Goal: Task Accomplishment & Management: Use online tool/utility

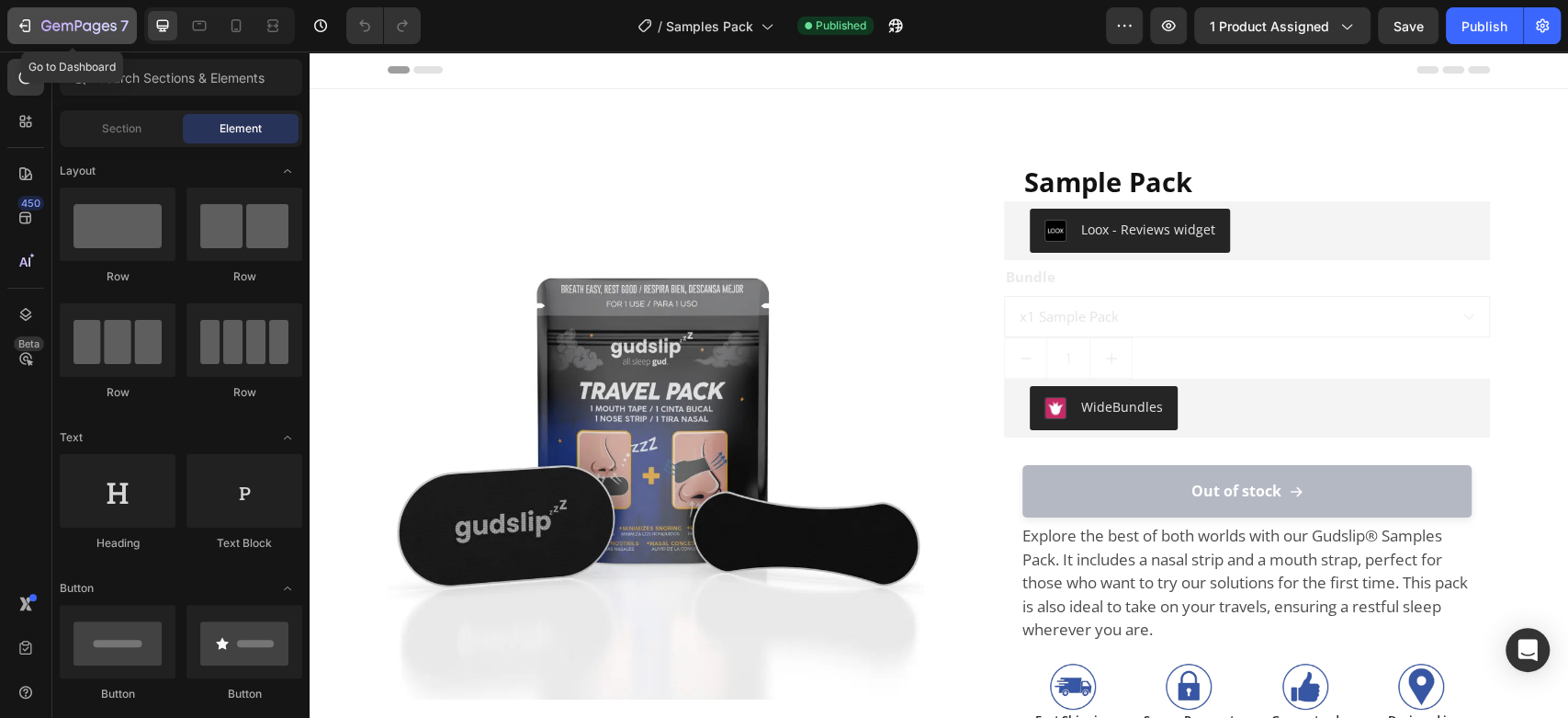
click at [38, 27] on div "7" at bounding box center [72, 25] width 113 height 22
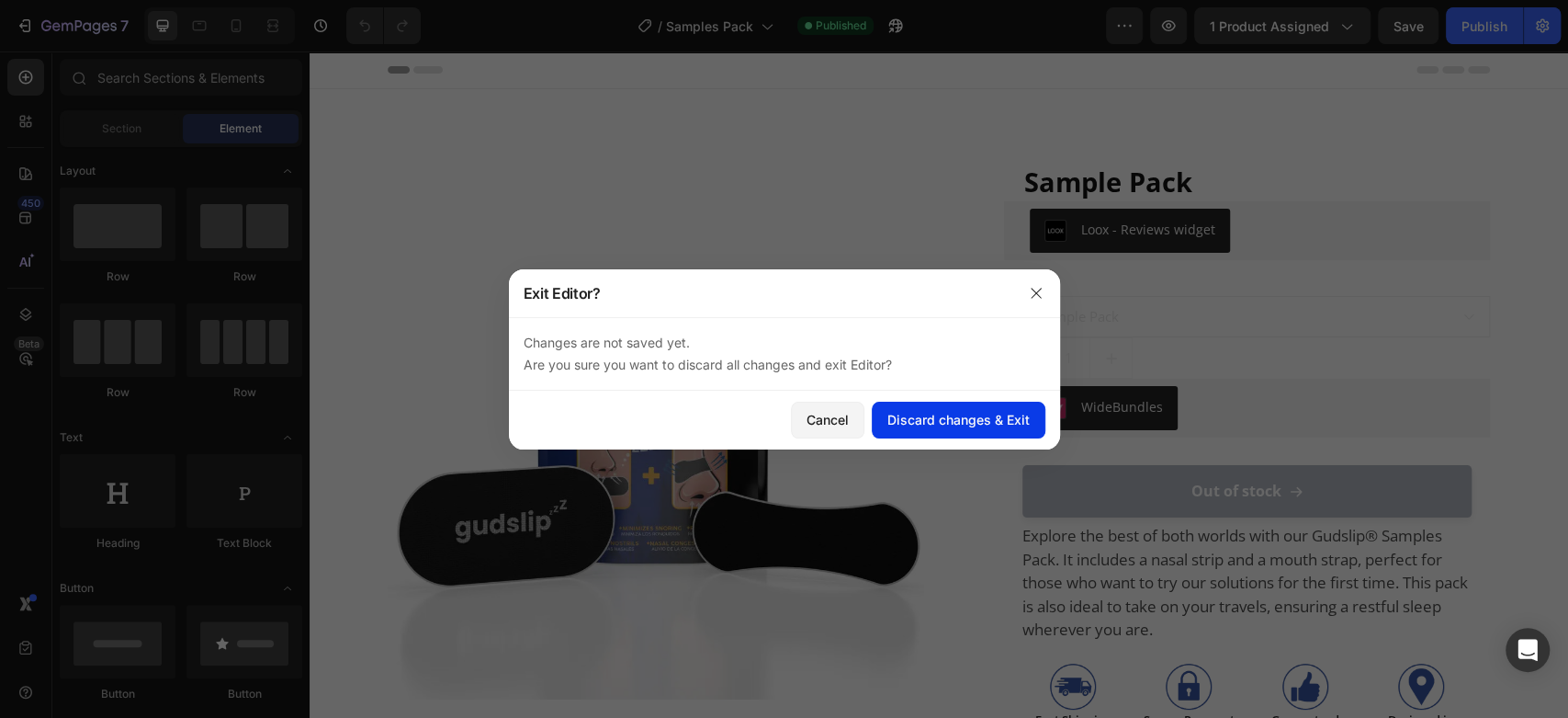
click at [965, 423] on div "Discard changes & Exit" at bounding box center [958, 420] width 142 height 19
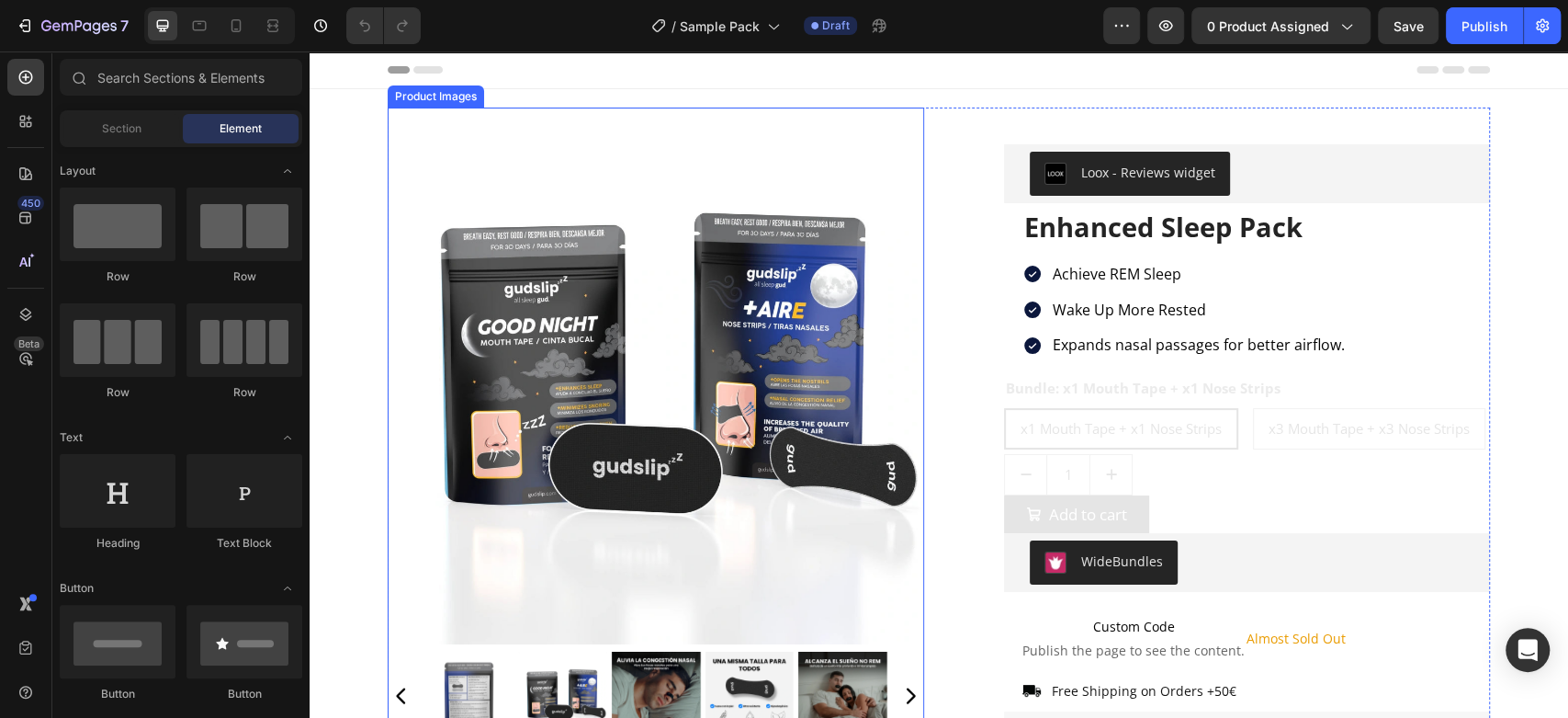
click at [622, 344] on img at bounding box center [655, 375] width 537 height 537
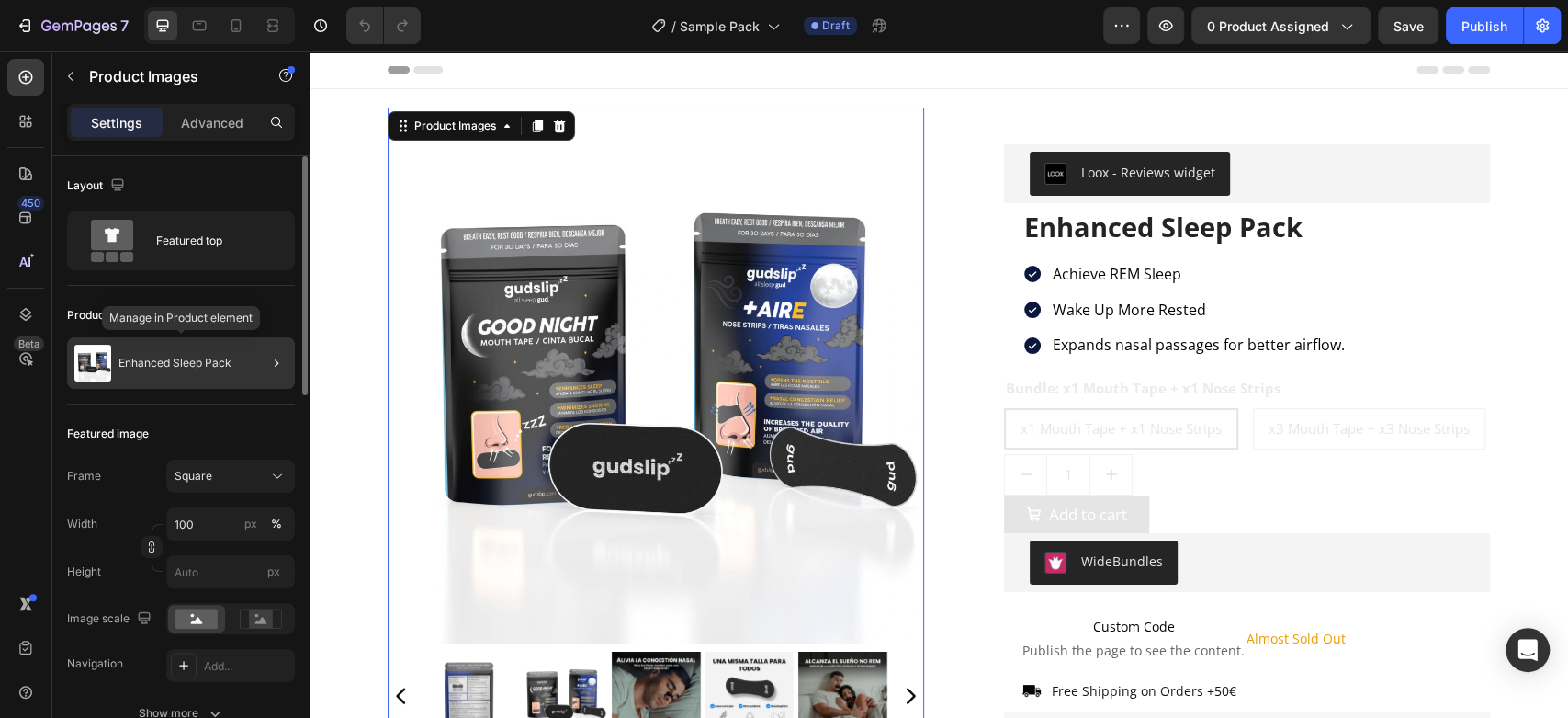
click at [150, 354] on div "Enhanced Sleep Pack" at bounding box center [181, 362] width 228 height 52
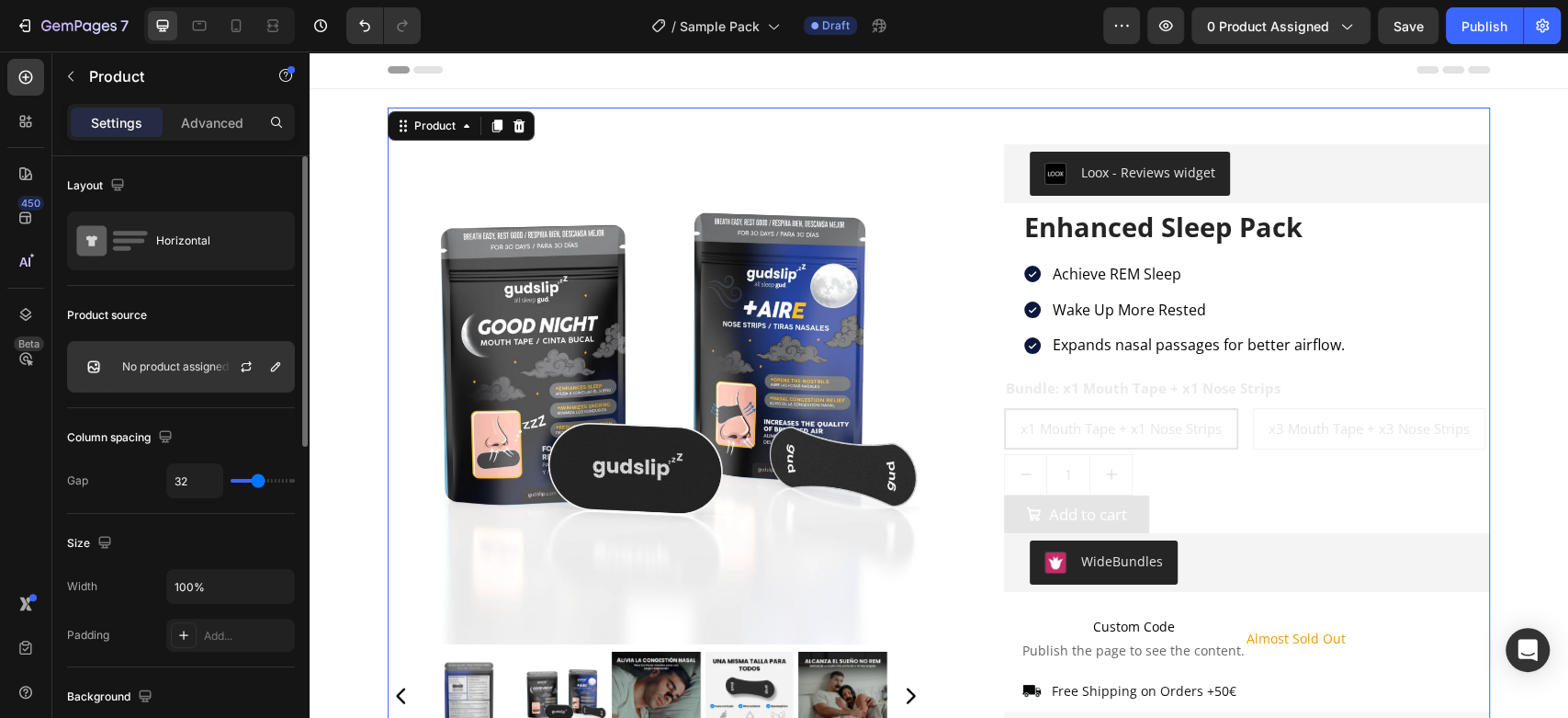
click at [163, 361] on p "No product assigned" at bounding box center [174, 366] width 106 height 13
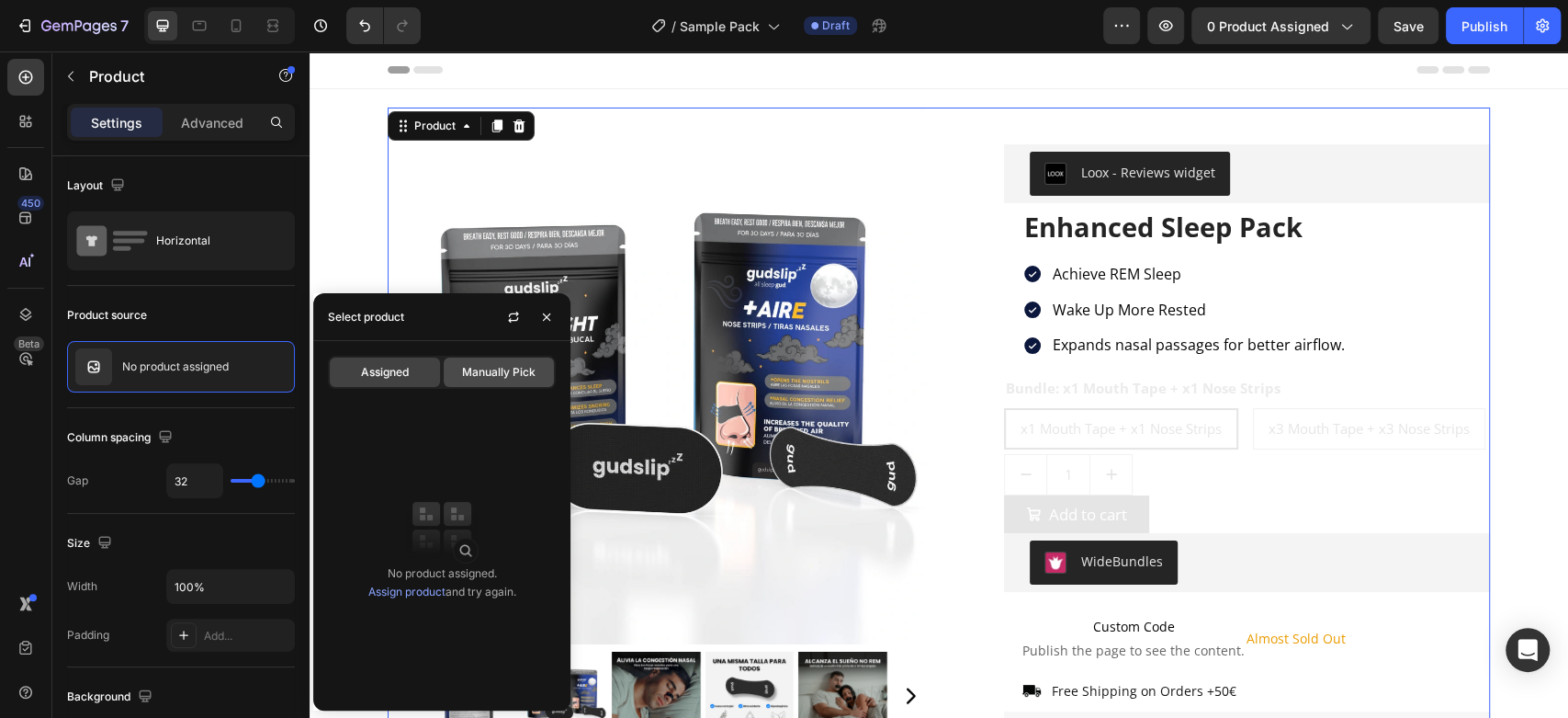
click at [476, 373] on span "Manually Pick" at bounding box center [498, 372] width 73 height 17
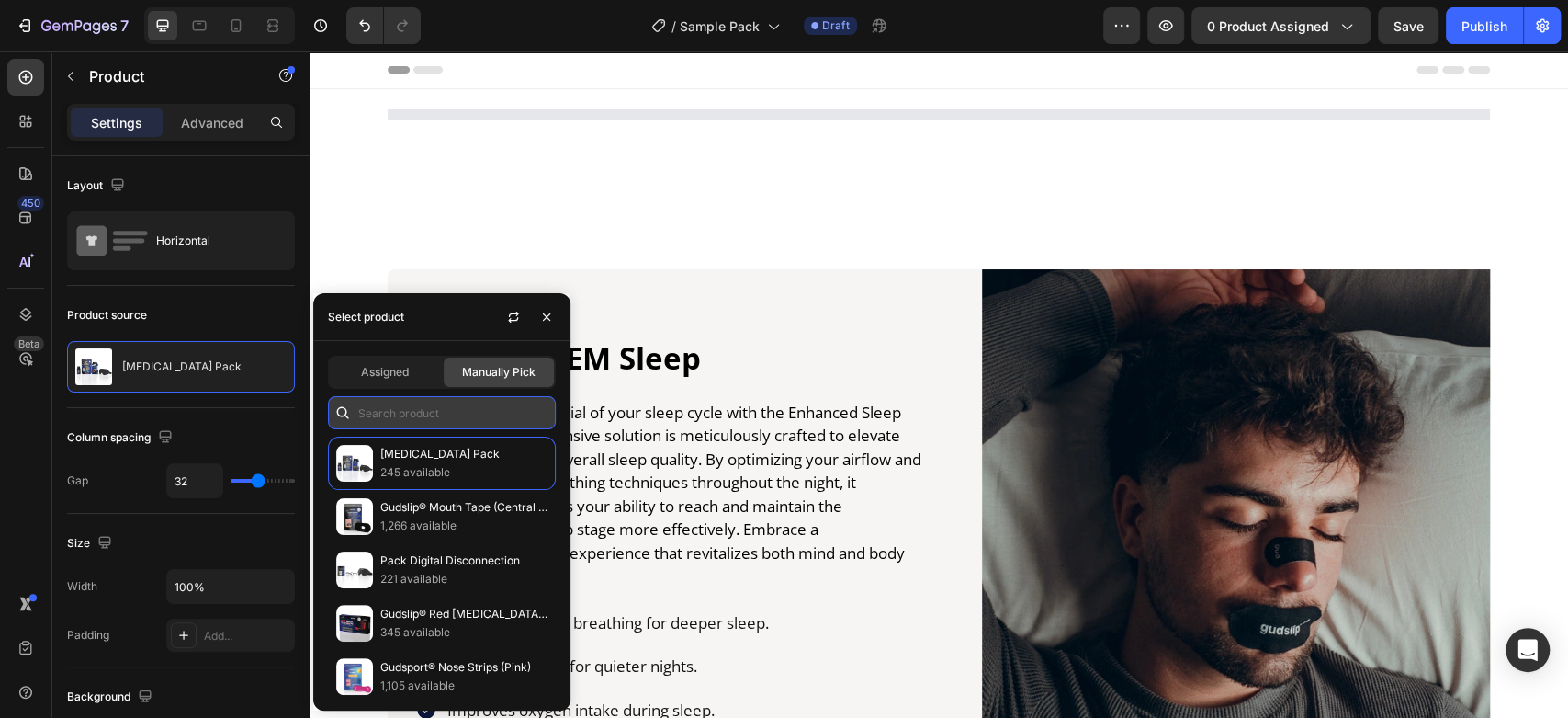
click at [406, 420] on input "text" at bounding box center [442, 413] width 228 height 33
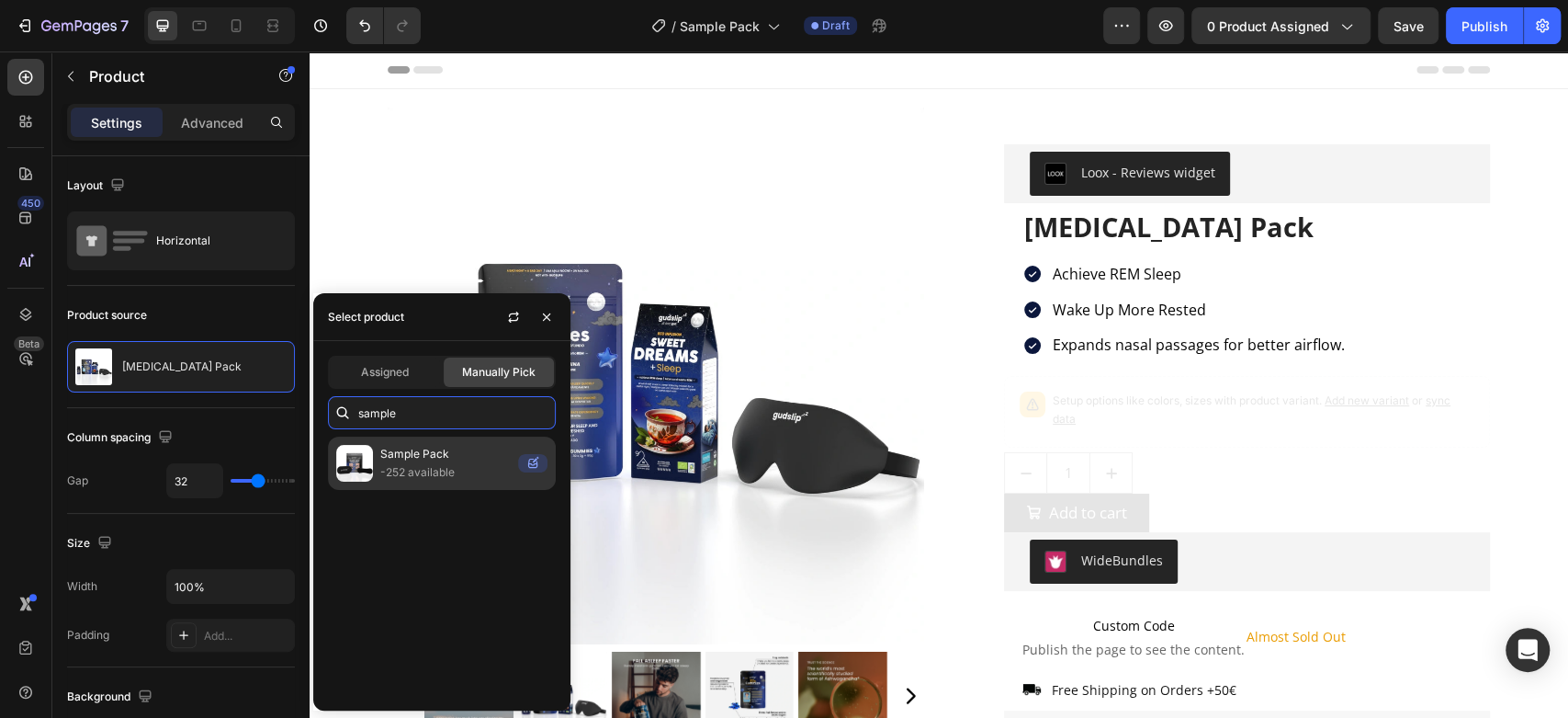
type input "sample"
click at [430, 462] on p "Sample Pack" at bounding box center [446, 454] width 131 height 19
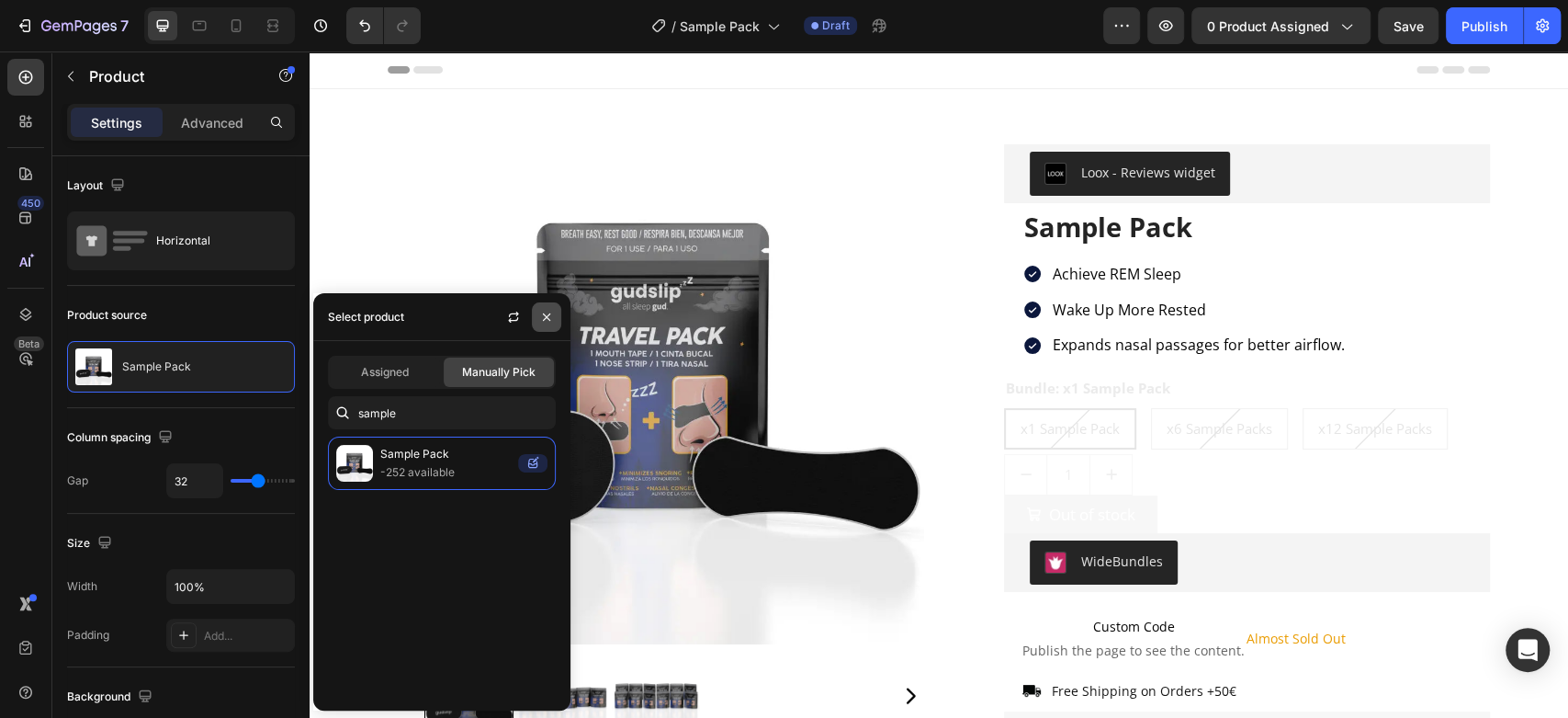
click at [551, 315] on icon "button" at bounding box center [546, 317] width 15 height 15
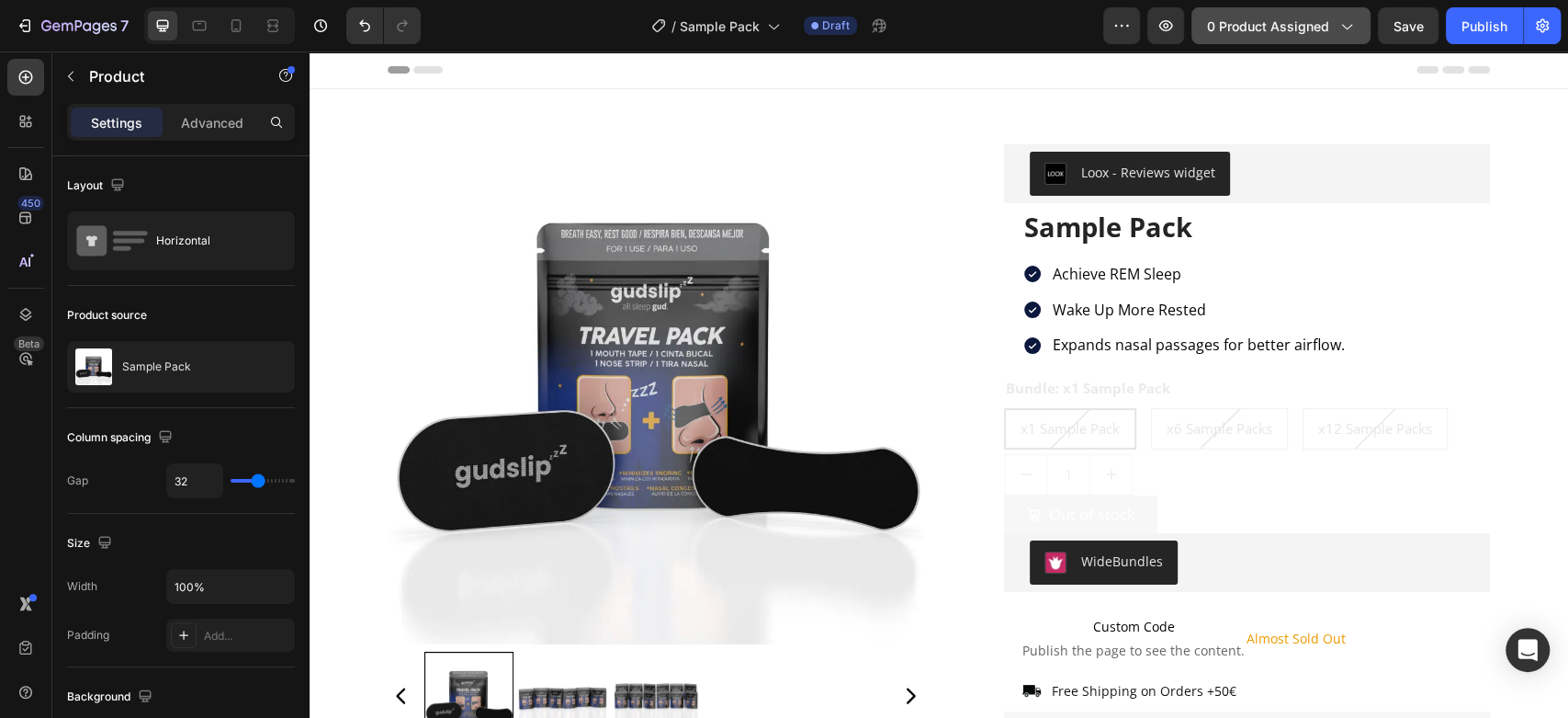
click at [1265, 24] on span "0 product assigned" at bounding box center [1267, 26] width 122 height 19
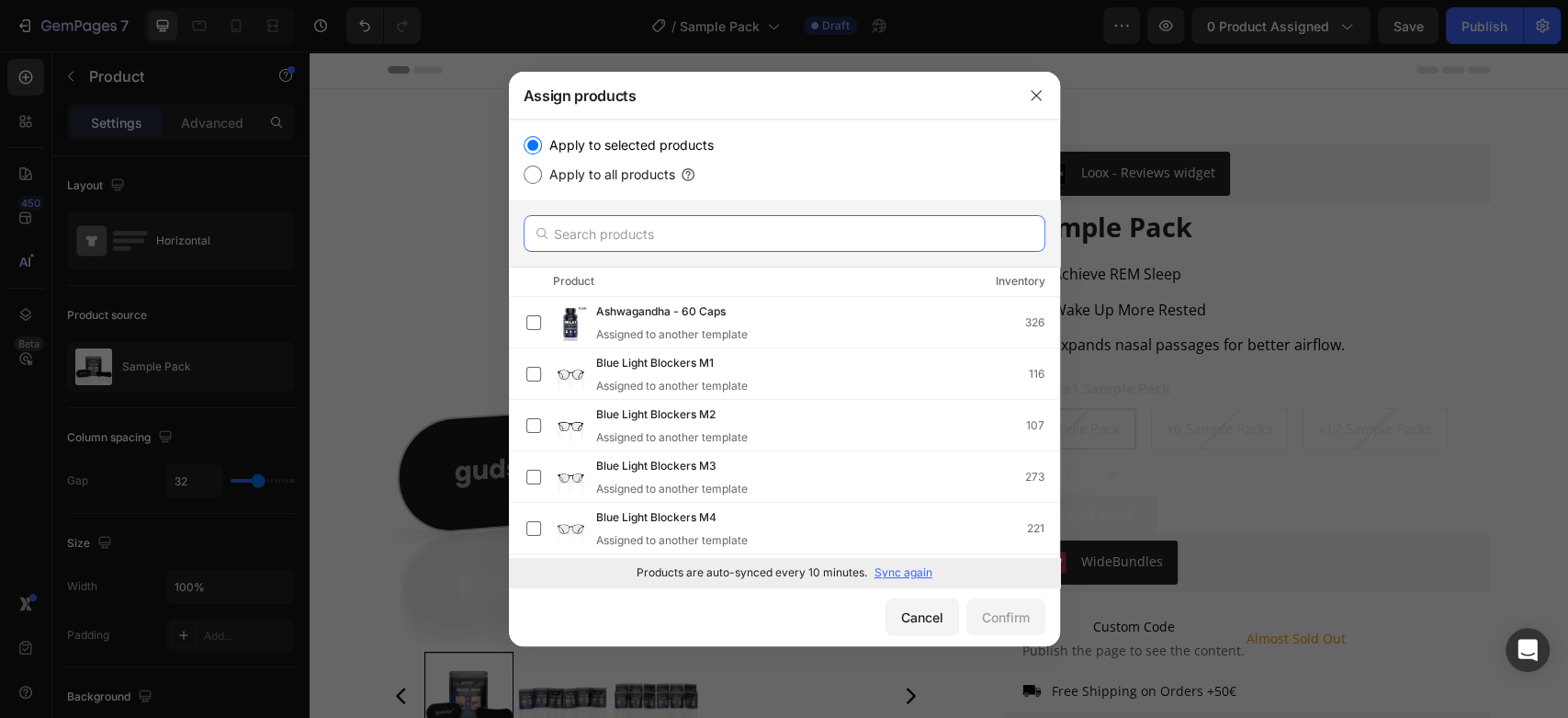
click at [681, 235] on input "text" at bounding box center [785, 234] width 522 height 37
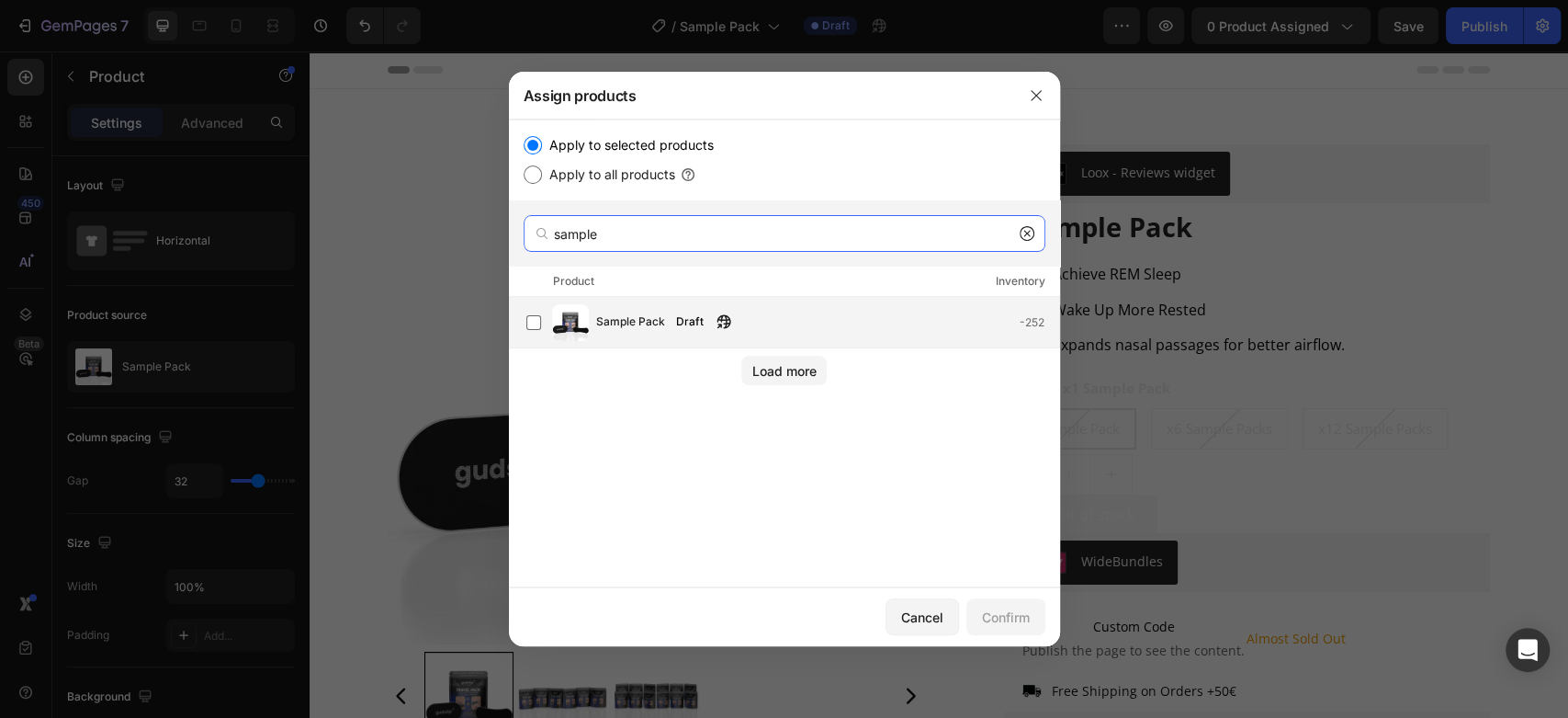
type input "sample"
click at [631, 323] on span "Sample Pack" at bounding box center [630, 322] width 69 height 20
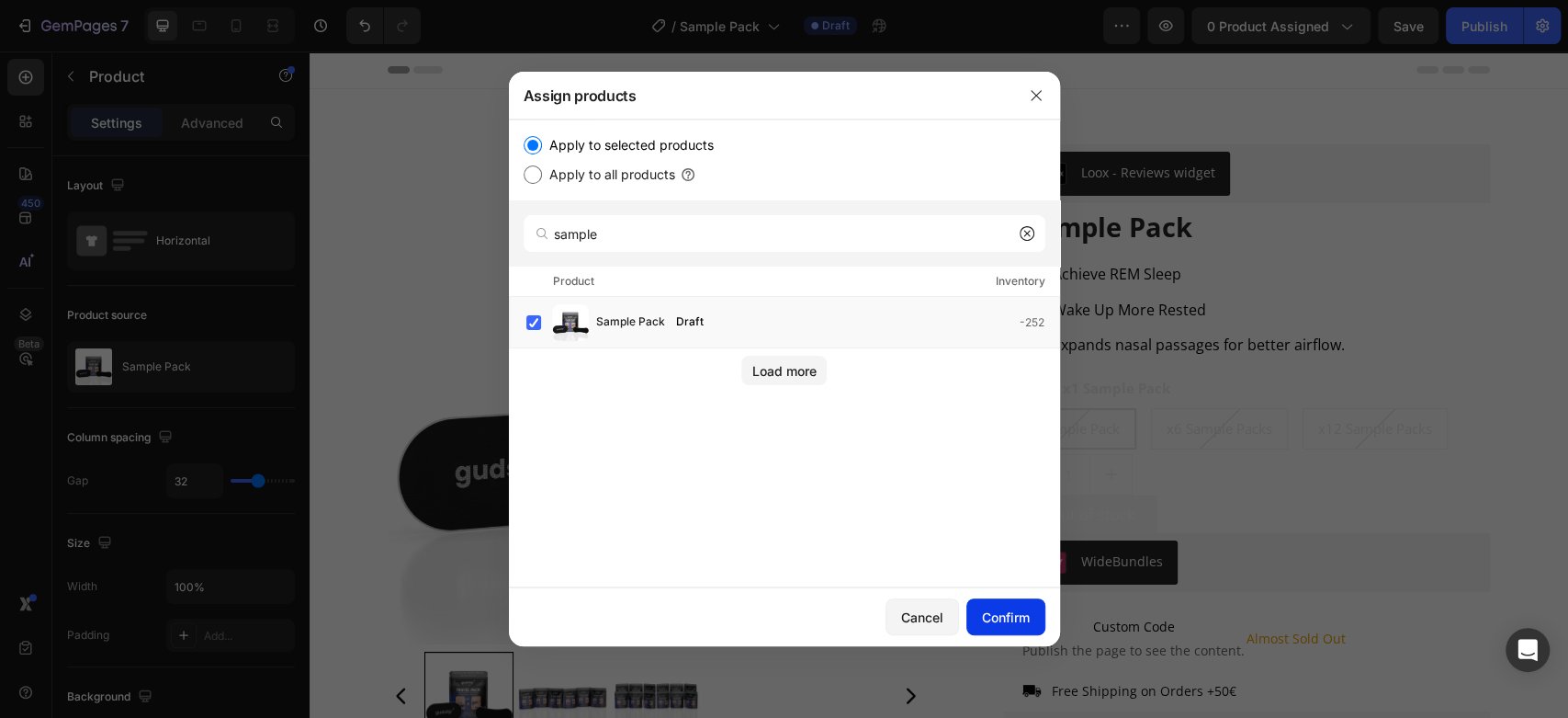
click at [1000, 604] on button "Confirm" at bounding box center [1005, 617] width 79 height 37
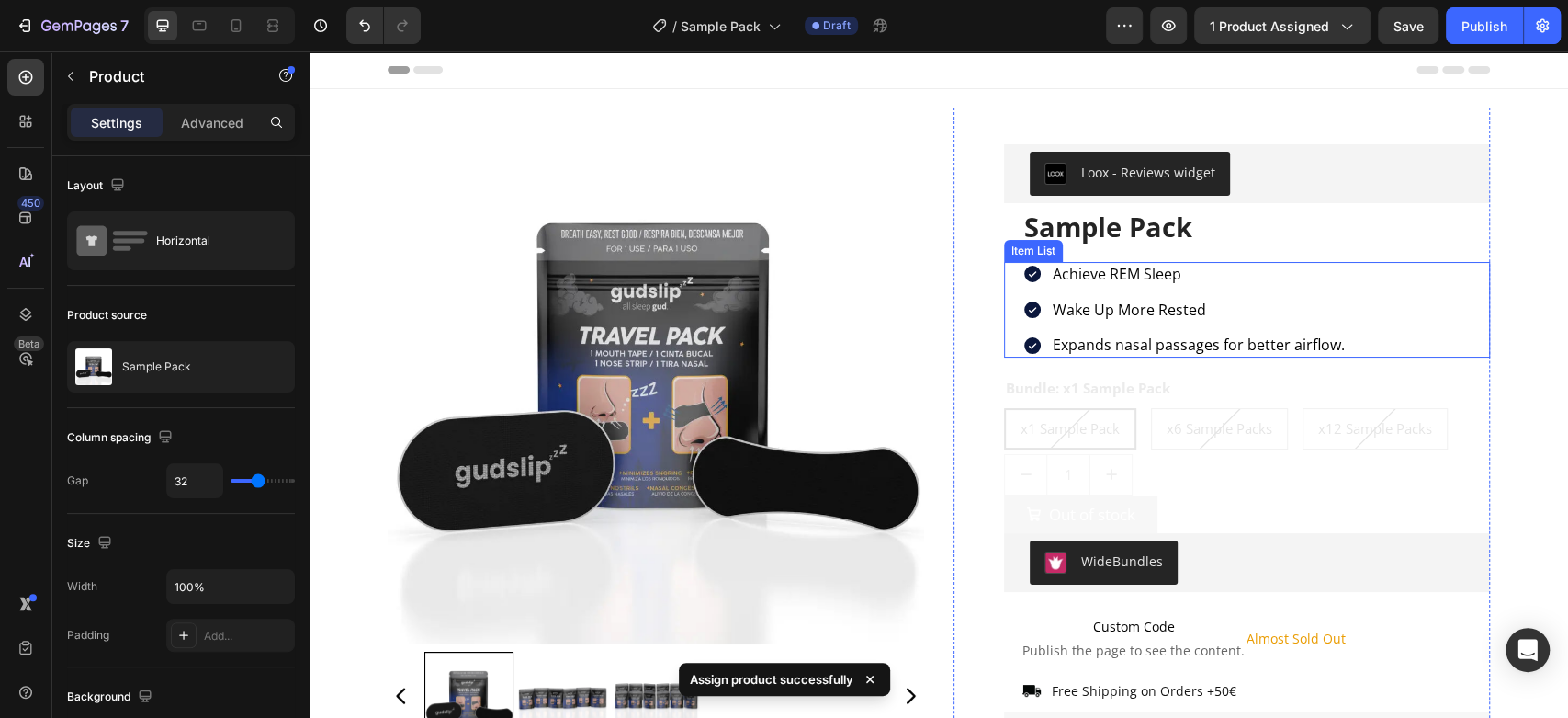
scroll to position [272, 0]
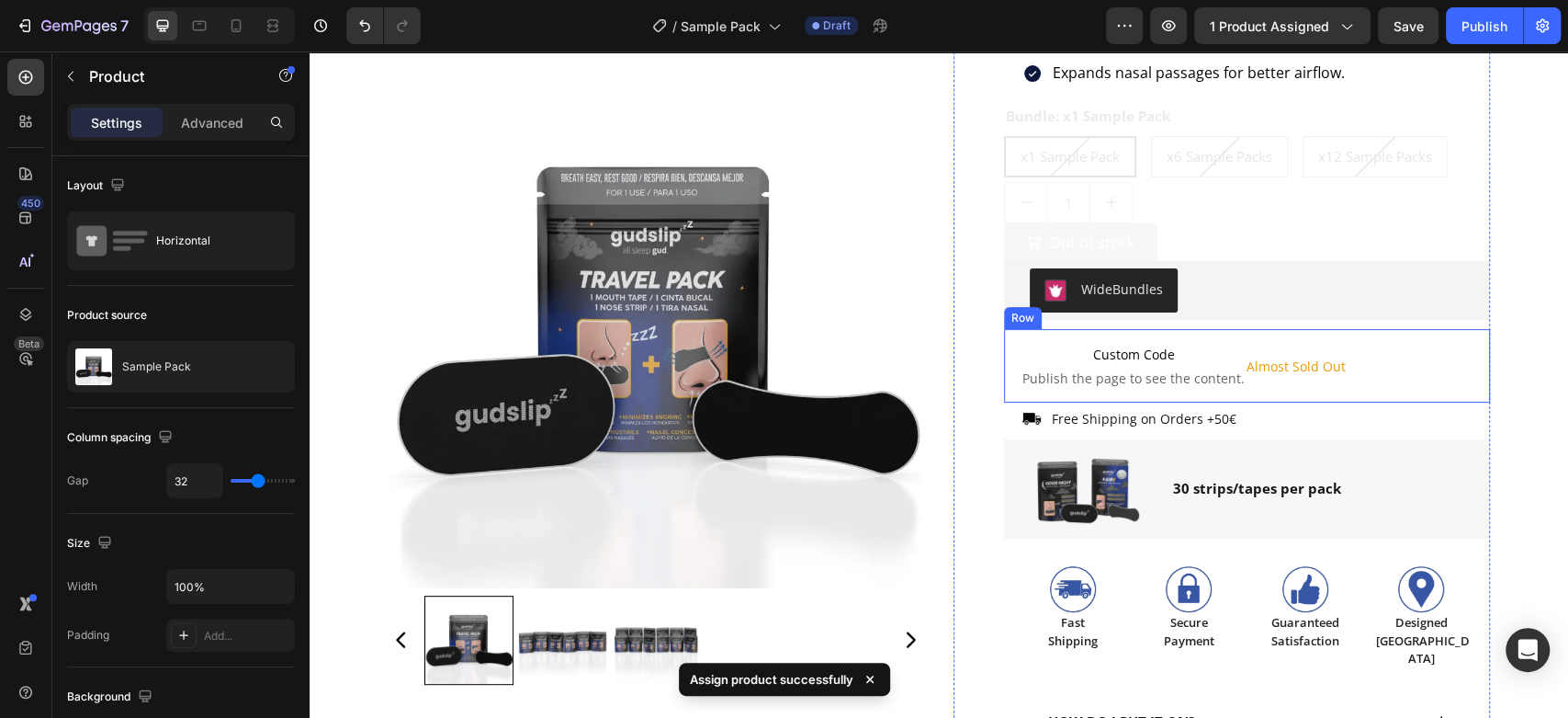
click at [1335, 399] on div "Custom Code Publish the page to see the content. Custom Code Almost Sold Out Te…" at bounding box center [1247, 365] width 486 height 73
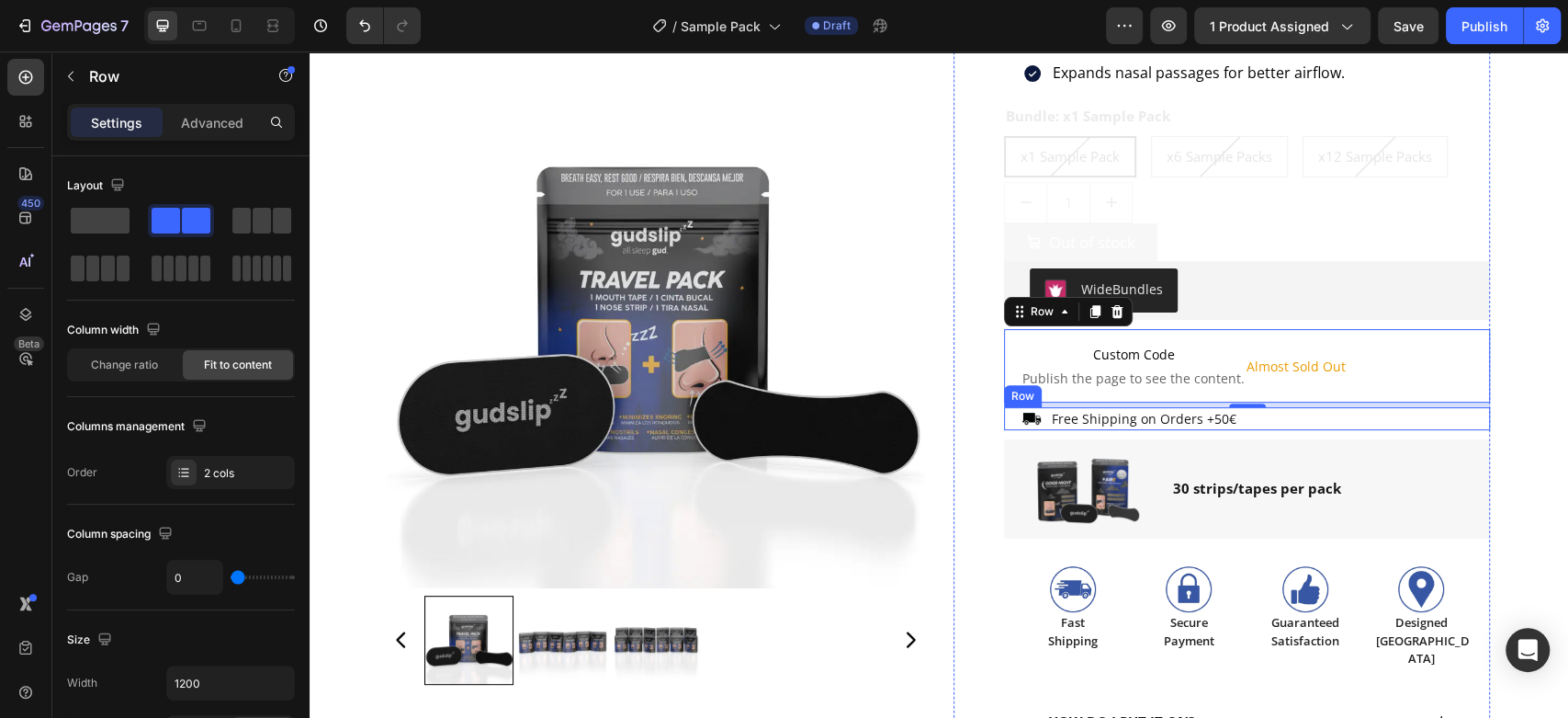
click at [1289, 422] on div "Image Free Shipping on Orders +50€ Text Block Row" at bounding box center [1247, 419] width 486 height 23
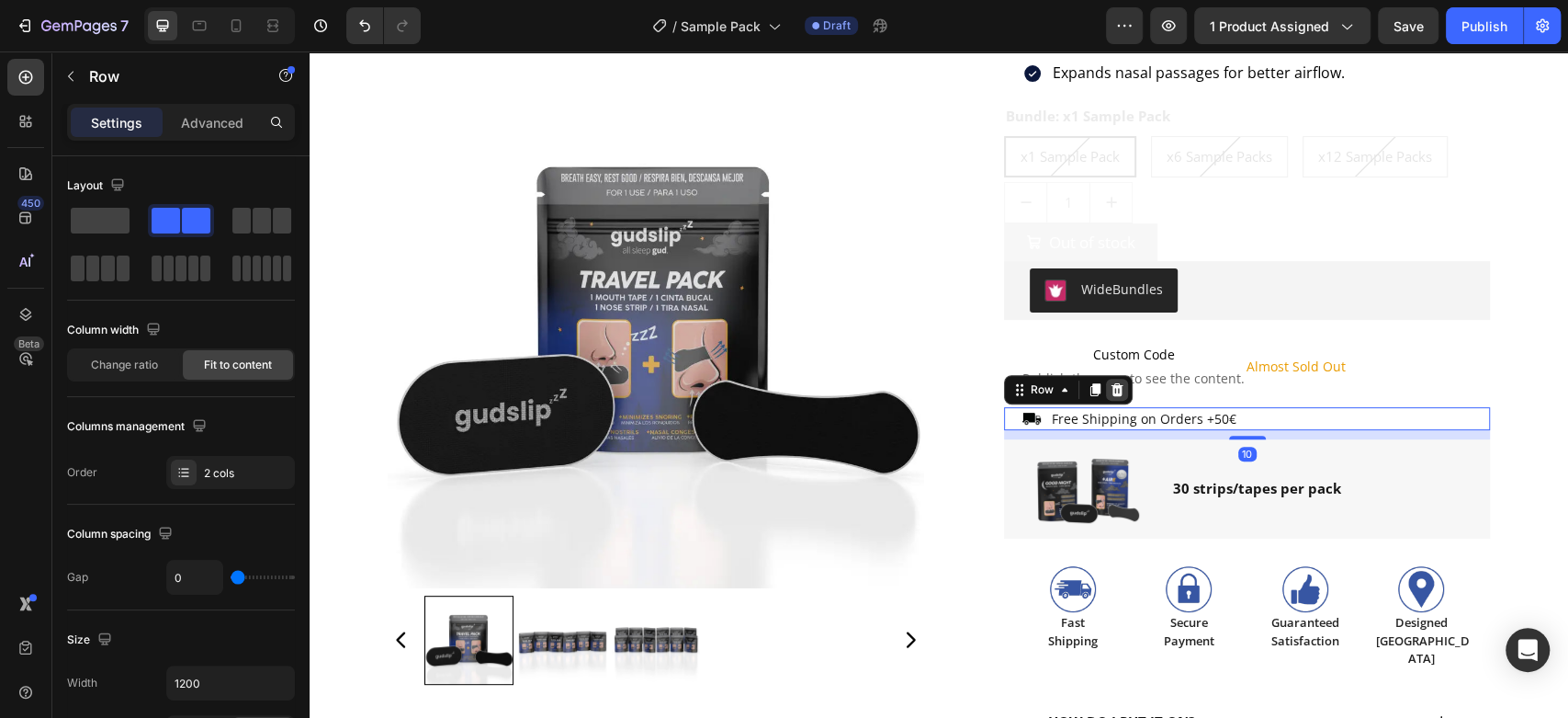
click at [1111, 388] on icon at bounding box center [1117, 389] width 12 height 13
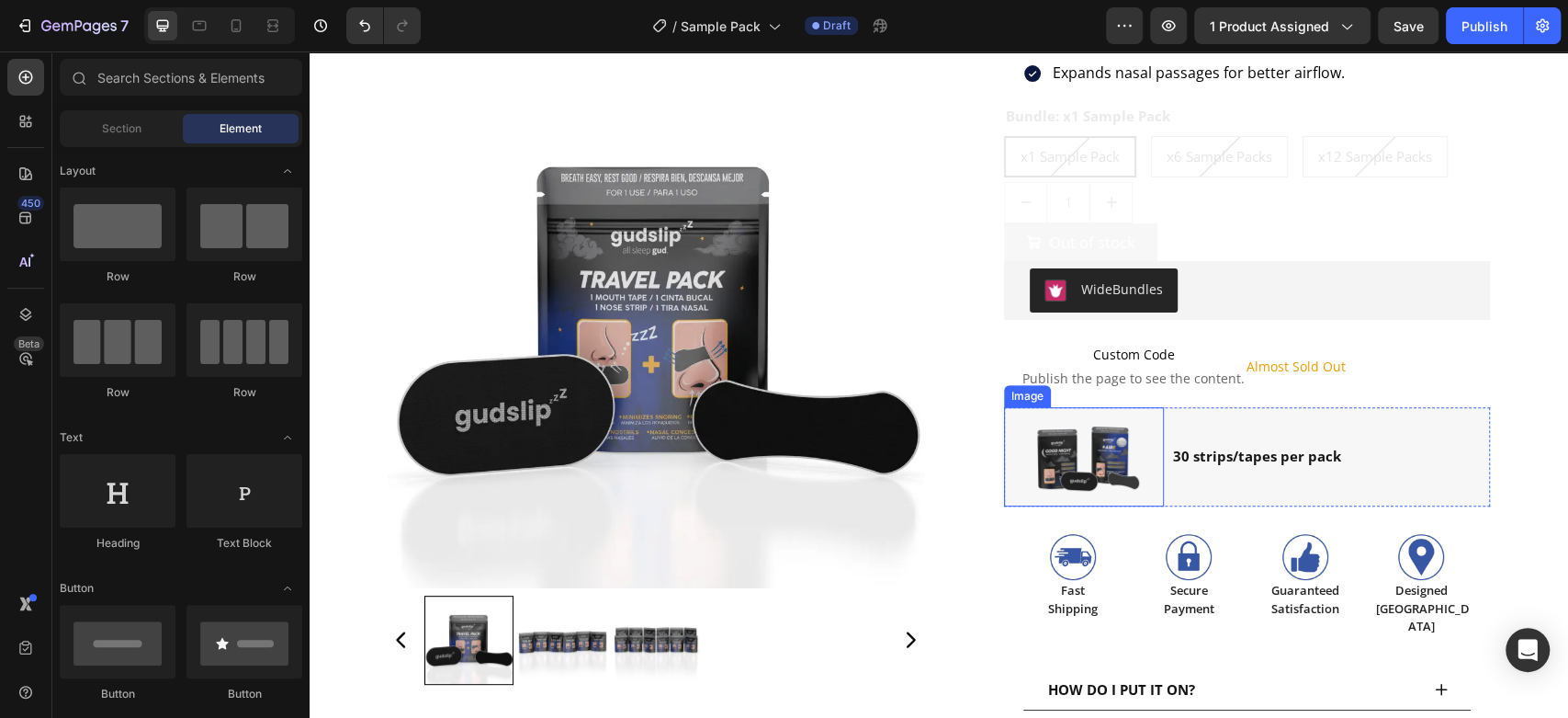
click at [1100, 454] on img at bounding box center [1084, 456] width 115 height 81
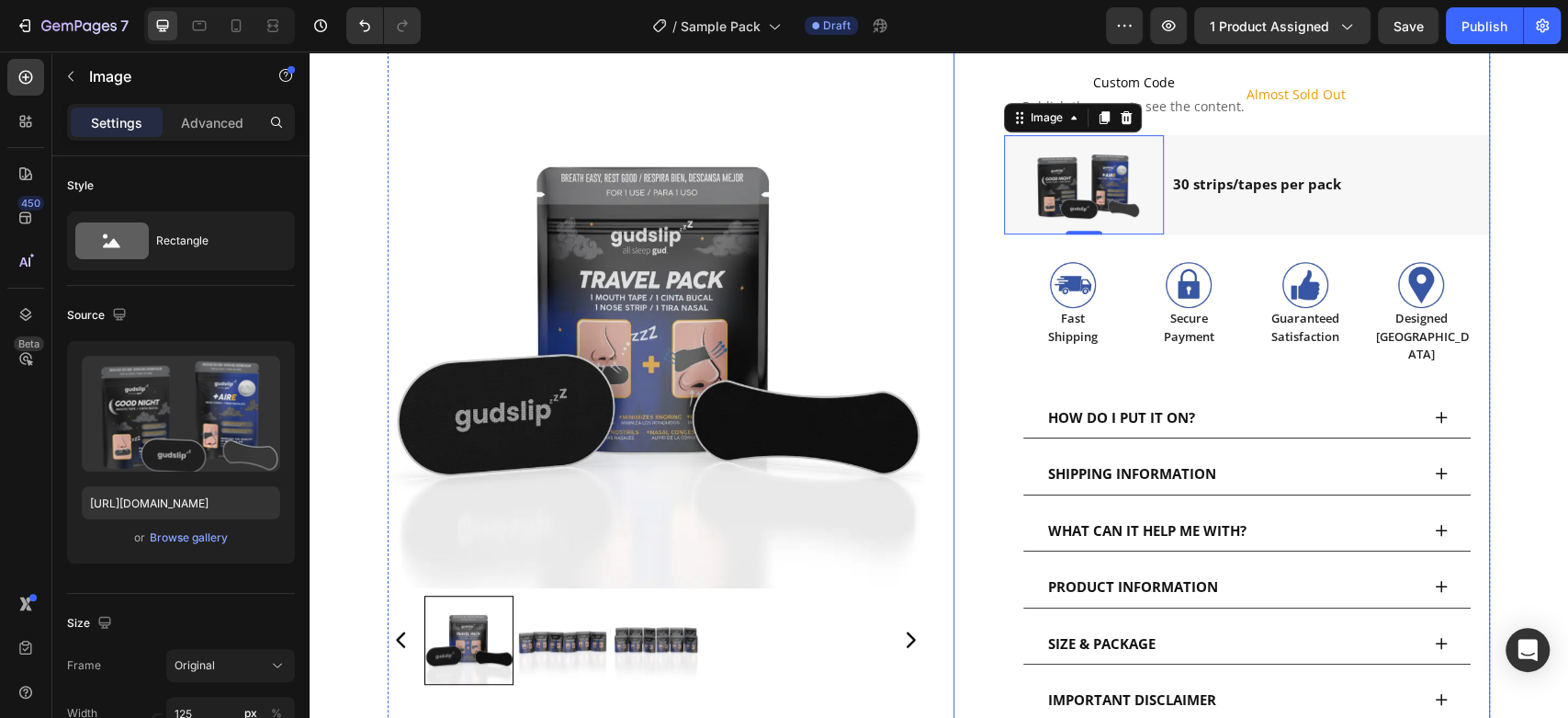
scroll to position [816, 0]
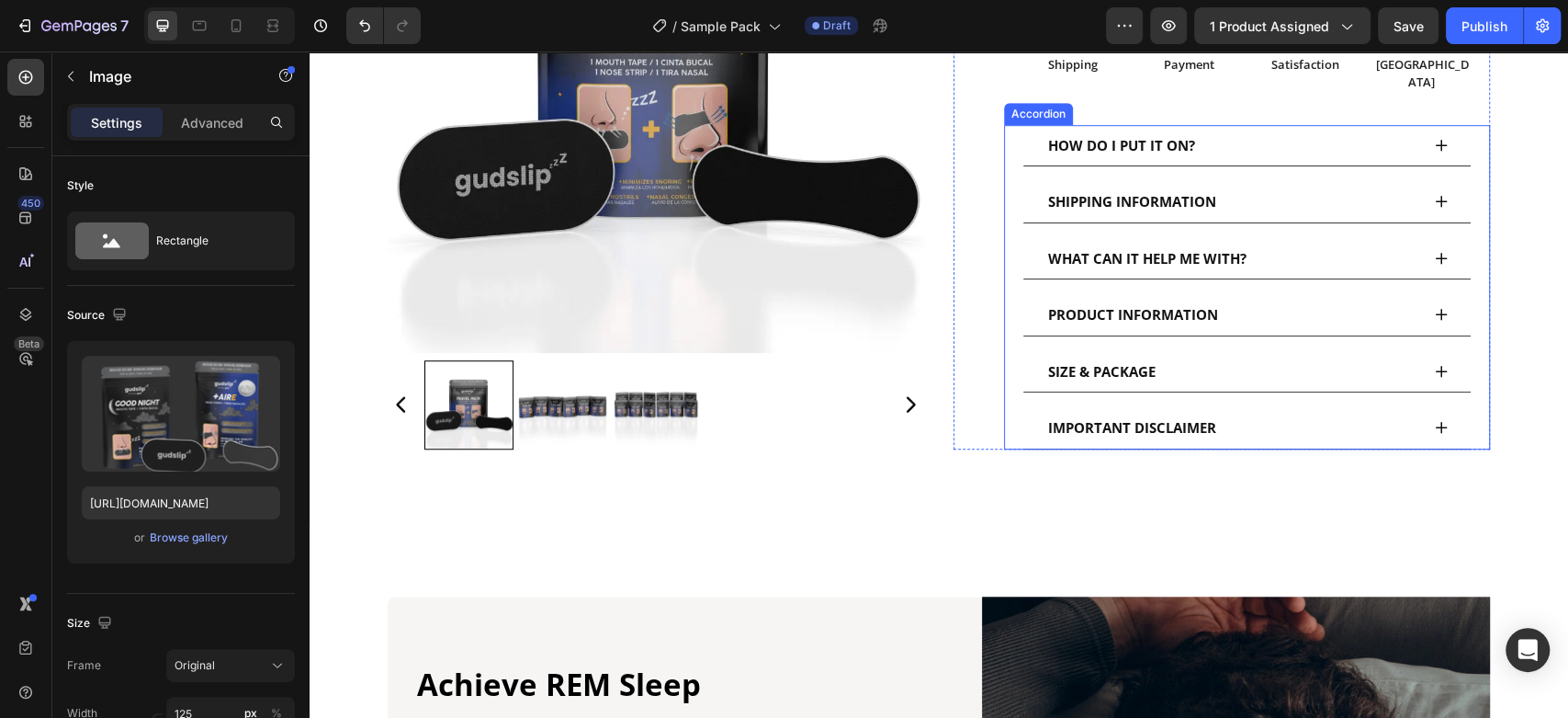
click at [1435, 364] on icon at bounding box center [1440, 371] width 15 height 15
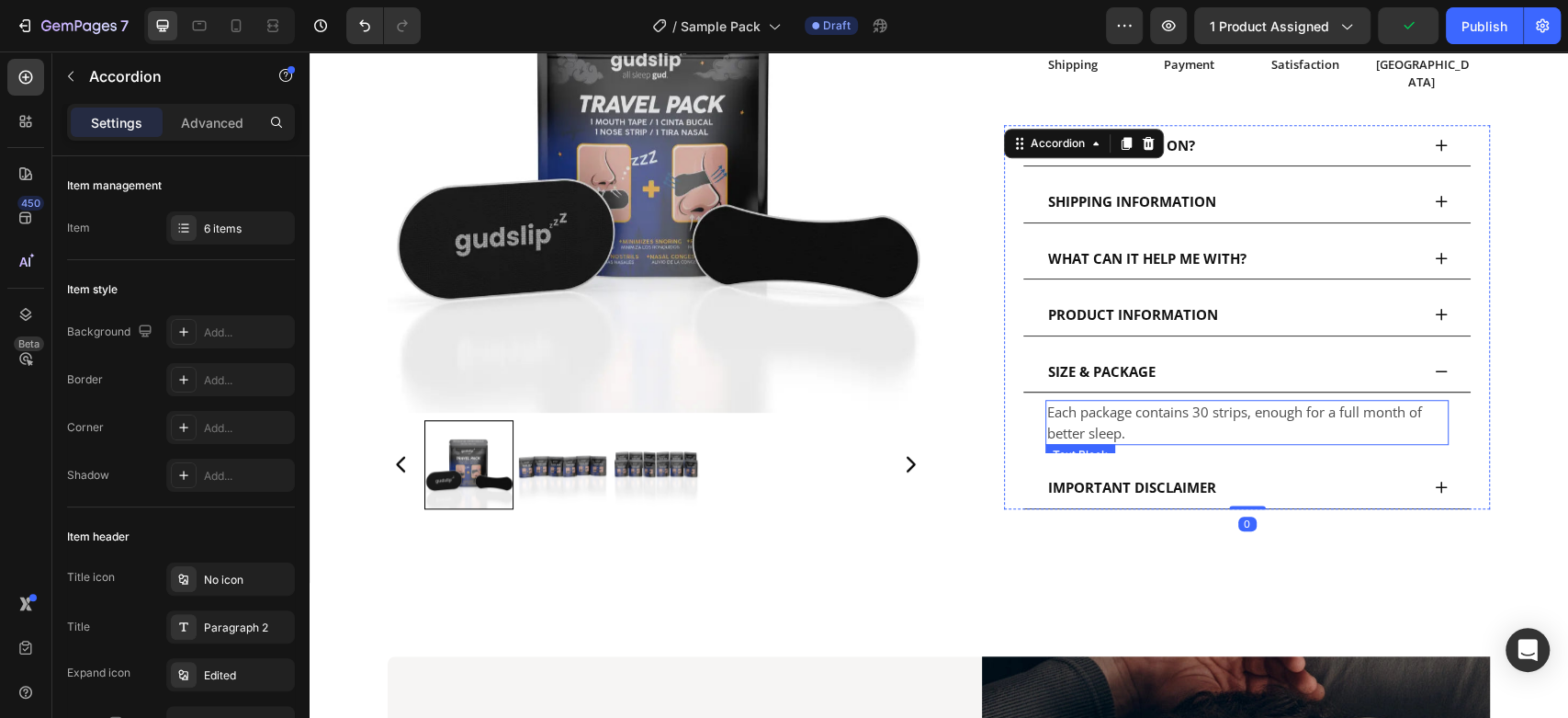
click at [1173, 410] on p "Each package contains 30 strips, enough for a full month of better sleep." at bounding box center [1247, 422] width 399 height 41
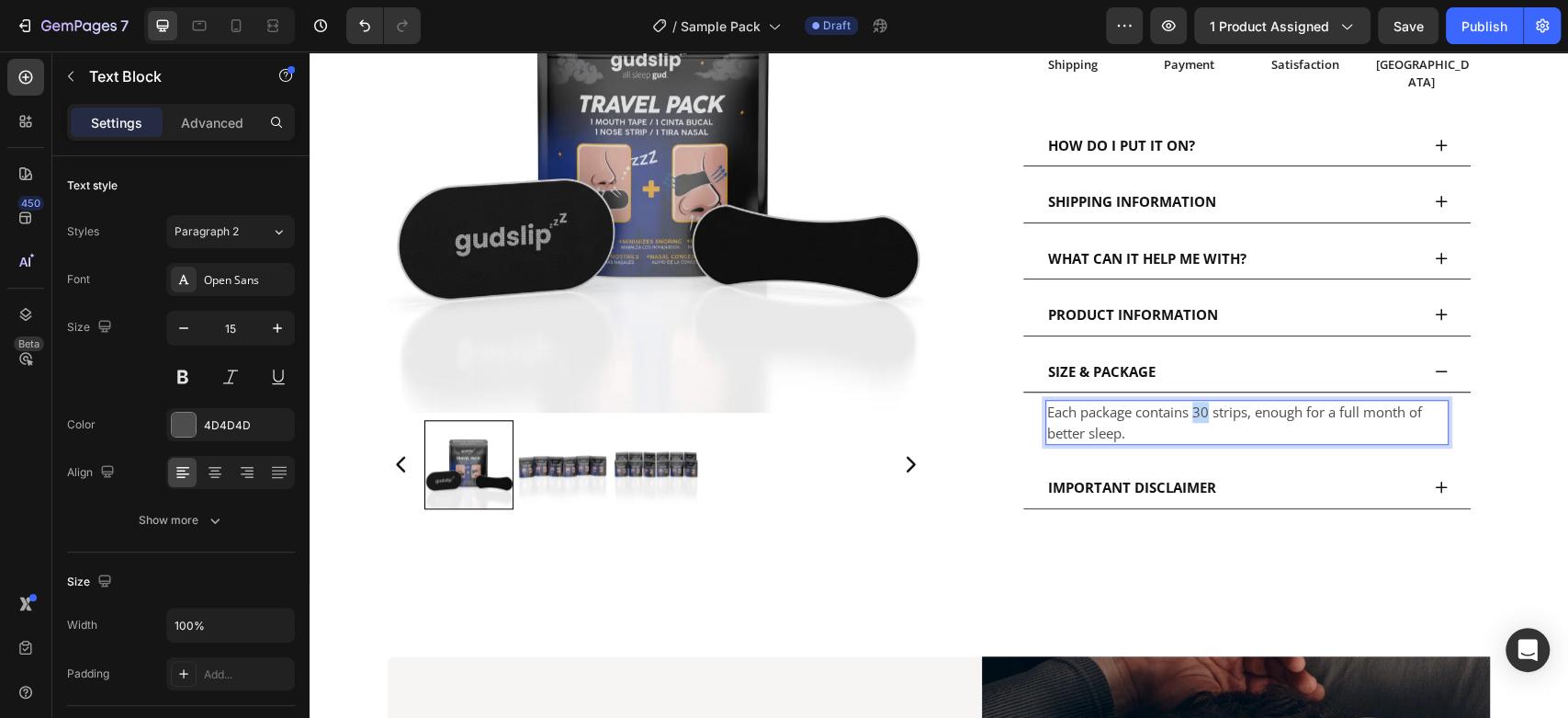
drag, startPoint x: 1203, startPoint y: 396, endPoint x: 1191, endPoint y: 393, distance: 12.4
click at [1191, 401] on p "Each package contains 30 strips, enough for a full month of better sleep." at bounding box center [1247, 422] width 399 height 41
click at [1402, 401] on p "Each package contains 1 mouth tape and 1 nose strip strips, enough for a full m…" at bounding box center [1247, 422] width 399 height 41
drag, startPoint x: 1308, startPoint y: 408, endPoint x: 1381, endPoint y: 396, distance: 74.0
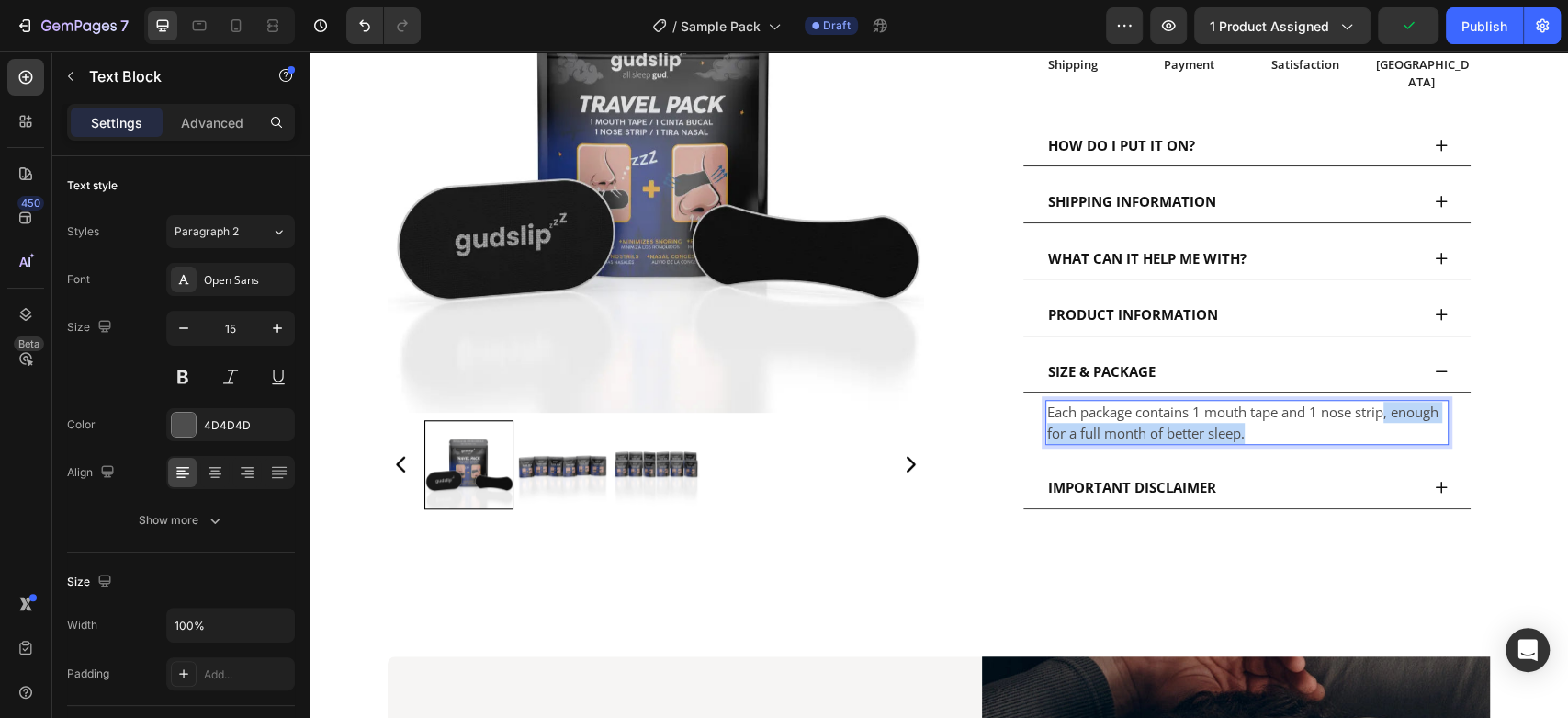
click at [1381, 401] on p "Each package contains 1 mouth tape and 1 nose strip, enough for a full month of…" at bounding box center [1247, 422] width 399 height 41
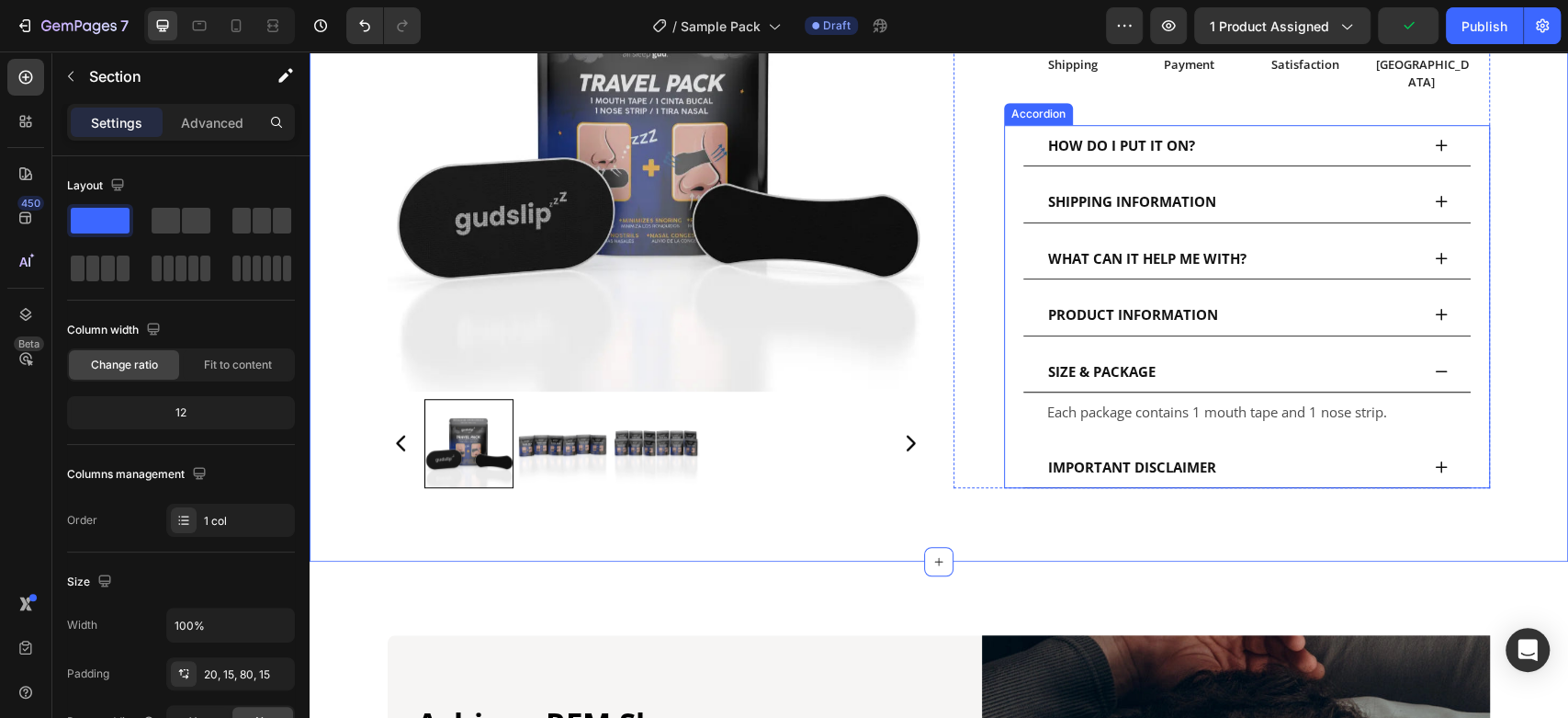
click at [1325, 302] on div "PRODUCT INFORMATION" at bounding box center [1232, 314] width 374 height 26
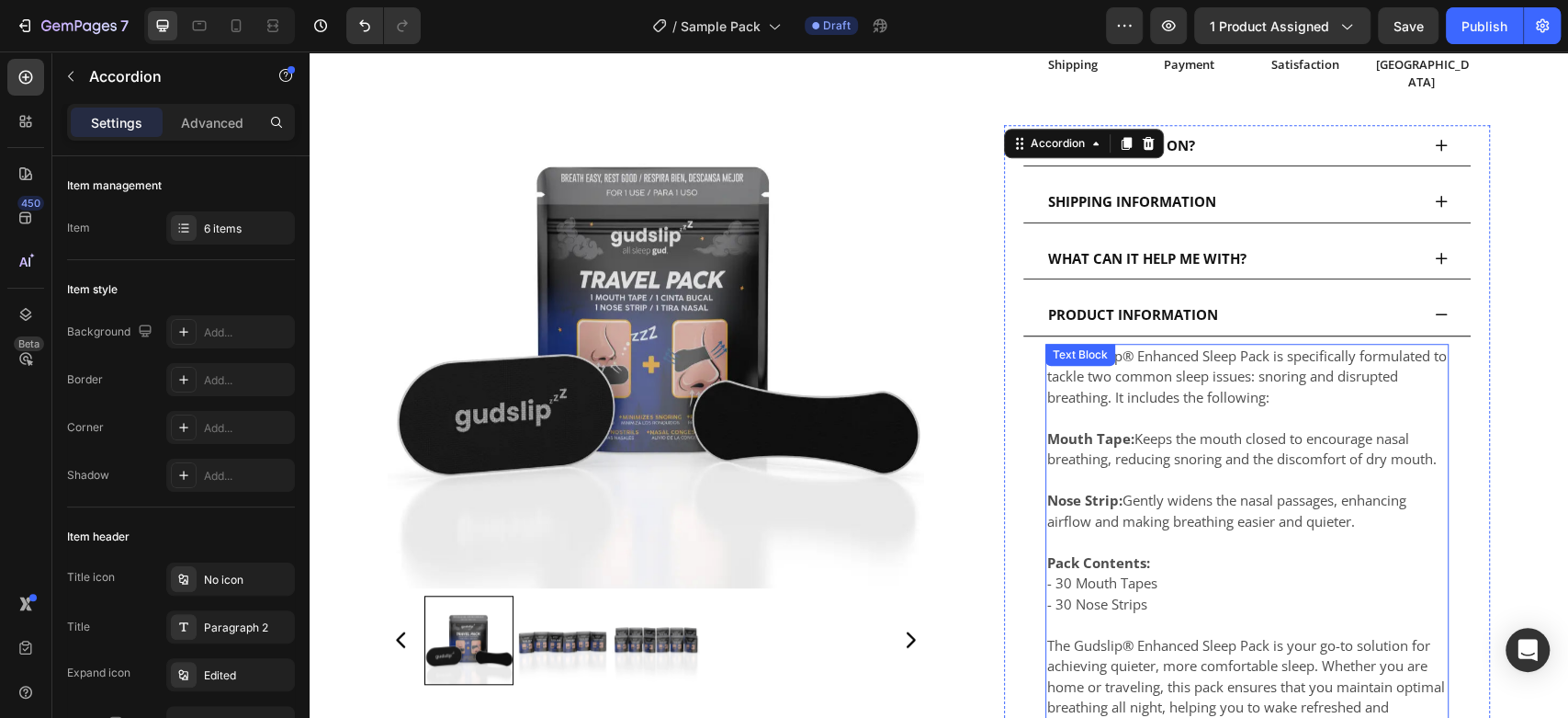
click at [1162, 573] on p "- 30 Mouth Tapes - 30 Nose Strips" at bounding box center [1247, 593] width 399 height 41
click at [1161, 573] on p "- 30 Mouth Tapes - 30 Nose Strips" at bounding box center [1247, 593] width 399 height 41
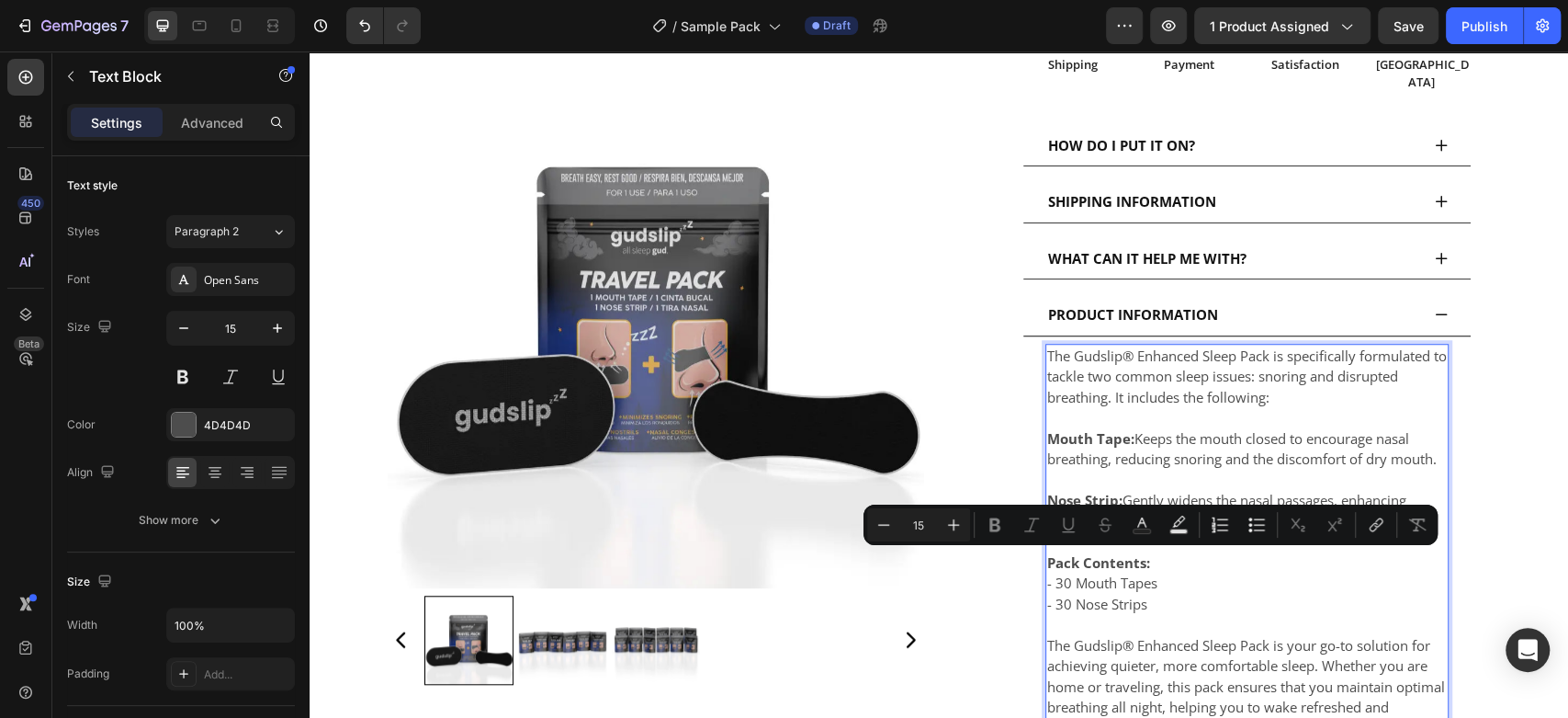
click at [1145, 586] on p "- 30 Mouth Tapes - 30 Nose Strips" at bounding box center [1247, 593] width 399 height 41
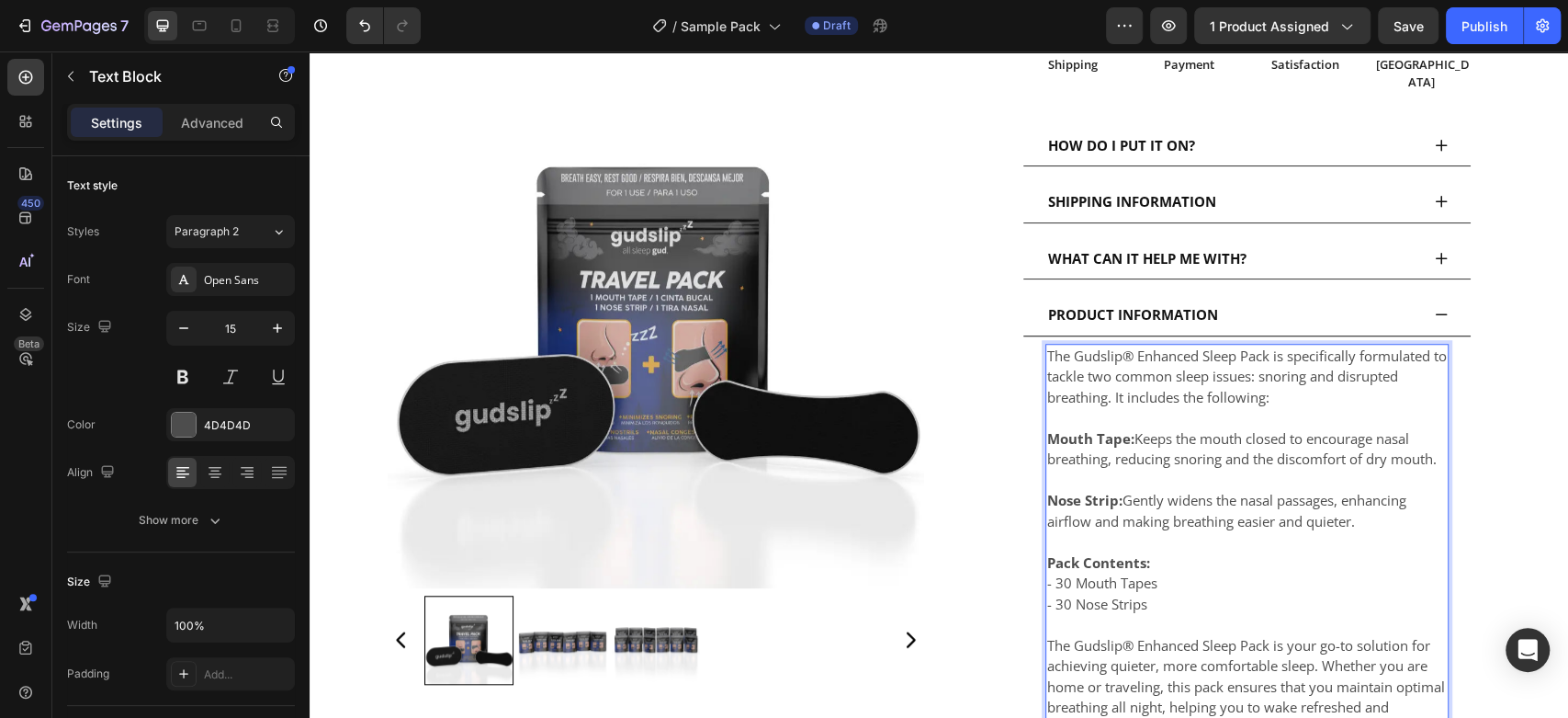
scroll to position [953, 0]
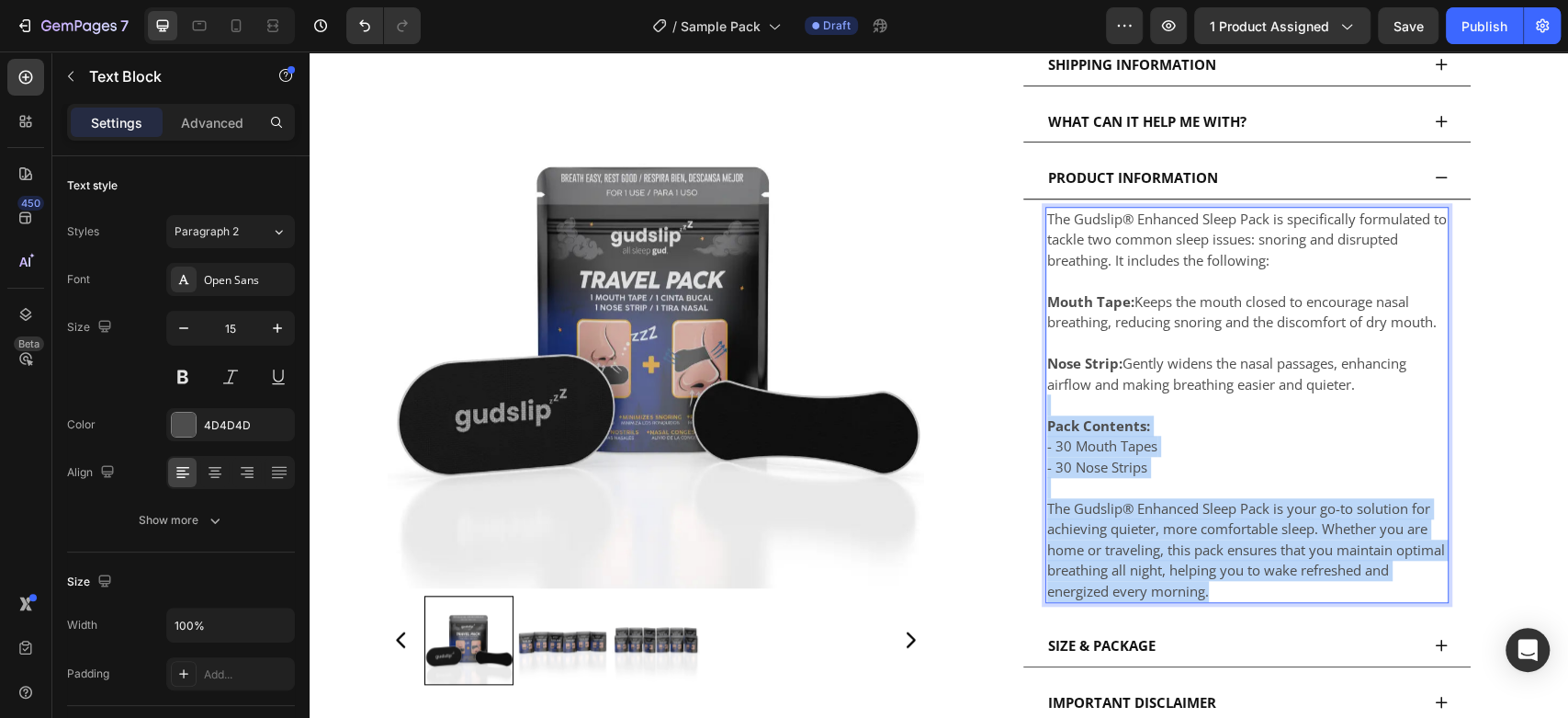
drag, startPoint x: 1242, startPoint y: 572, endPoint x: 1045, endPoint y: 382, distance: 273.7
click at [1045, 382] on div "The Gudslip® Enhanced Sleep Pack is specifically formulated to tackle two commo…" at bounding box center [1247, 404] width 403 height 397
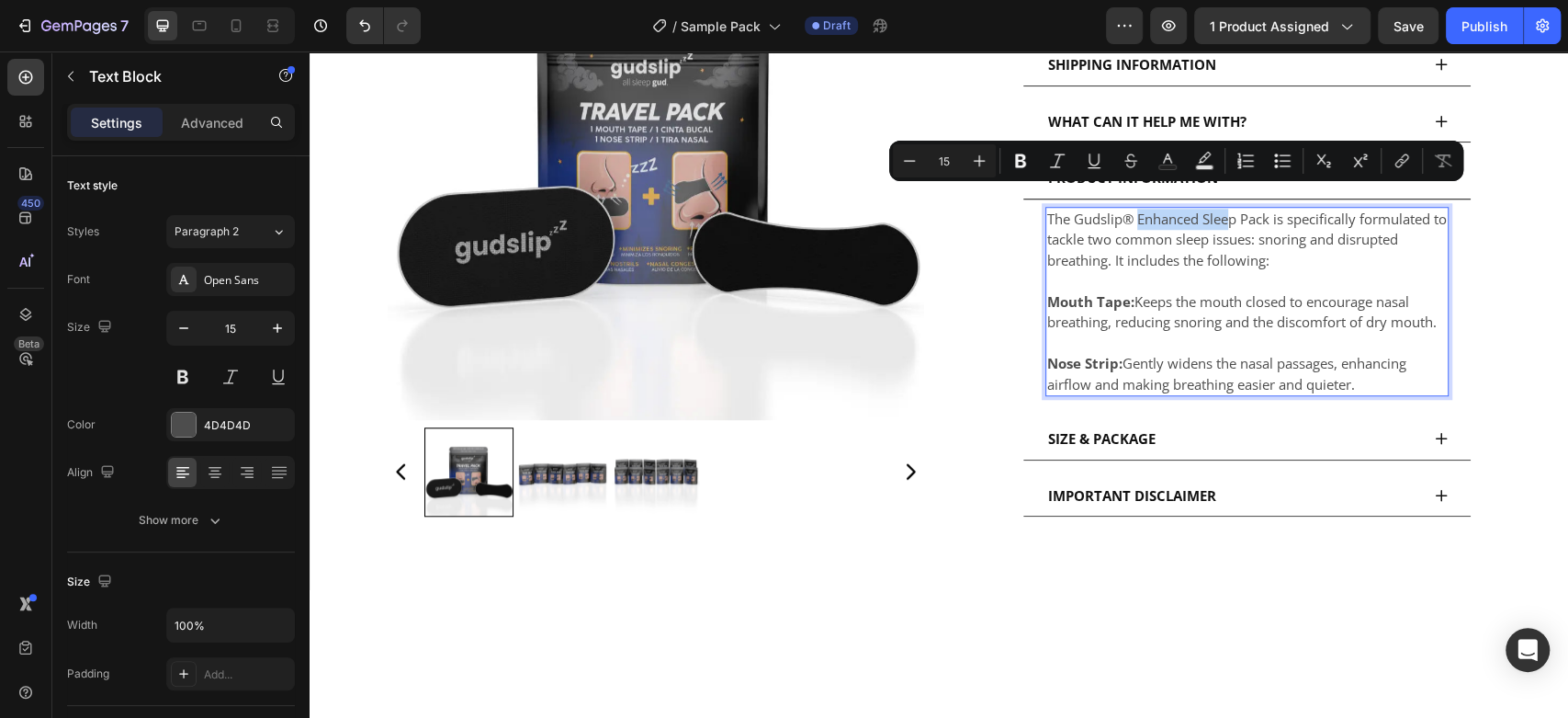
drag, startPoint x: 1133, startPoint y: 199, endPoint x: 1228, endPoint y: 203, distance: 95.1
click at [1228, 208] on p "The Gudslip® Enhanced Sleep Pack is specifically formulated to tackle two commo…" at bounding box center [1247, 240] width 399 height 62
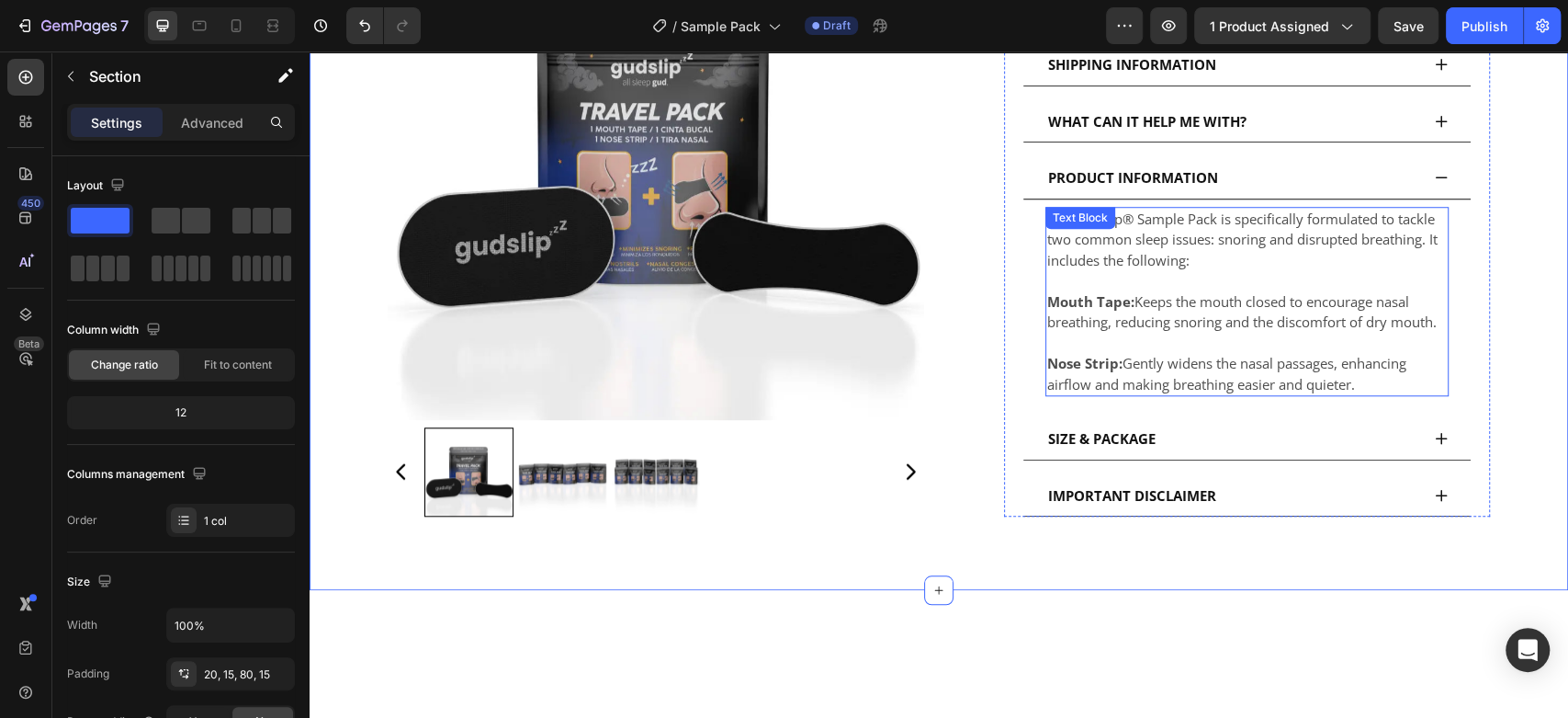
scroll to position [816, 0]
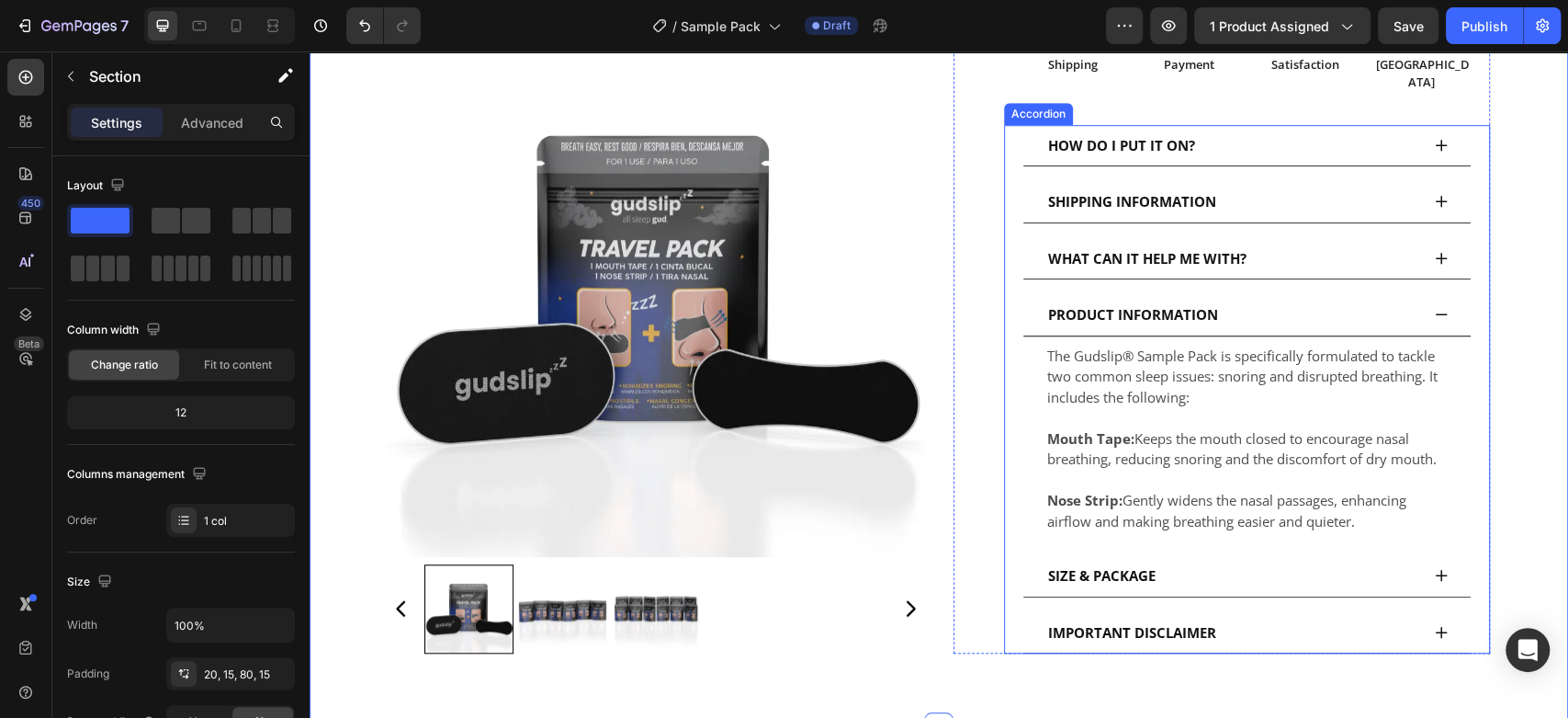
click at [1196, 249] on span "WHAT CAN IT HELP ME WITH?" at bounding box center [1147, 258] width 199 height 19
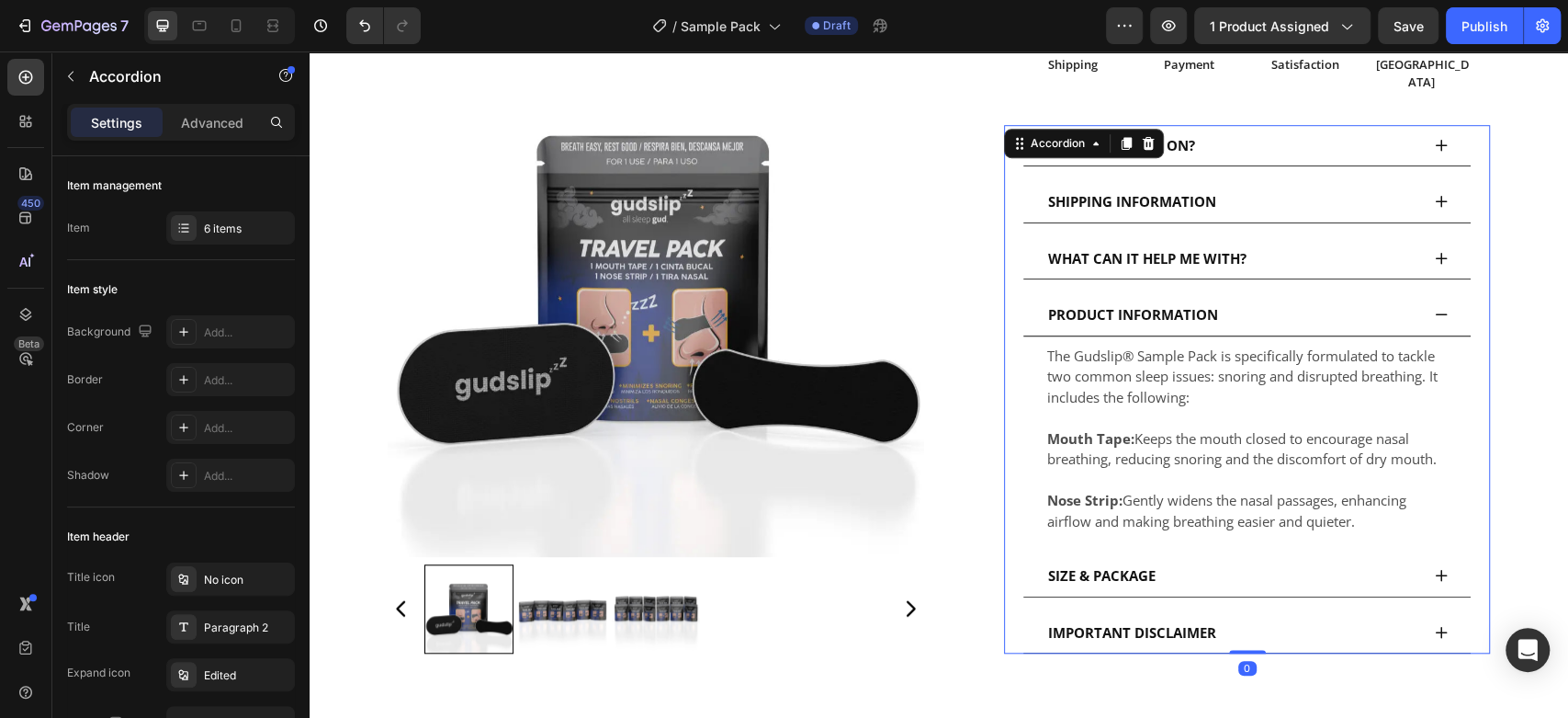
click at [1434, 251] on icon at bounding box center [1440, 258] width 15 height 15
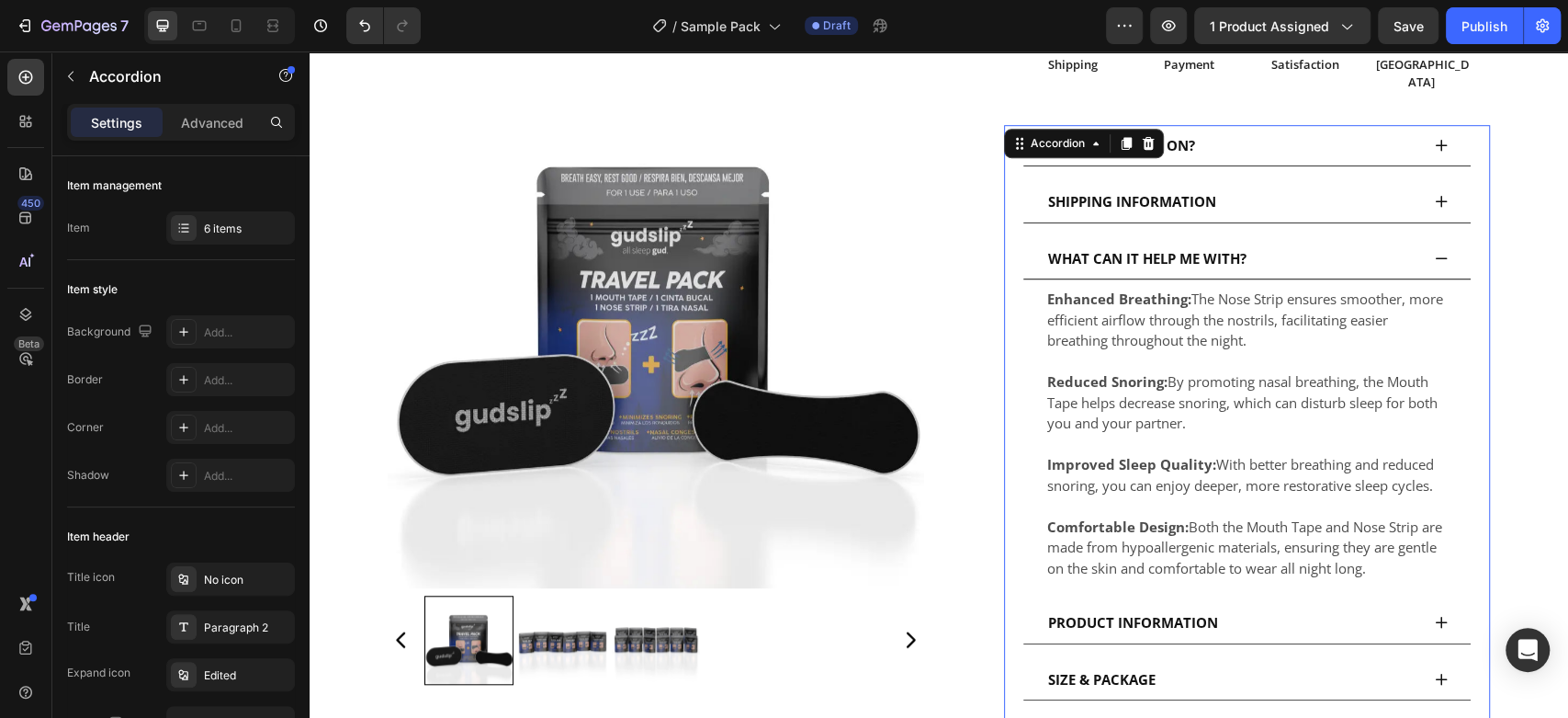
click at [1434, 251] on icon at bounding box center [1440, 258] width 15 height 15
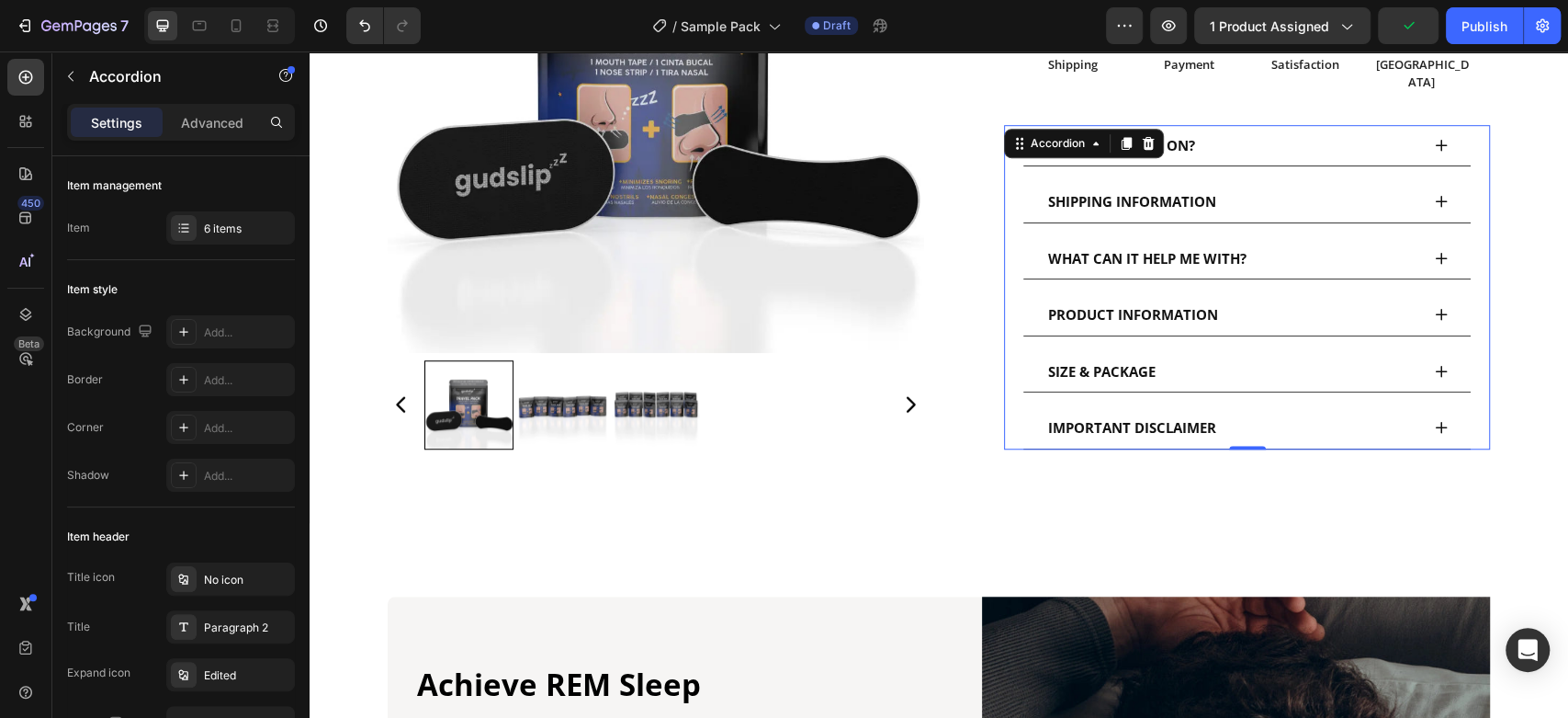
click at [1434, 137] on icon at bounding box center [1440, 144] width 15 height 15
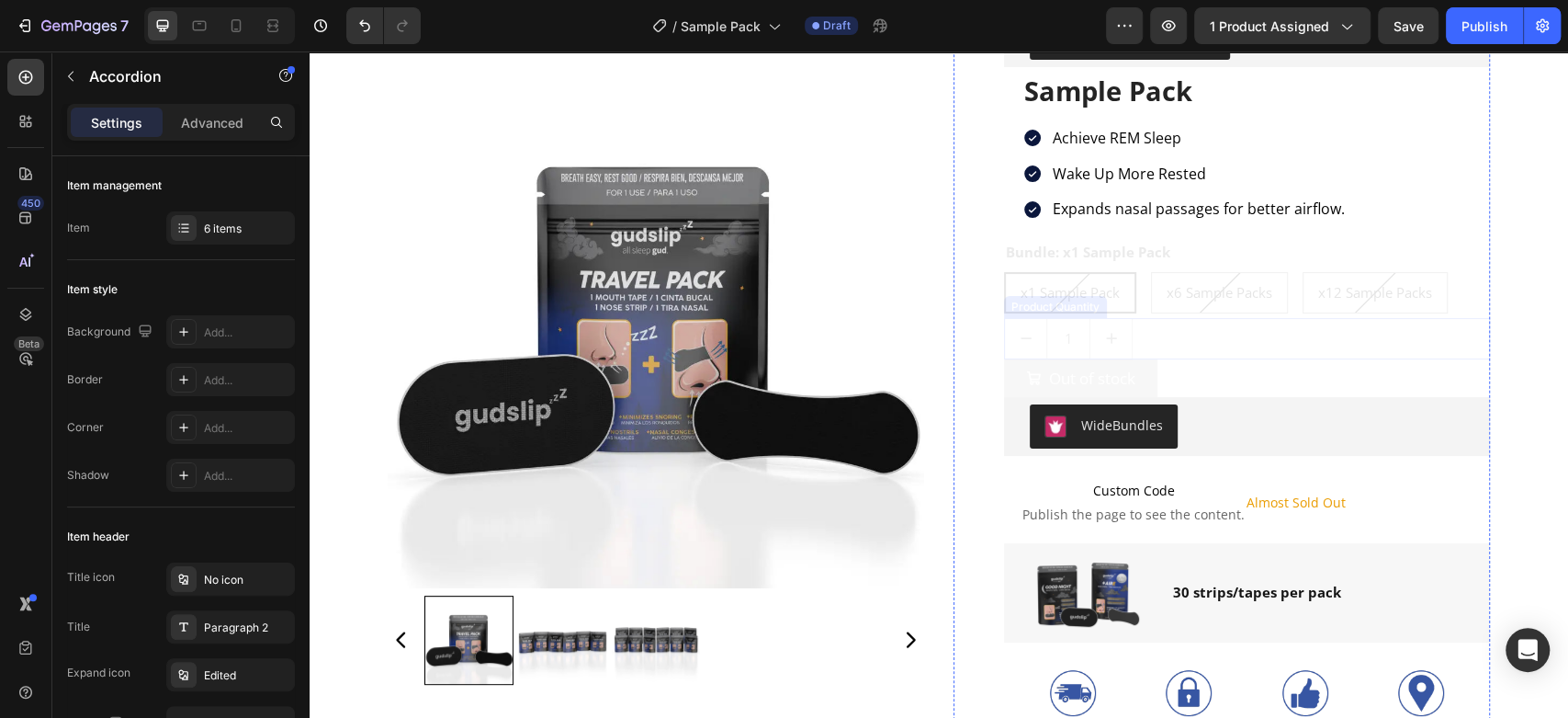
scroll to position [0, 0]
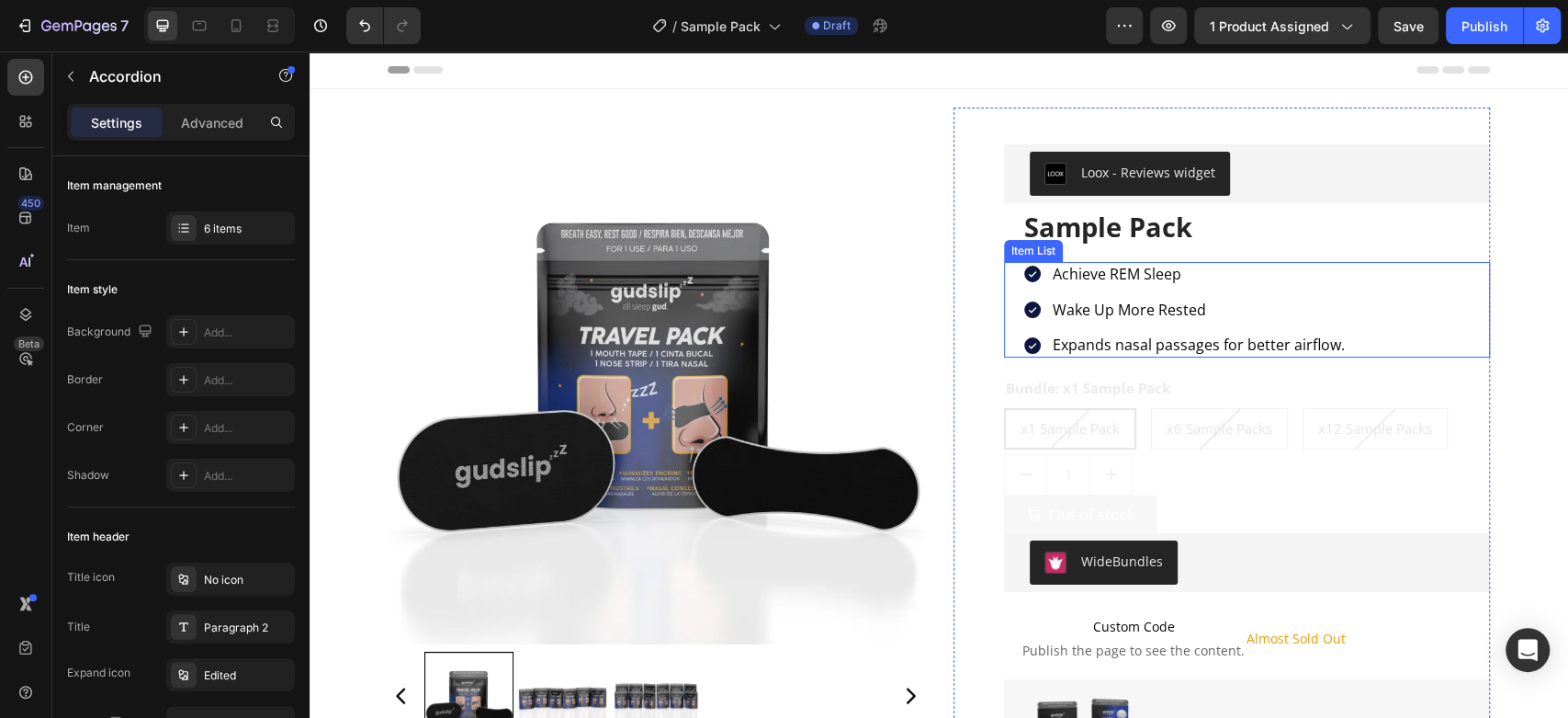
click at [1124, 338] on span "Expands nasal passages for better airflow." at bounding box center [1199, 344] width 292 height 20
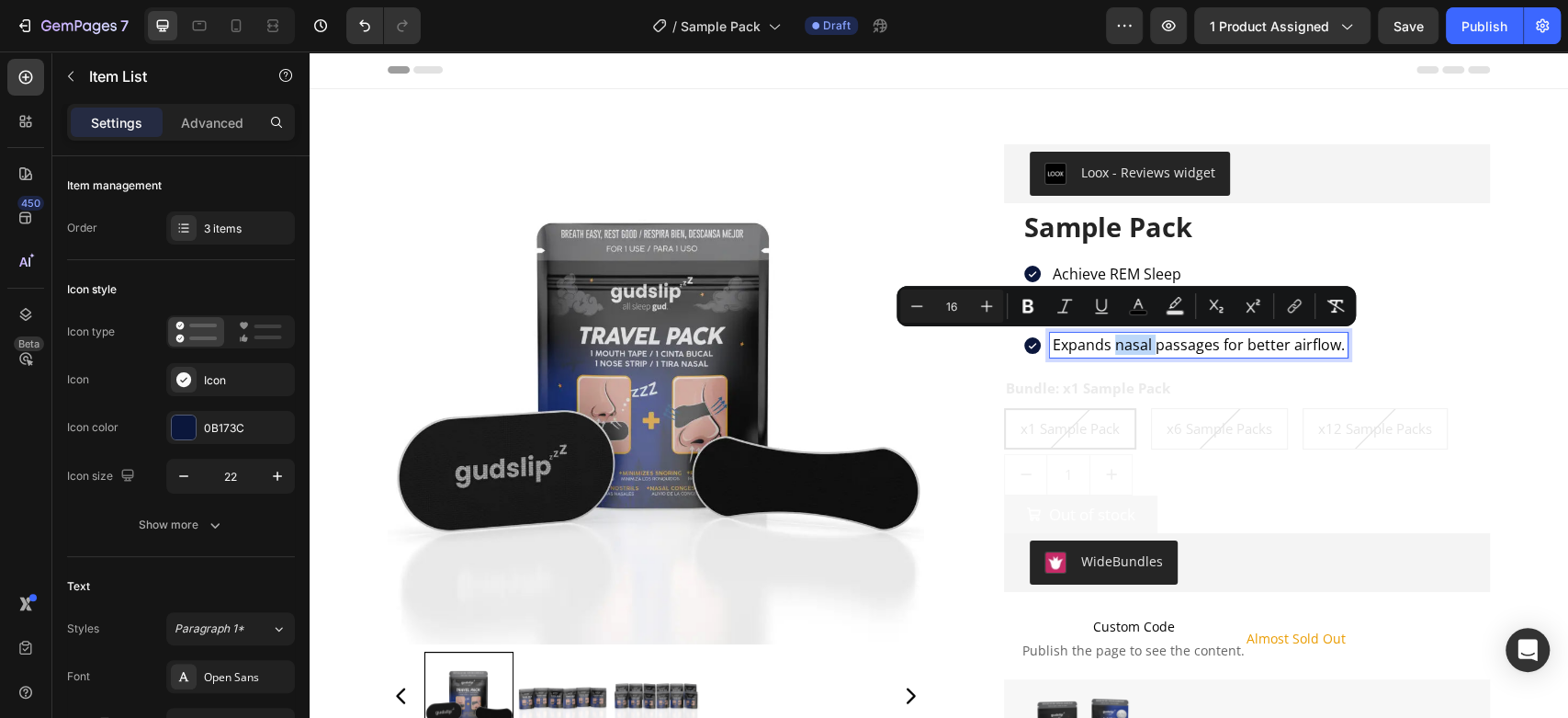
click at [1117, 348] on span "Expands nasal passages for better airflow." at bounding box center [1199, 344] width 292 height 20
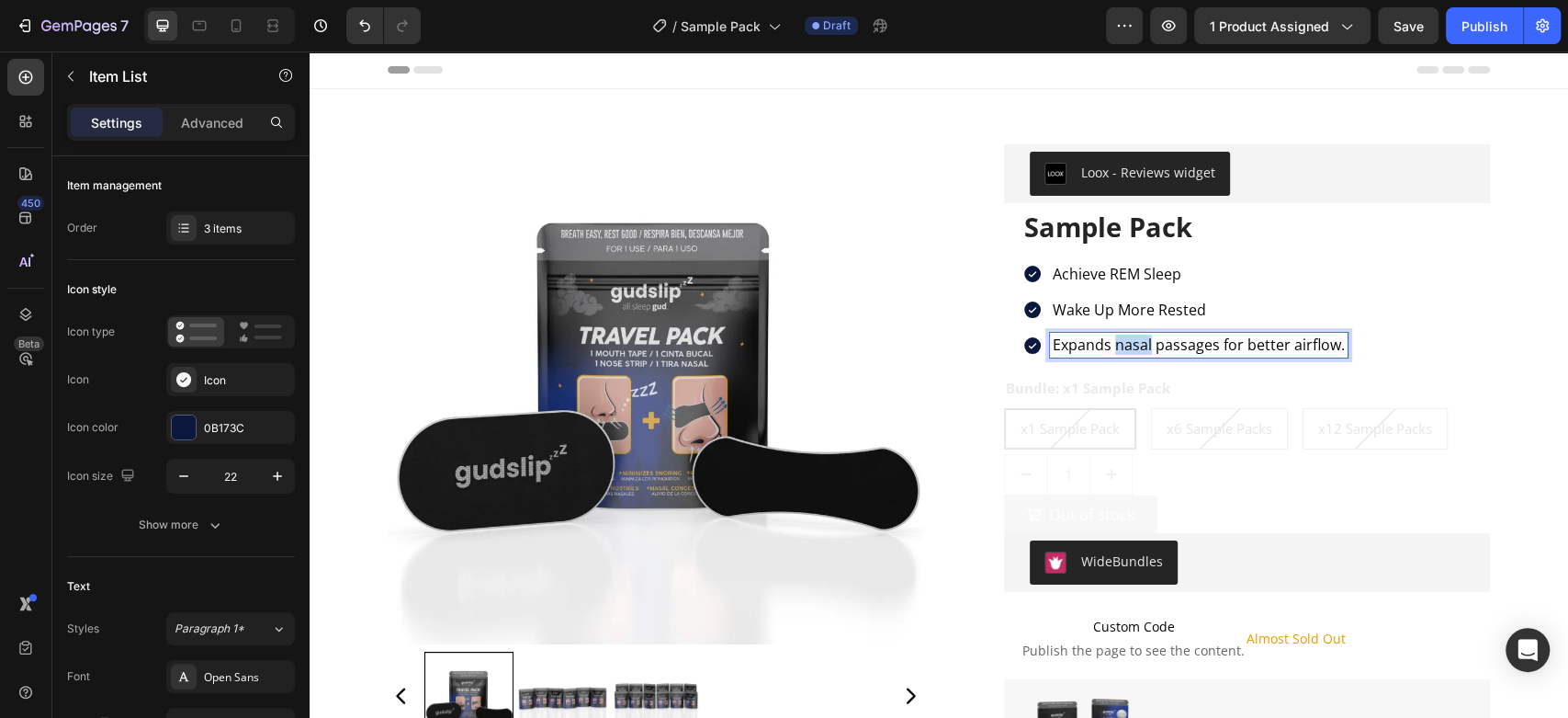
click at [1111, 346] on span "Expands nasal passages for better airflow." at bounding box center [1199, 344] width 292 height 20
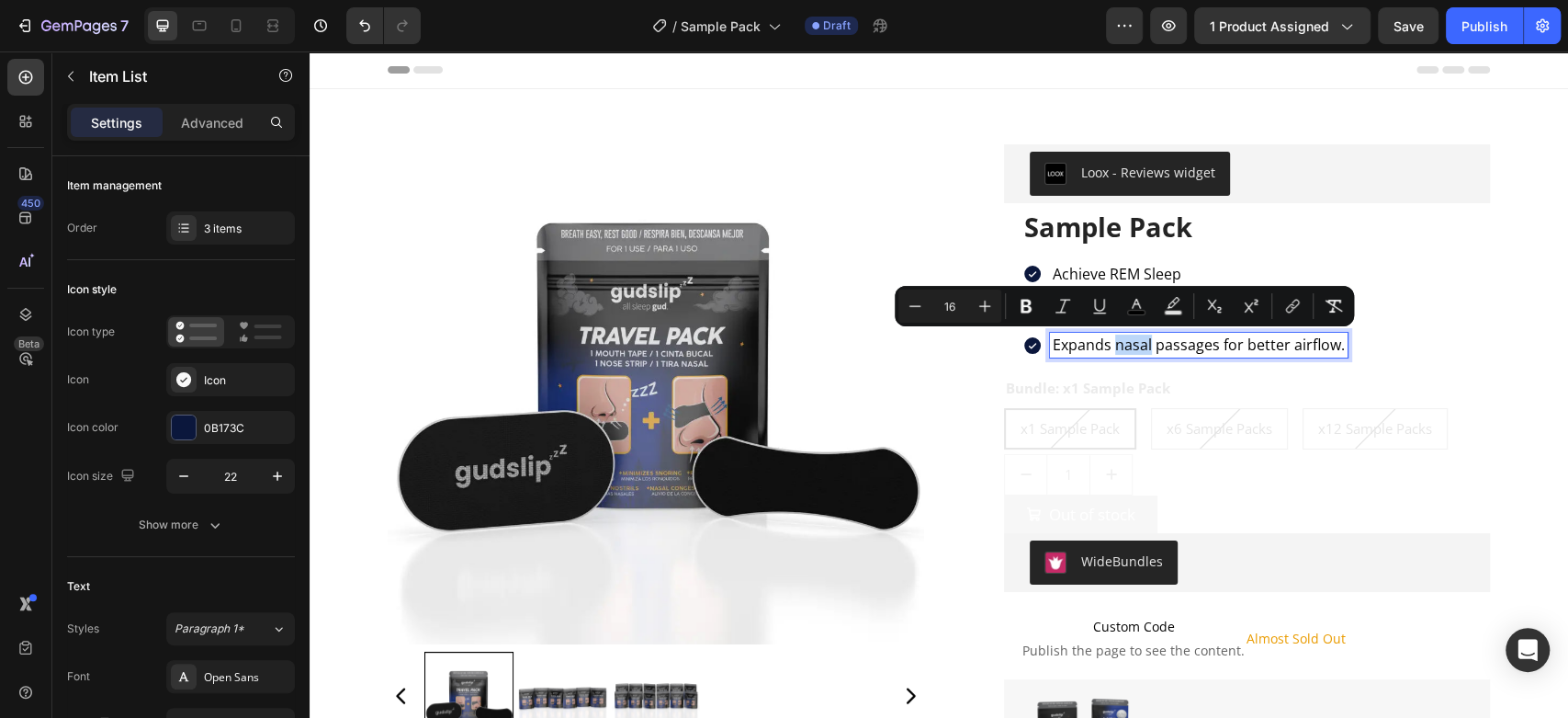
click at [1111, 346] on span "Expands nasal passages for better airflow." at bounding box center [1199, 344] width 292 height 20
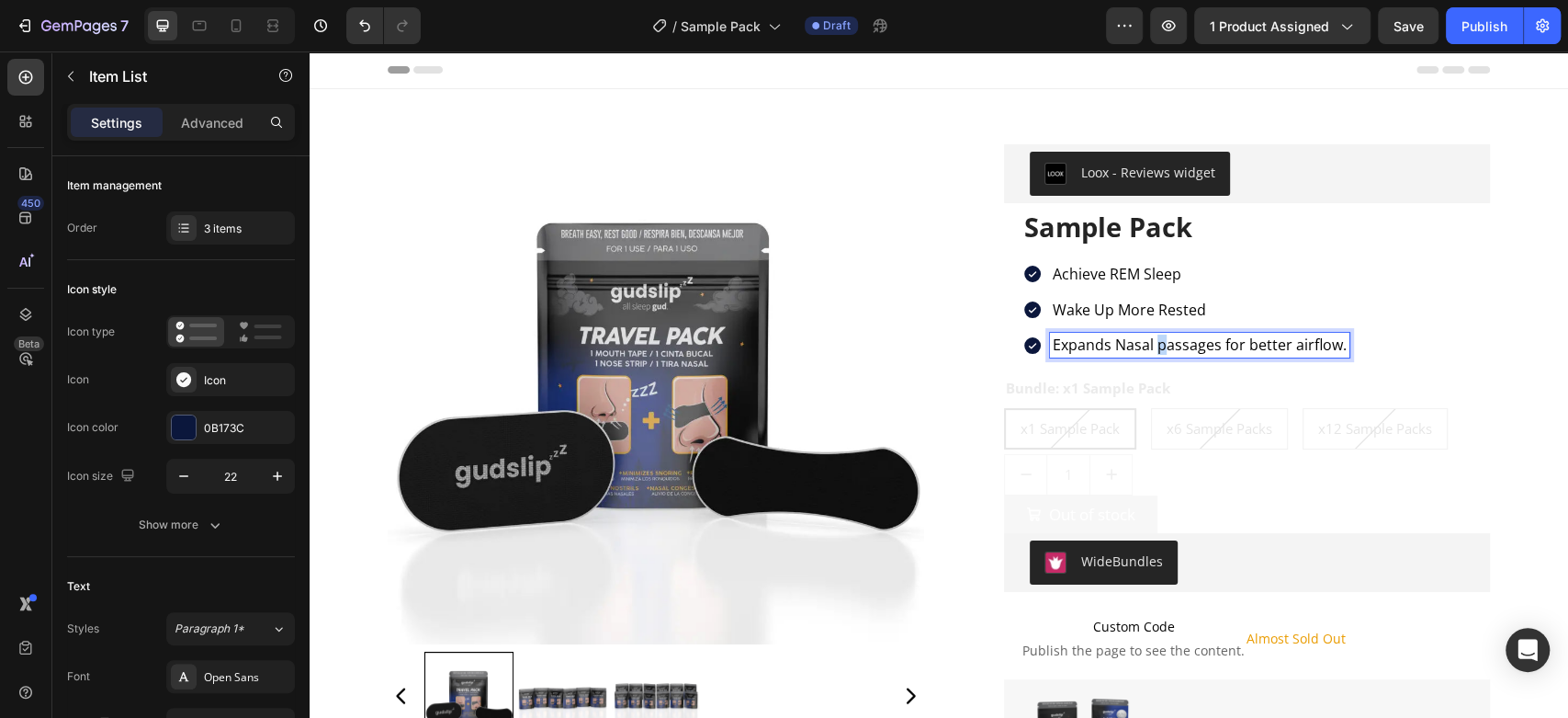
click at [1147, 345] on span "Expands Nasal passages for better airflow." at bounding box center [1200, 344] width 294 height 20
click at [1240, 344] on span "Expands Nasal Passages for better airflow." at bounding box center [1200, 344] width 294 height 20
click at [1291, 348] on span "Expands Nasal Passages for Better airflow." at bounding box center [1200, 344] width 294 height 20
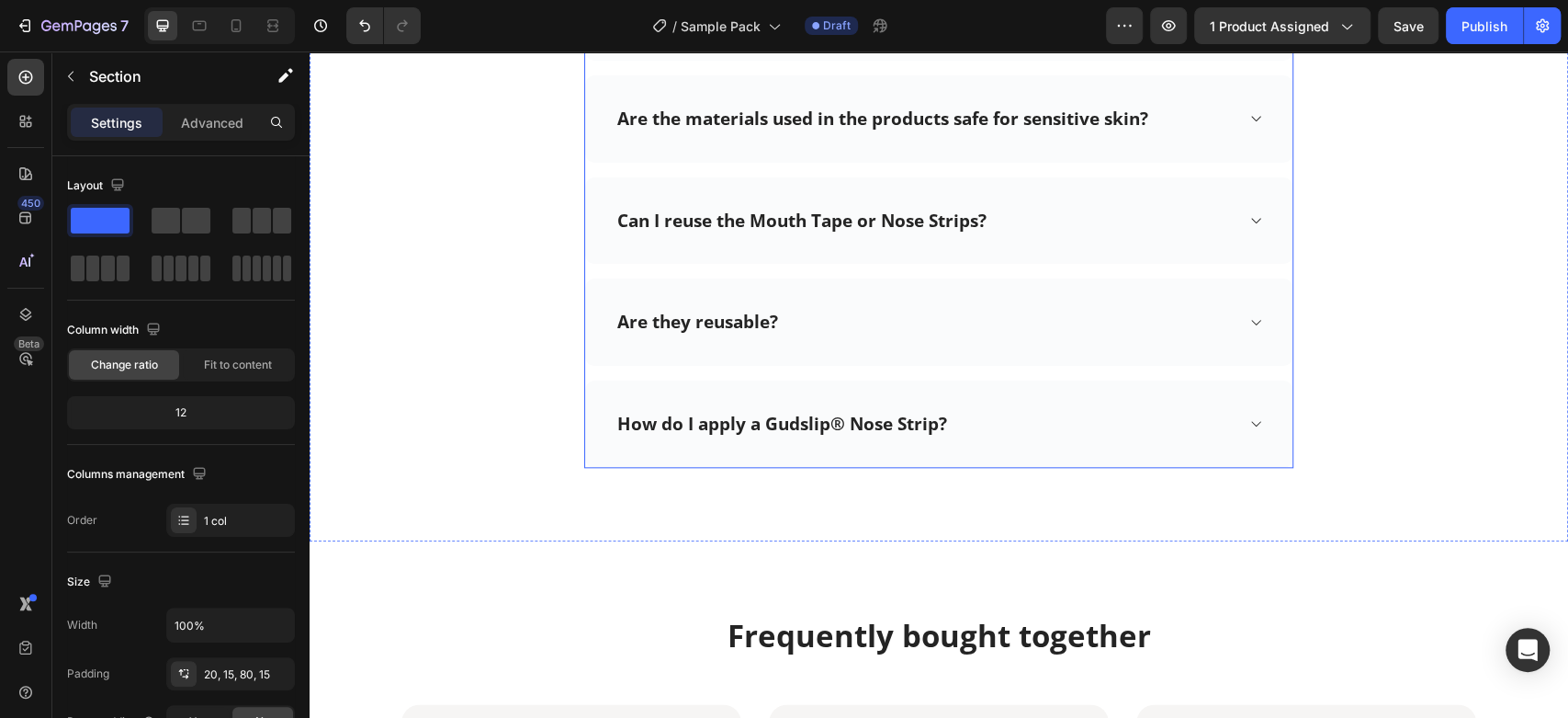
scroll to position [5639, 0]
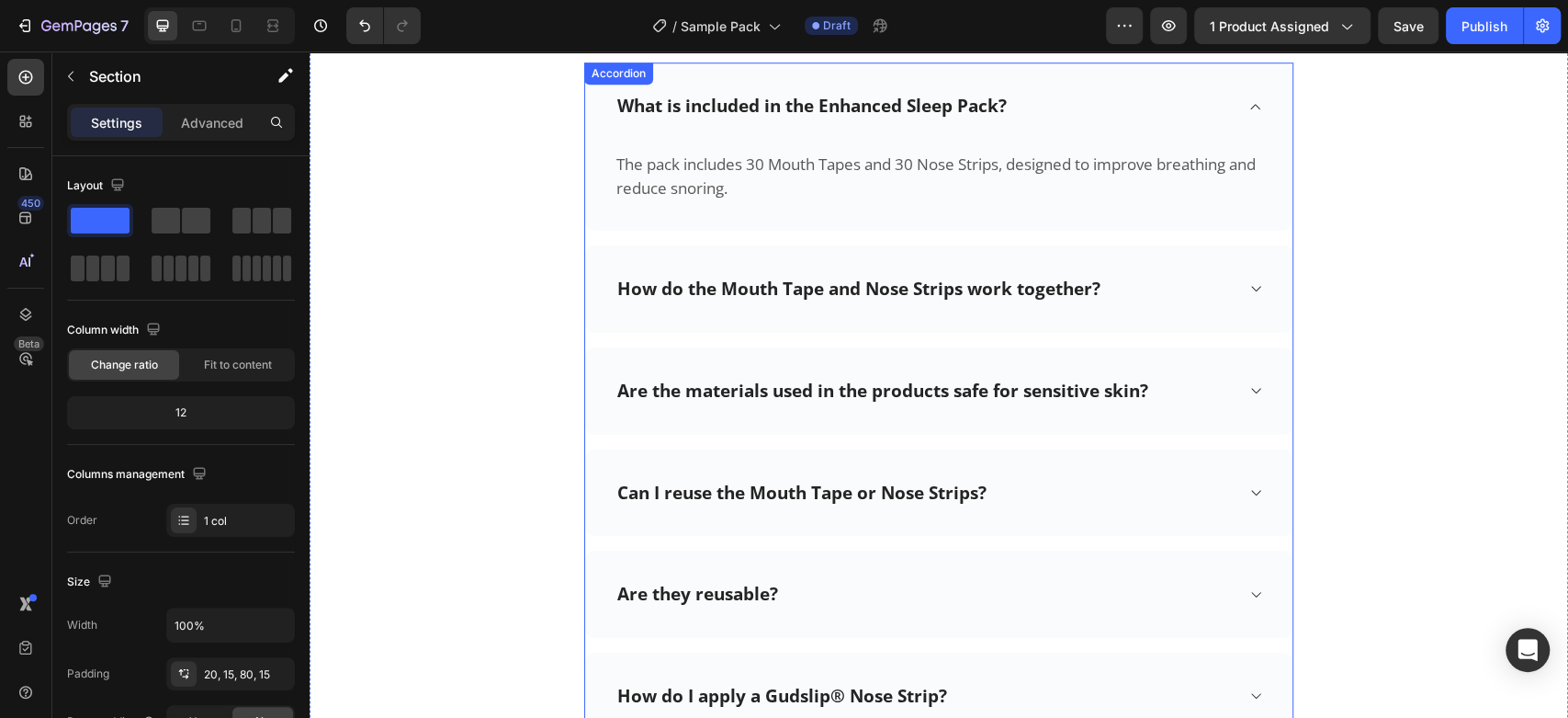
click at [834, 95] on p "What is included in the Enhanced Sleep Pack?" at bounding box center [812, 106] width 390 height 23
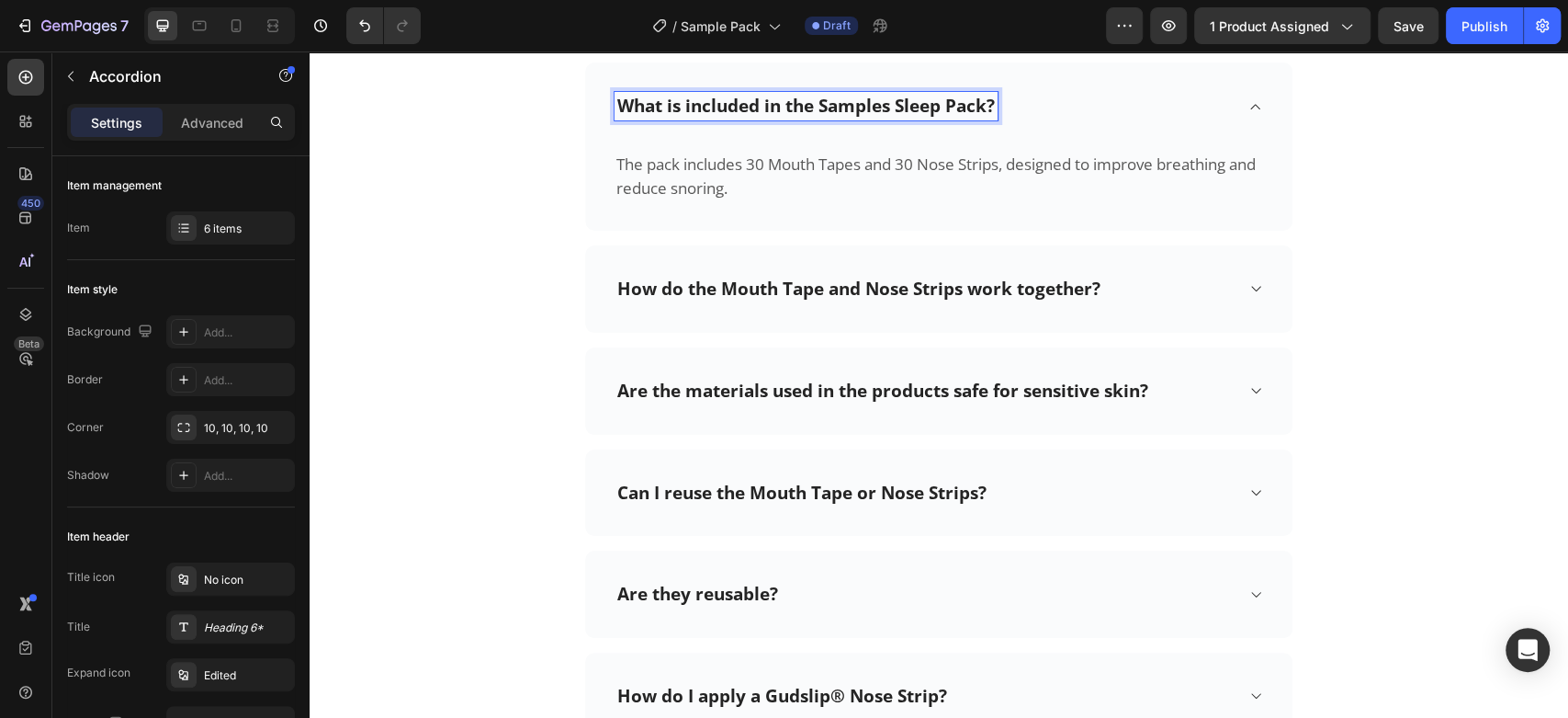
click at [908, 110] on p "What is included in the Samples Sleep Pack?" at bounding box center [806, 106] width 378 height 23
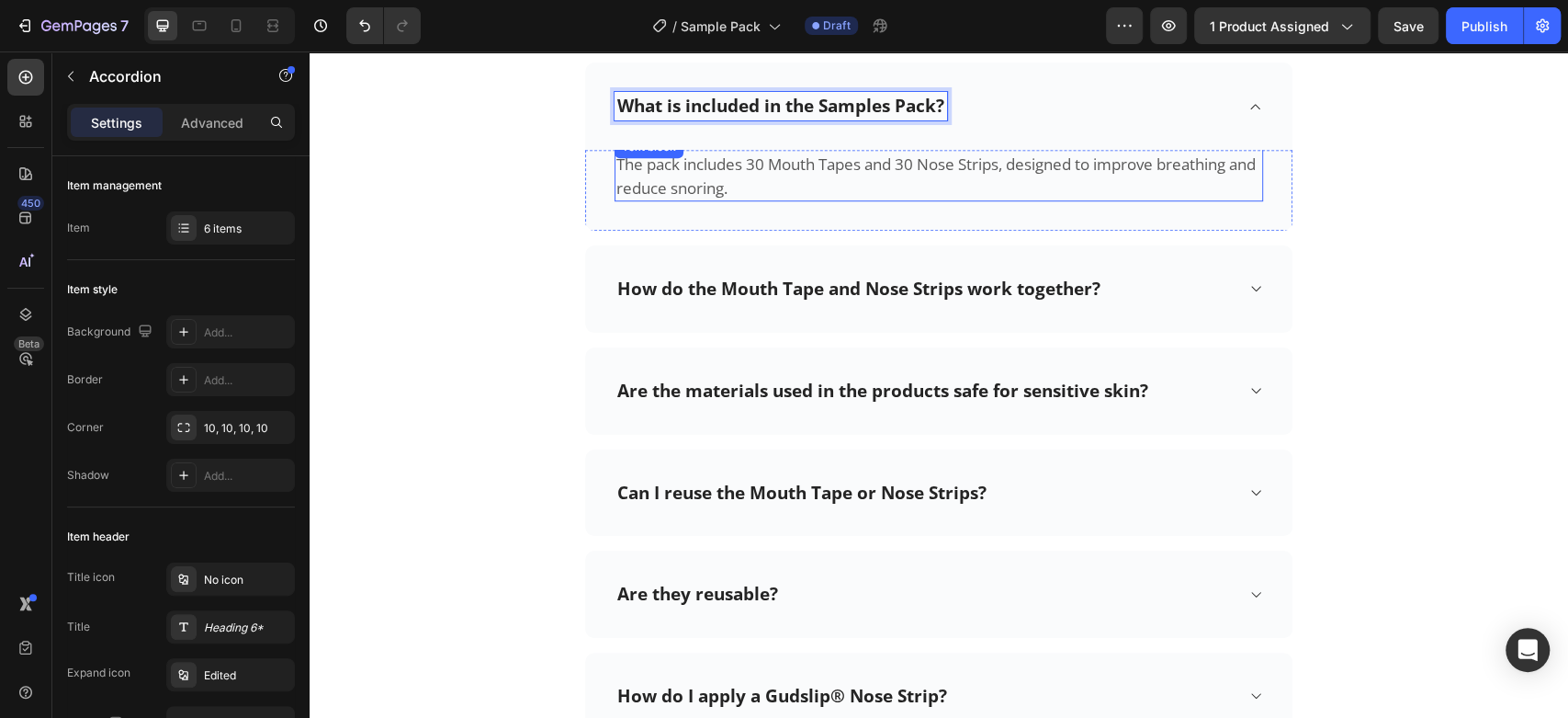
click at [712, 188] on p "The pack includes 30 Mouth Tapes and 30 Nose Strips, designed to improve breath…" at bounding box center [939, 176] width 645 height 47
click at [713, 188] on p "The pack includes 30 Mouth Tapes and 30 Nose Strips, designed to improve breath…" at bounding box center [939, 176] width 645 height 47
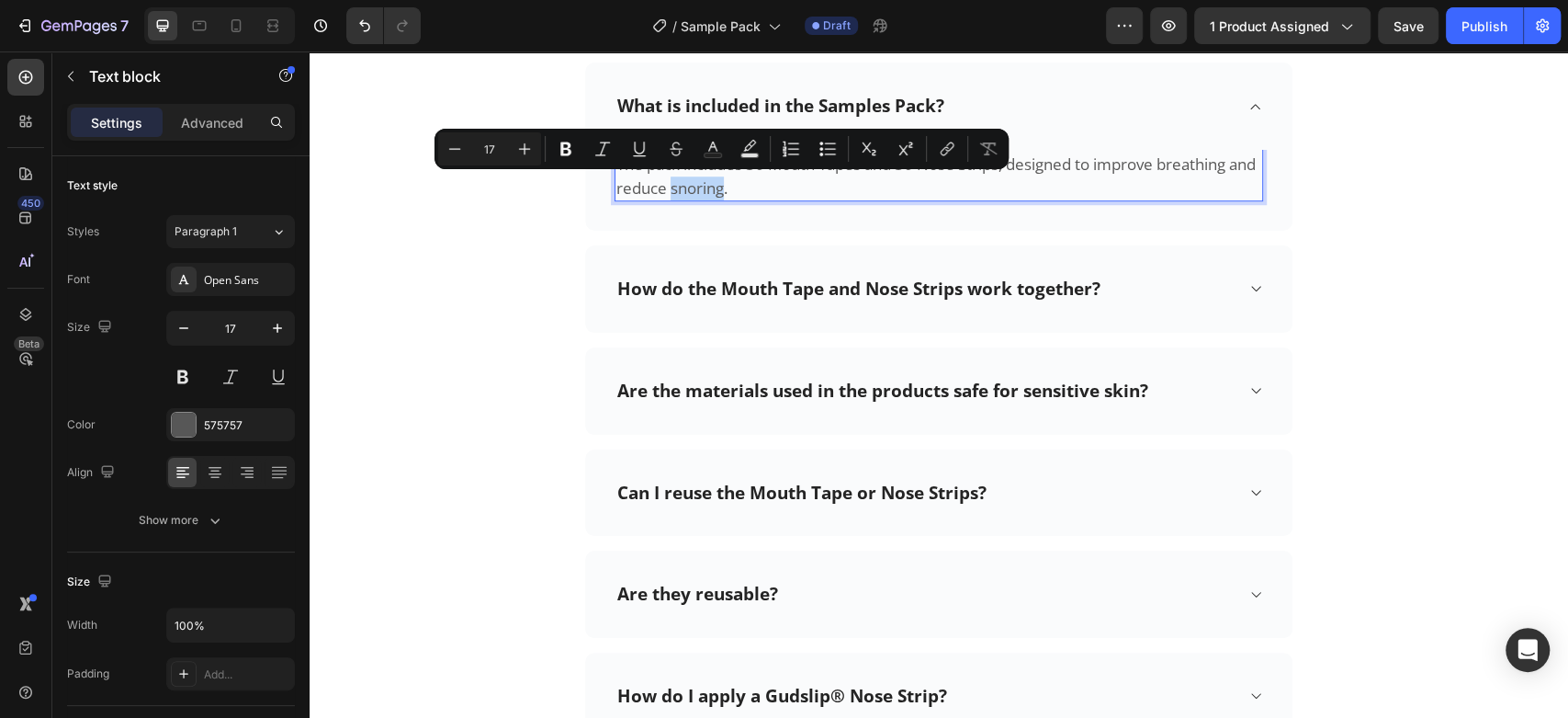
click at [751, 169] on div "Minus 17 Plus Bold Italic Underline Strikethrough Text Color Text Background Co…" at bounding box center [722, 149] width 575 height 41
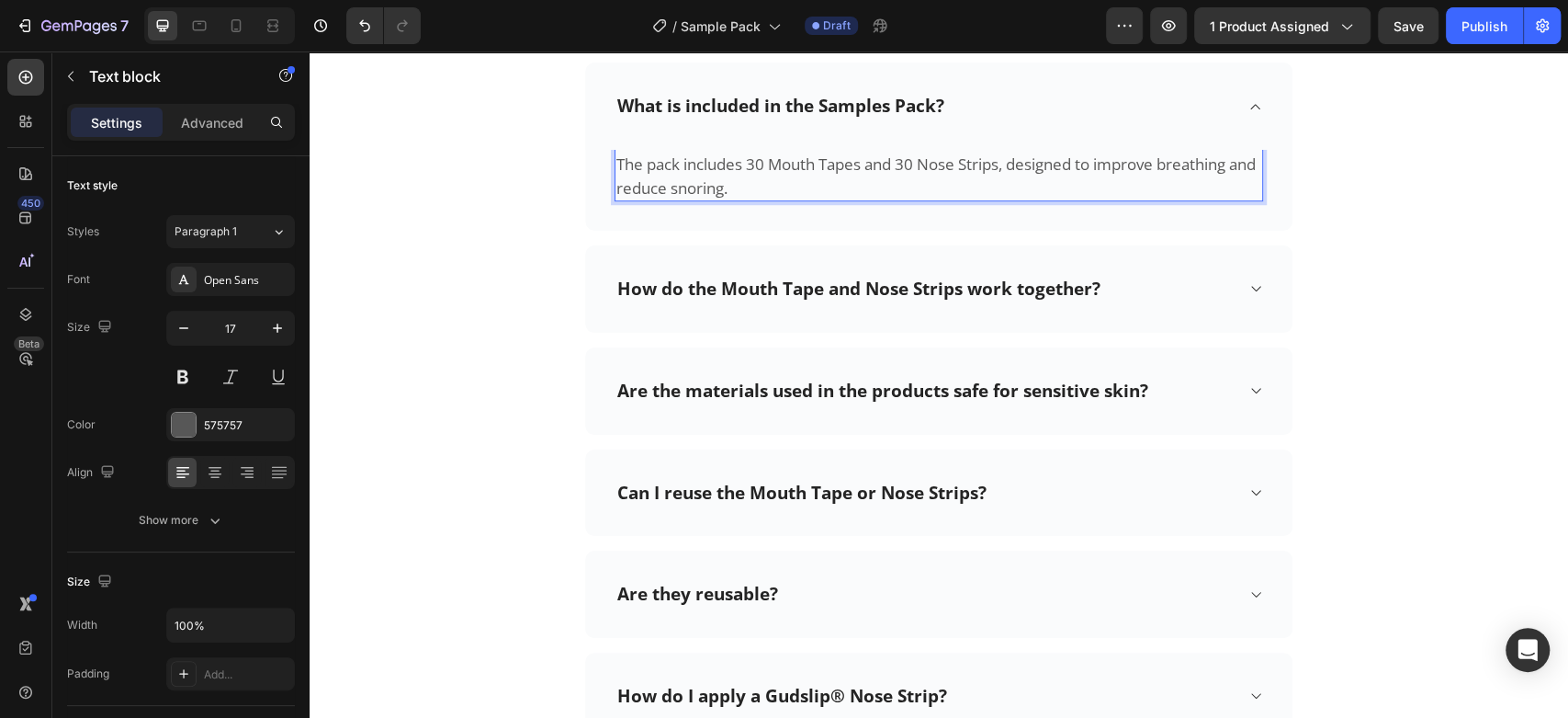
click at [761, 182] on p "The pack includes 30 Mouth Tapes and 30 Nose Strips, designed to improve breath…" at bounding box center [939, 176] width 645 height 47
drag, startPoint x: 761, startPoint y: 159, endPoint x: 740, endPoint y: 156, distance: 21.2
click at [740, 156] on p "The pack includes 30 Mouth Tapes and 30 Nose Strips, designed to improve breath…" at bounding box center [939, 176] width 645 height 47
click at [849, 168] on p "The pack includes 1 Mouth Tapes and 30 Nose Strips, designed to improve breathi…" at bounding box center [939, 176] width 645 height 47
drag, startPoint x: 894, startPoint y: 160, endPoint x: 879, endPoint y: 156, distance: 15.5
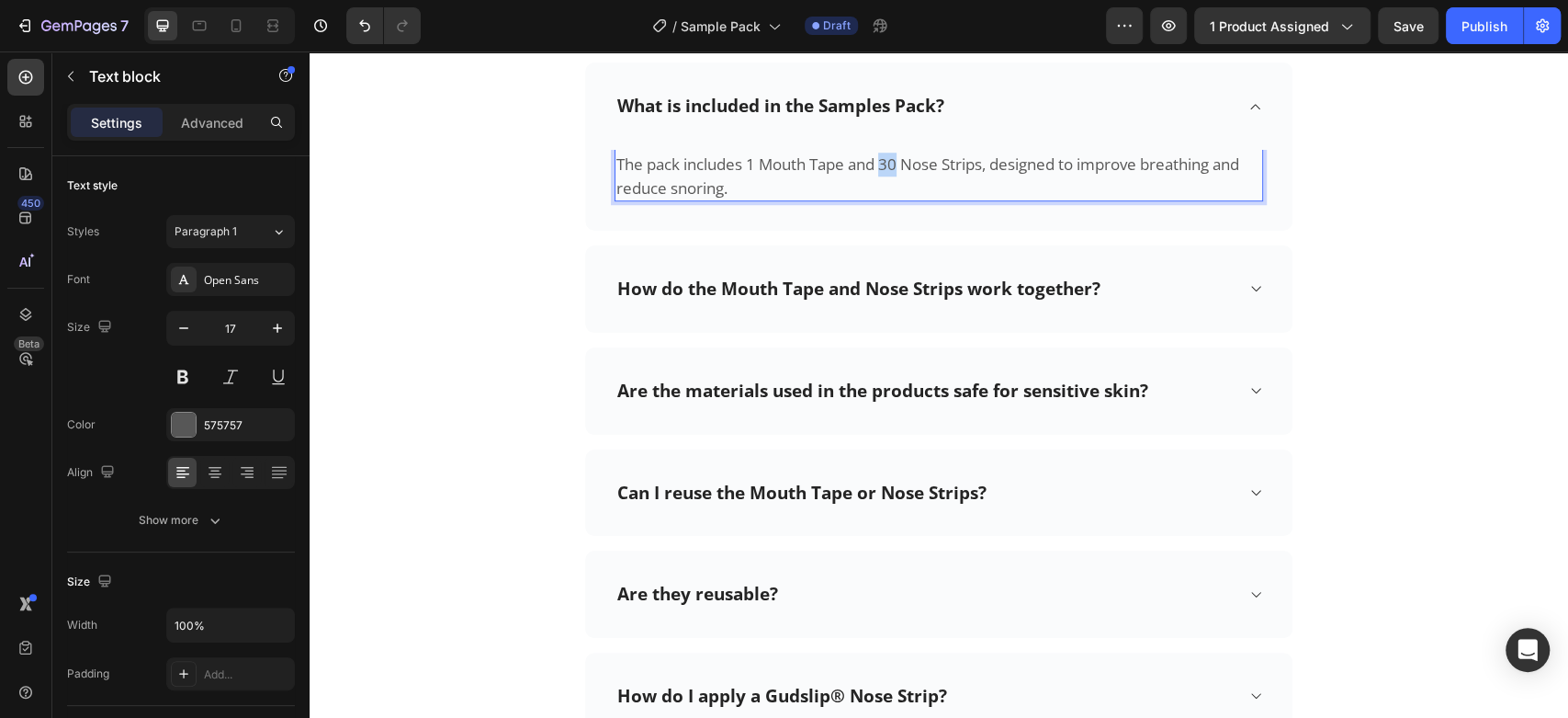
click at [879, 156] on p "The pack includes 1 Mouth Tape and 30 Nose Strips, designed to improve breathin…" at bounding box center [939, 176] width 645 height 47
click at [967, 164] on p "The pack includes 1 Mouth Tape and 1 Nose Strips, designed to improve breathing…" at bounding box center [939, 176] width 645 height 47
click at [1249, 283] on icon at bounding box center [1255, 288] width 14 height 15
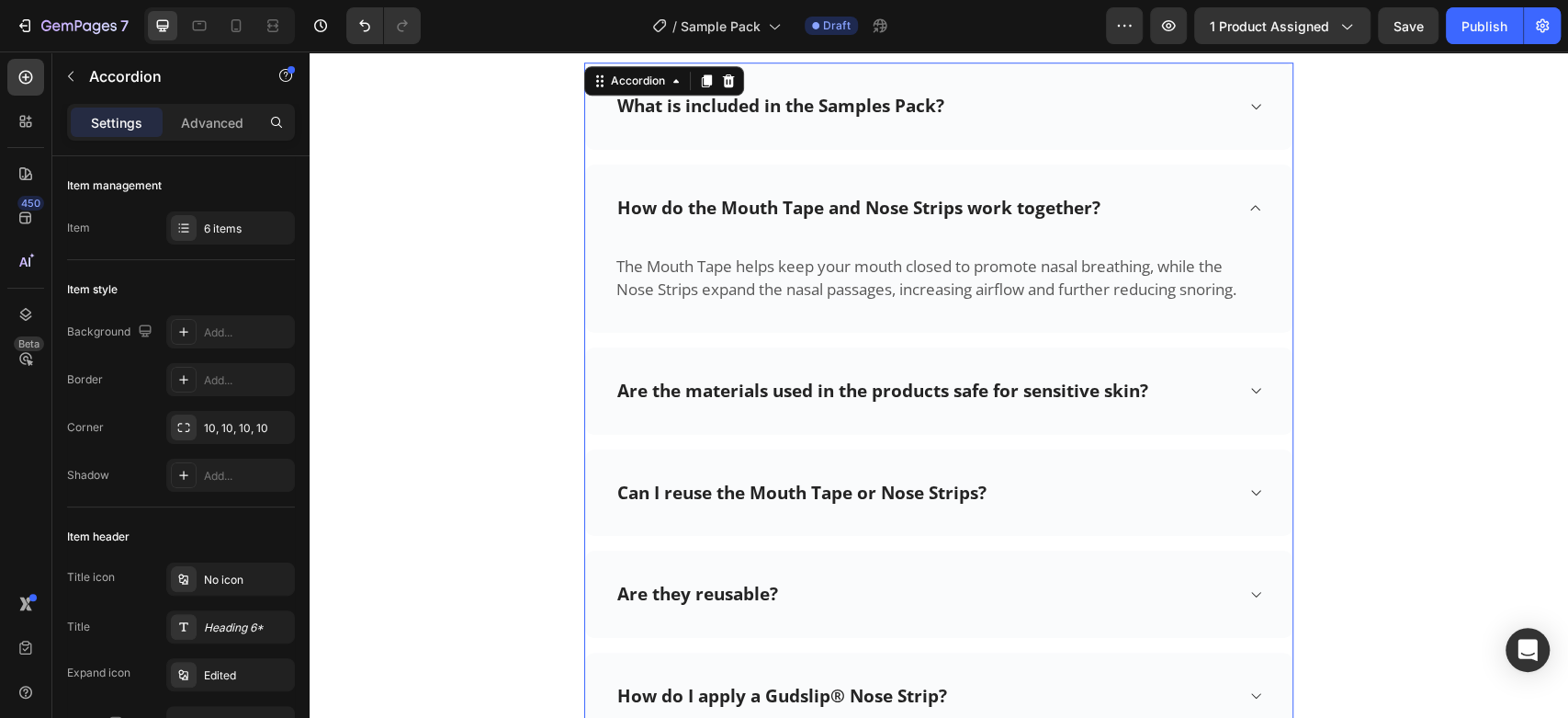
click at [1251, 366] on div "Are the materials used in the products safe for sensitive skin?" at bounding box center [939, 392] width 707 height 88
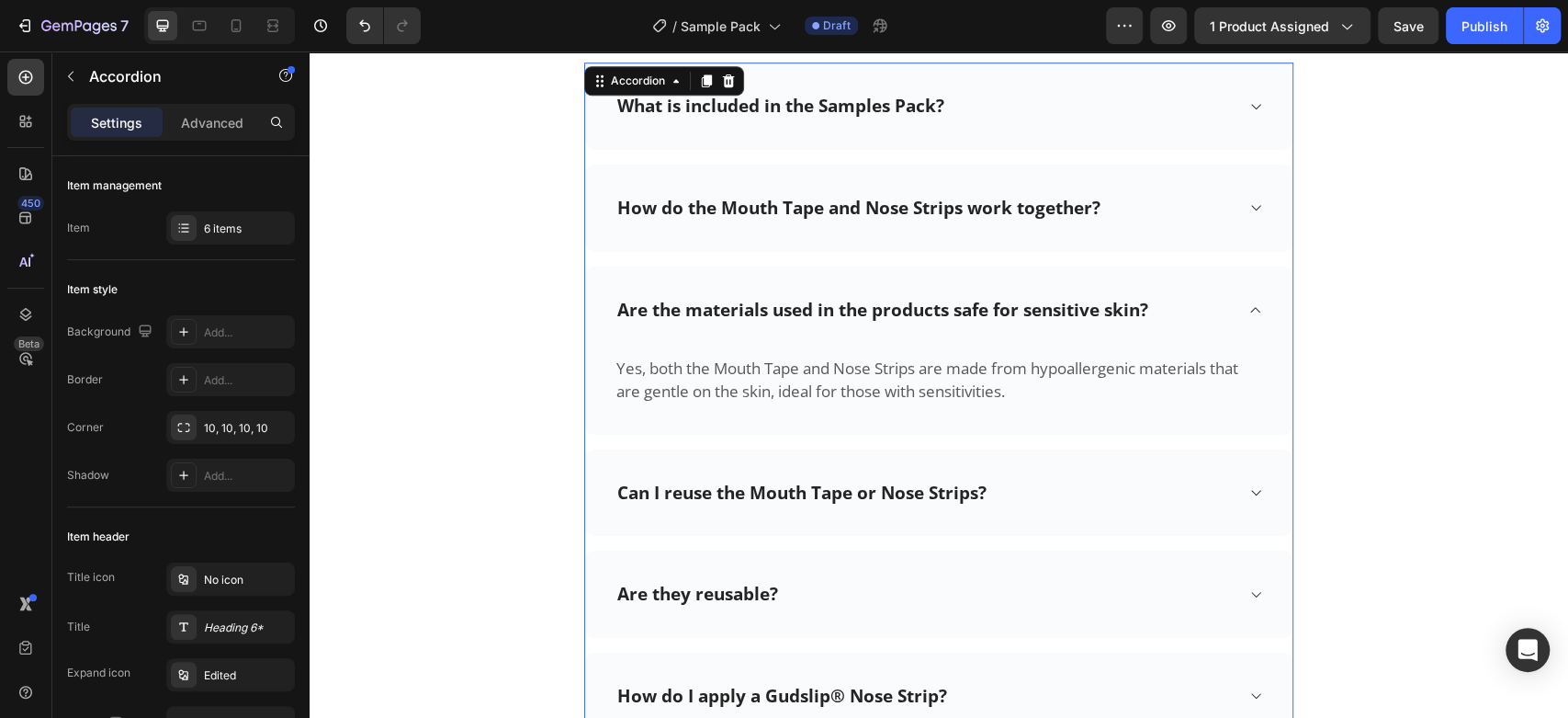
click at [1234, 470] on div "Can I reuse the Mouth Tape or Nose Strips?" at bounding box center [939, 493] width 707 height 88
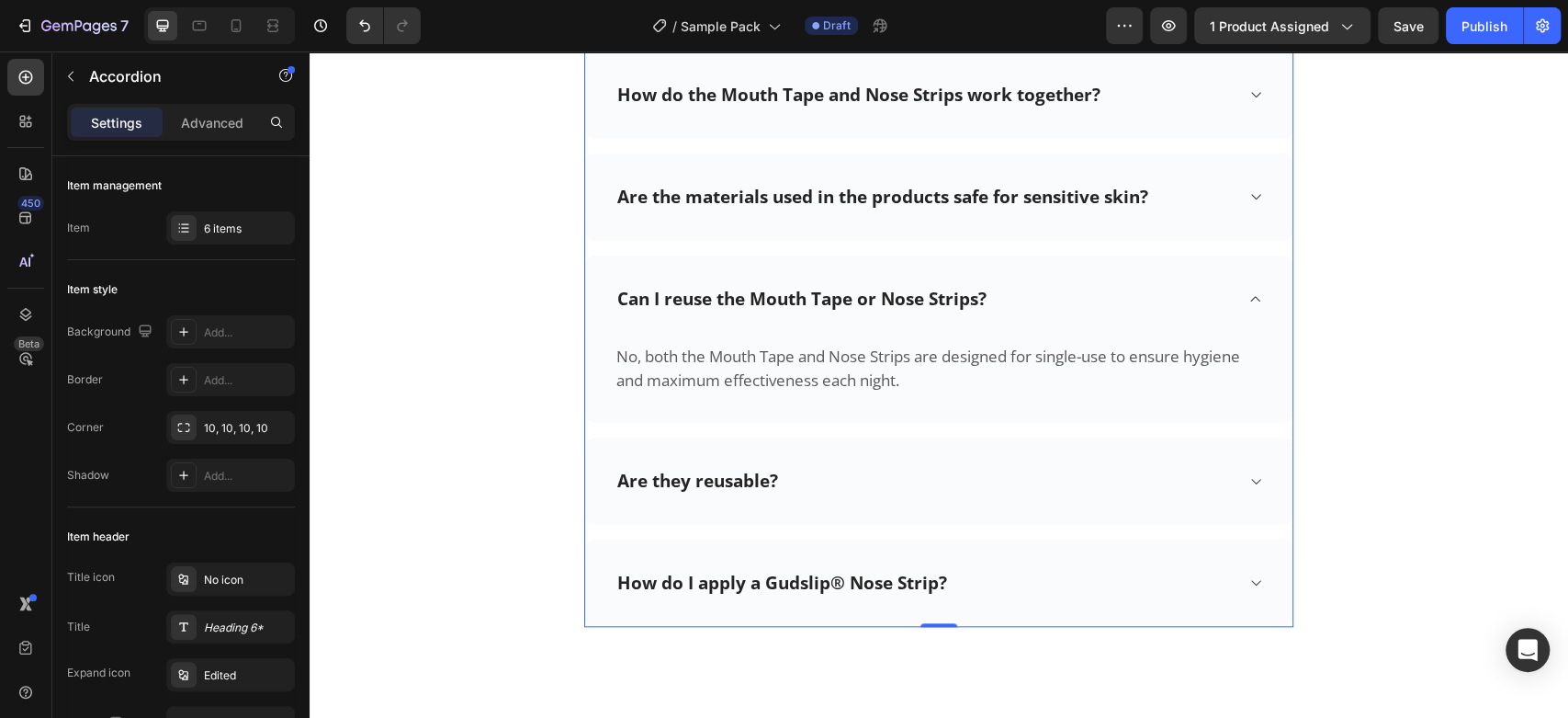
scroll to position [5774, 0]
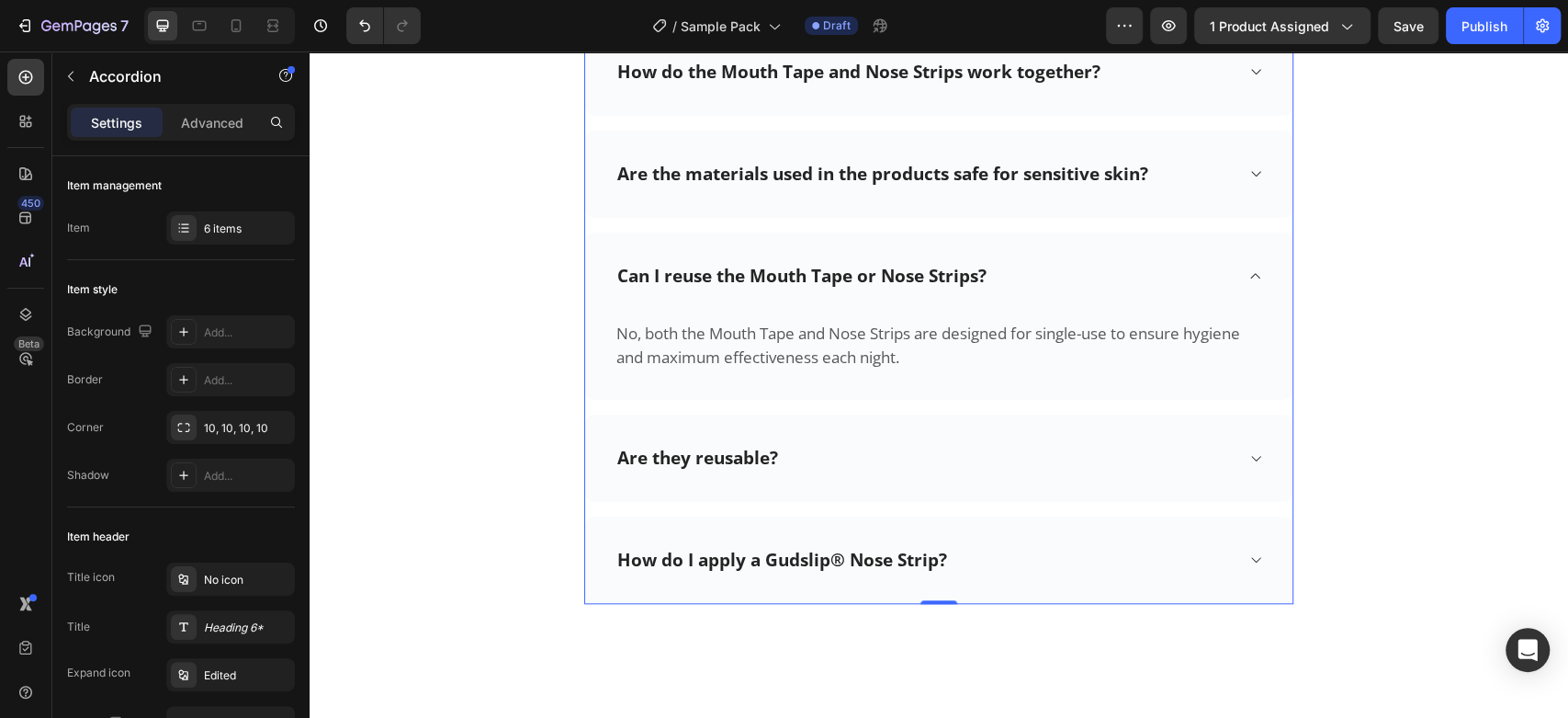
click at [1249, 462] on span at bounding box center [1255, 458] width 15 height 15
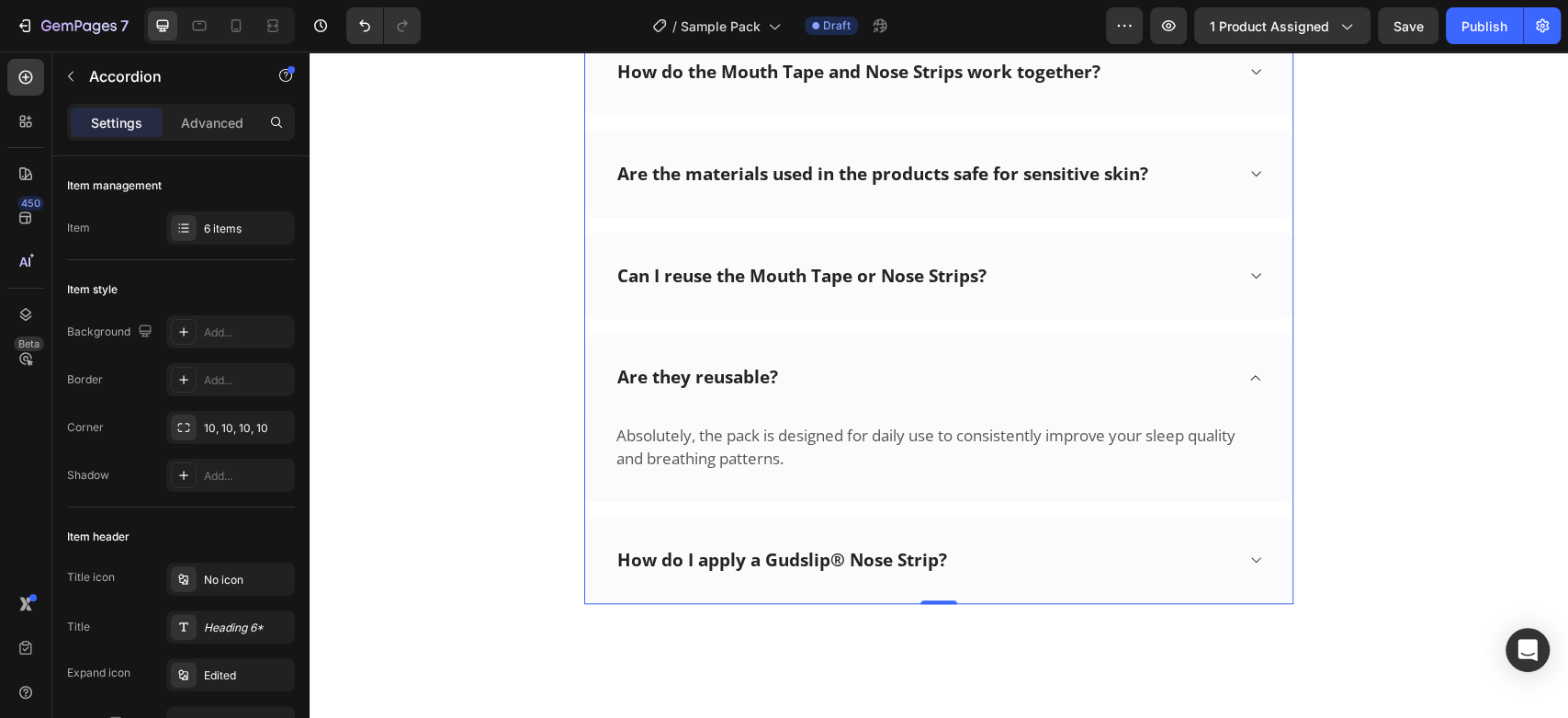
click at [1239, 544] on div "How do I apply a Gudslip® Nose Strip?" at bounding box center [939, 560] width 707 height 88
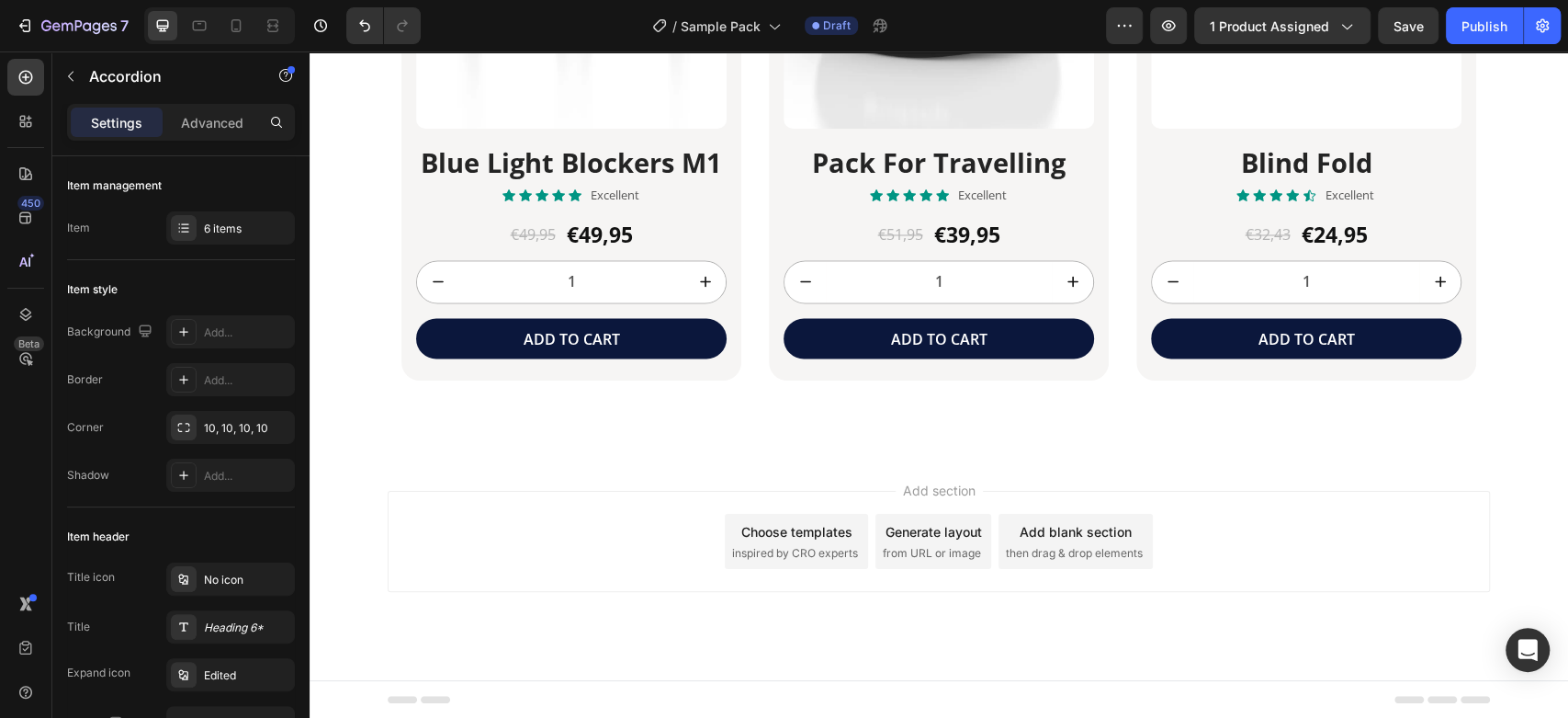
scroll to position [6537, 0]
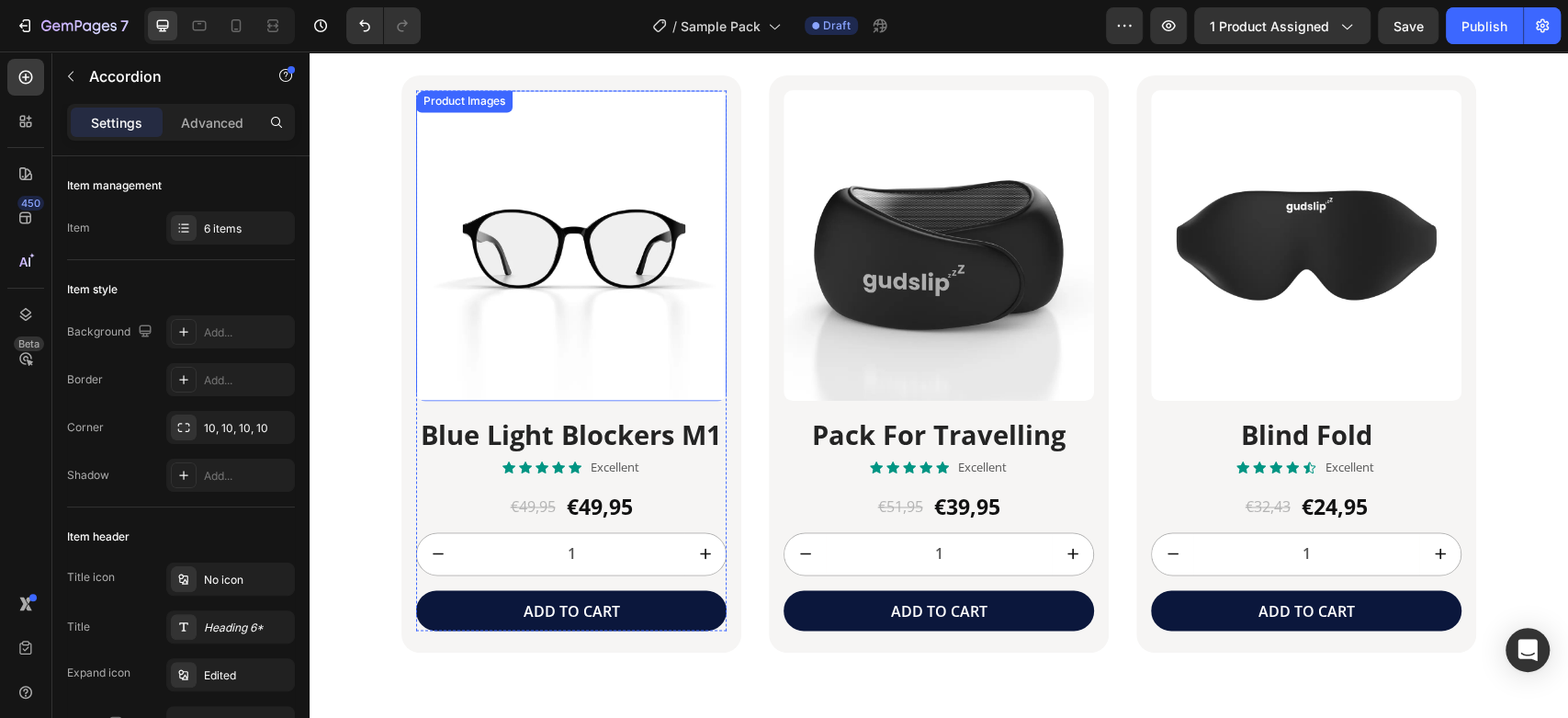
click at [598, 285] on img at bounding box center [571, 245] width 311 height 311
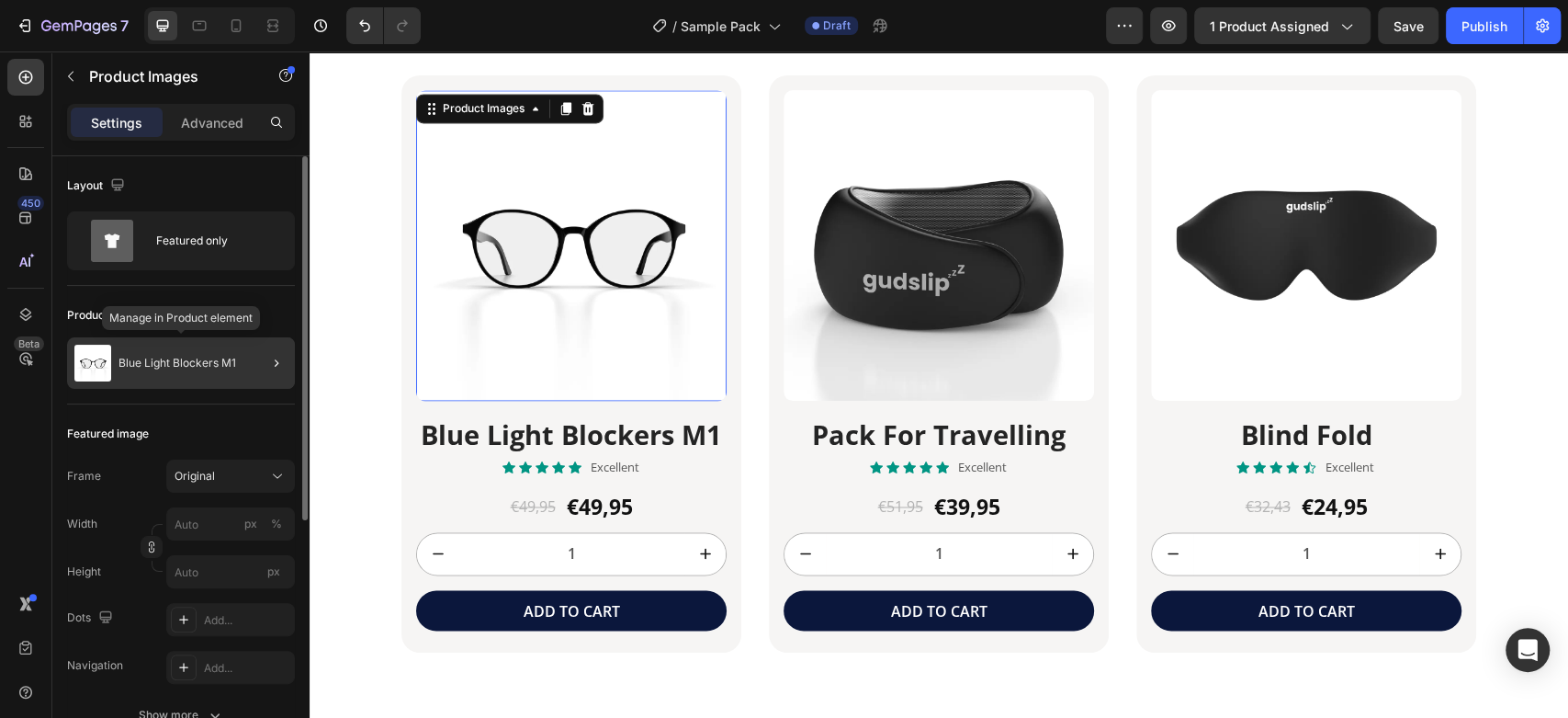
click at [145, 366] on p "Blue Light Blockers M1" at bounding box center [177, 362] width 118 height 13
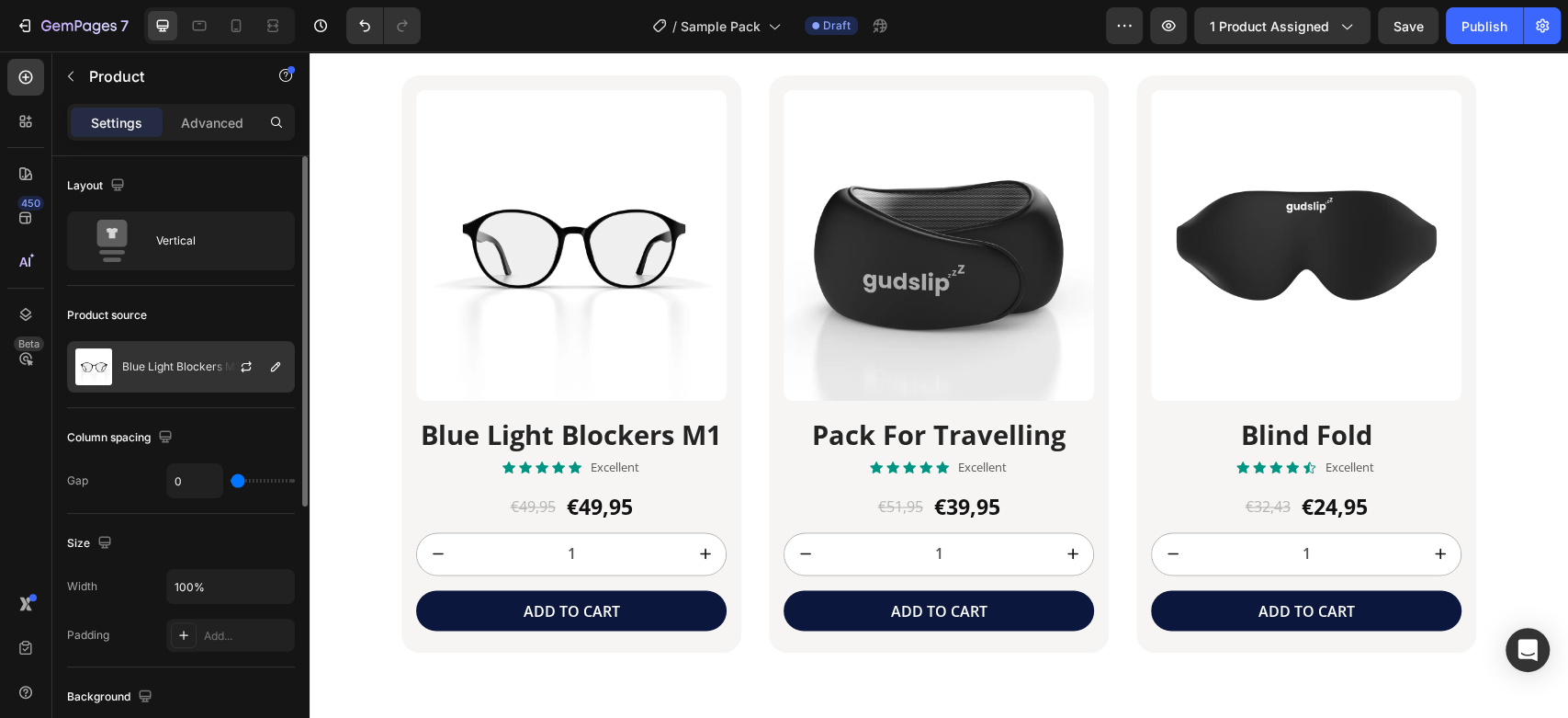
click at [155, 367] on p "Blue Light Blockers M1" at bounding box center [180, 366] width 118 height 13
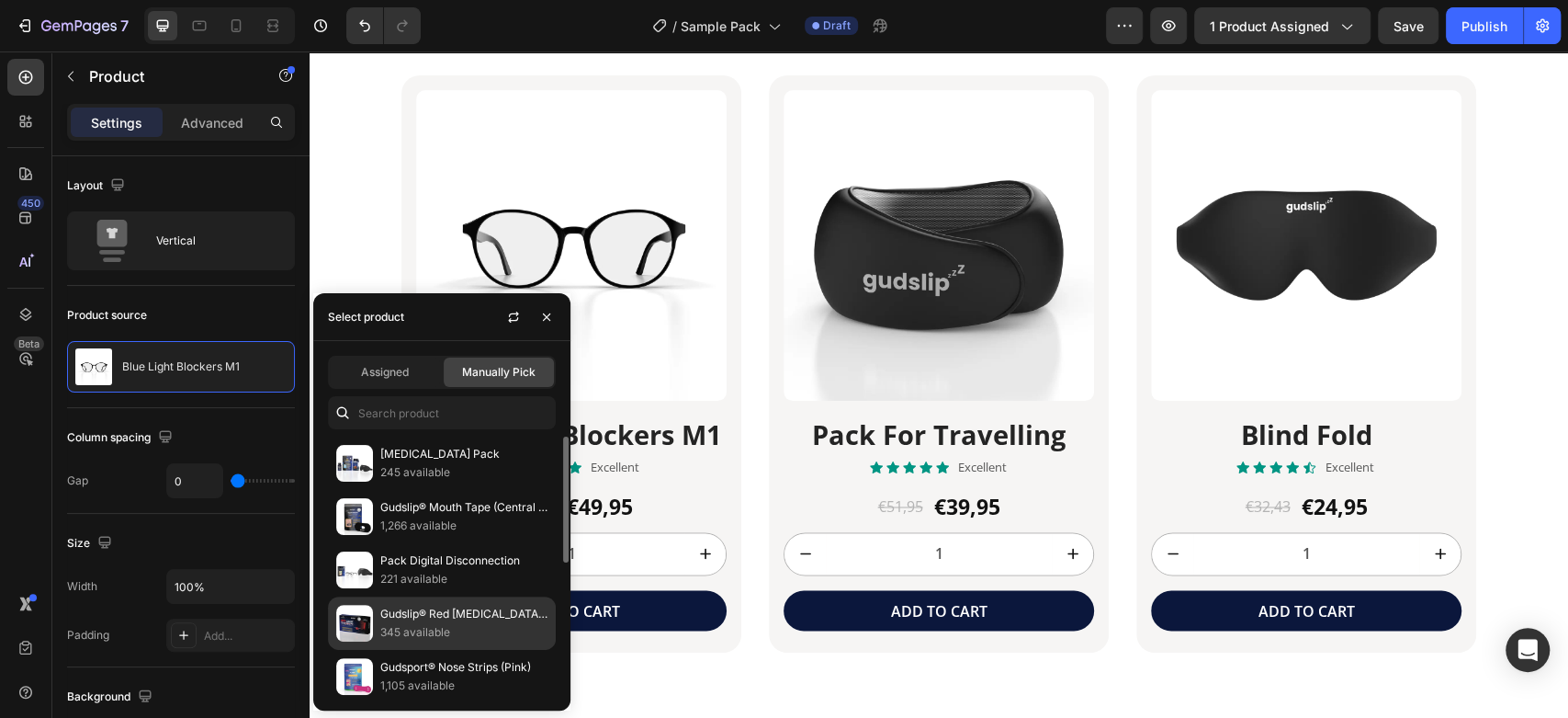
click at [419, 629] on p "345 available" at bounding box center [465, 632] width 168 height 19
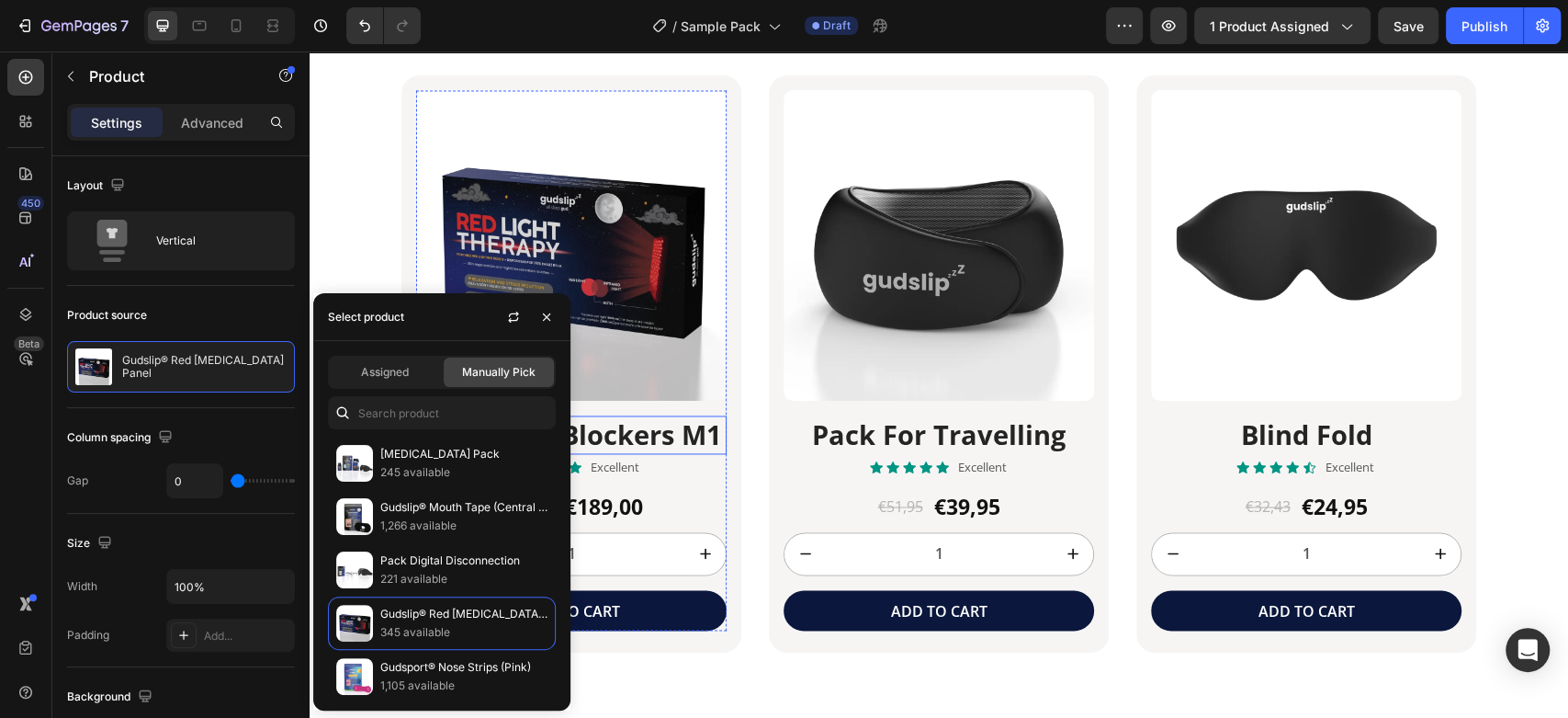
click at [649, 434] on h2 "Blue Light Blockers M1" at bounding box center [571, 435] width 311 height 39
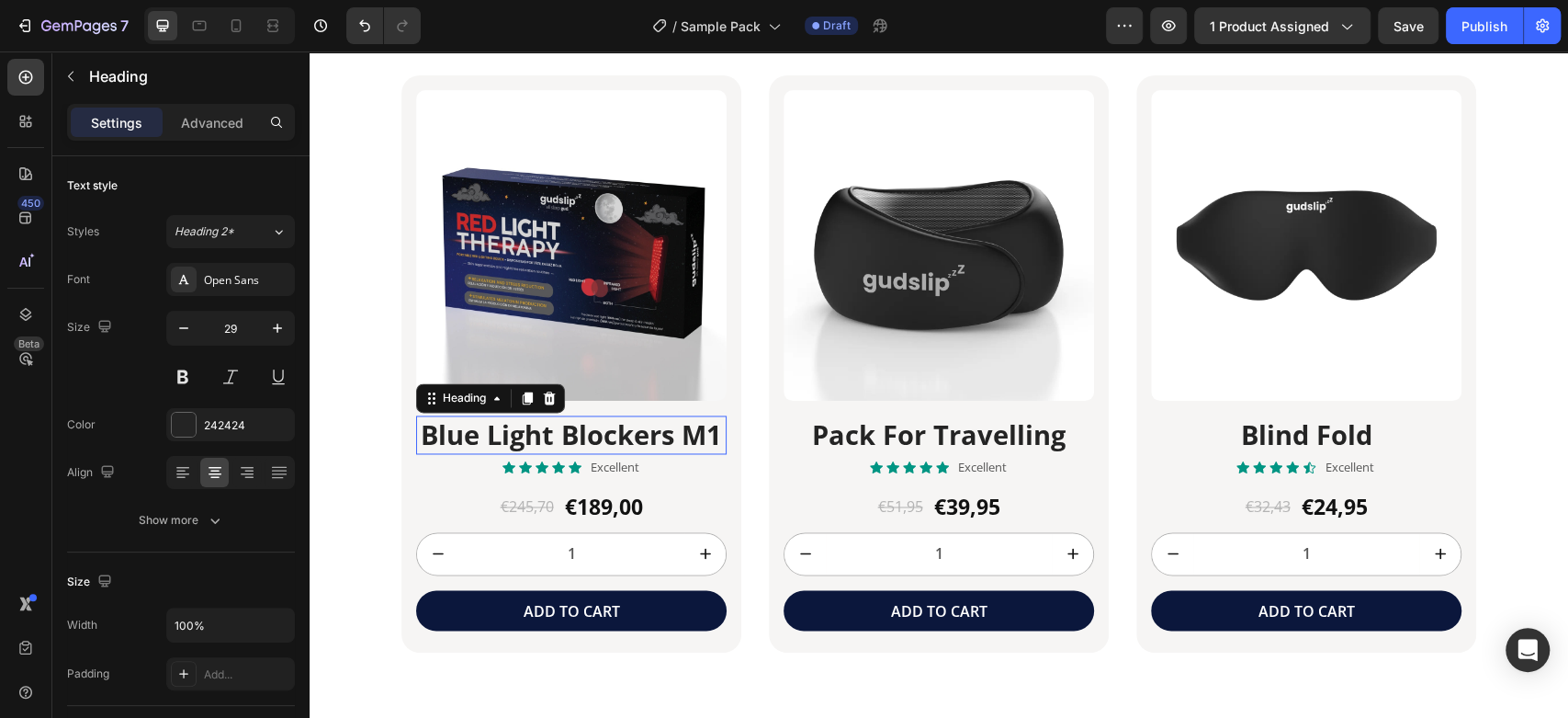
click at [649, 434] on h2 "Blue Light Blockers M1" at bounding box center [571, 435] width 311 height 39
click at [649, 434] on p "Blue Light Blockers M1" at bounding box center [571, 435] width 307 height 35
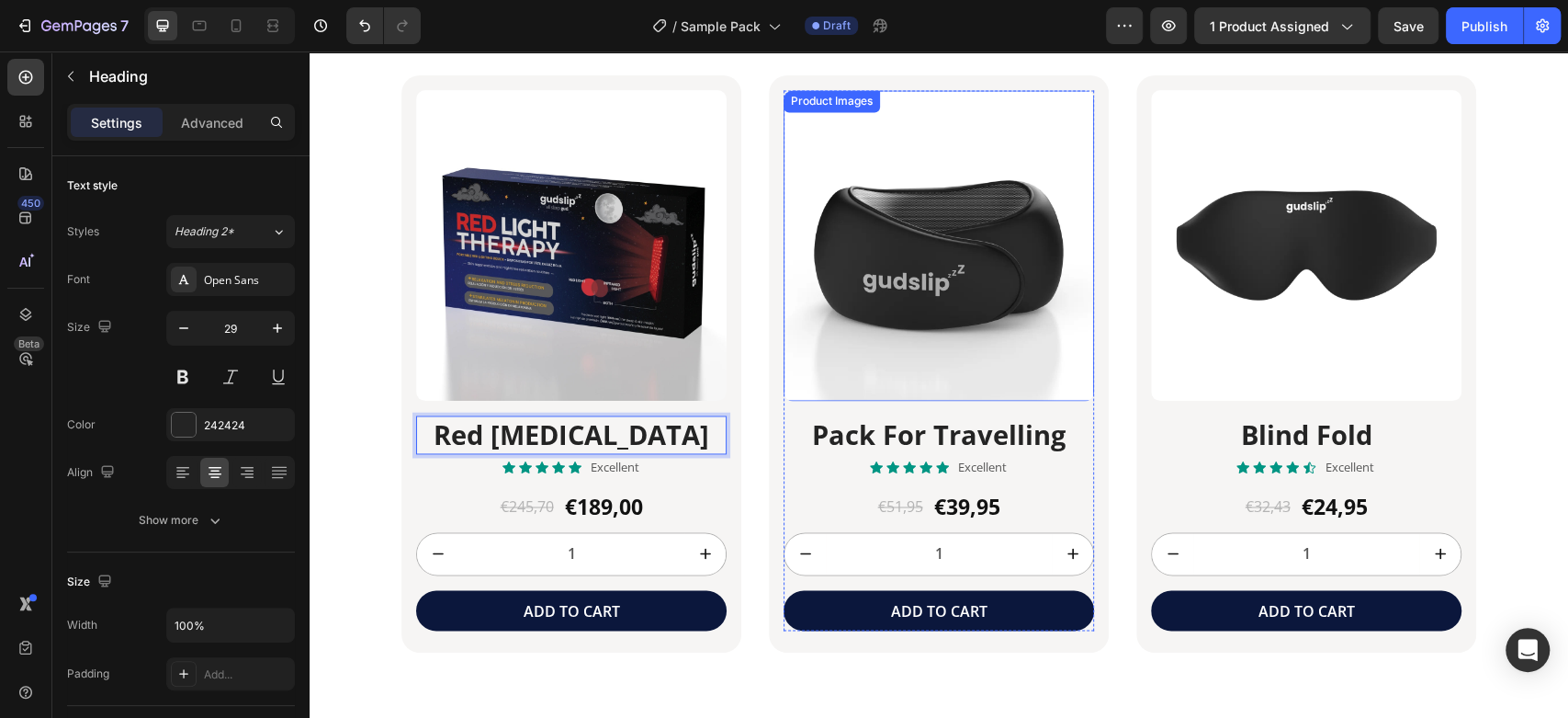
click at [837, 264] on img at bounding box center [939, 245] width 311 height 311
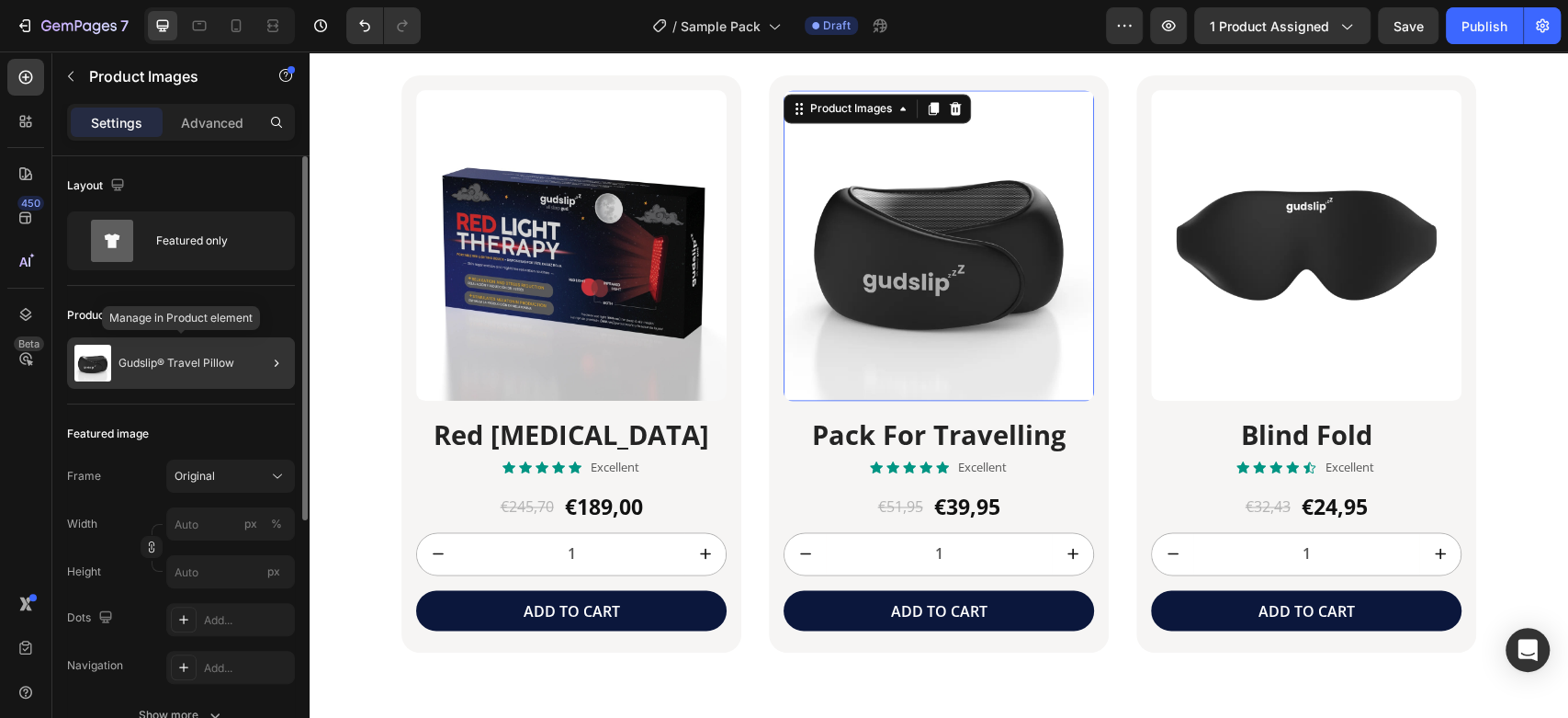
drag, startPoint x: 123, startPoint y: 363, endPoint x: 68, endPoint y: 367, distance: 55.1
click at [123, 362] on p "Gudslip® Travel Pillow" at bounding box center [176, 362] width 116 height 13
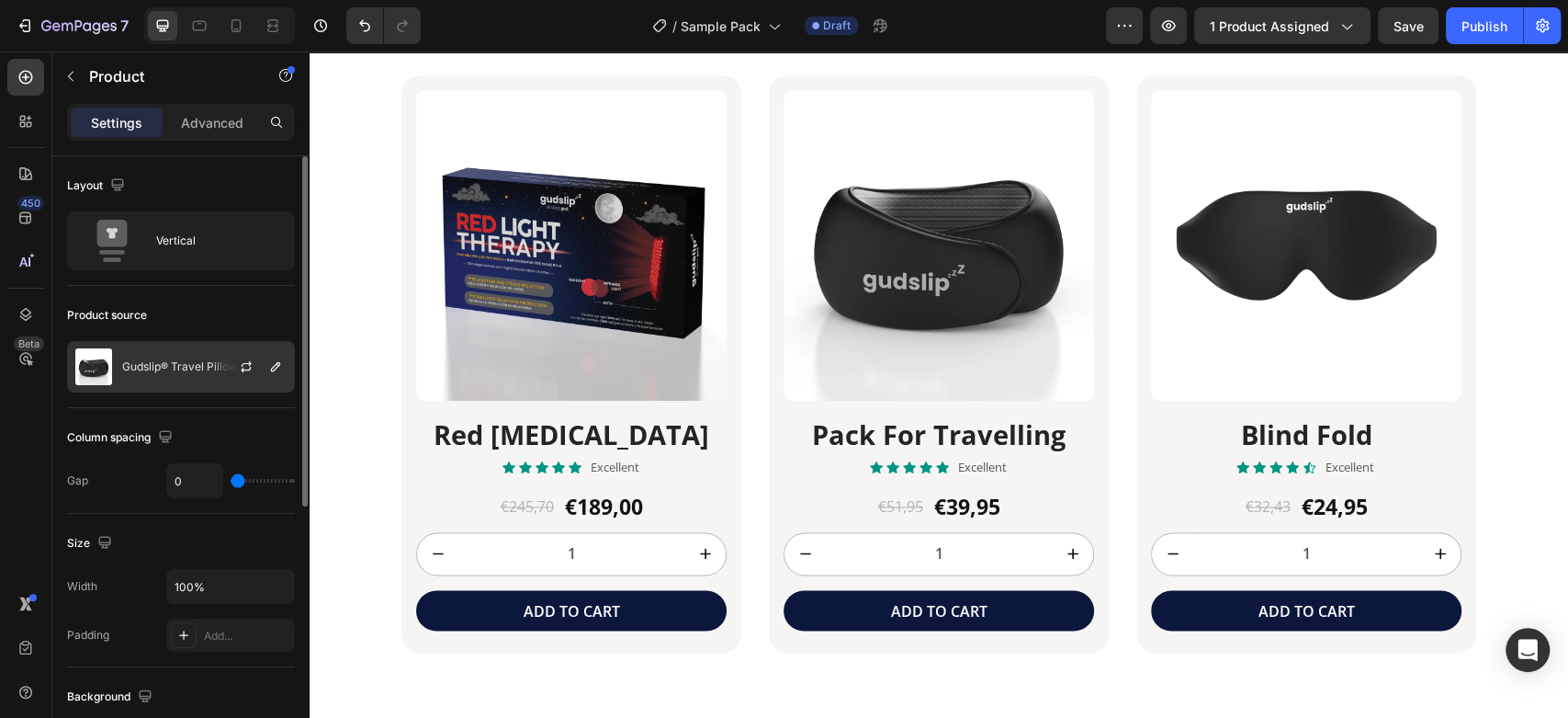
click at [122, 378] on div "Gudslip® Travel Pillow" at bounding box center [181, 366] width 228 height 52
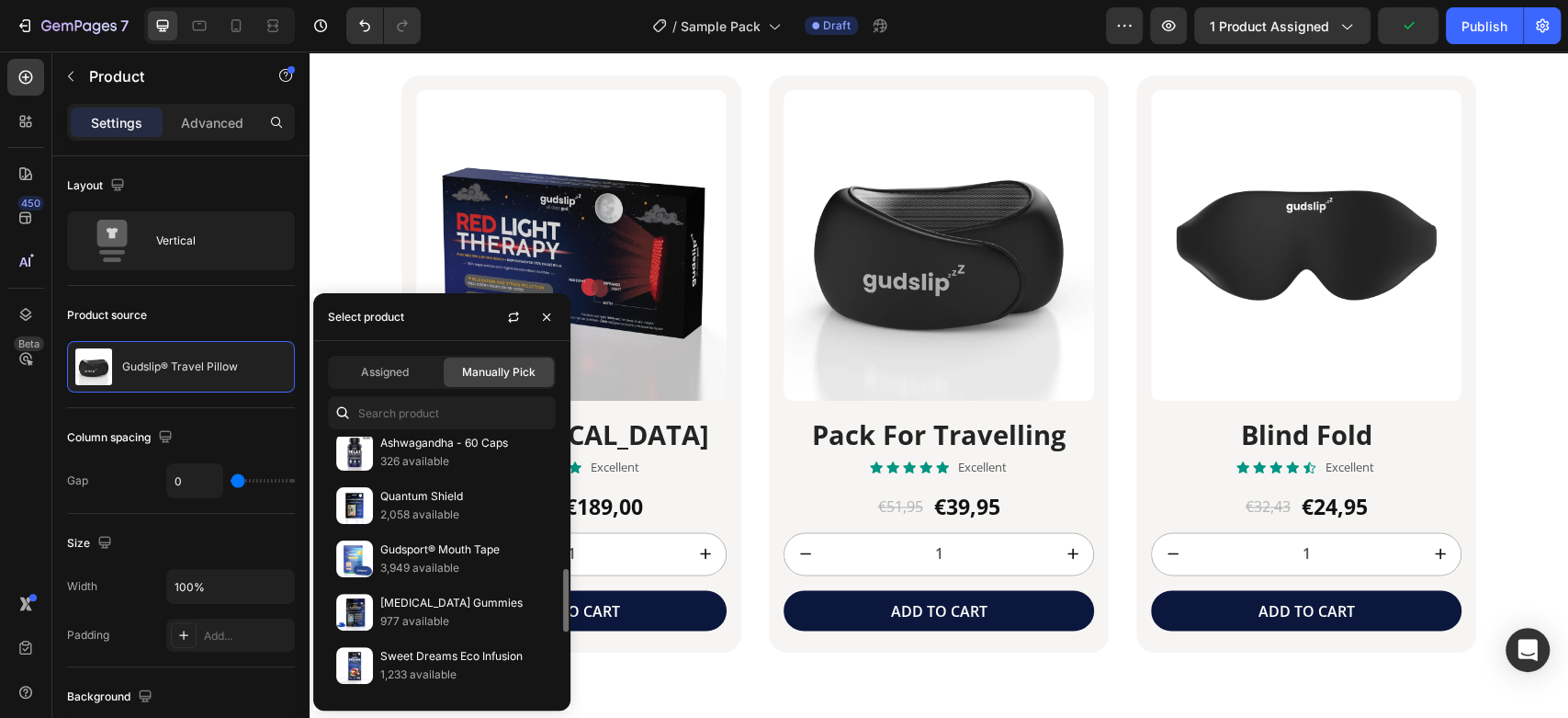
scroll to position [408, 0]
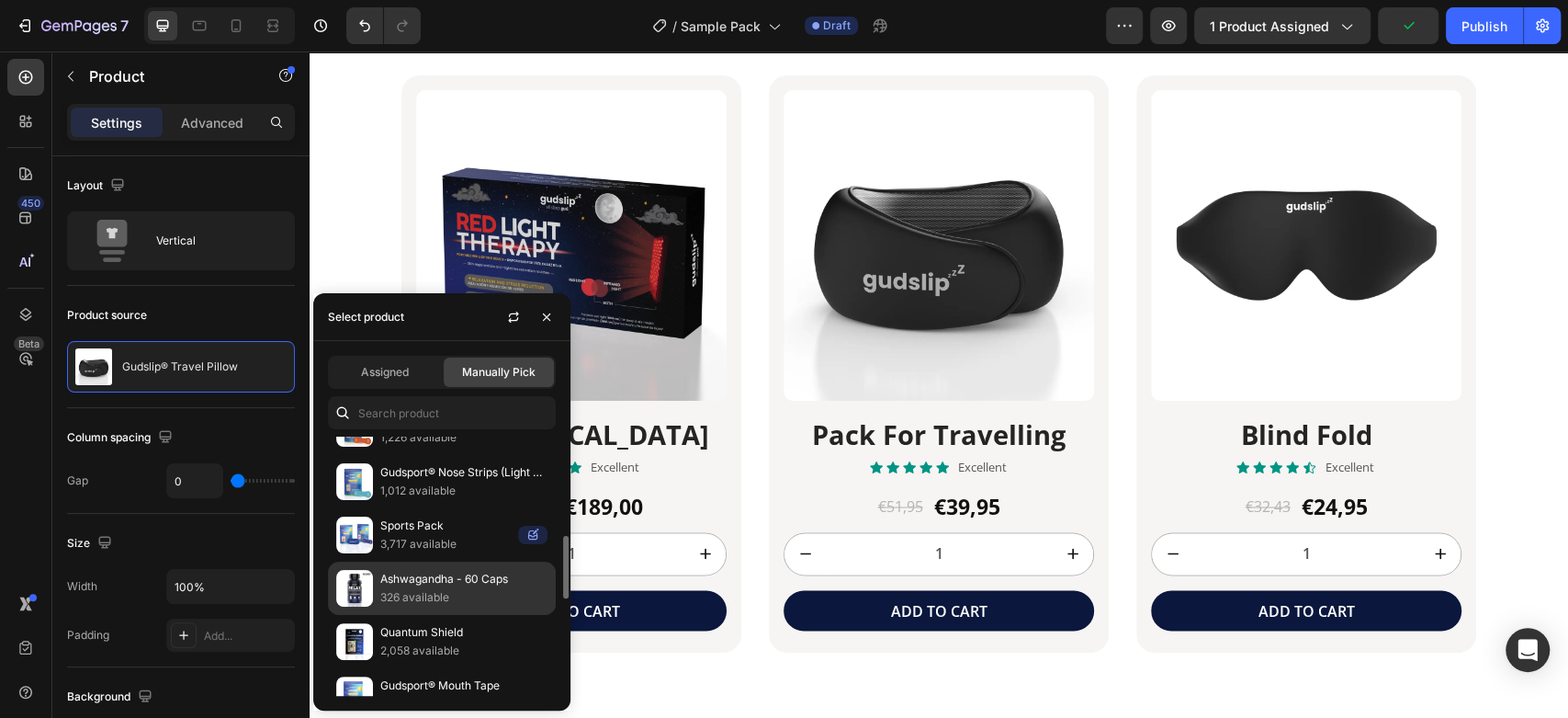
drag, startPoint x: 396, startPoint y: 584, endPoint x: 641, endPoint y: 413, distance: 298.8
click at [396, 584] on p "Ashwagandha - 60 Caps" at bounding box center [465, 579] width 168 height 19
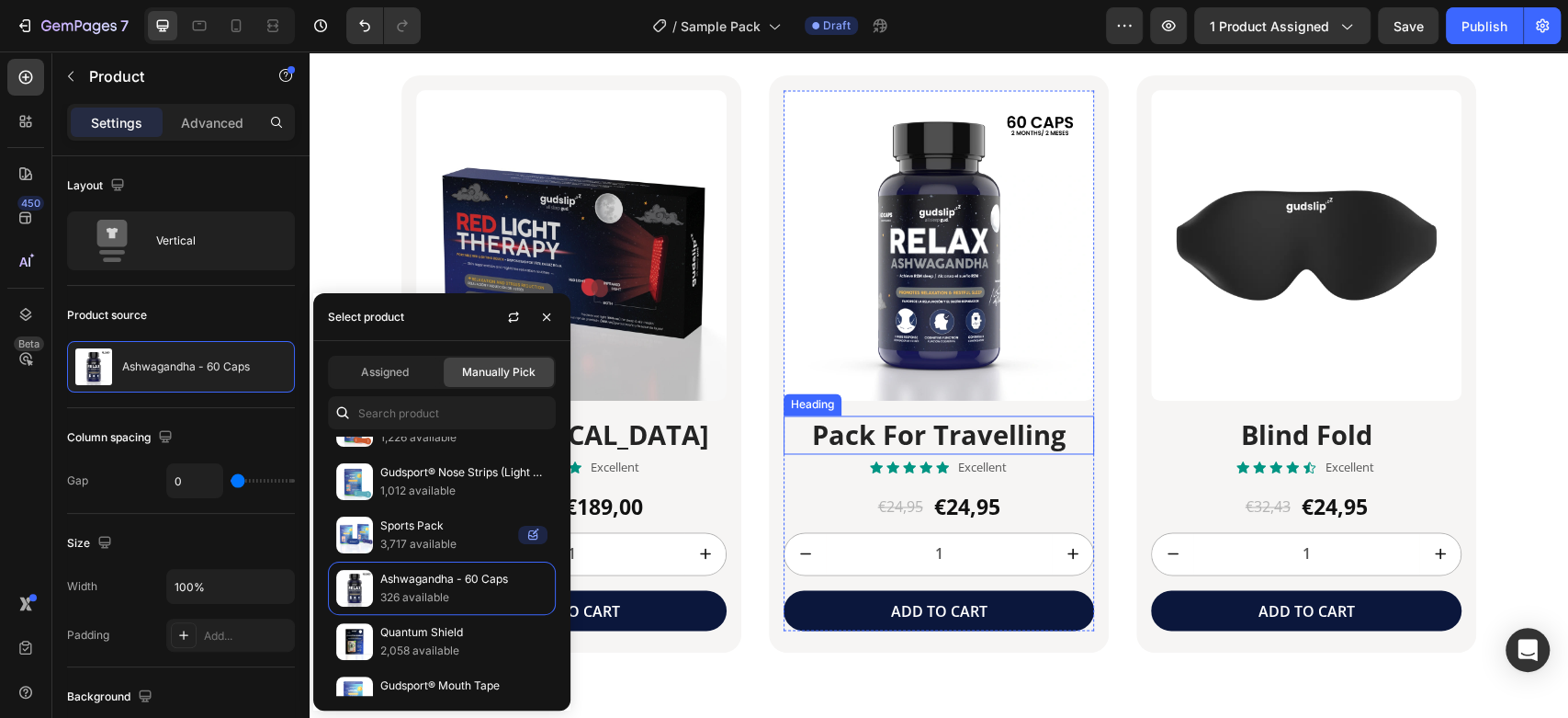
click at [877, 436] on h2 "Pack For Travelling" at bounding box center [939, 435] width 311 height 39
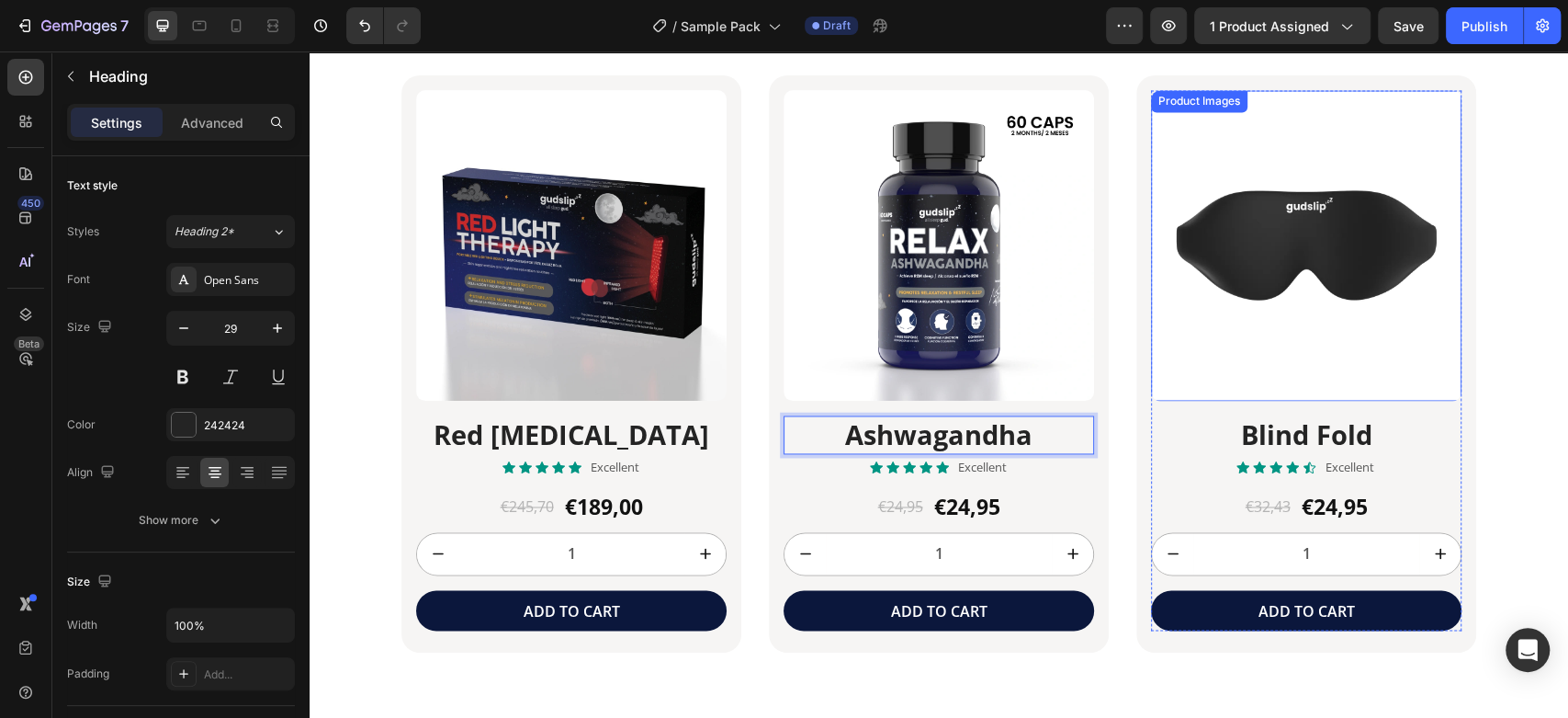
click at [1251, 289] on img at bounding box center [1306, 245] width 311 height 311
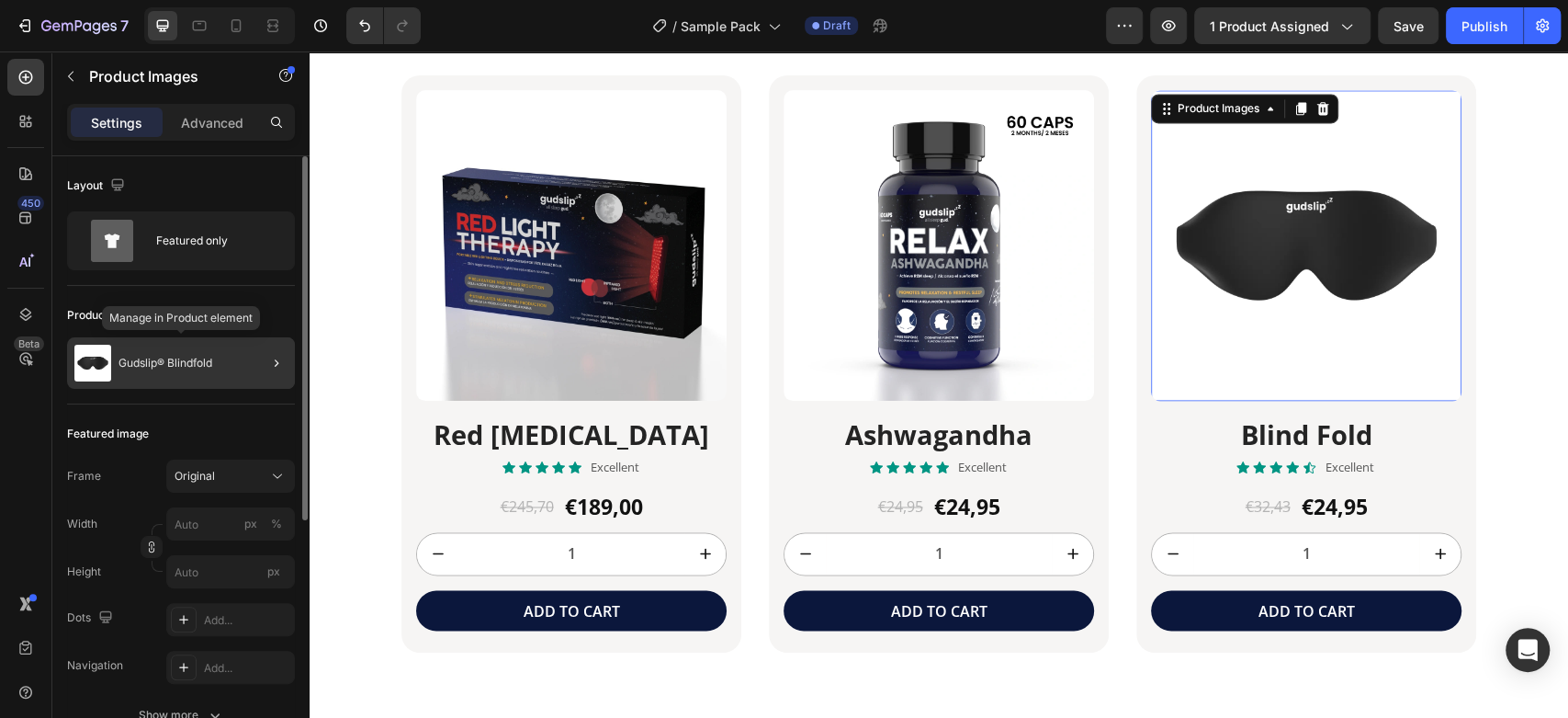
drag, startPoint x: 56, startPoint y: 298, endPoint x: 180, endPoint y: 351, distance: 134.9
click at [180, 351] on div "Gudslip® Blindfold" at bounding box center [181, 362] width 228 height 52
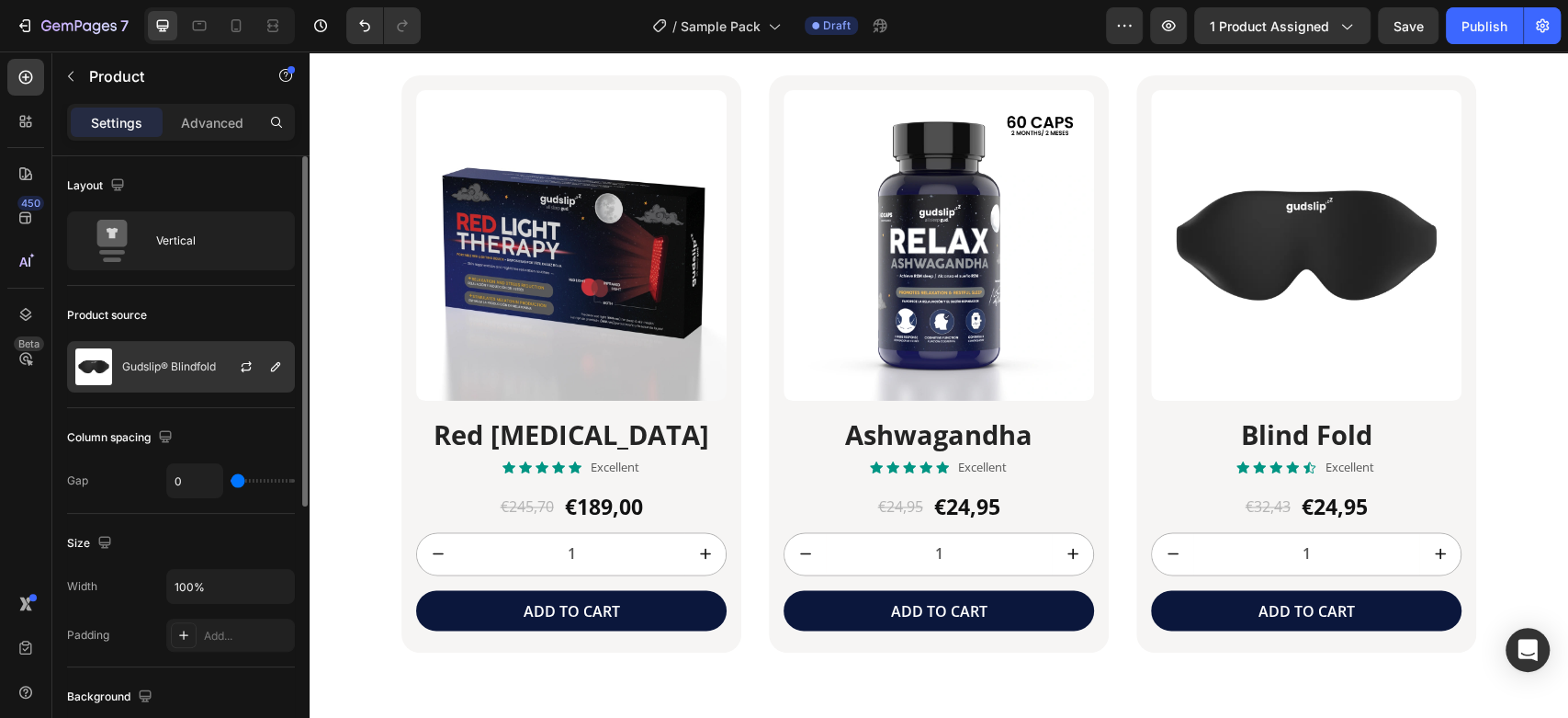
drag, startPoint x: 148, startPoint y: 371, endPoint x: 0, endPoint y: 332, distance: 153.1
click at [148, 371] on p "Gudslip® Blindfold" at bounding box center [168, 366] width 93 height 13
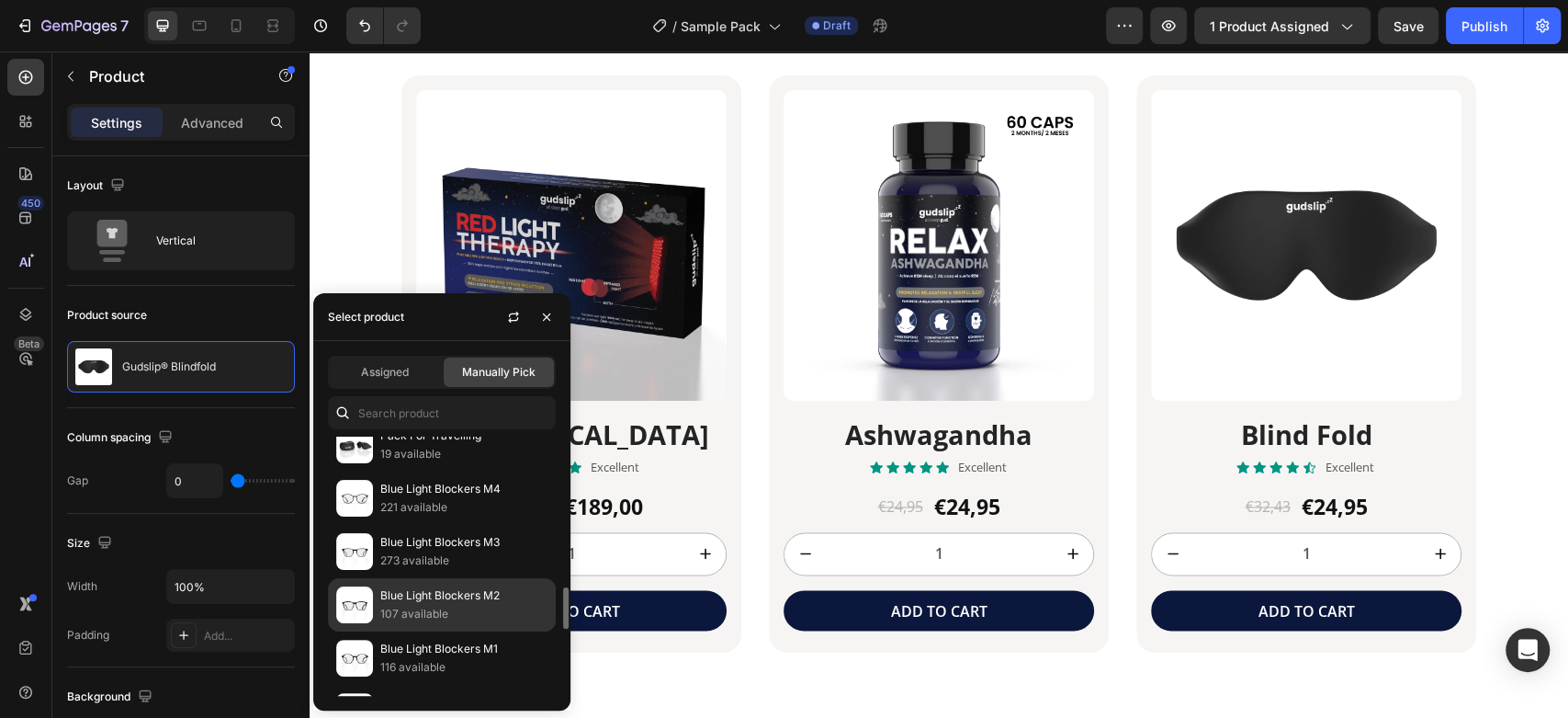
scroll to position [652, 0]
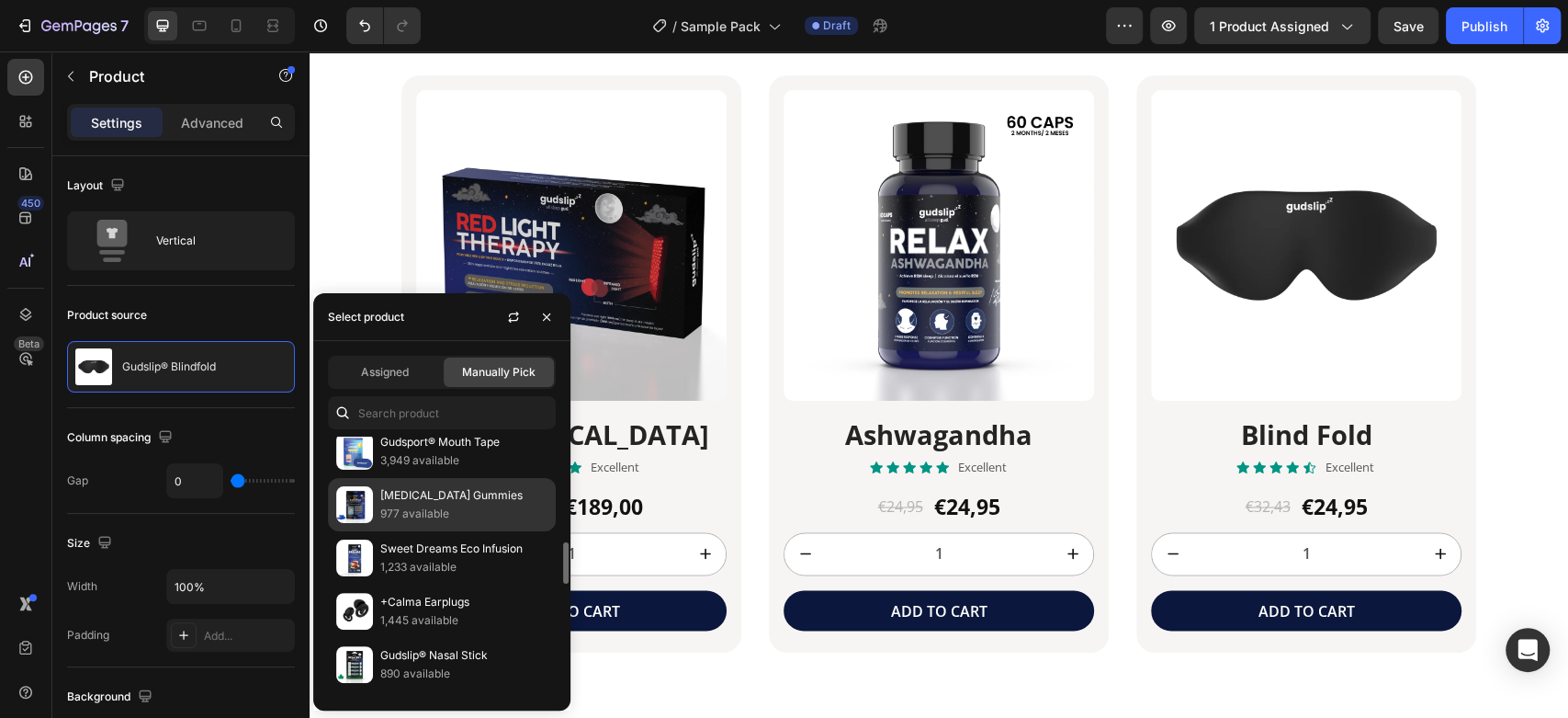
click at [447, 496] on p "[MEDICAL_DATA] Gummies" at bounding box center [465, 495] width 168 height 19
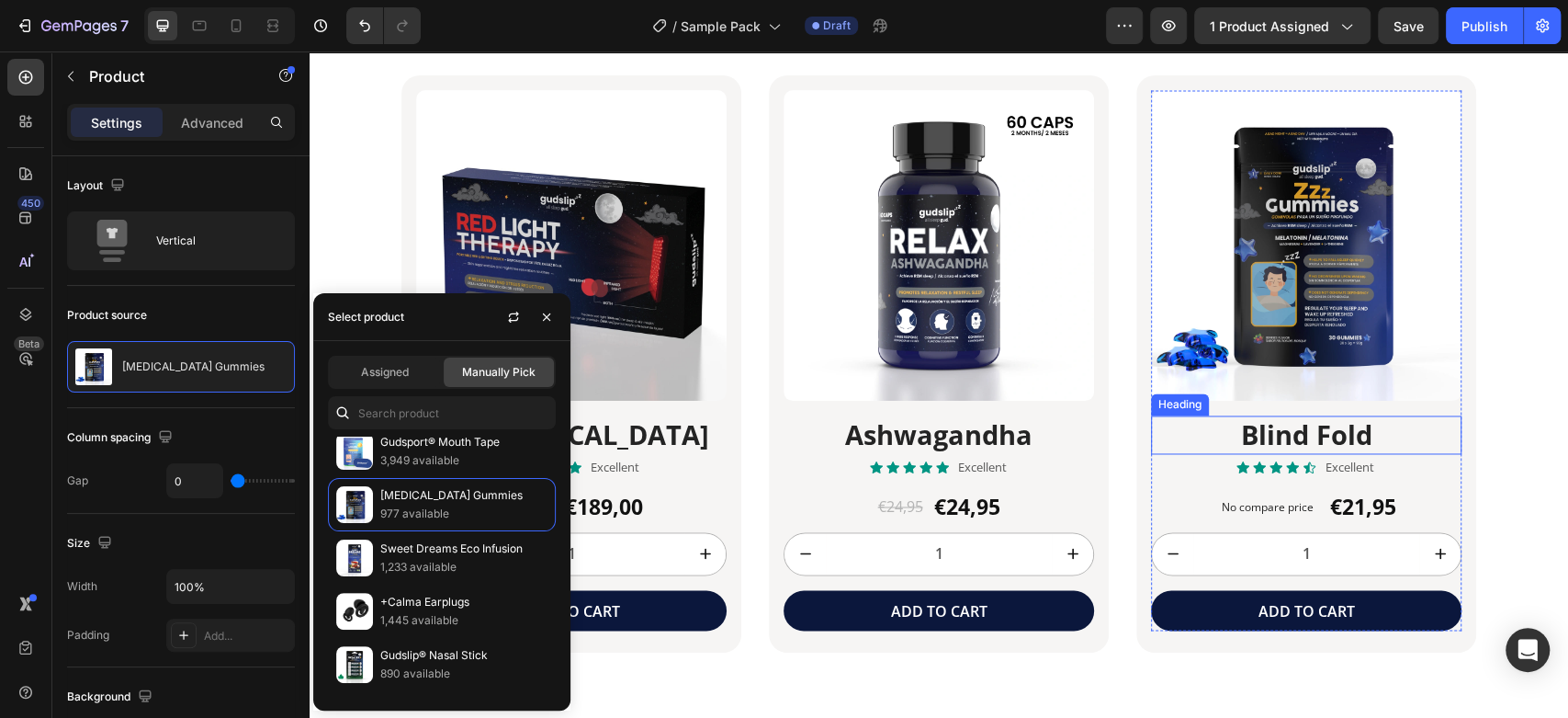
drag, startPoint x: 1335, startPoint y: 434, endPoint x: 1288, endPoint y: 433, distance: 47.0
click at [1288, 433] on h2 "Blind Fold" at bounding box center [1306, 435] width 311 height 39
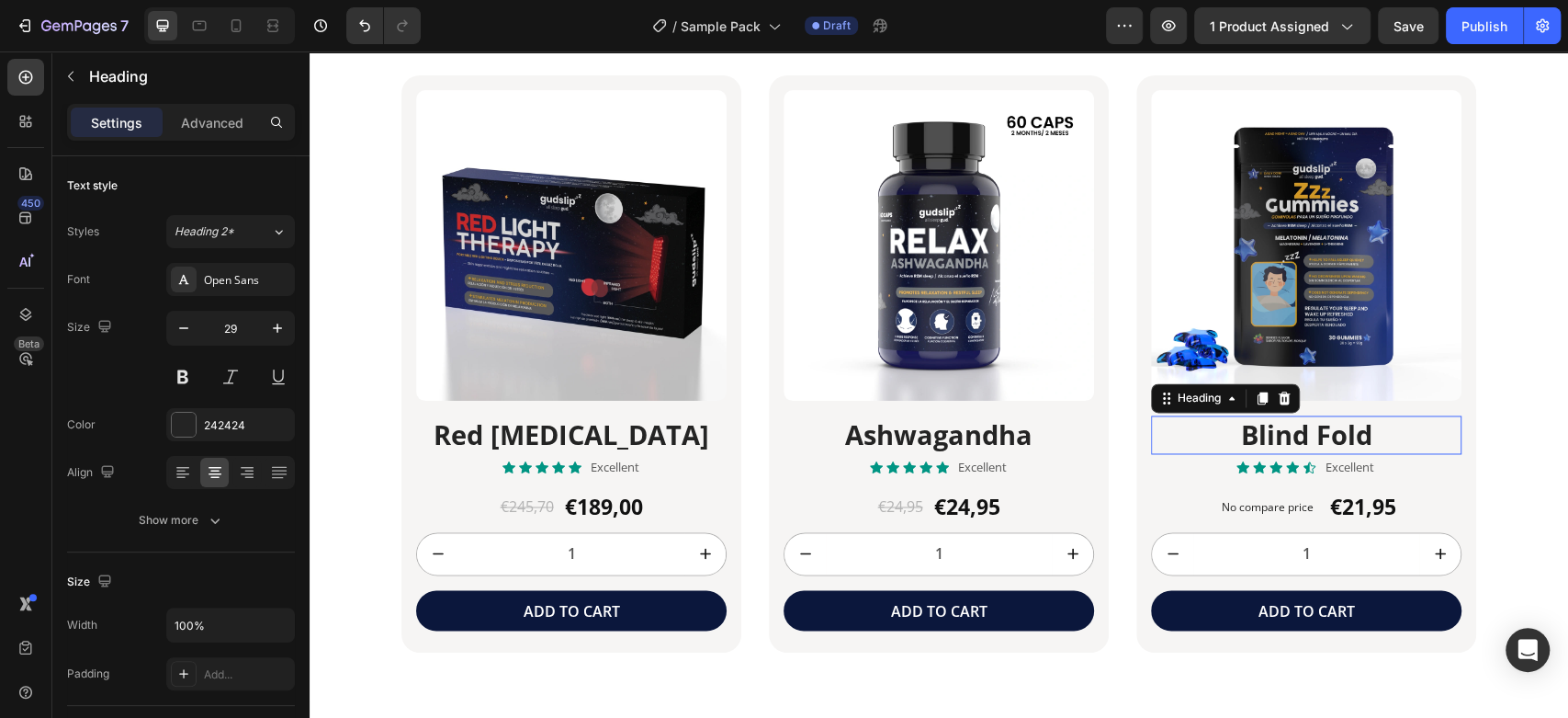
click at [1288, 433] on h2 "Blind Fold" at bounding box center [1306, 435] width 311 height 39
click at [1288, 433] on p "Blind Fold" at bounding box center [1306, 435] width 307 height 35
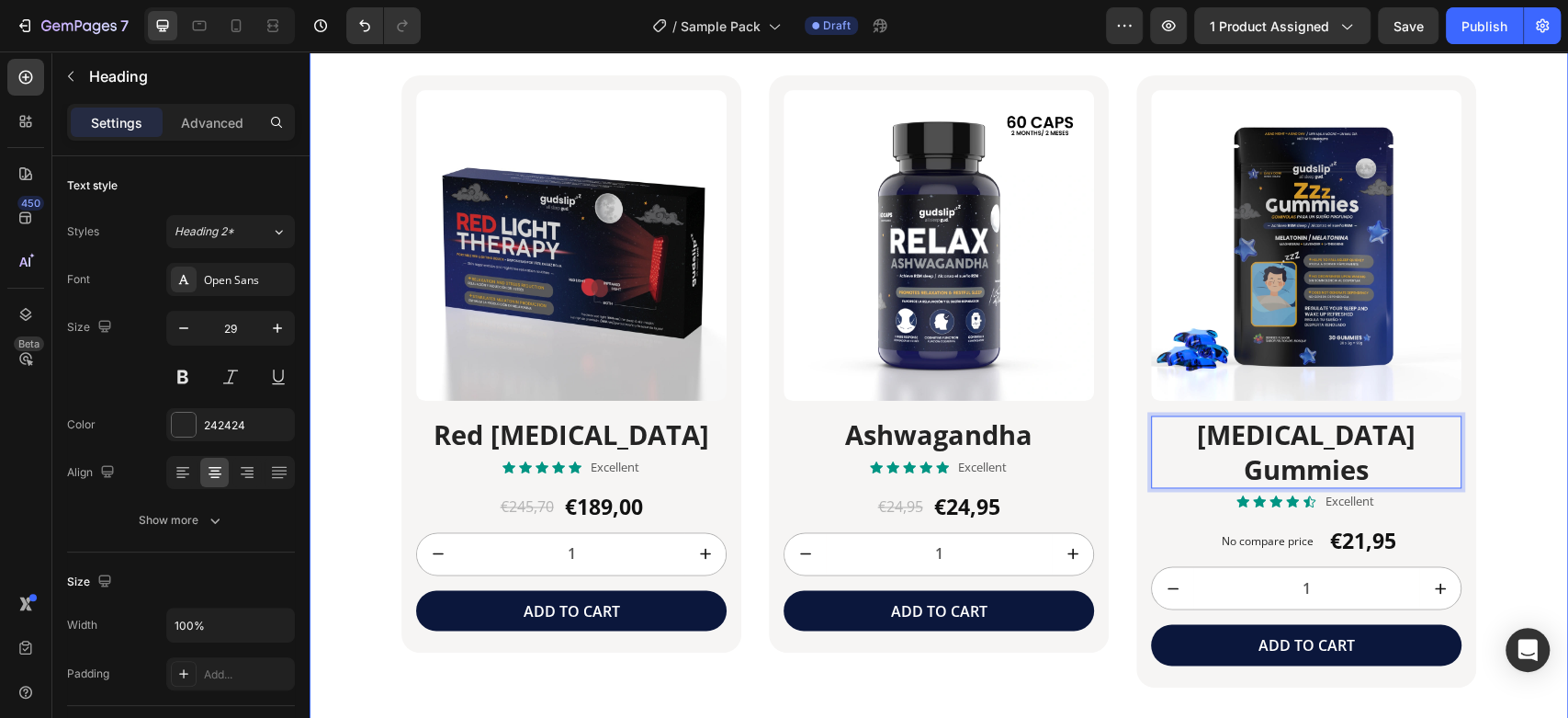
click at [1505, 302] on div "Frequently bought together Heading Product Images Blue Light Blockers Heading I…" at bounding box center [939, 337] width 1258 height 701
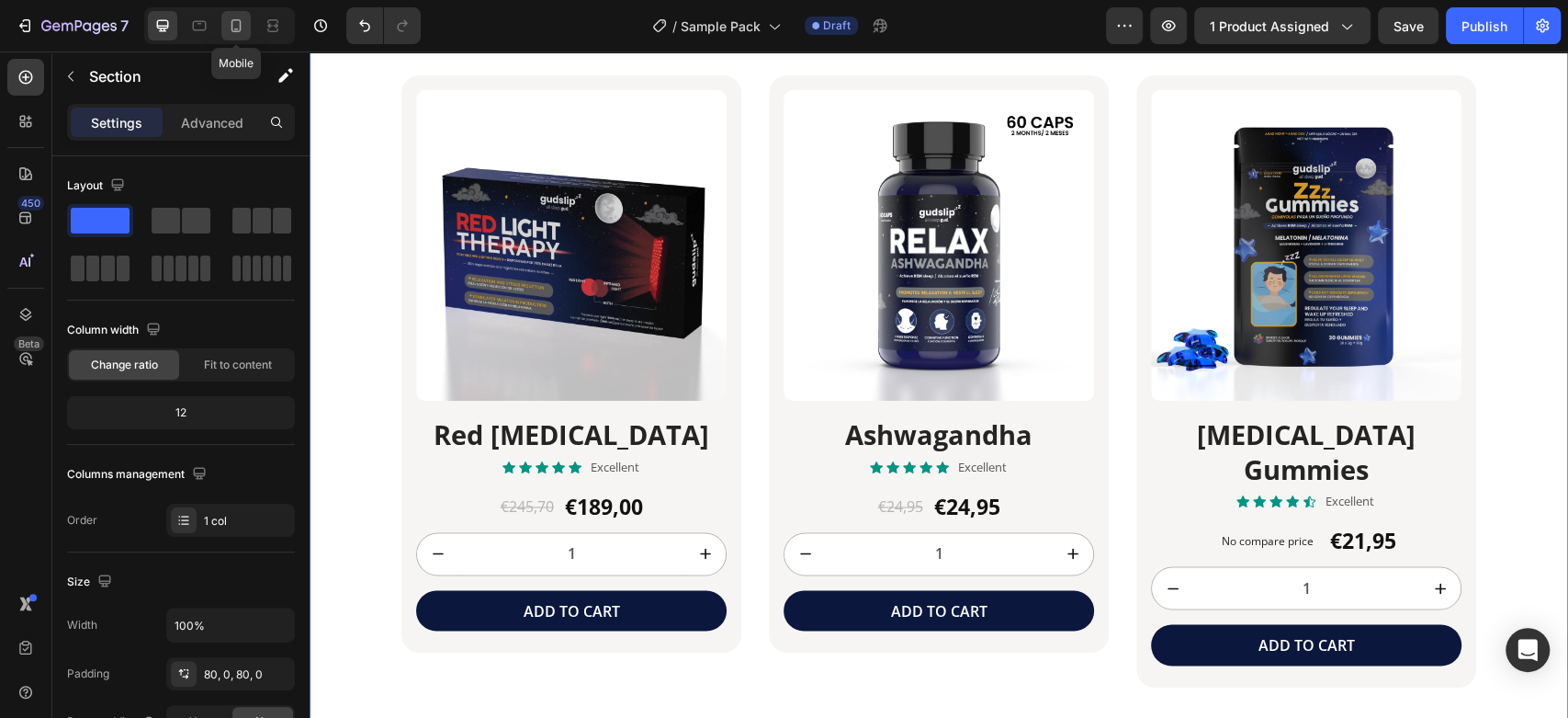
click at [247, 30] on div at bounding box center [236, 25] width 29 height 29
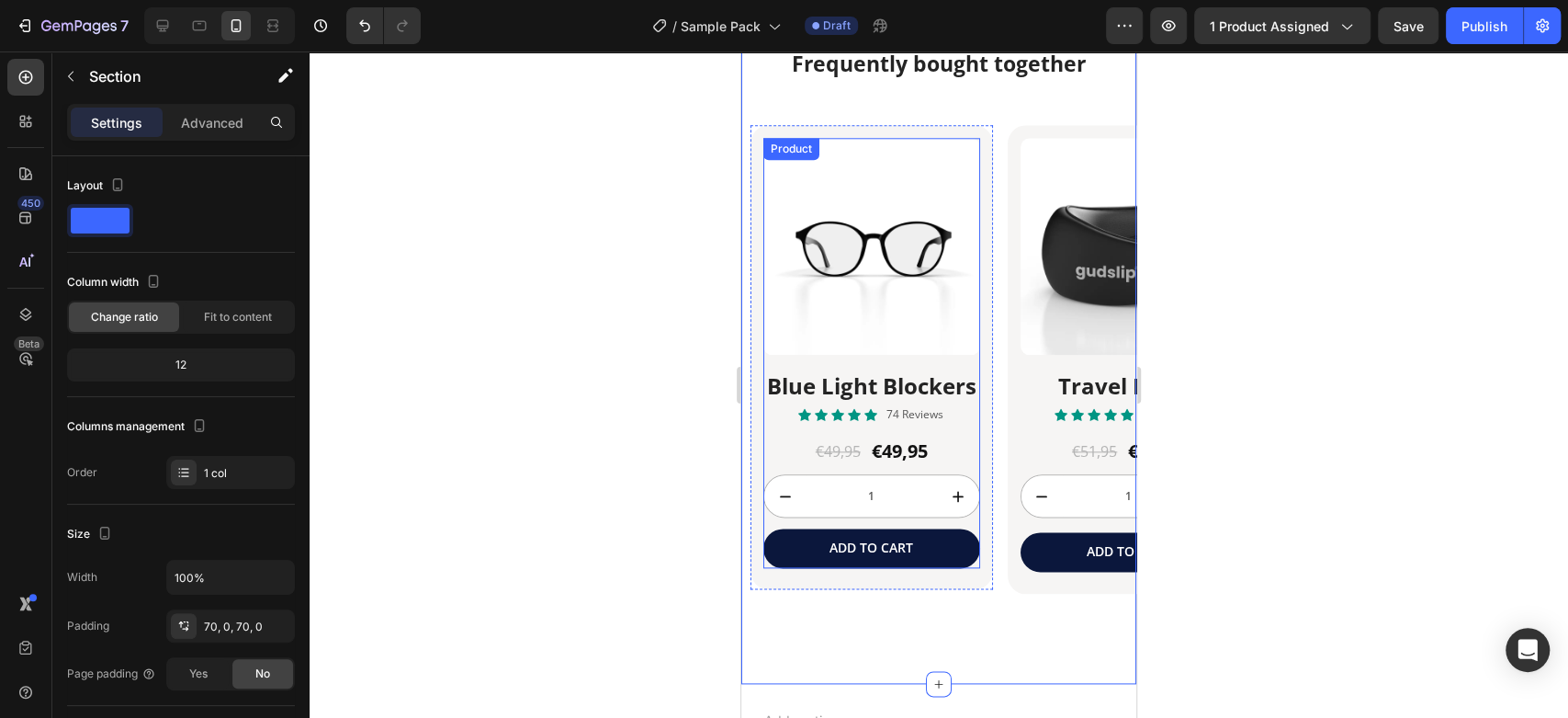
scroll to position [6021, 0]
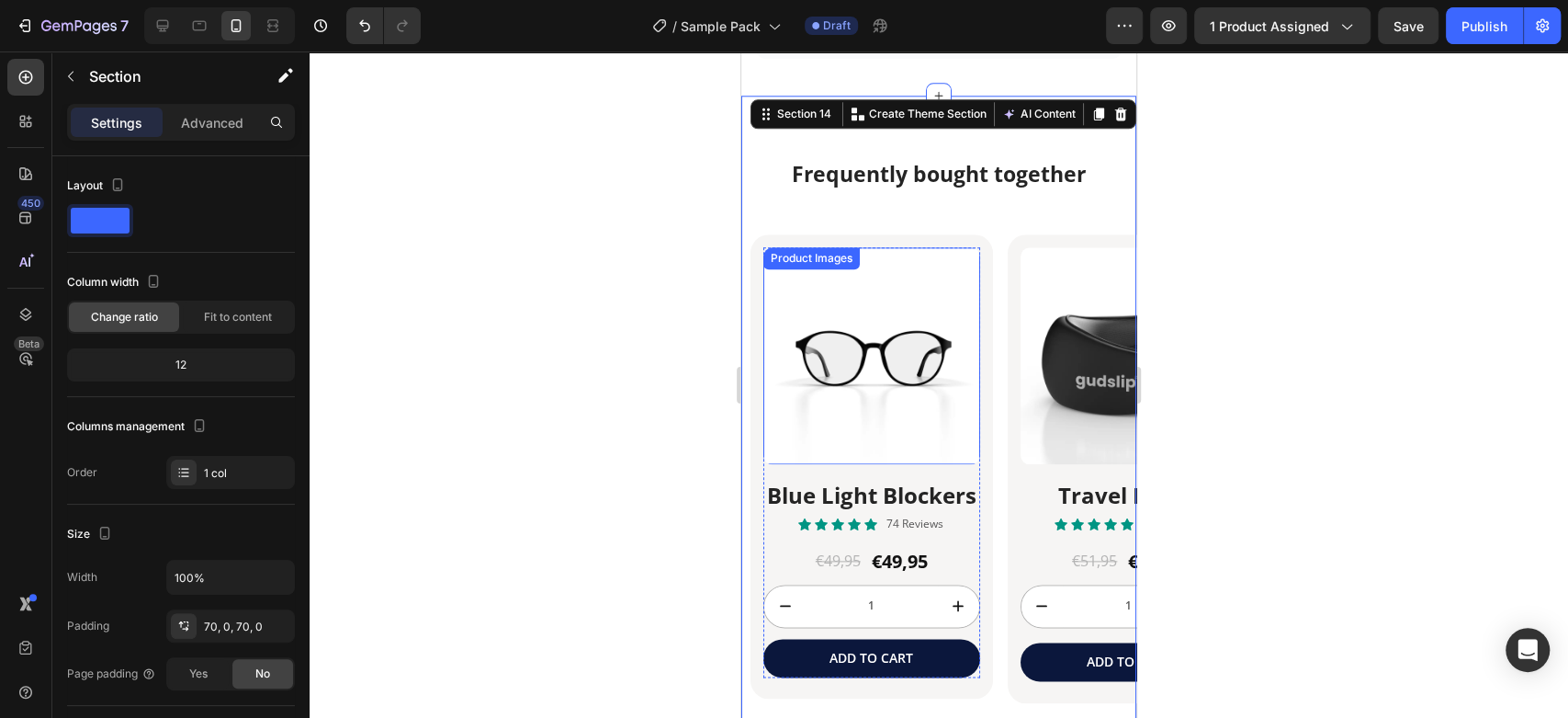
click at [881, 349] on img at bounding box center [872, 356] width 217 height 217
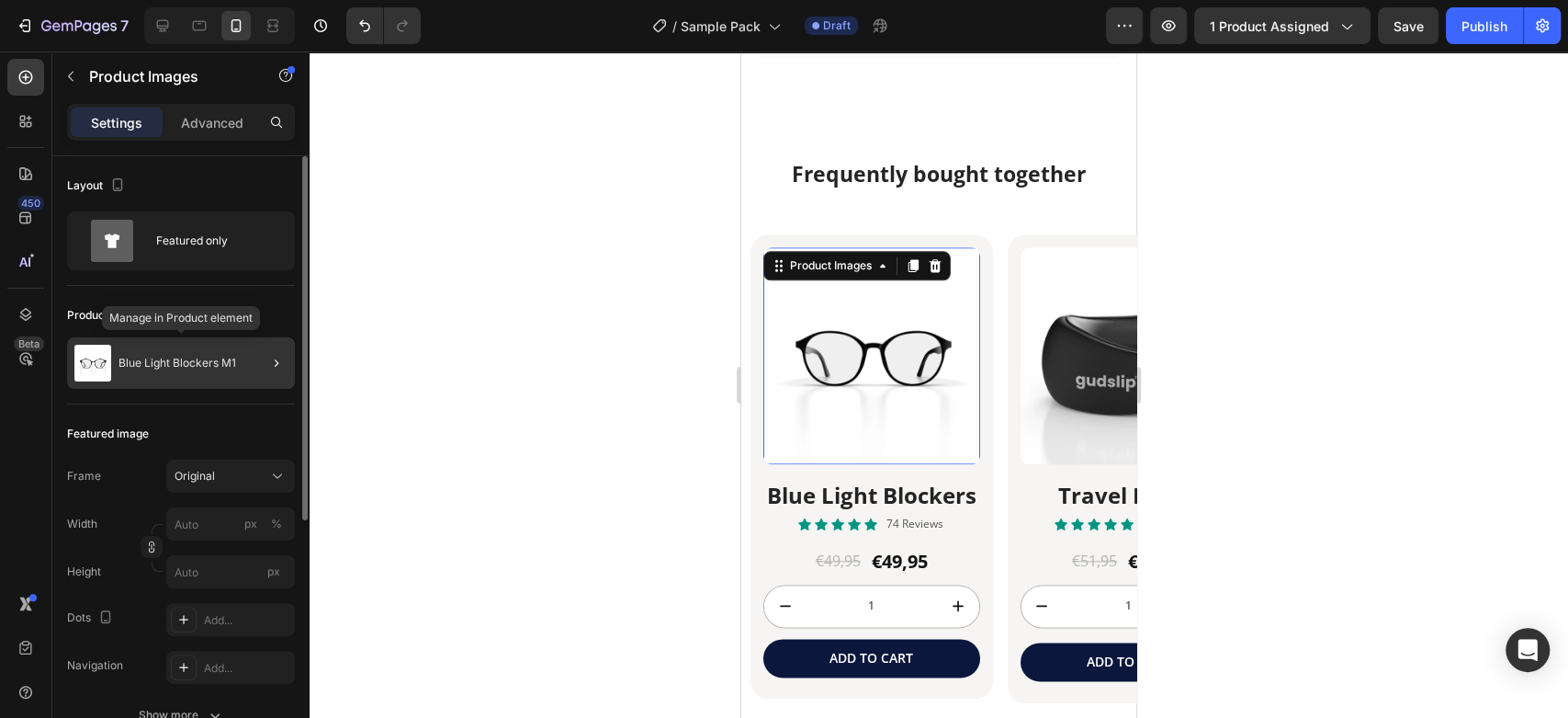
click at [140, 357] on p "Blue Light Blockers M1" at bounding box center [177, 362] width 118 height 13
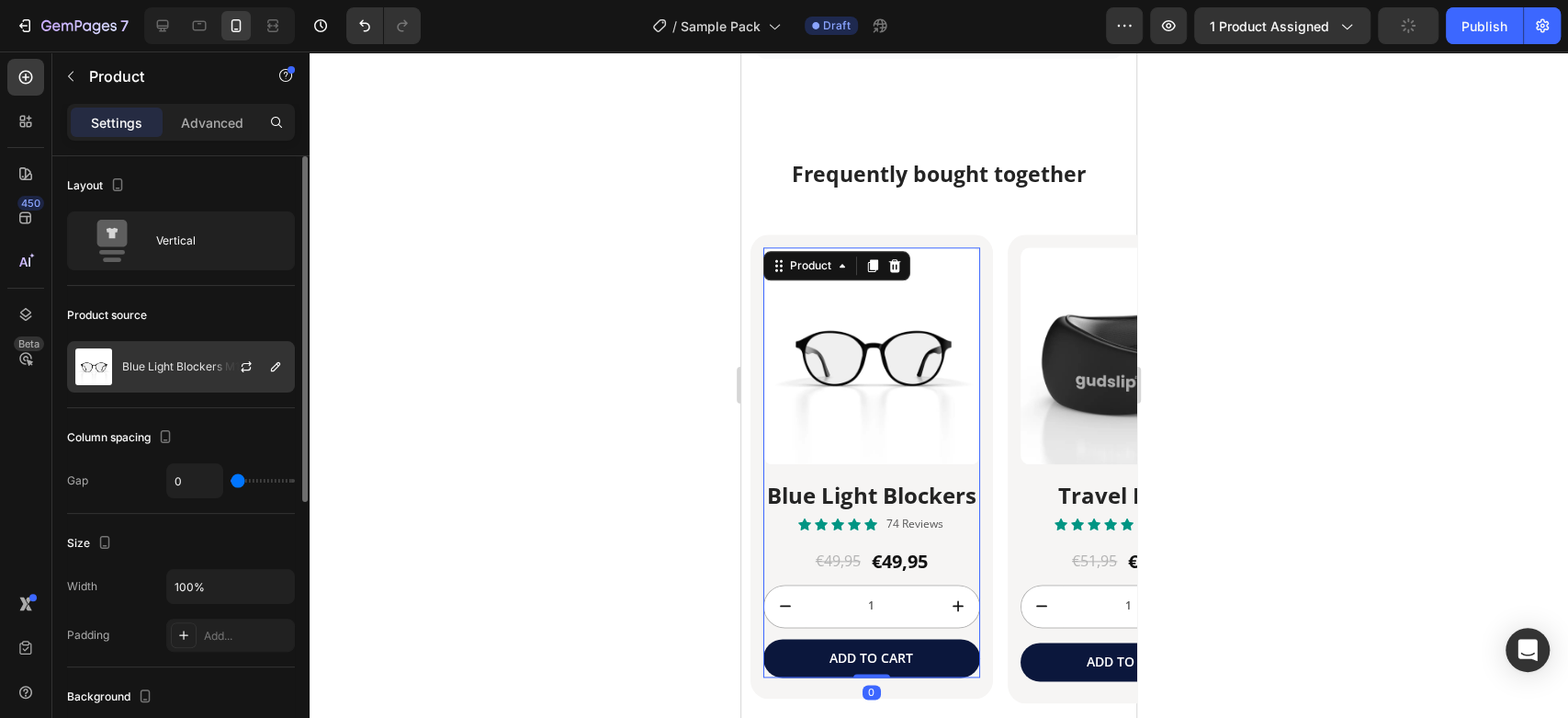
click at [166, 368] on p "Blue Light Blockers M1" at bounding box center [180, 366] width 118 height 13
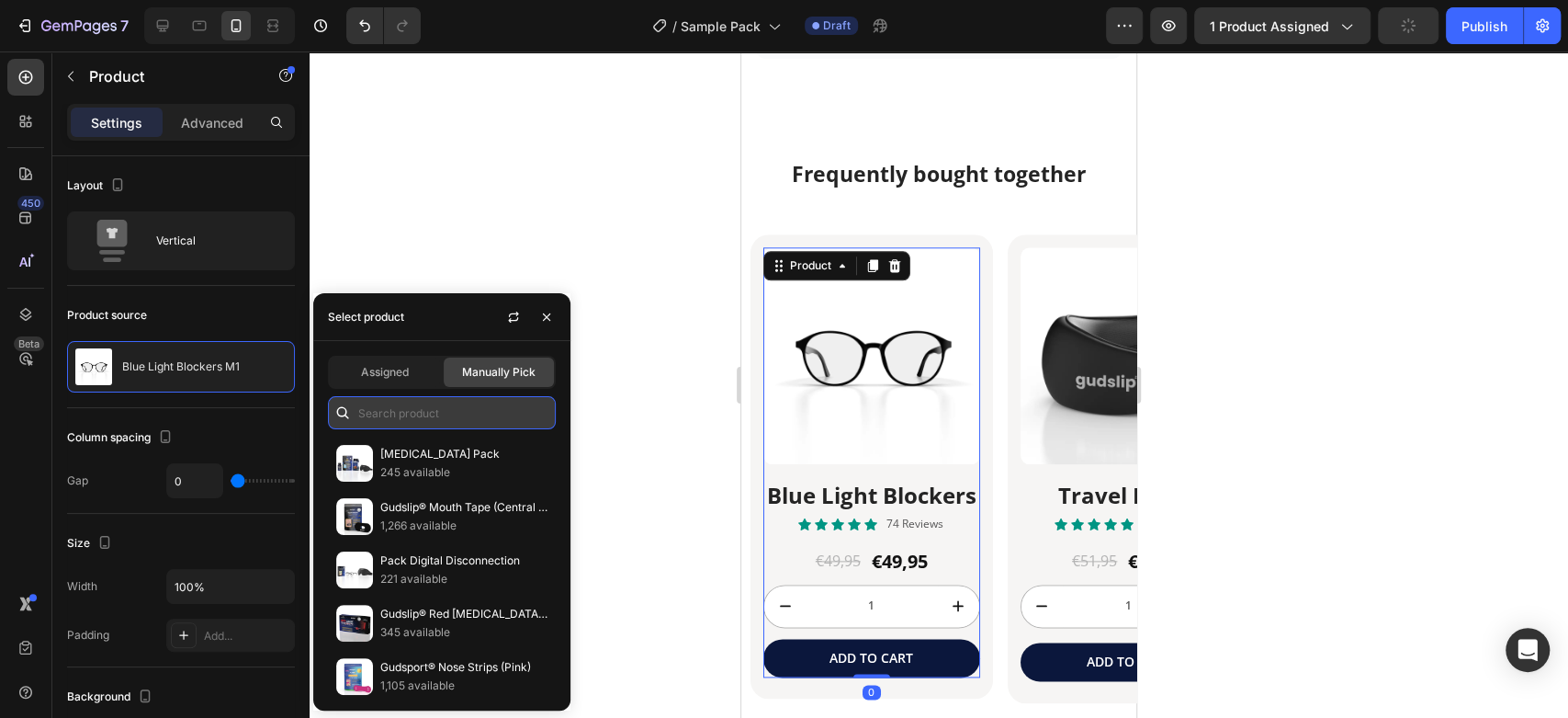
click at [421, 411] on input "text" at bounding box center [442, 413] width 228 height 33
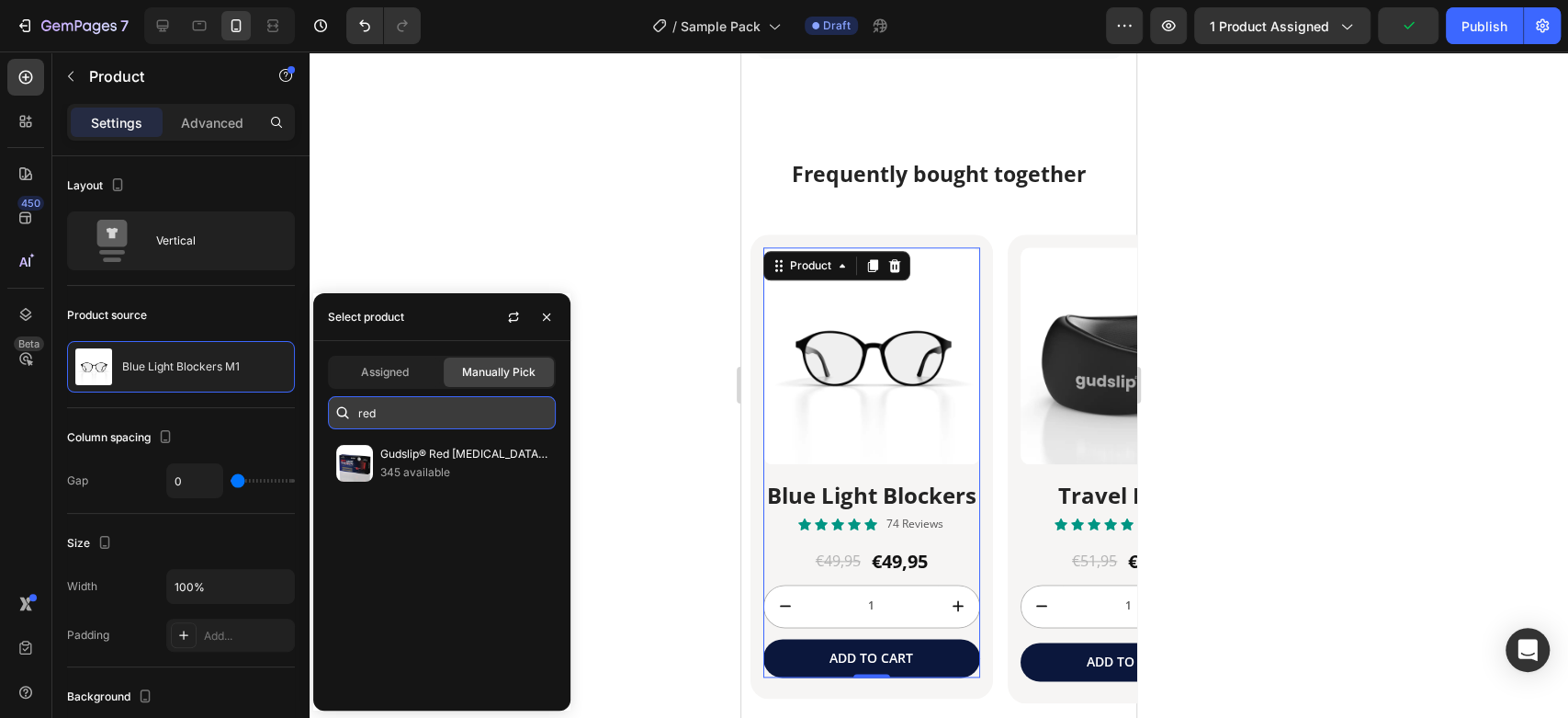
type input "red"
click at [415, 463] on p "345 available" at bounding box center [465, 472] width 168 height 19
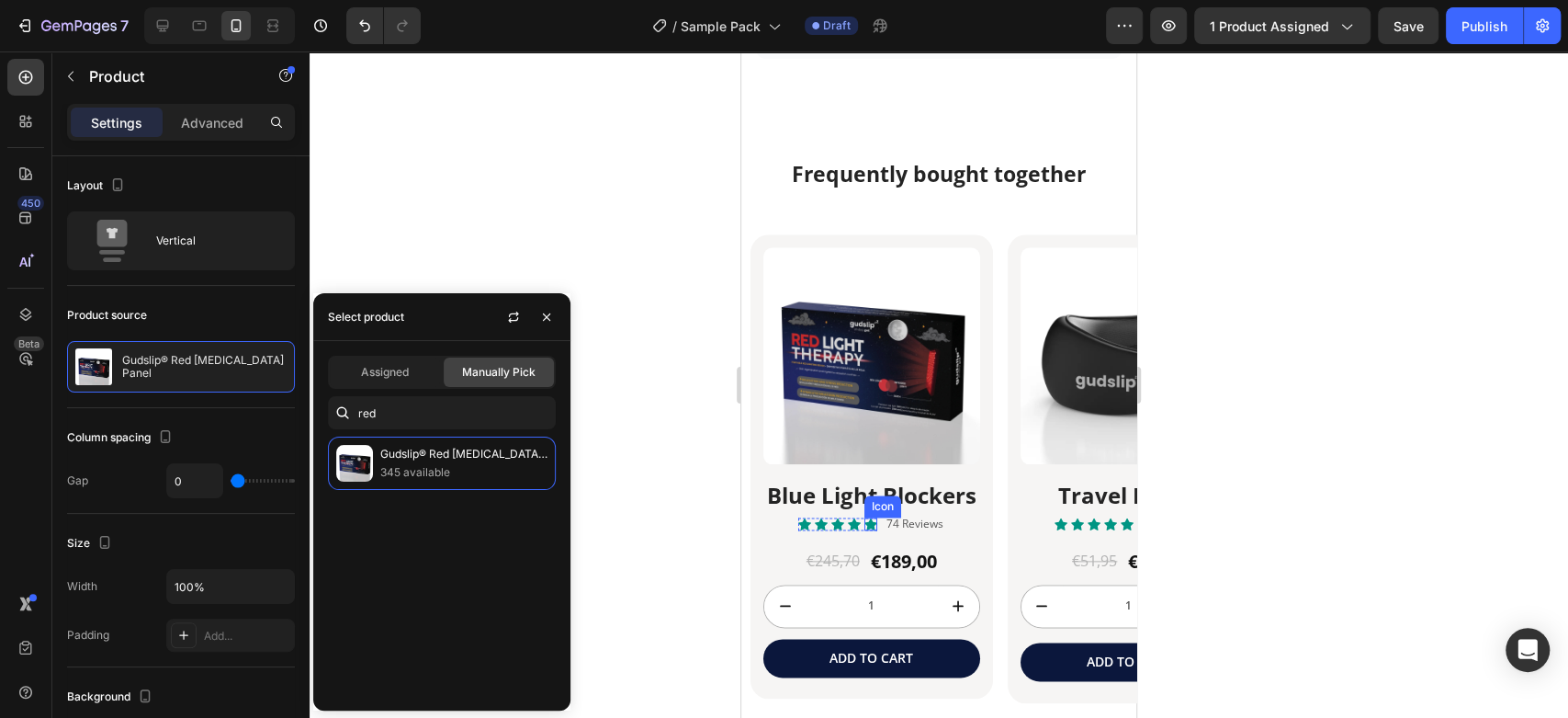
click at [866, 492] on h2 "Blue Light Blockers" at bounding box center [872, 494] width 217 height 32
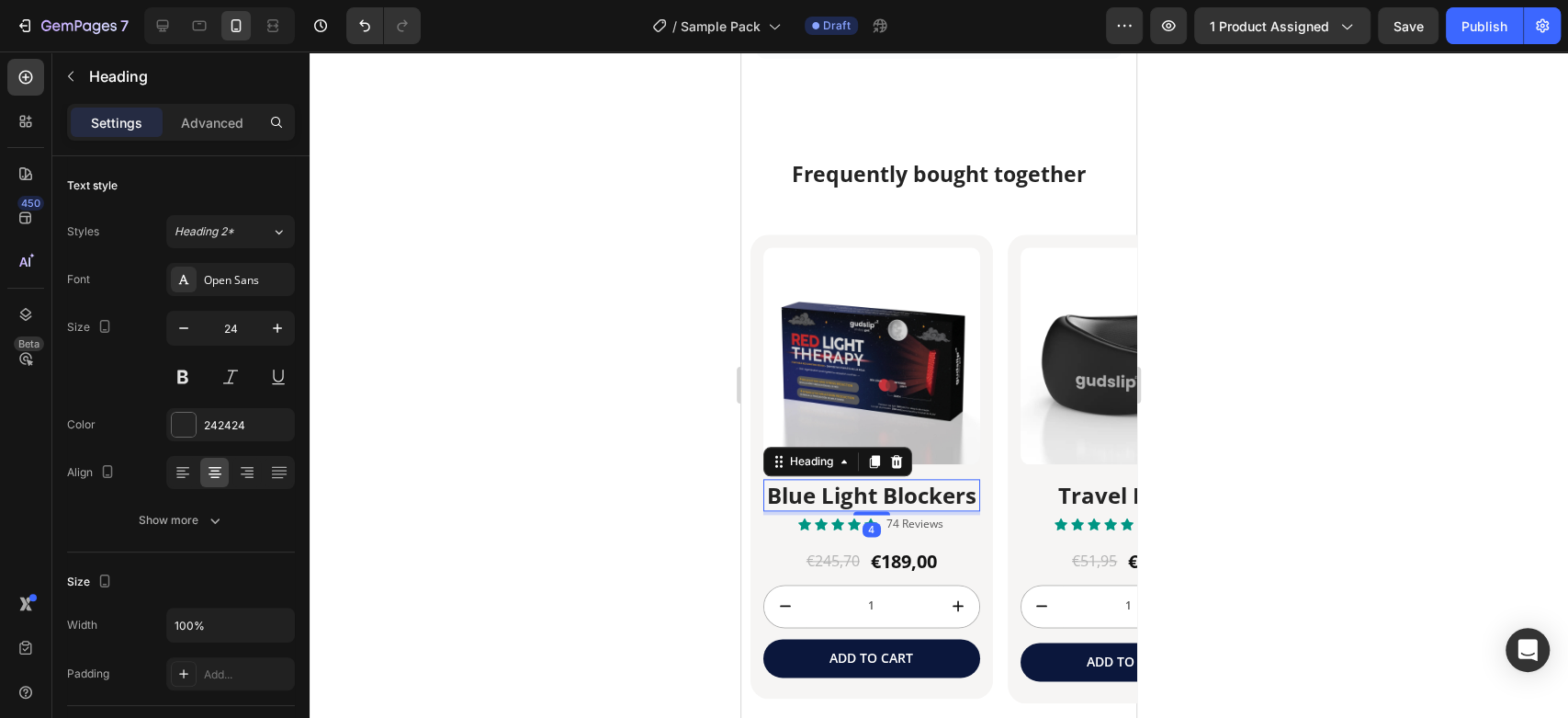
click at [866, 492] on h2 "Blue Light Blockers" at bounding box center [872, 494] width 217 height 32
click at [866, 492] on p "Blue Light Blockers" at bounding box center [872, 494] width 213 height 28
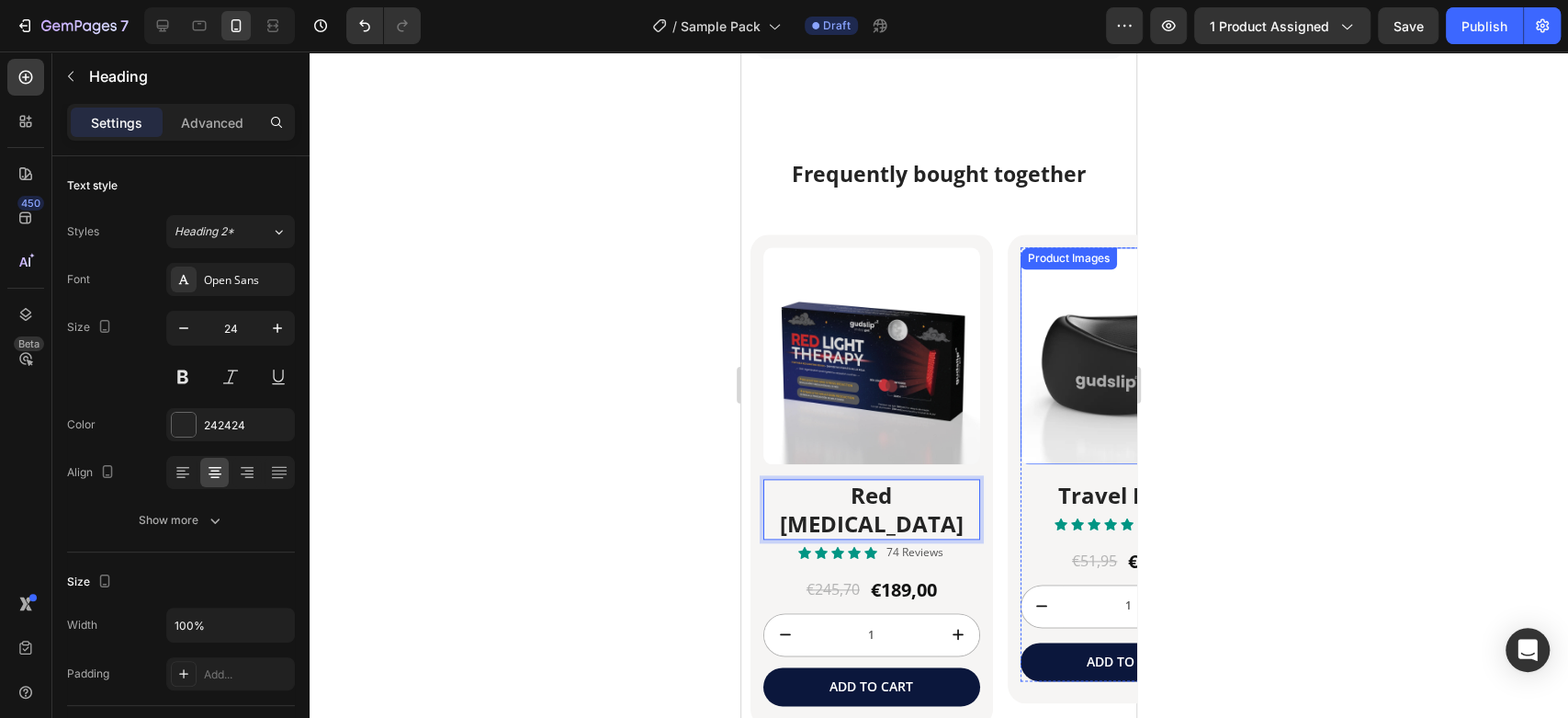
click at [1039, 389] on img at bounding box center [1129, 356] width 217 height 217
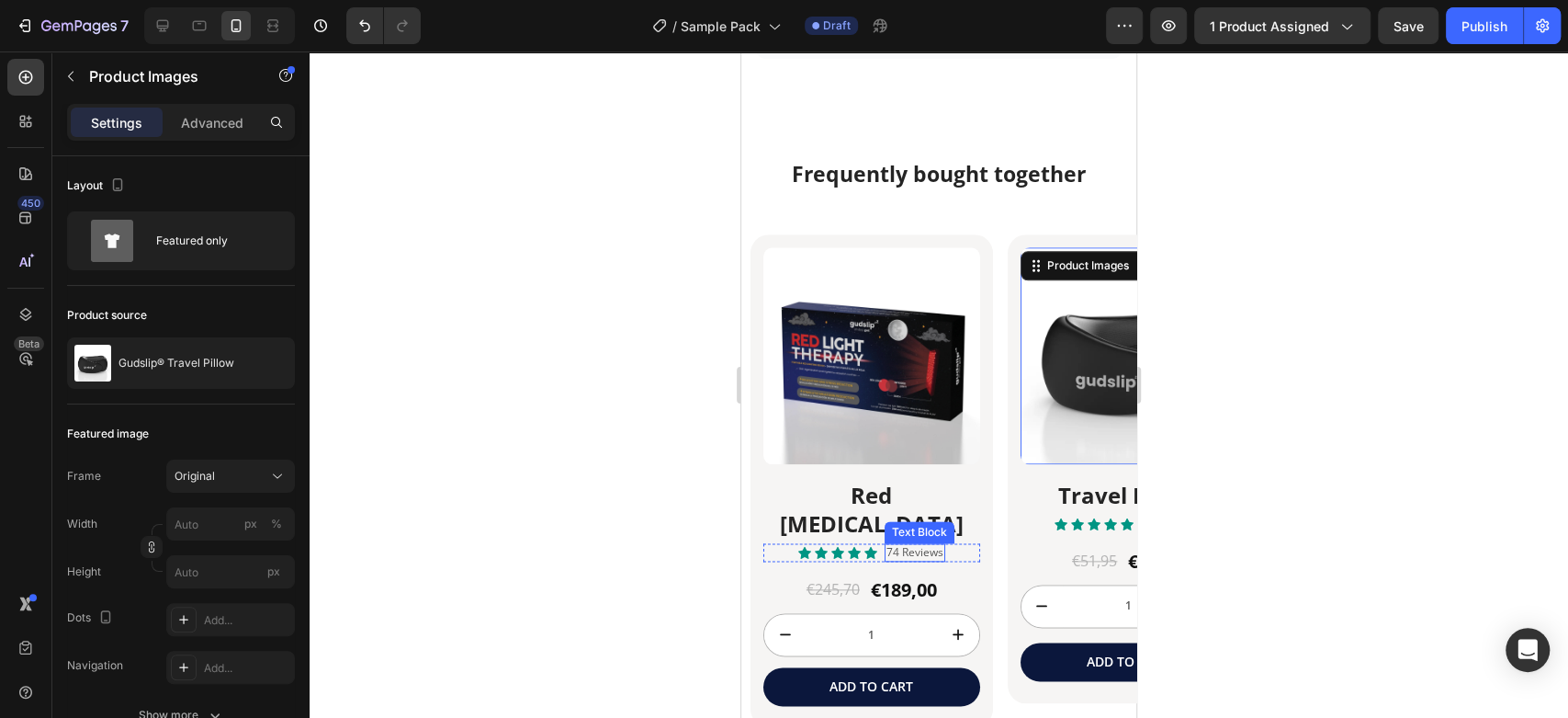
click at [904, 545] on p "74 Reviews" at bounding box center [915, 551] width 56 height 15
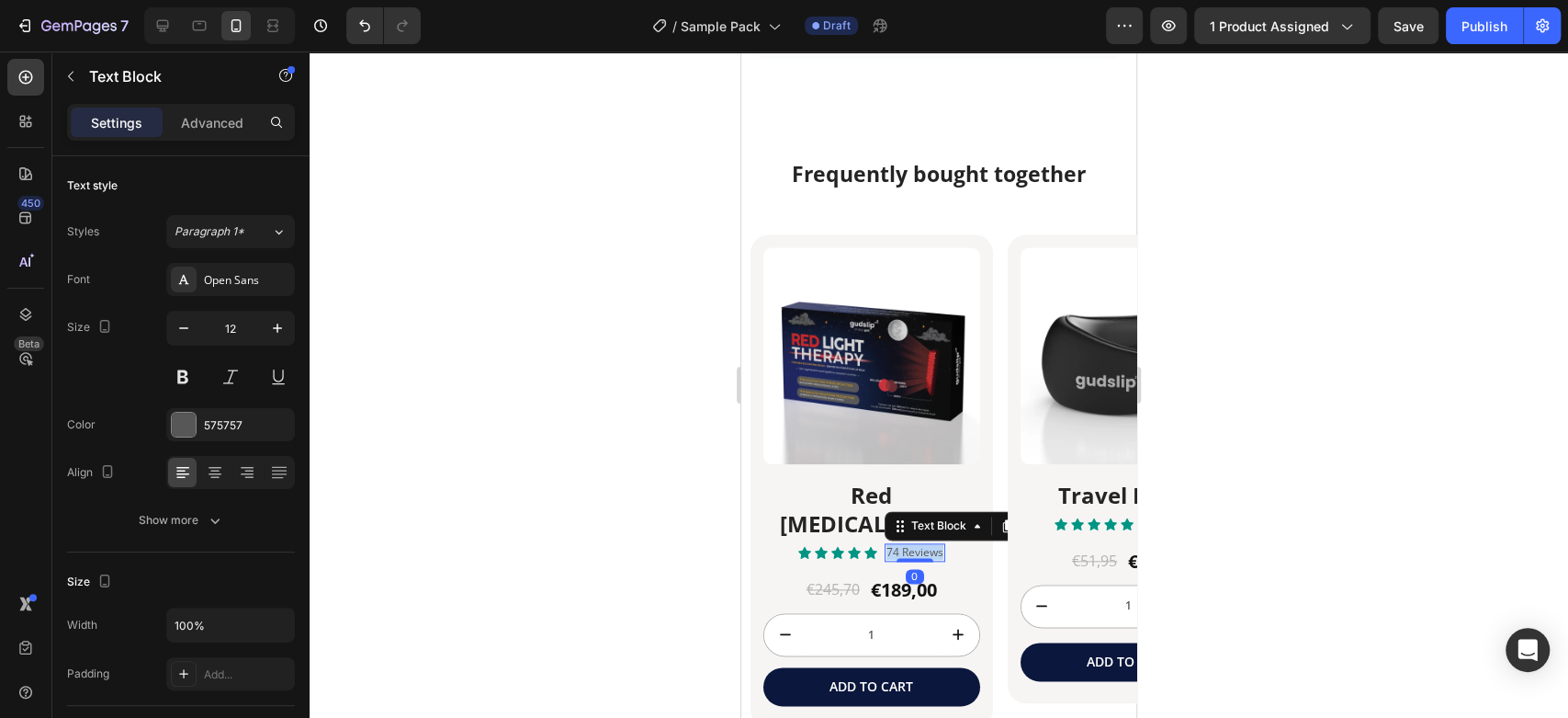
click at [904, 545] on p "74 Reviews" at bounding box center [915, 551] width 56 height 15
click at [1071, 365] on img at bounding box center [1129, 356] width 217 height 217
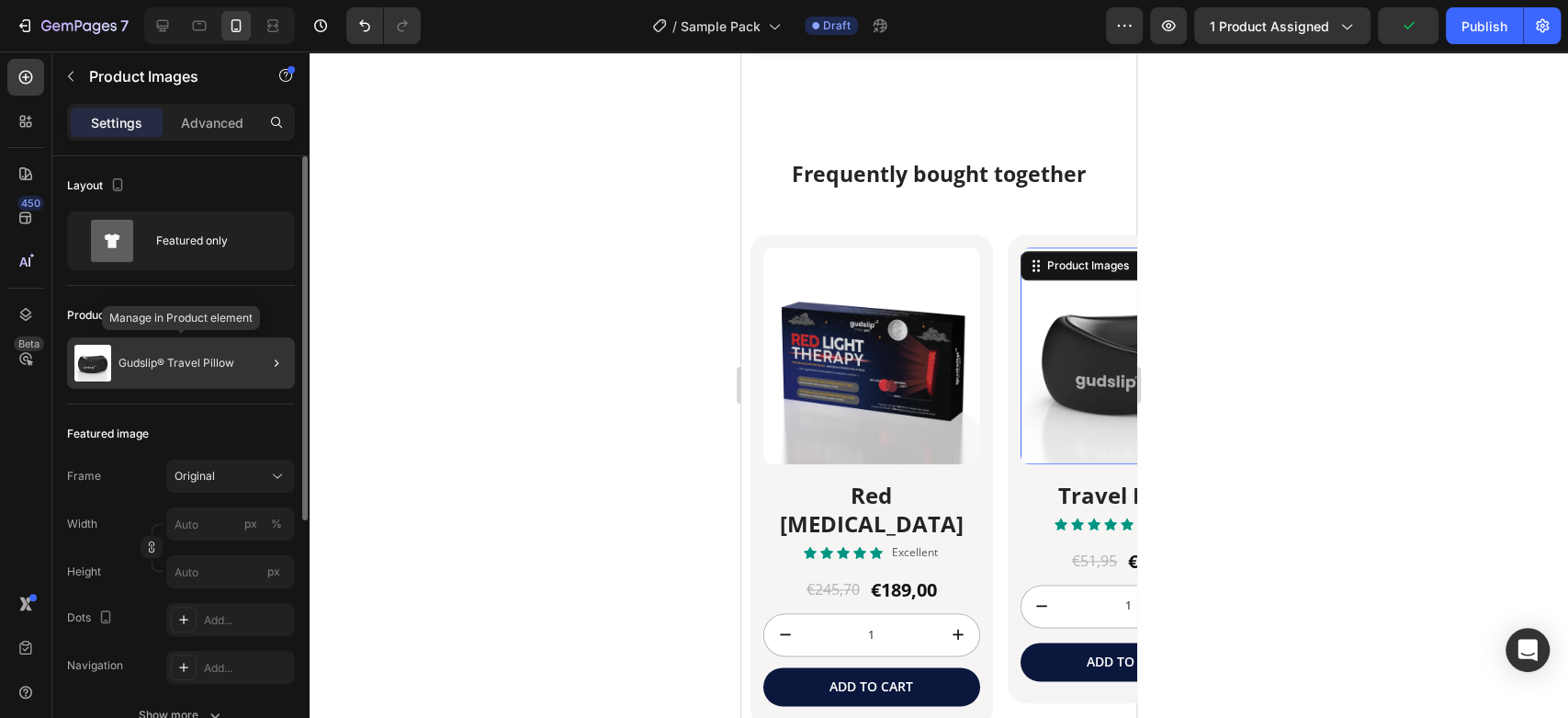
click at [162, 349] on div "Gudslip® Travel Pillow" at bounding box center [181, 362] width 228 height 52
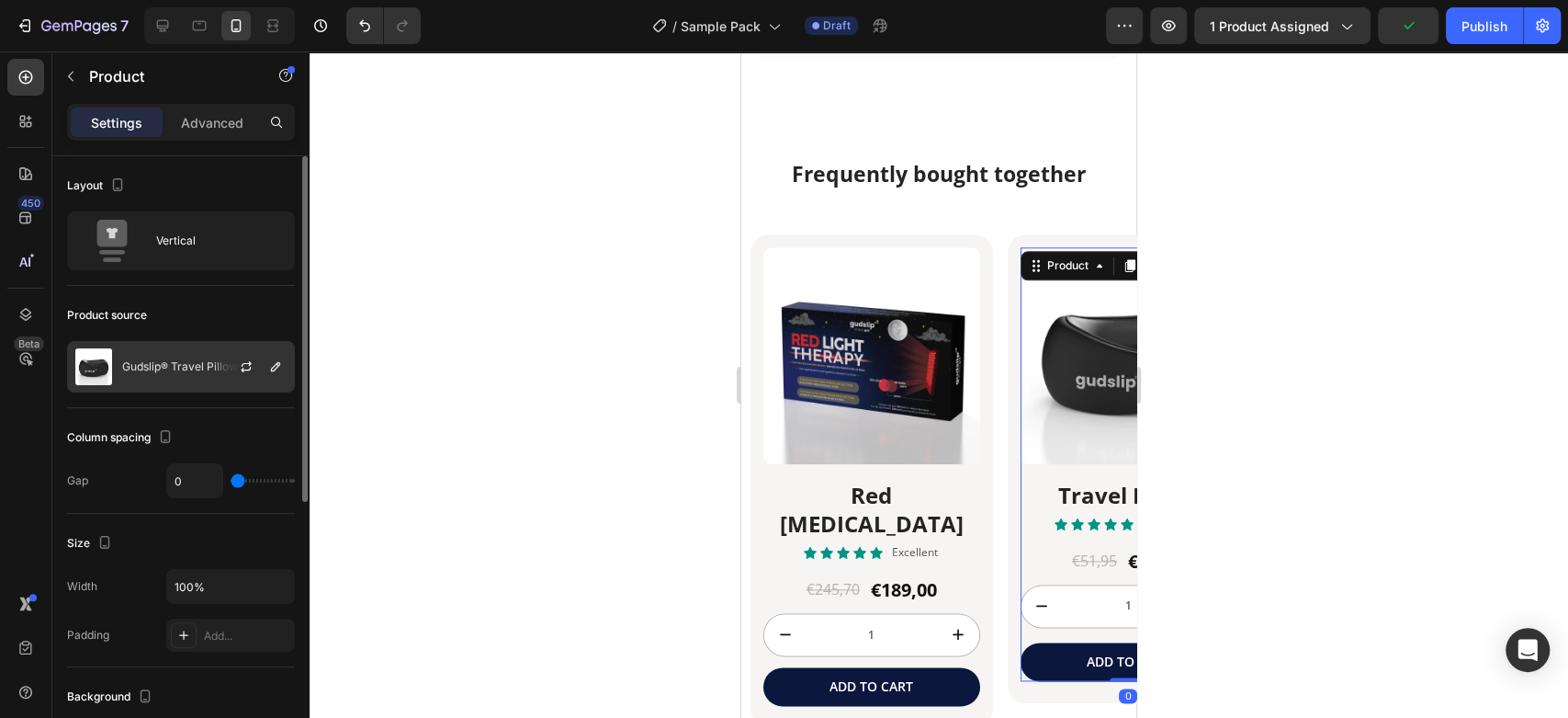
click at [175, 365] on p "Gudslip® Travel Pillow" at bounding box center [179, 366] width 116 height 13
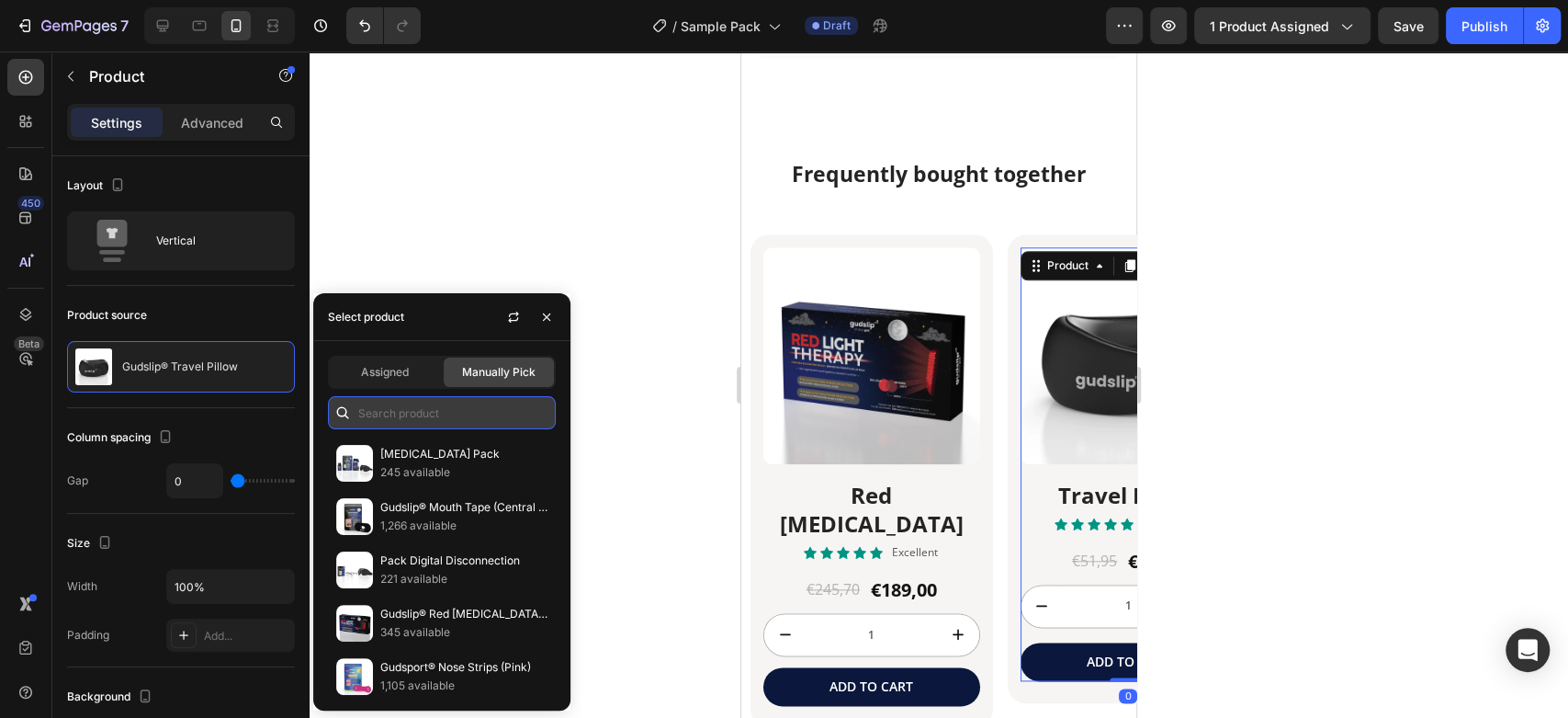
click at [404, 413] on input "text" at bounding box center [442, 413] width 228 height 33
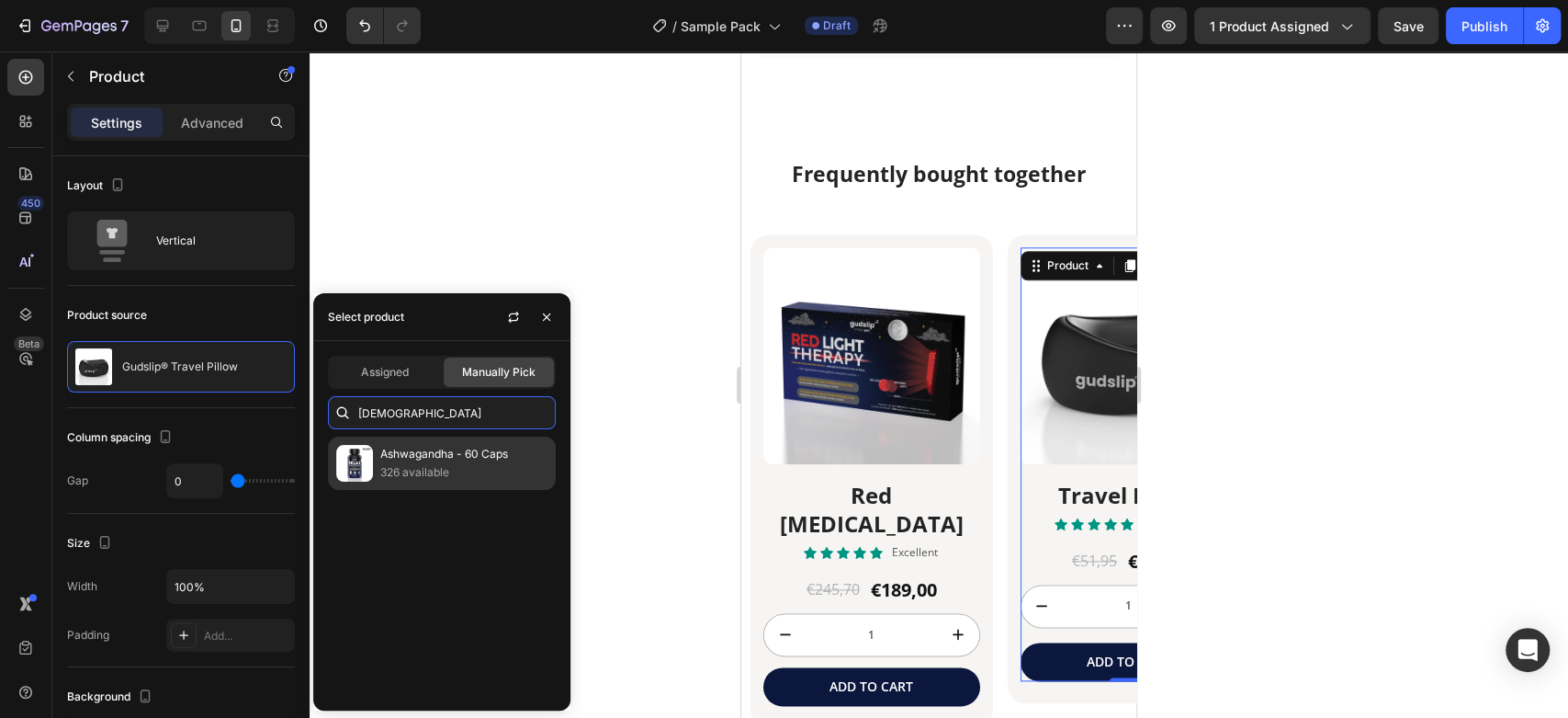
type input "[DEMOGRAPHIC_DATA]"
click at [427, 456] on p "Ashwagandha - 60 Caps" at bounding box center [465, 454] width 168 height 19
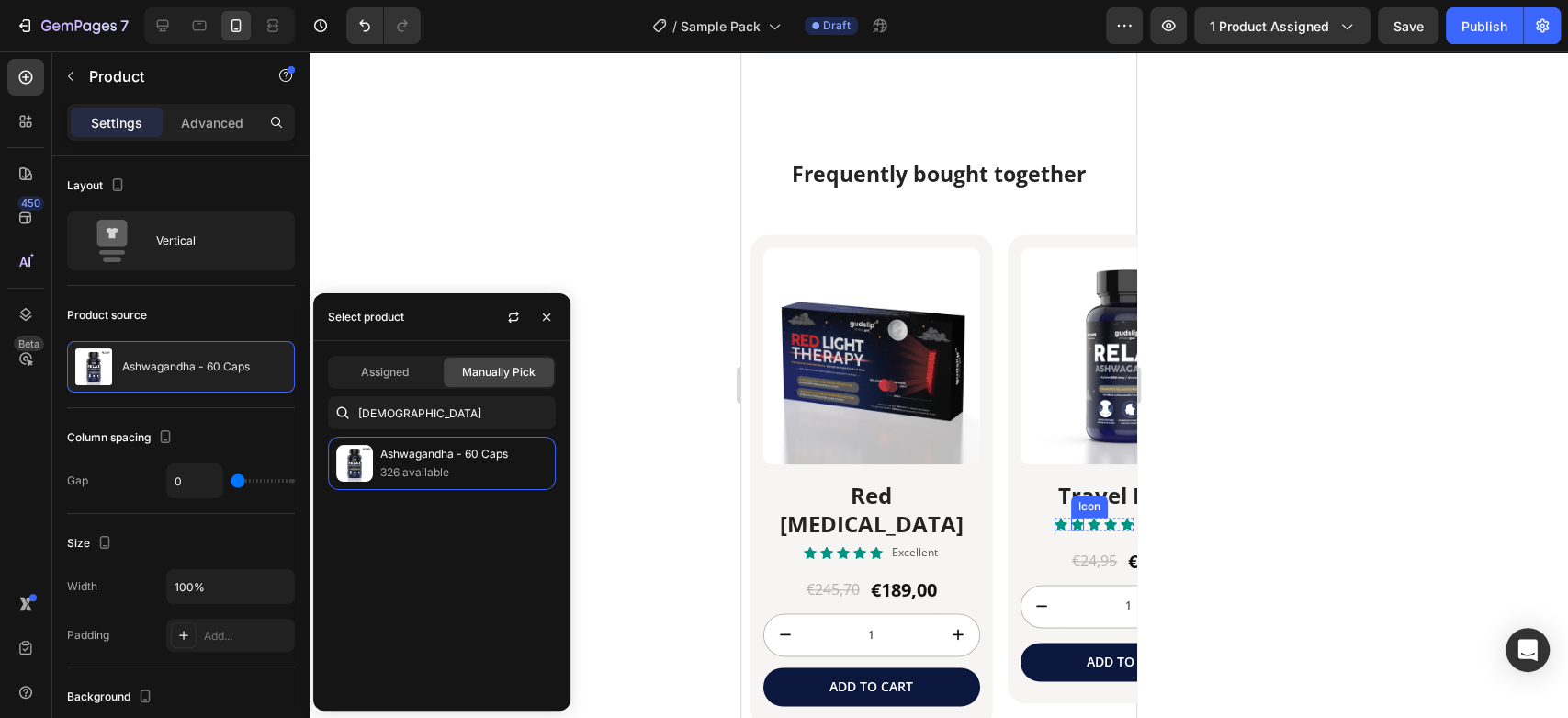
click at [1096, 491] on h2 "Travel Pillow" at bounding box center [1129, 494] width 217 height 32
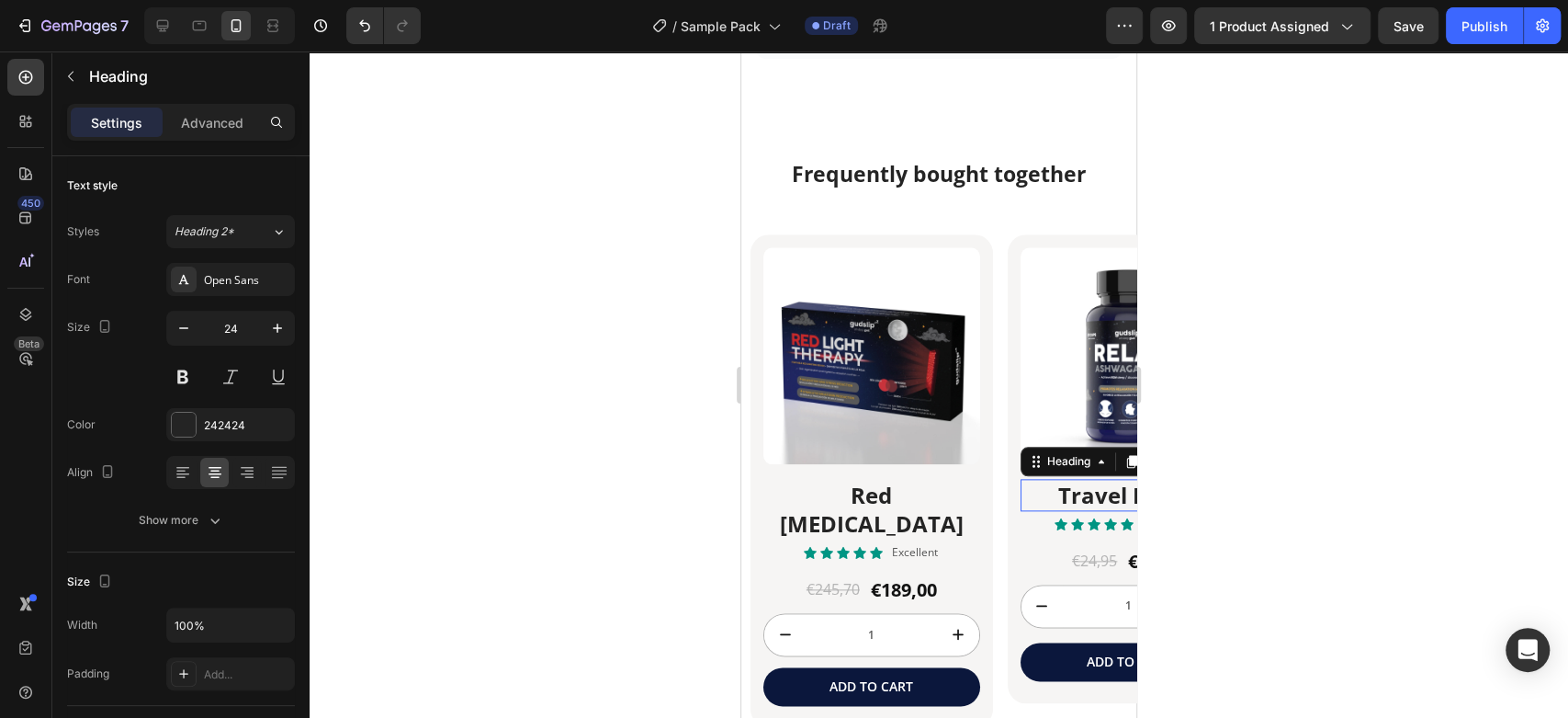
click at [1096, 491] on p "Travel Pillow" at bounding box center [1129, 494] width 213 height 28
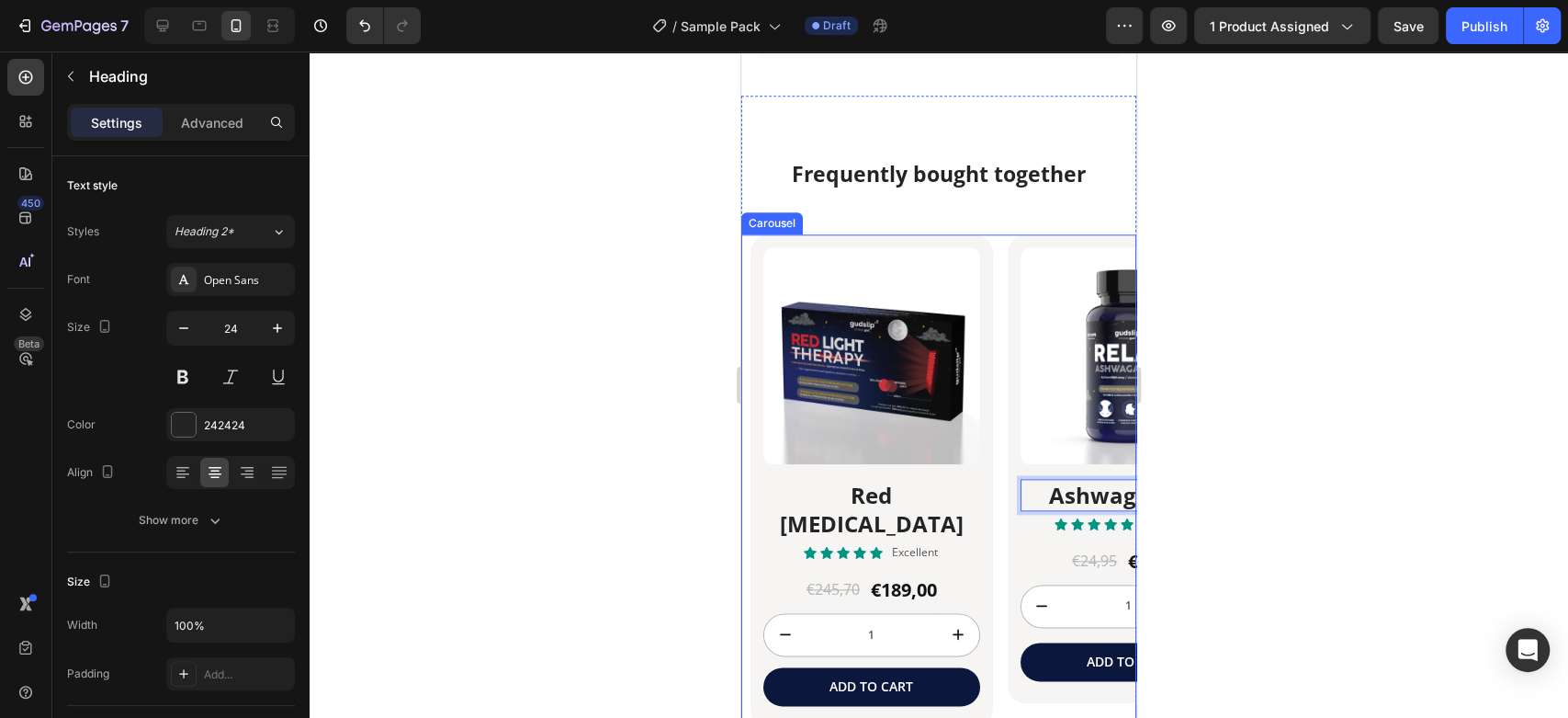
click at [1001, 454] on div "Product Images Red [MEDICAL_DATA] Heading Icon Icon Icon Icon Icon Icon List Ex…" at bounding box center [944, 494] width 386 height 518
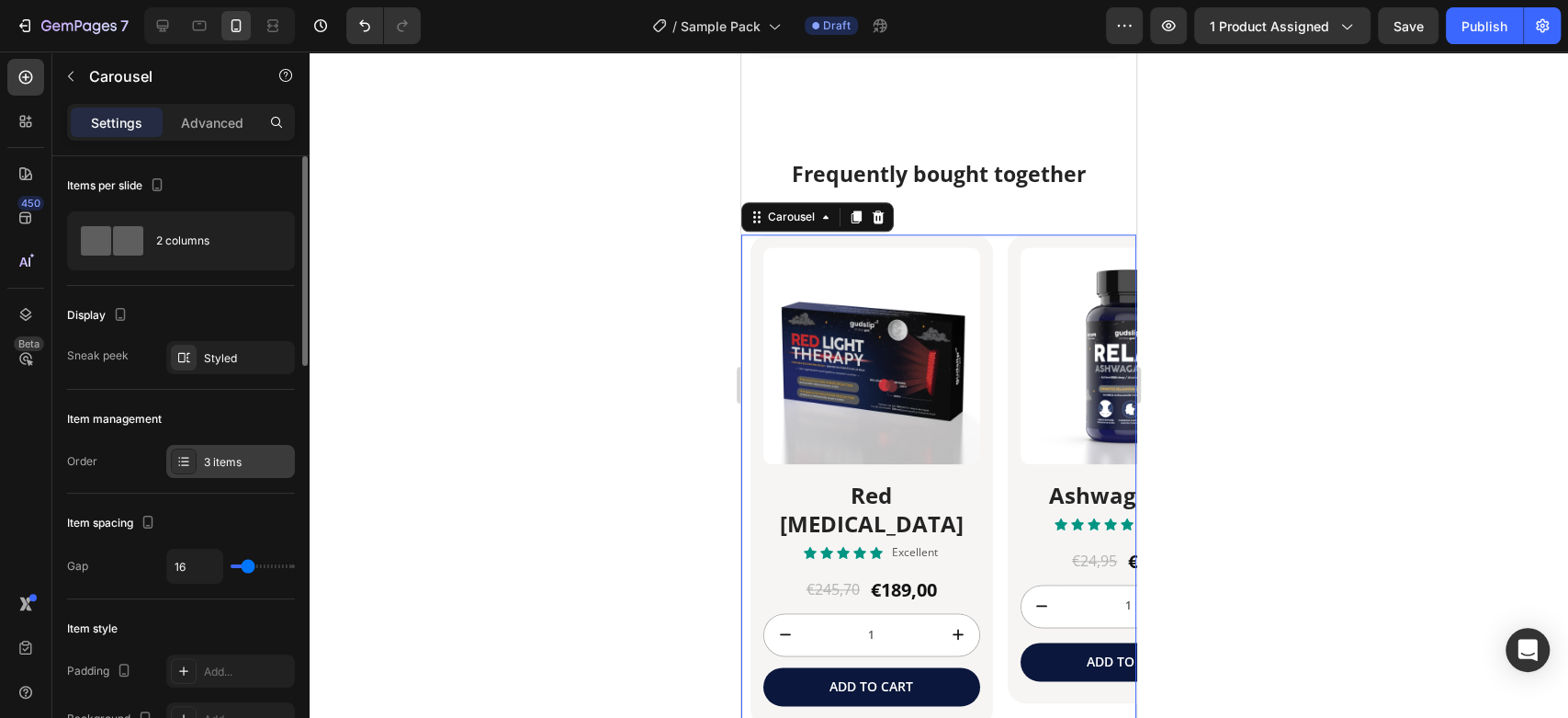
click at [227, 457] on div "3 items" at bounding box center [246, 462] width 87 height 17
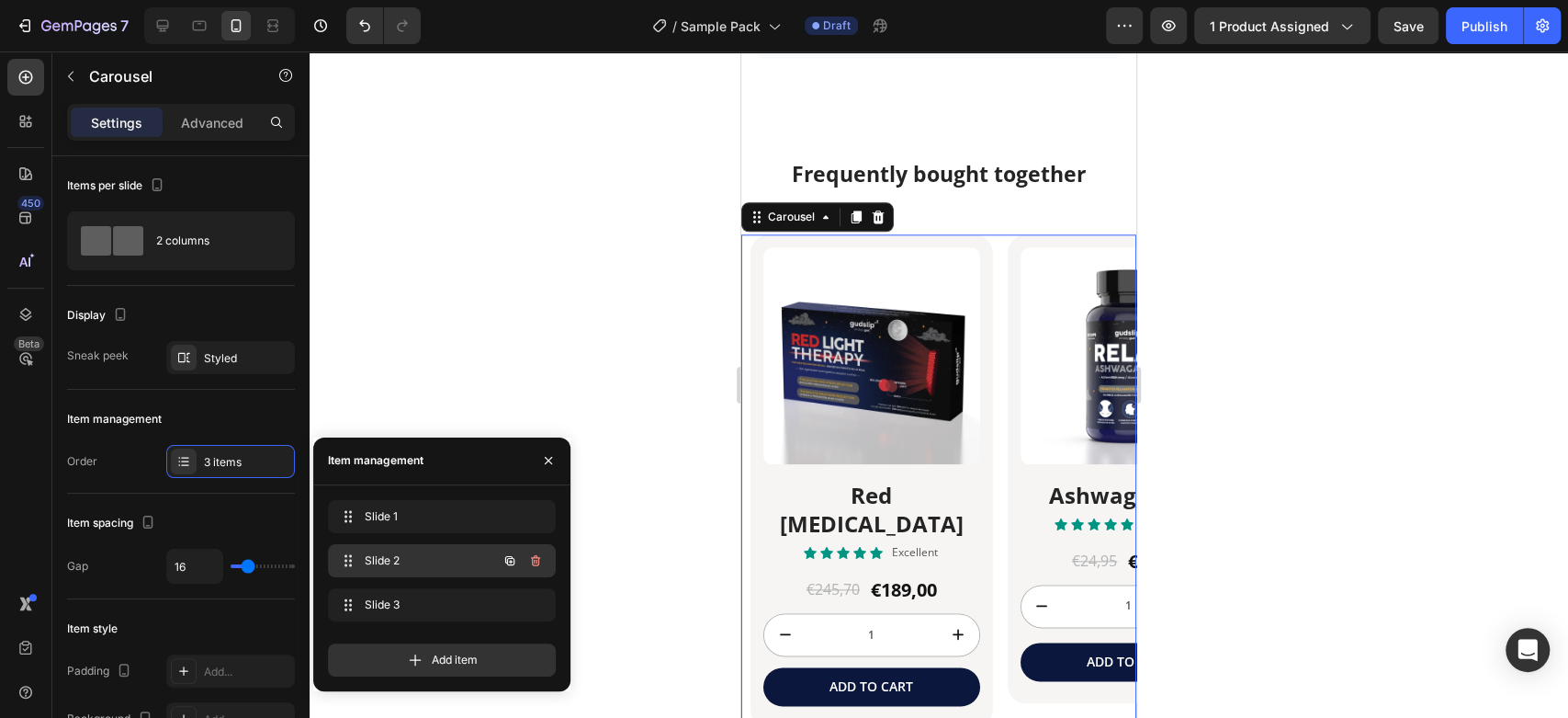
click at [383, 553] on span "Slide 2" at bounding box center [416, 560] width 104 height 17
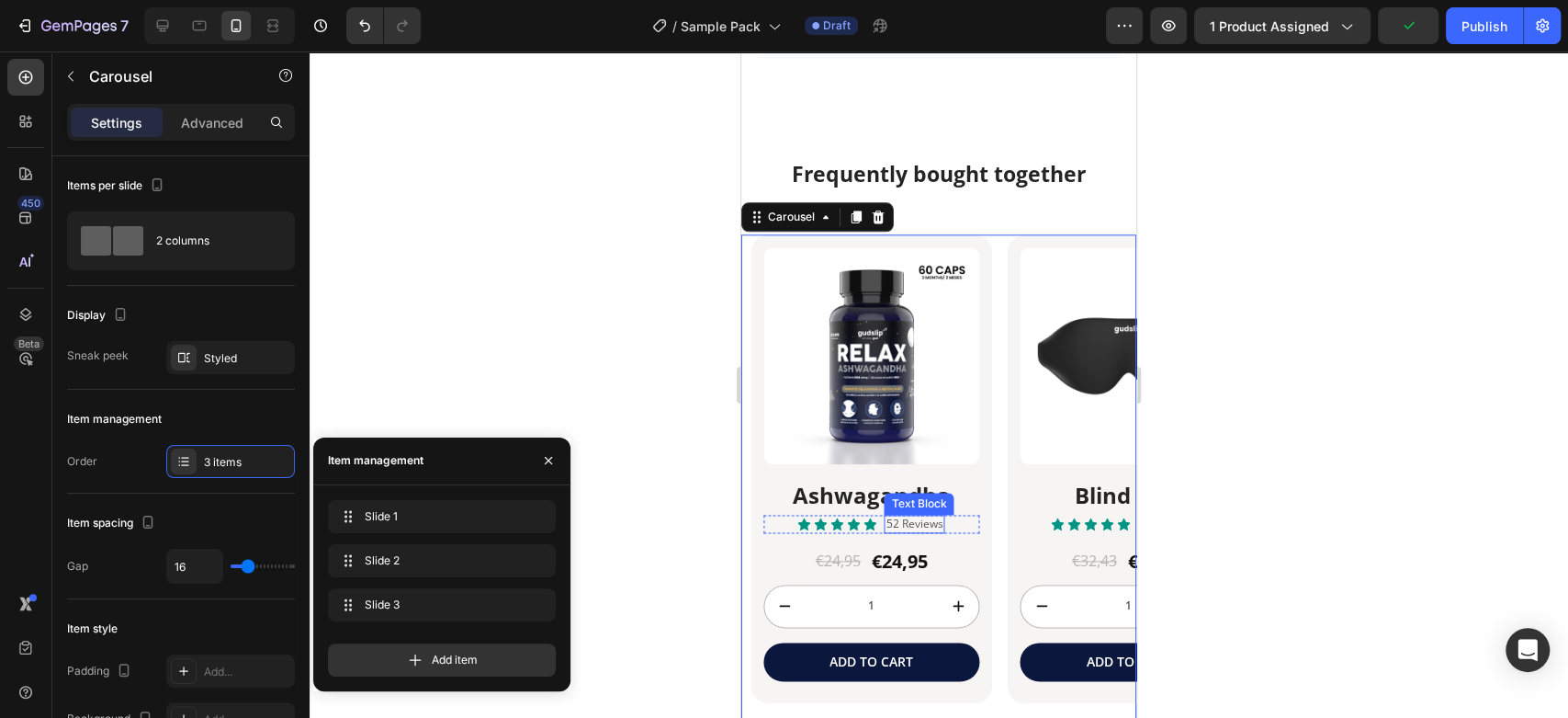
click at [906, 521] on p "52 Reviews" at bounding box center [915, 523] width 56 height 15
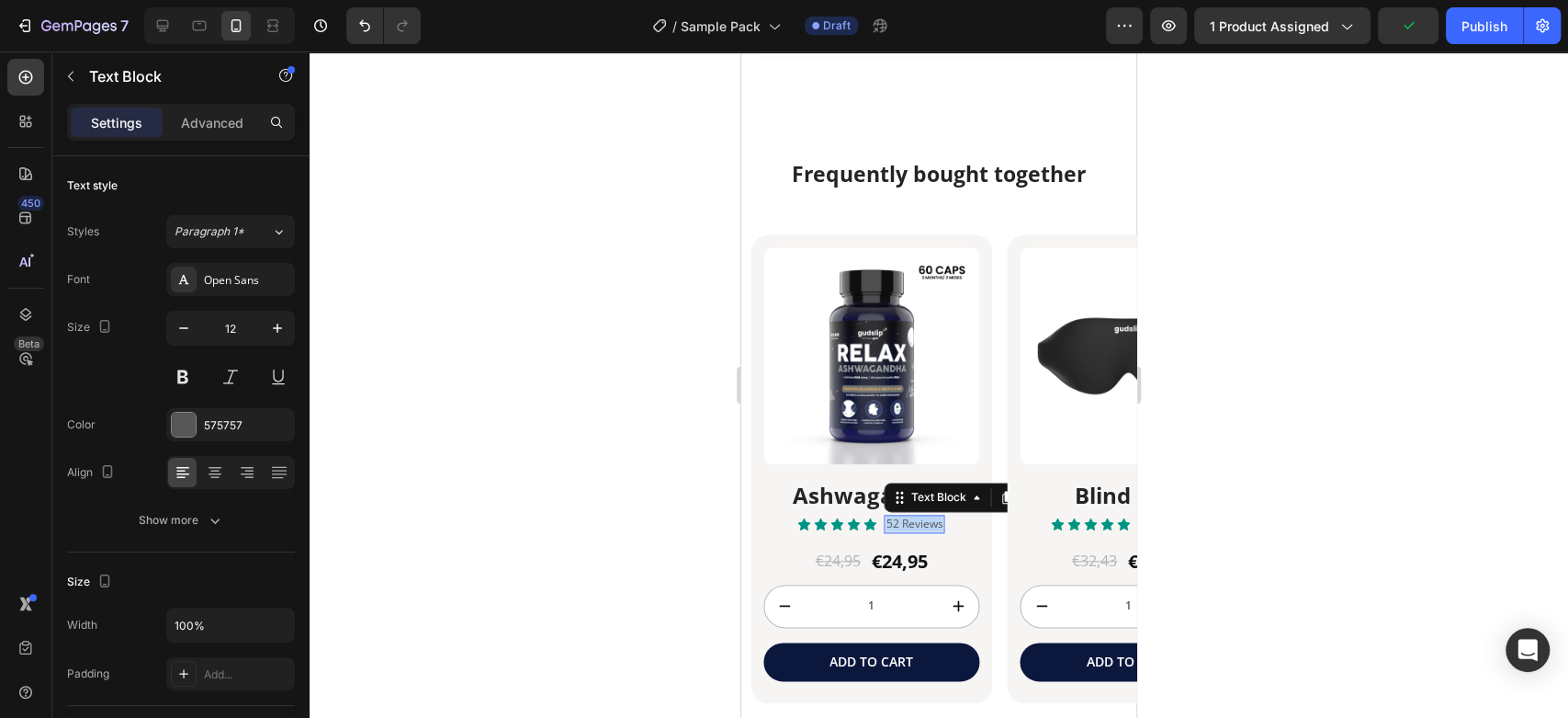
click at [906, 521] on p "52 Reviews" at bounding box center [915, 523] width 56 height 15
click at [1063, 410] on img at bounding box center [1129, 356] width 217 height 217
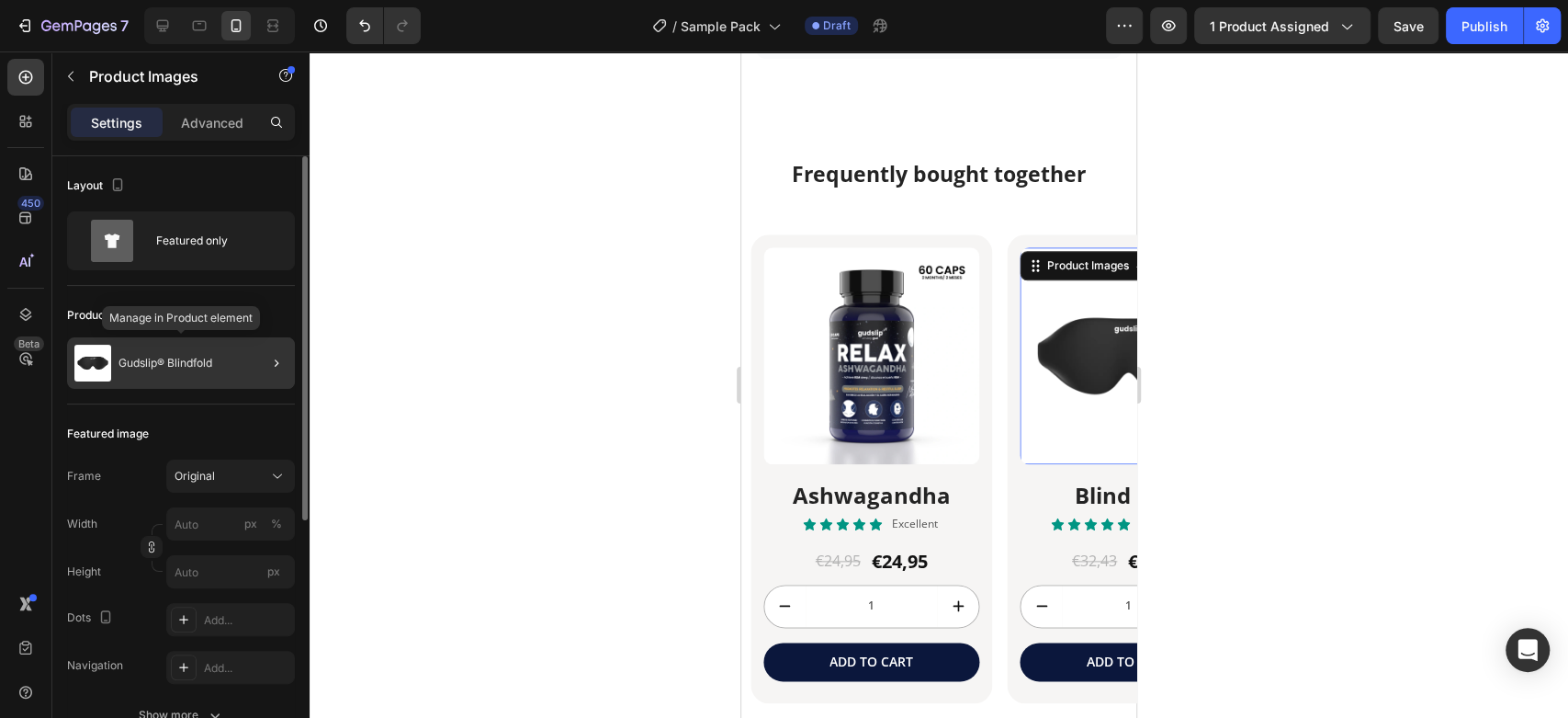
click at [180, 378] on div "Gudslip® Blindfold" at bounding box center [181, 362] width 228 height 52
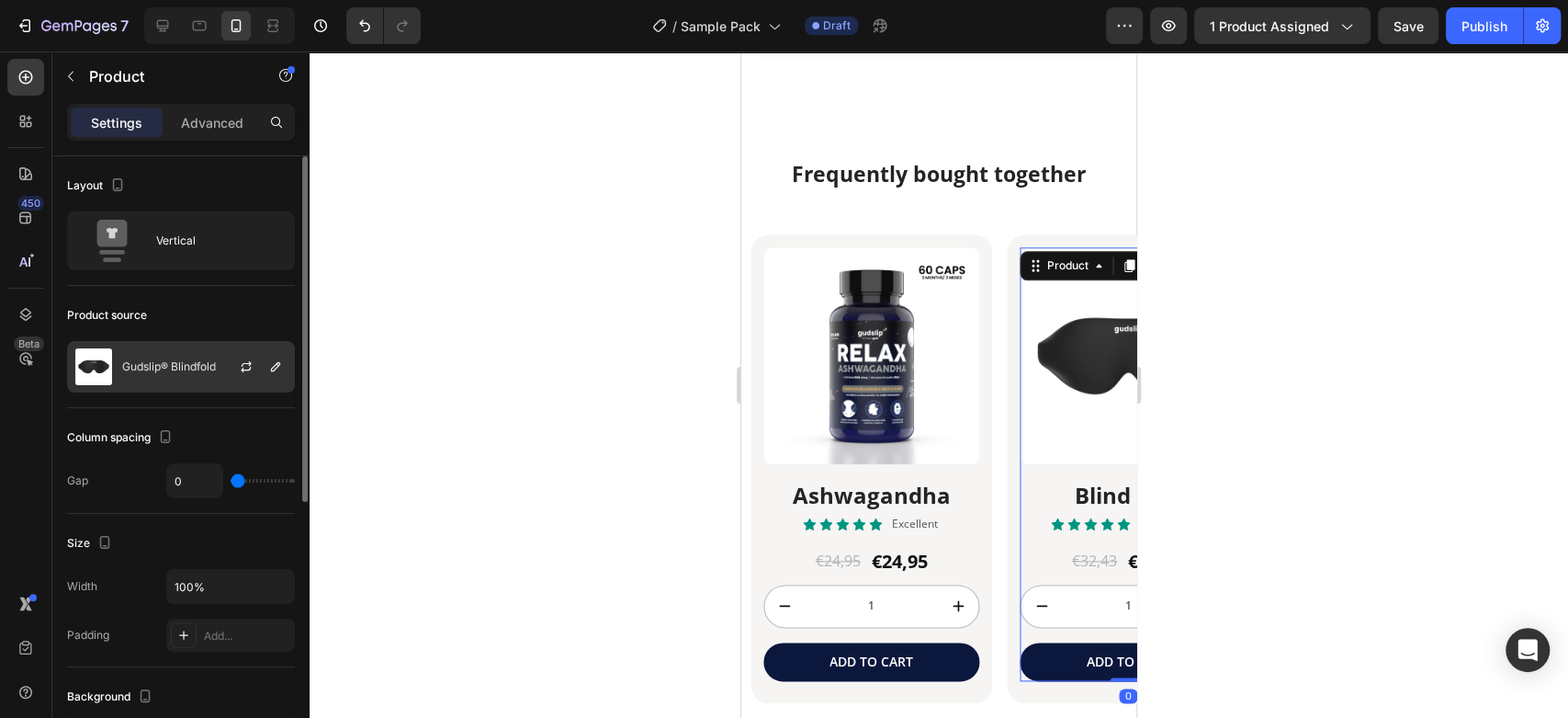
click at [77, 359] on img at bounding box center [93, 366] width 37 height 37
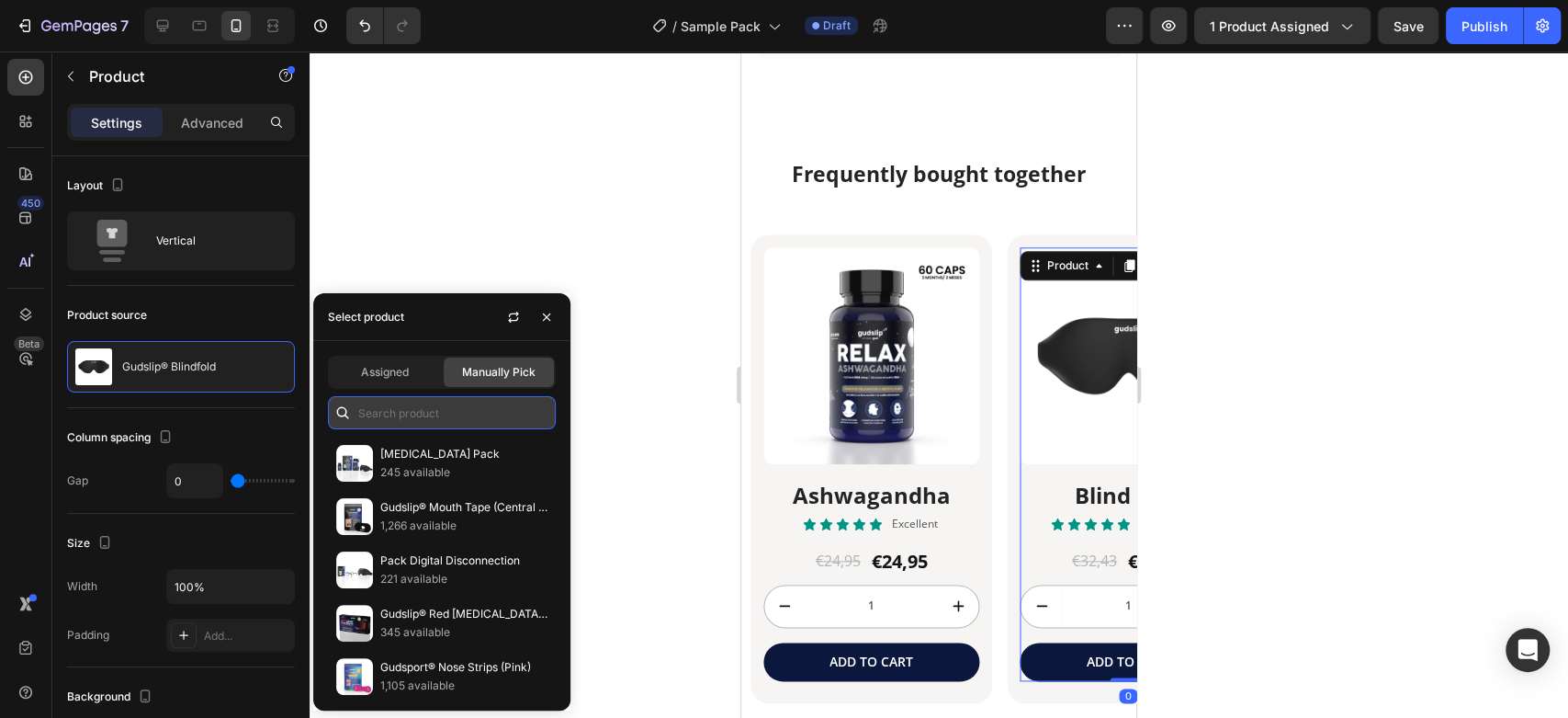
click at [437, 415] on input "text" at bounding box center [442, 413] width 228 height 33
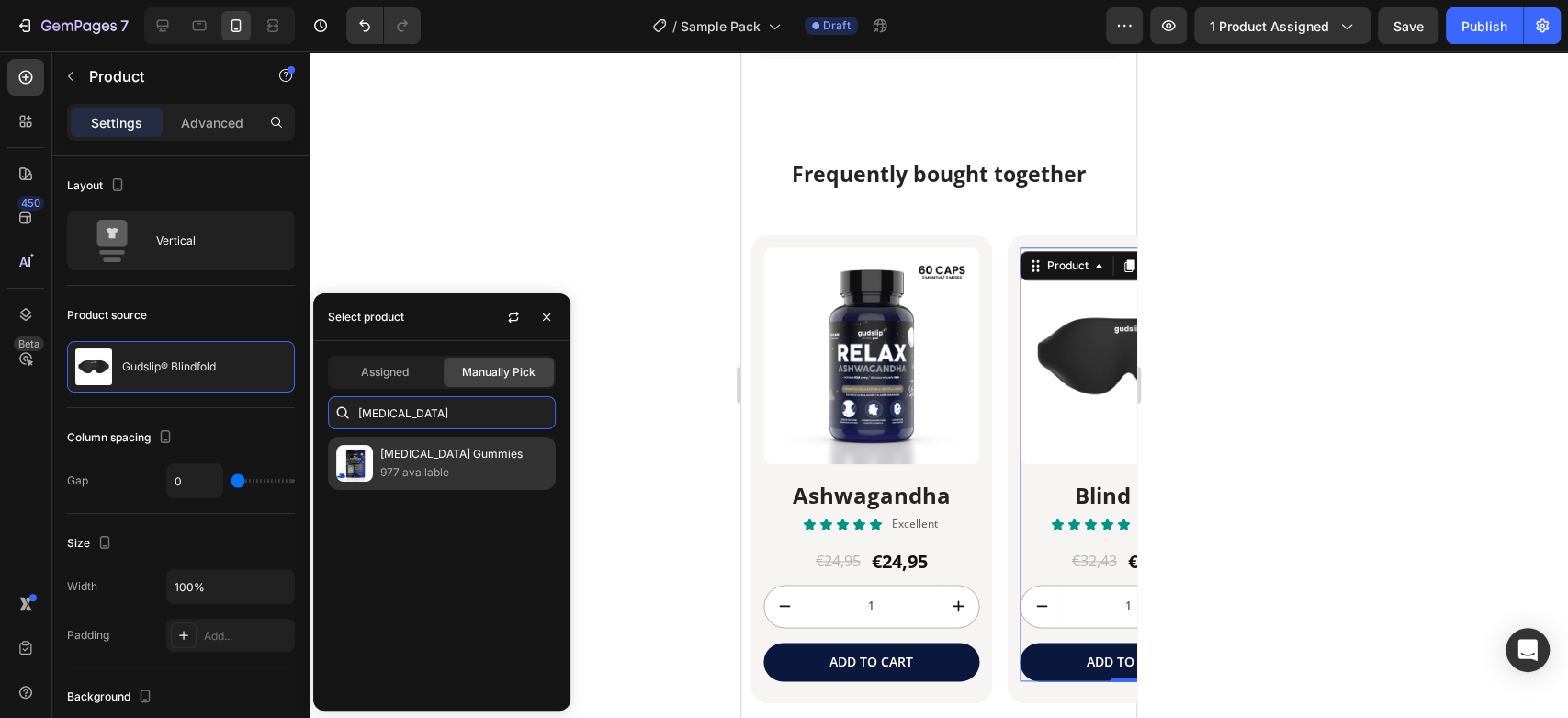
type input "[MEDICAL_DATA]"
click at [438, 473] on p "977 available" at bounding box center [465, 472] width 168 height 19
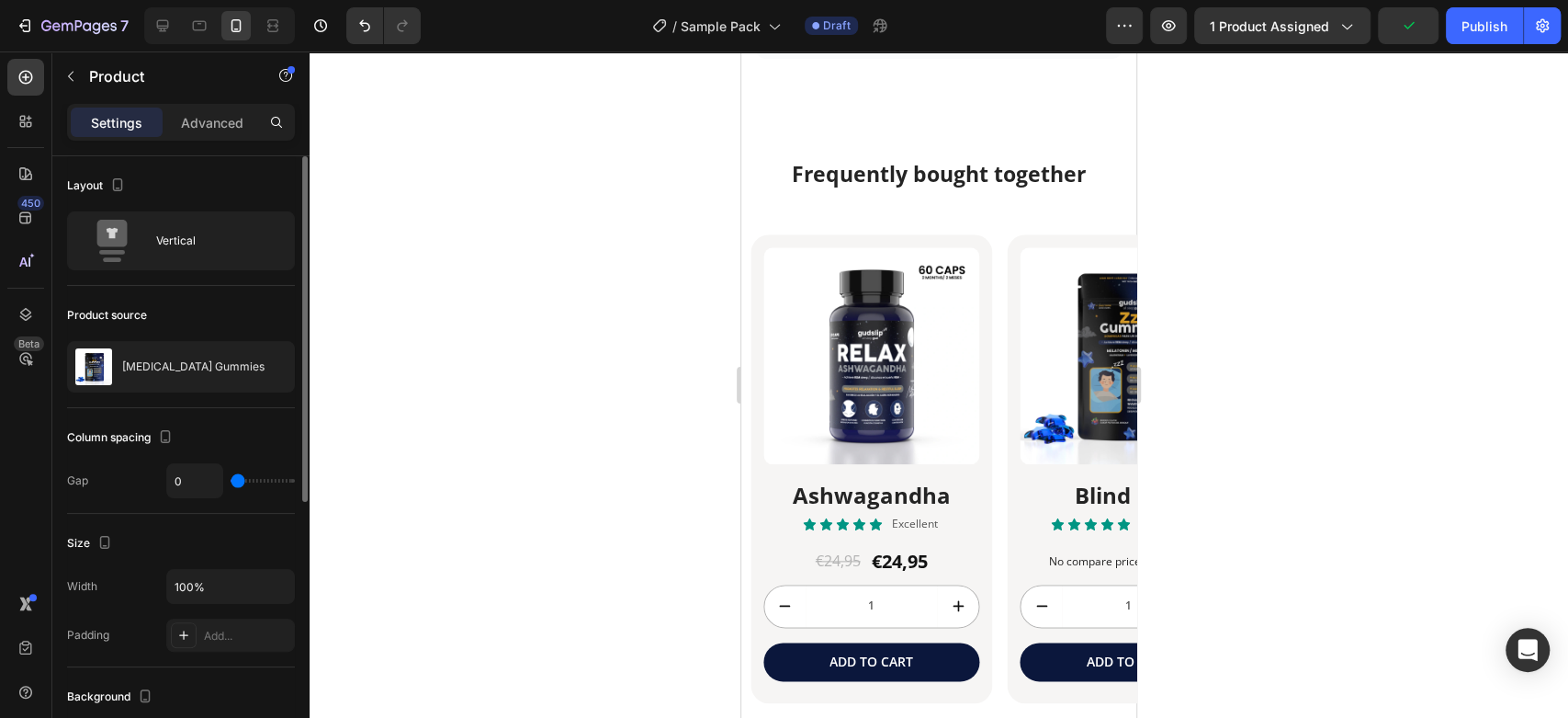
click at [253, 303] on div "Product source" at bounding box center [181, 315] width 228 height 29
click at [999, 497] on div "Product Images Red [MEDICAL_DATA] Heading Icon Icon Icon Icon Icon Icon List Ex…" at bounding box center [944, 494] width 386 height 518
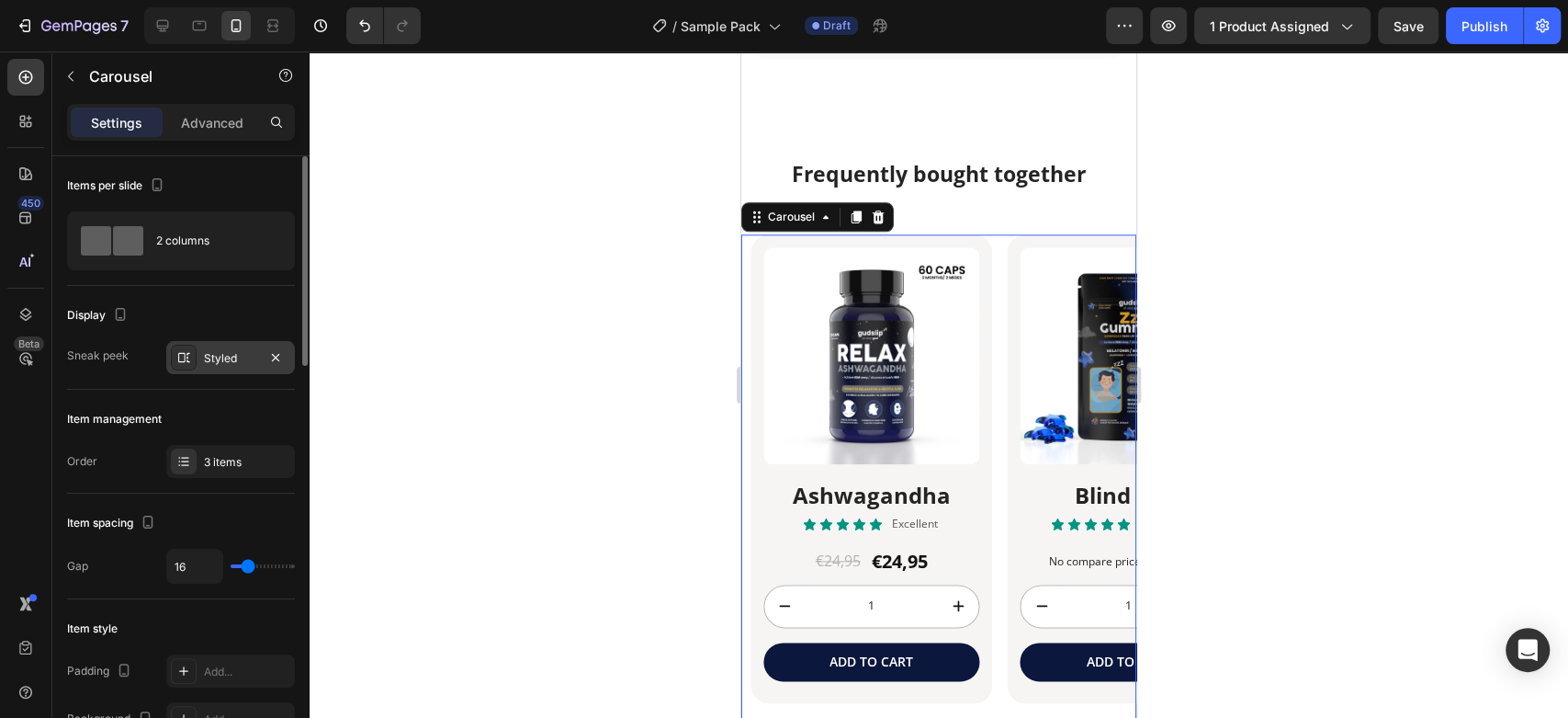
click at [233, 350] on div "Styled" at bounding box center [230, 358] width 54 height 17
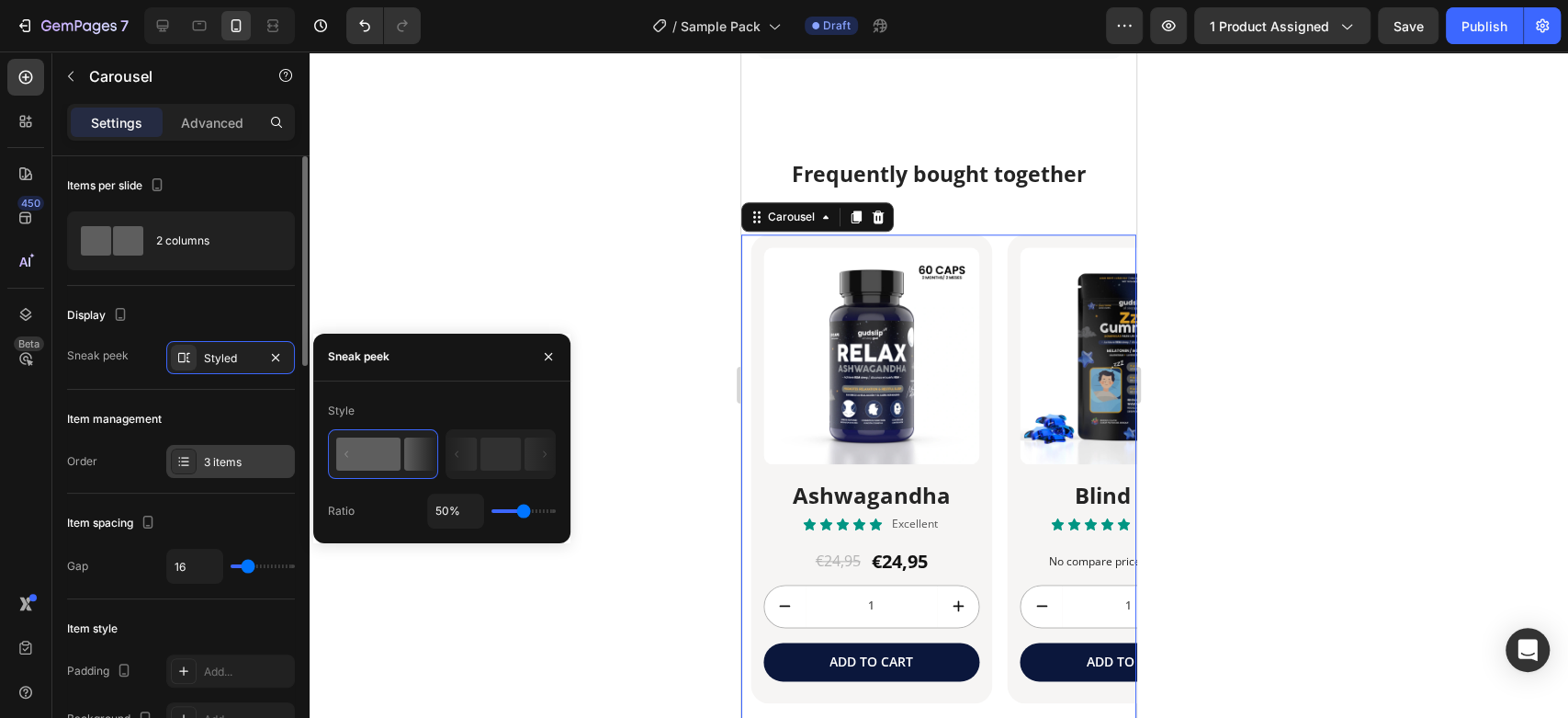
click at [212, 458] on div "3 items" at bounding box center [246, 462] width 87 height 17
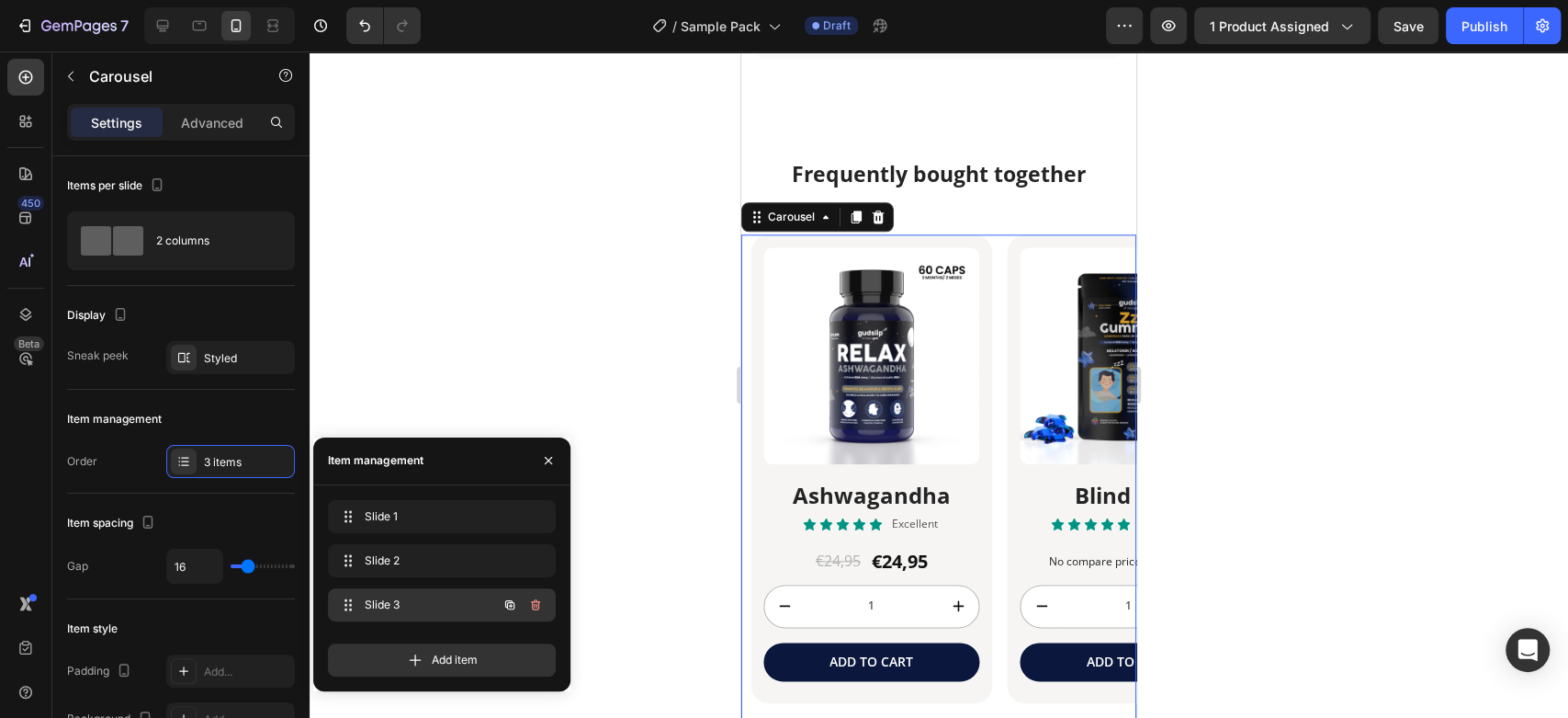
click at [398, 607] on span "Slide 3" at bounding box center [416, 604] width 104 height 17
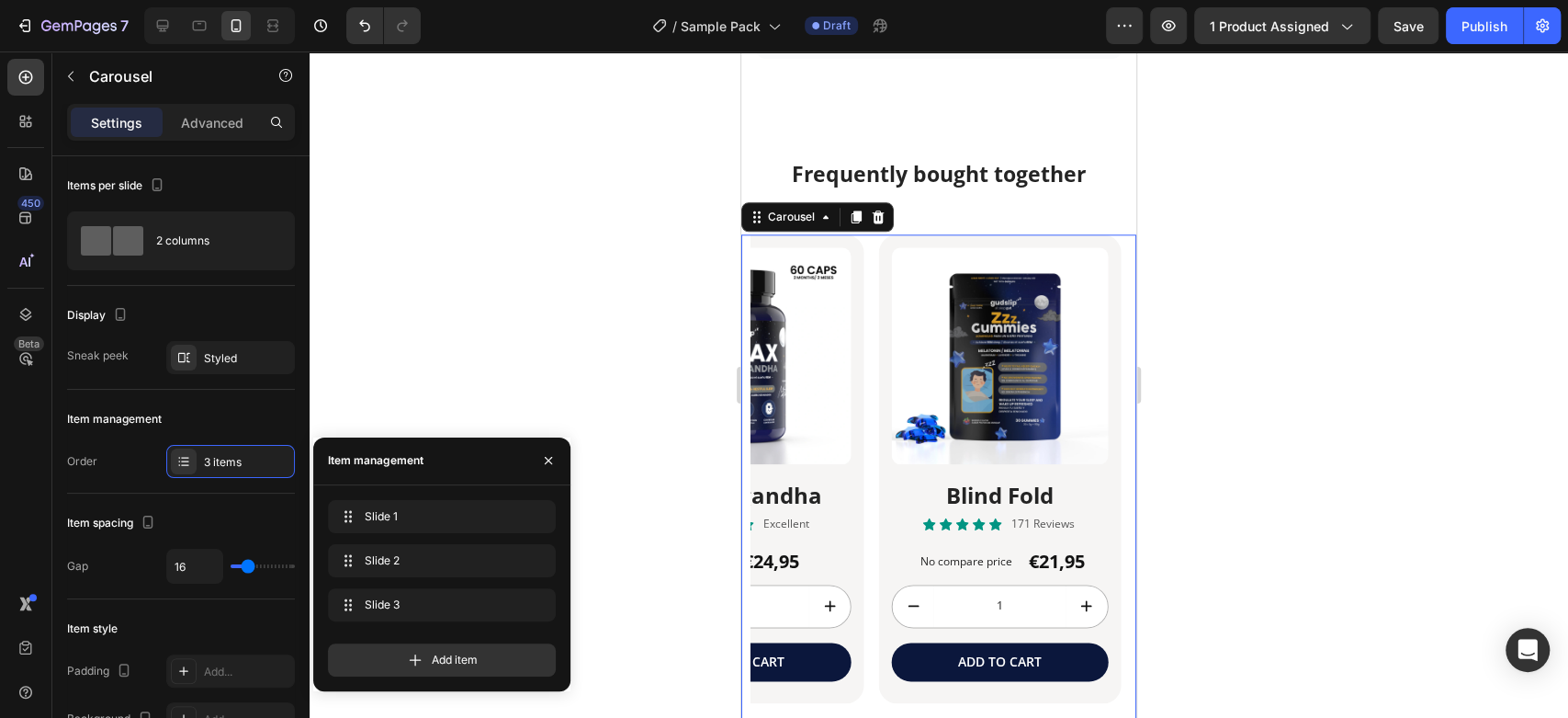
click at [388, 308] on div at bounding box center [939, 385] width 1258 height 666
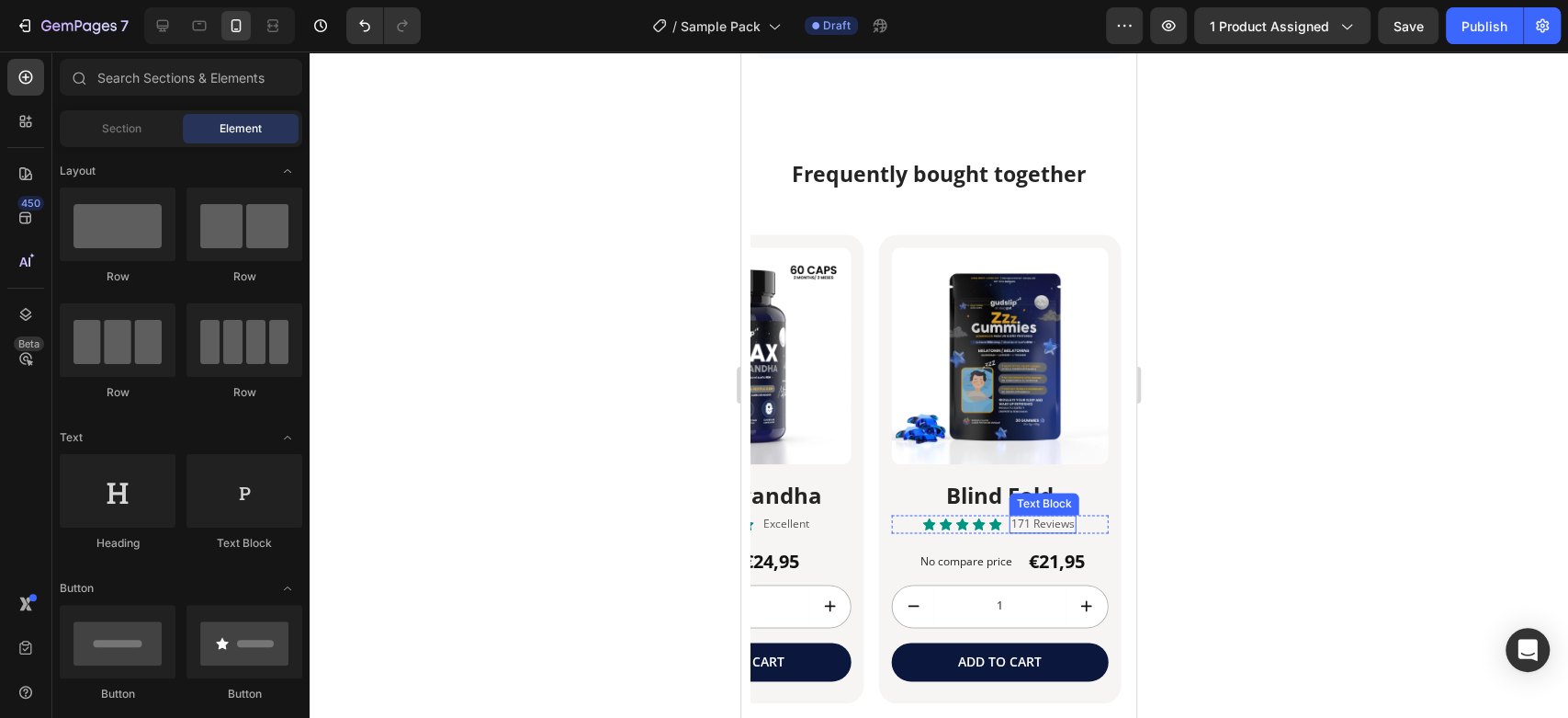
click at [1027, 516] on p "171 Reviews" at bounding box center [1043, 523] width 63 height 15
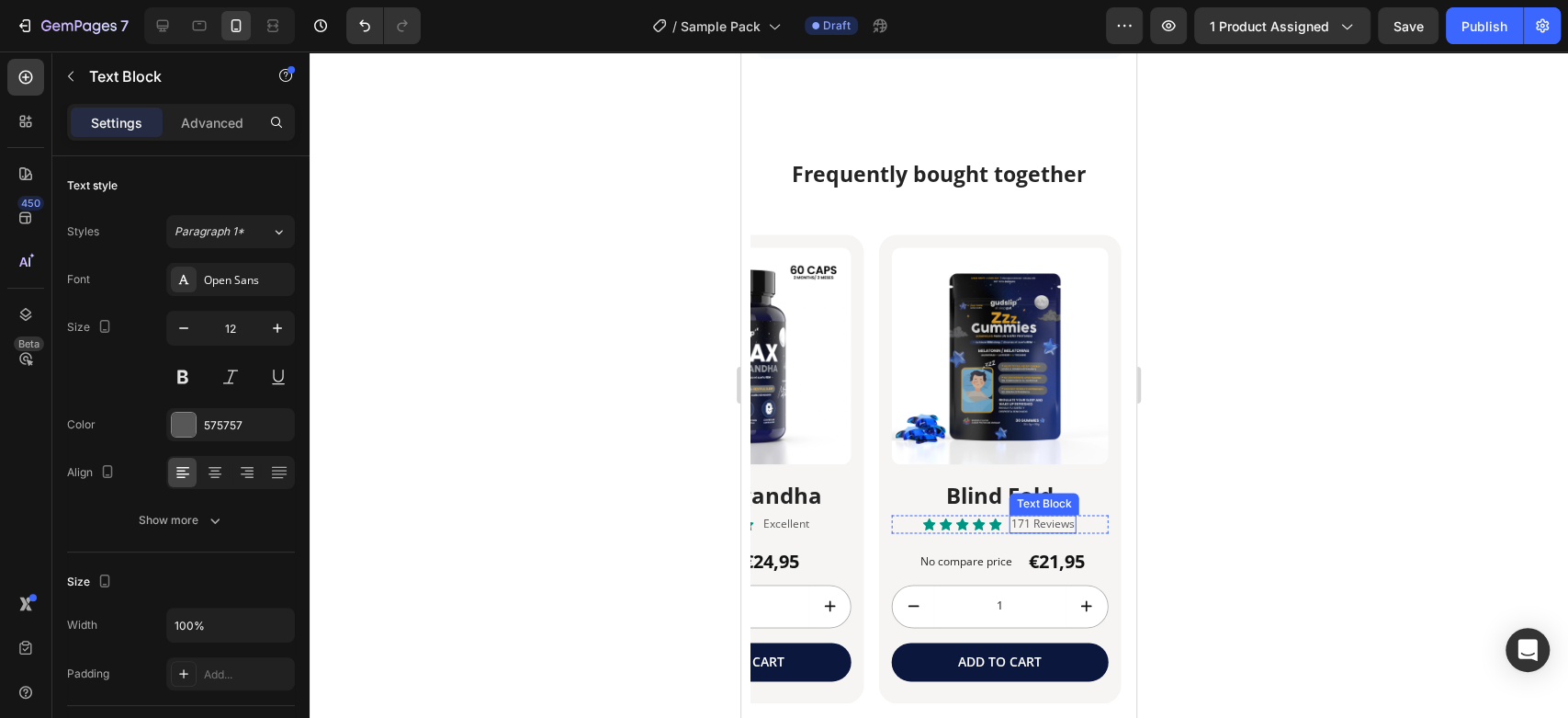
click at [1027, 516] on p "171 Reviews" at bounding box center [1043, 523] width 63 height 15
click at [564, 338] on div at bounding box center [939, 385] width 1258 height 666
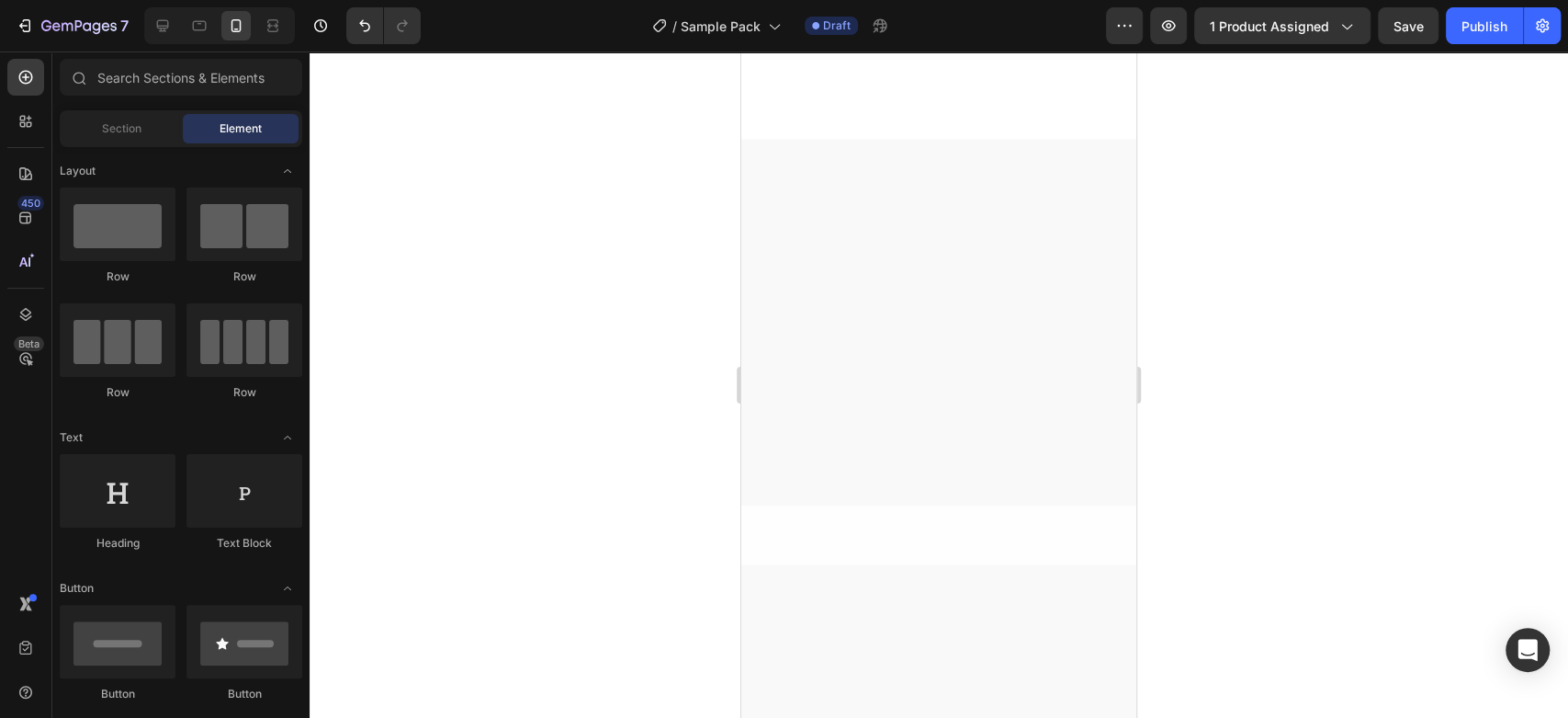
scroll to position [0, 0]
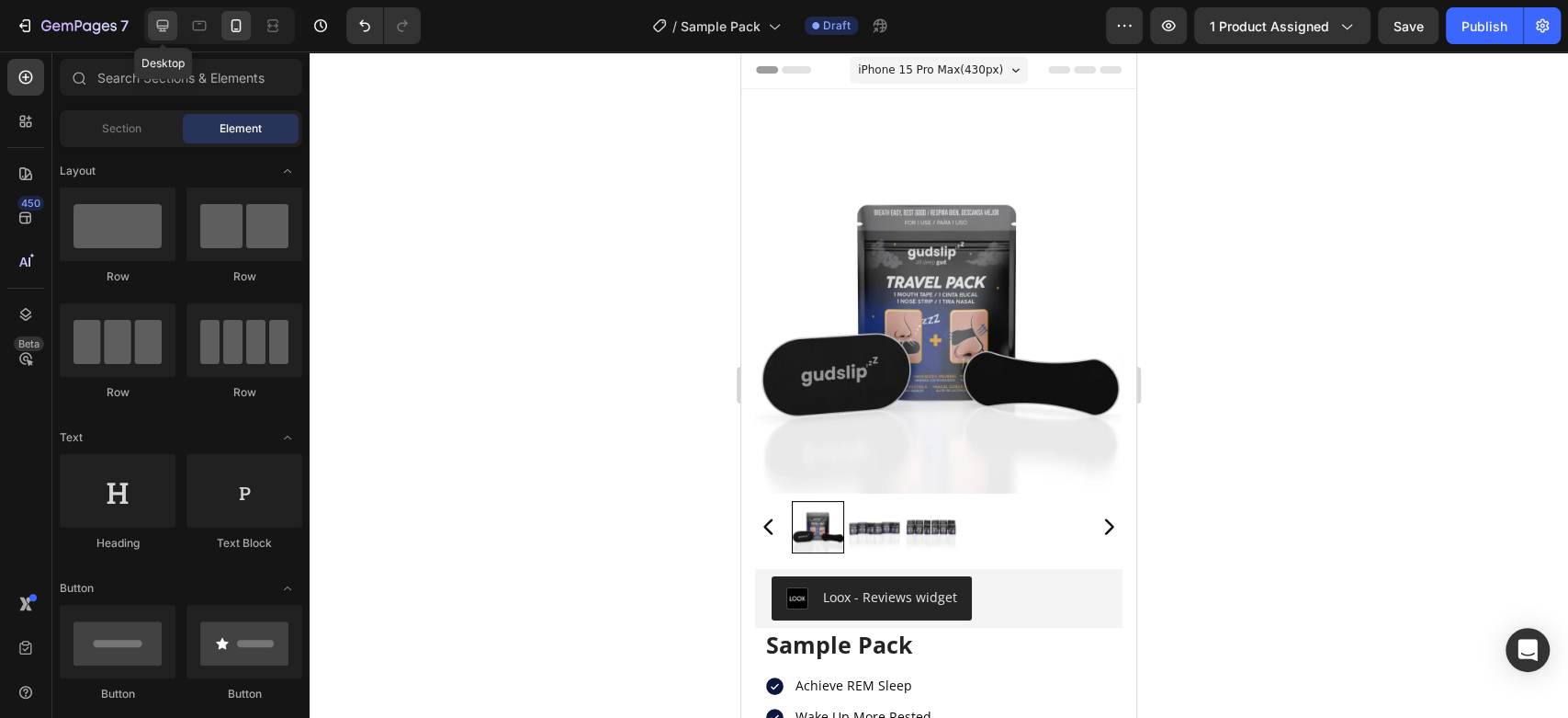
click at [169, 14] on div at bounding box center [163, 25] width 29 height 29
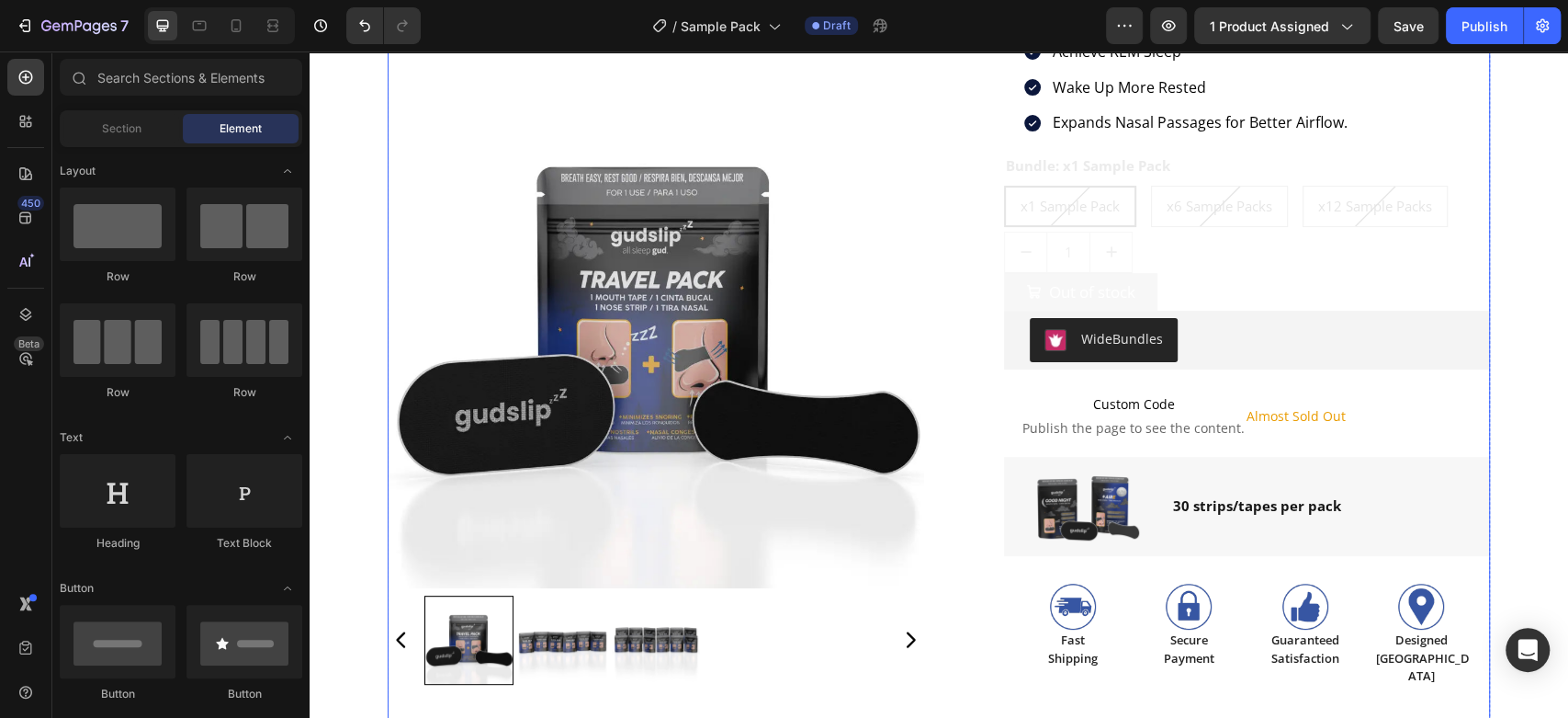
scroll to position [272, 0]
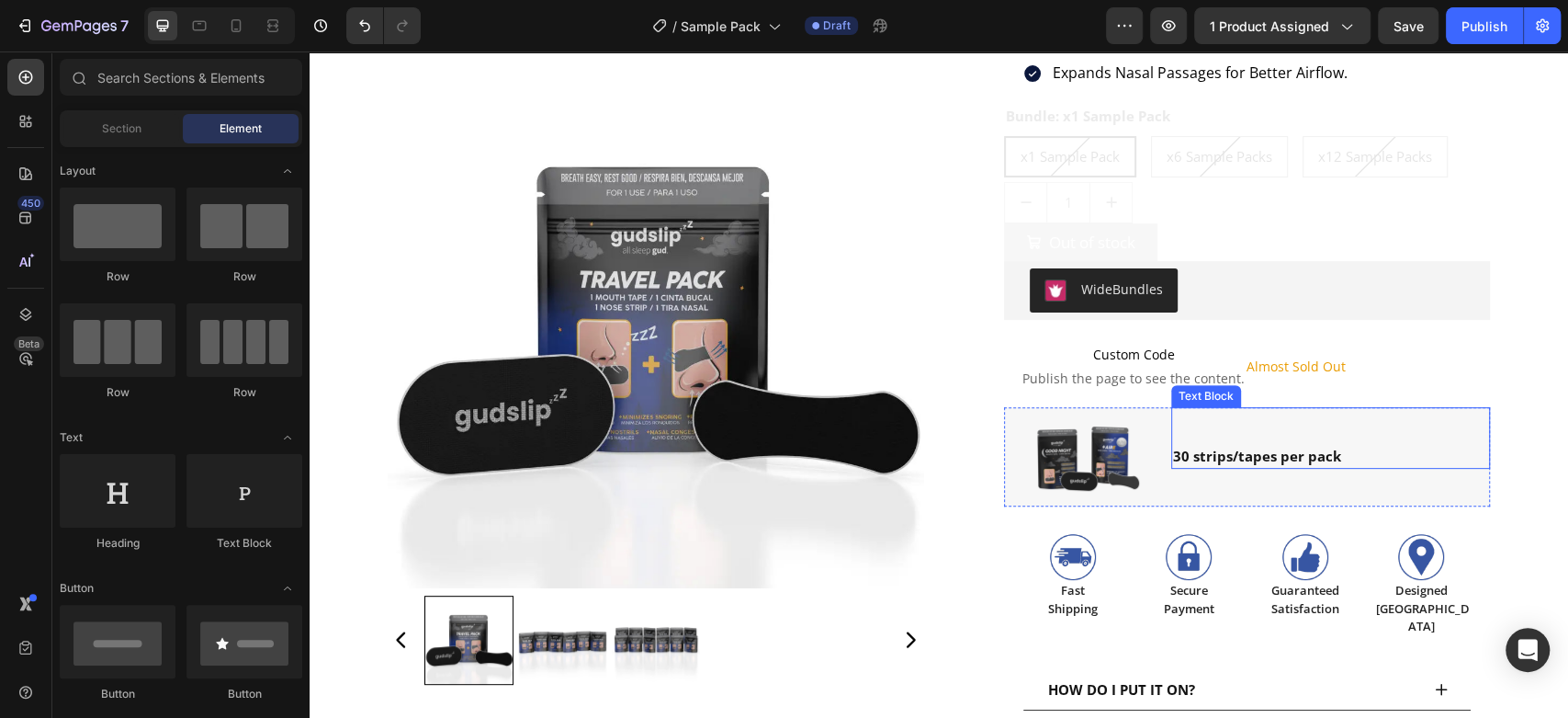
click at [1218, 445] on p "30 strips/tapes per pack" at bounding box center [1331, 456] width 316 height 21
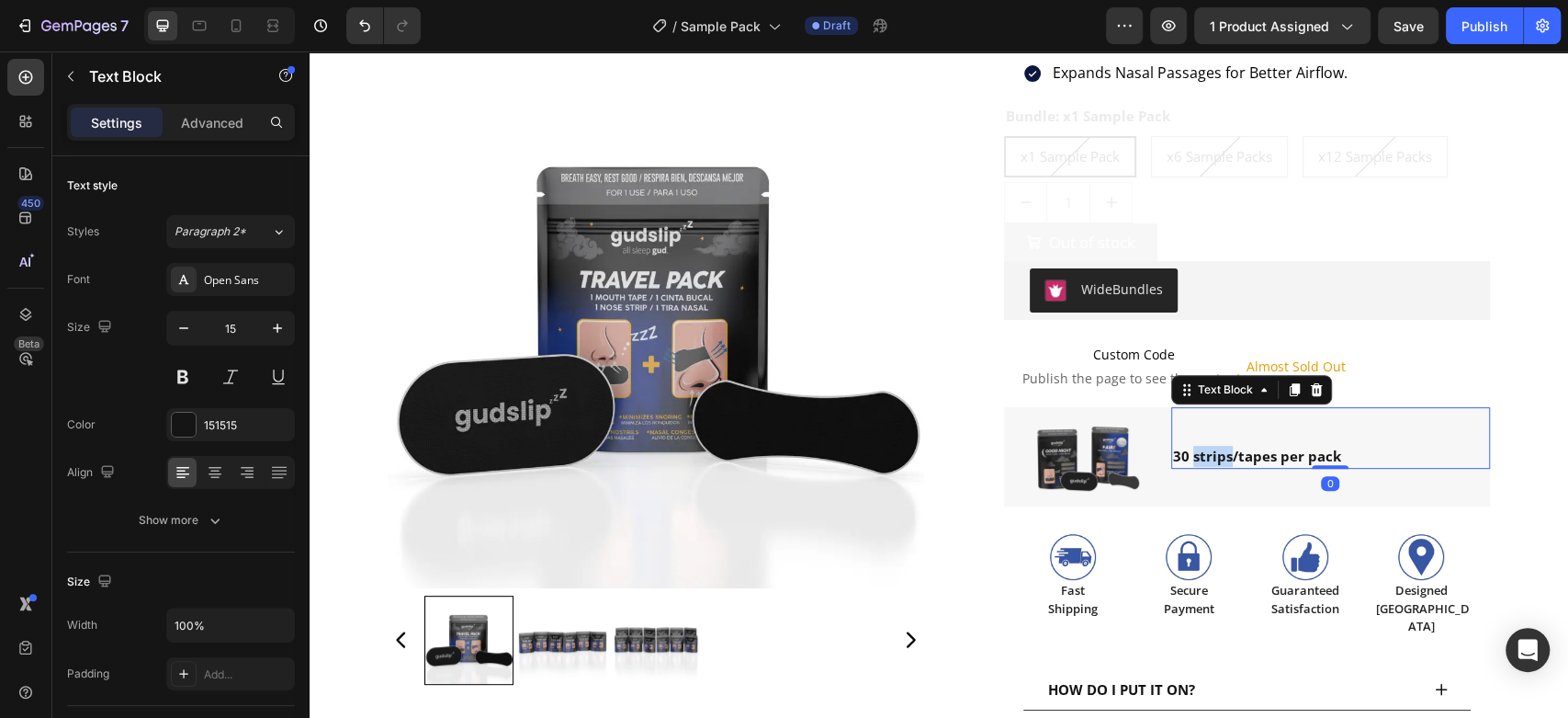
click at [1218, 445] on p "30 strips/tapes per pack" at bounding box center [1331, 456] width 316 height 21
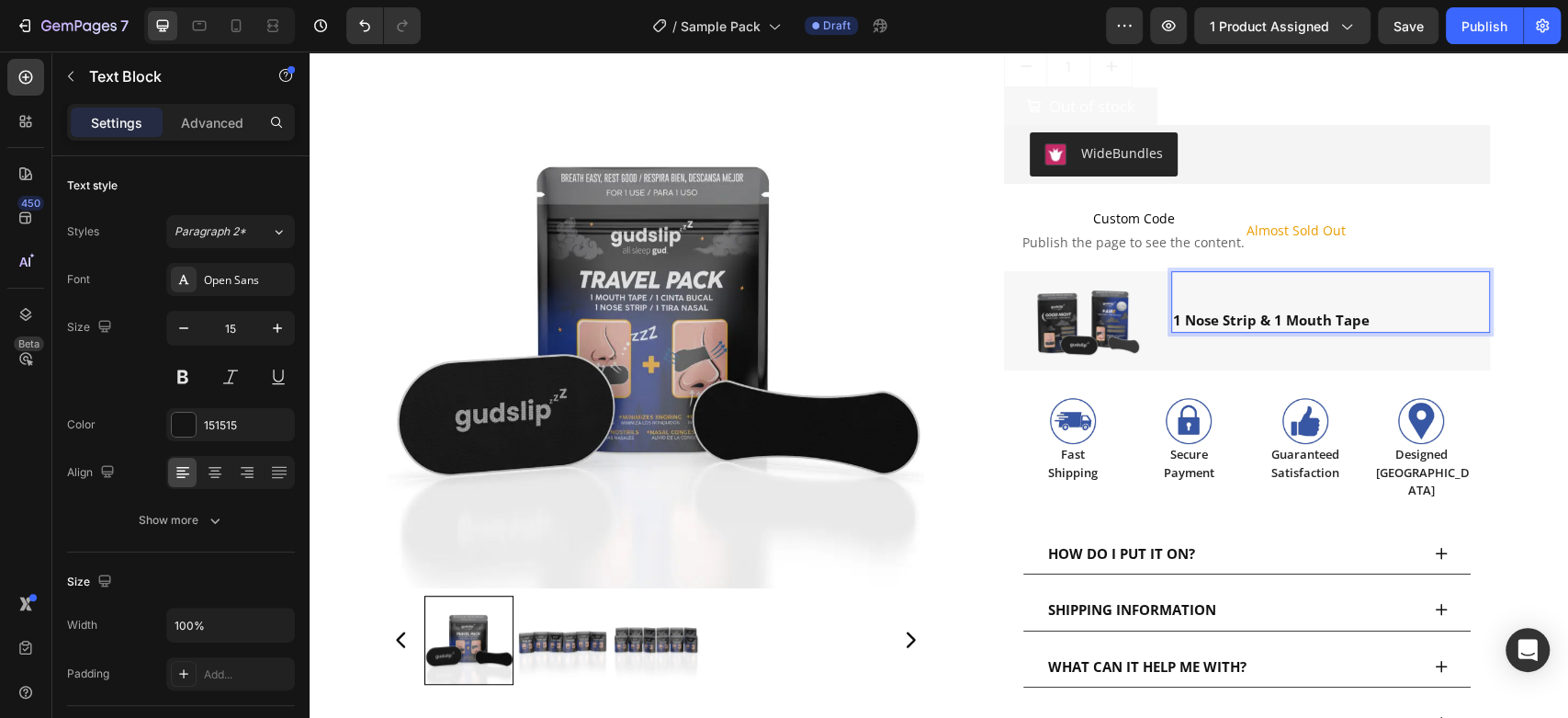
click at [1523, 198] on div "Product Images Loox - Reviews widget Loox Sample Pack Product Title Achieve REM…" at bounding box center [939, 279] width 1231 height 1157
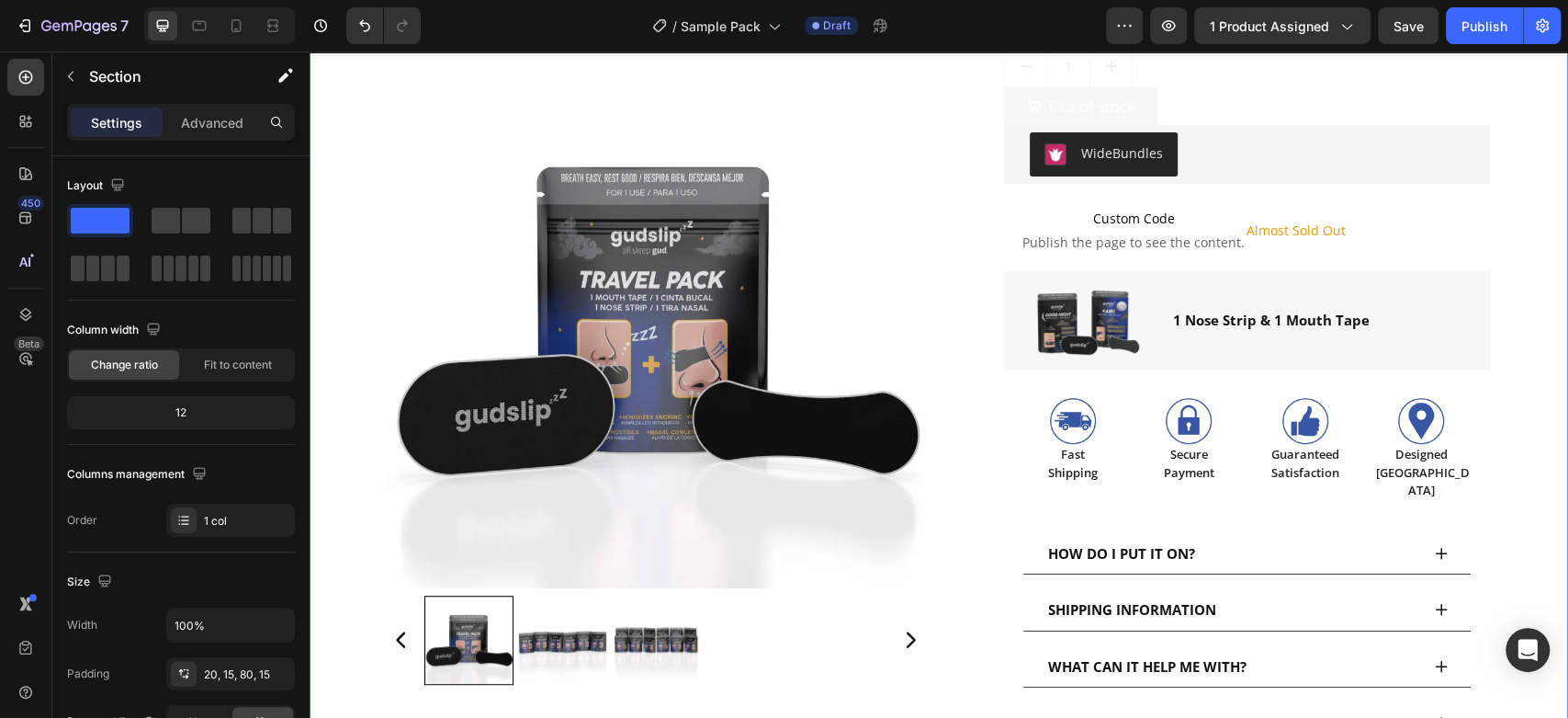
click at [1504, 192] on div "Product Images Loox - Reviews widget Loox Sample Pack Product Title Achieve REM…" at bounding box center [939, 279] width 1231 height 1157
click at [1078, 308] on img at bounding box center [1084, 321] width 115 height 81
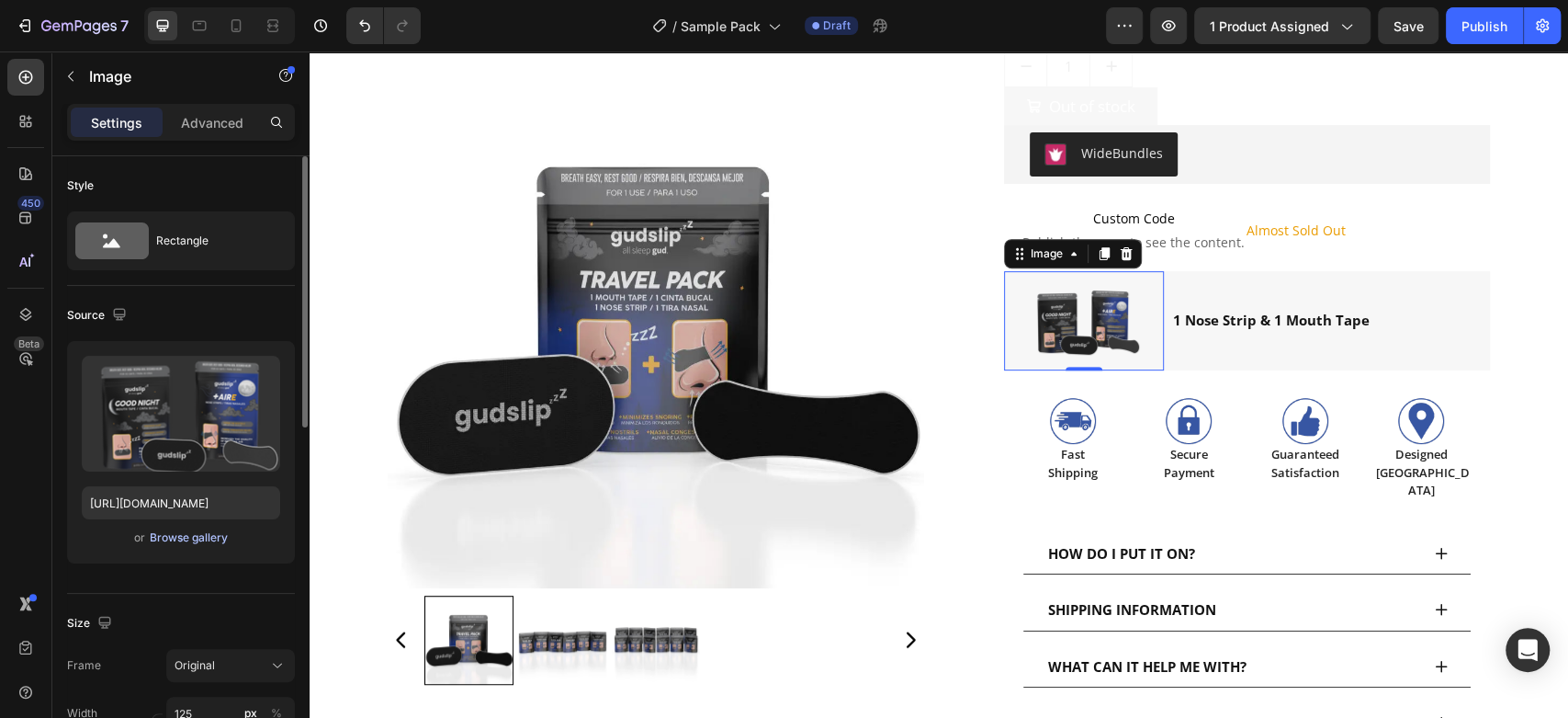
click at [188, 541] on div "Browse gallery" at bounding box center [189, 537] width 78 height 17
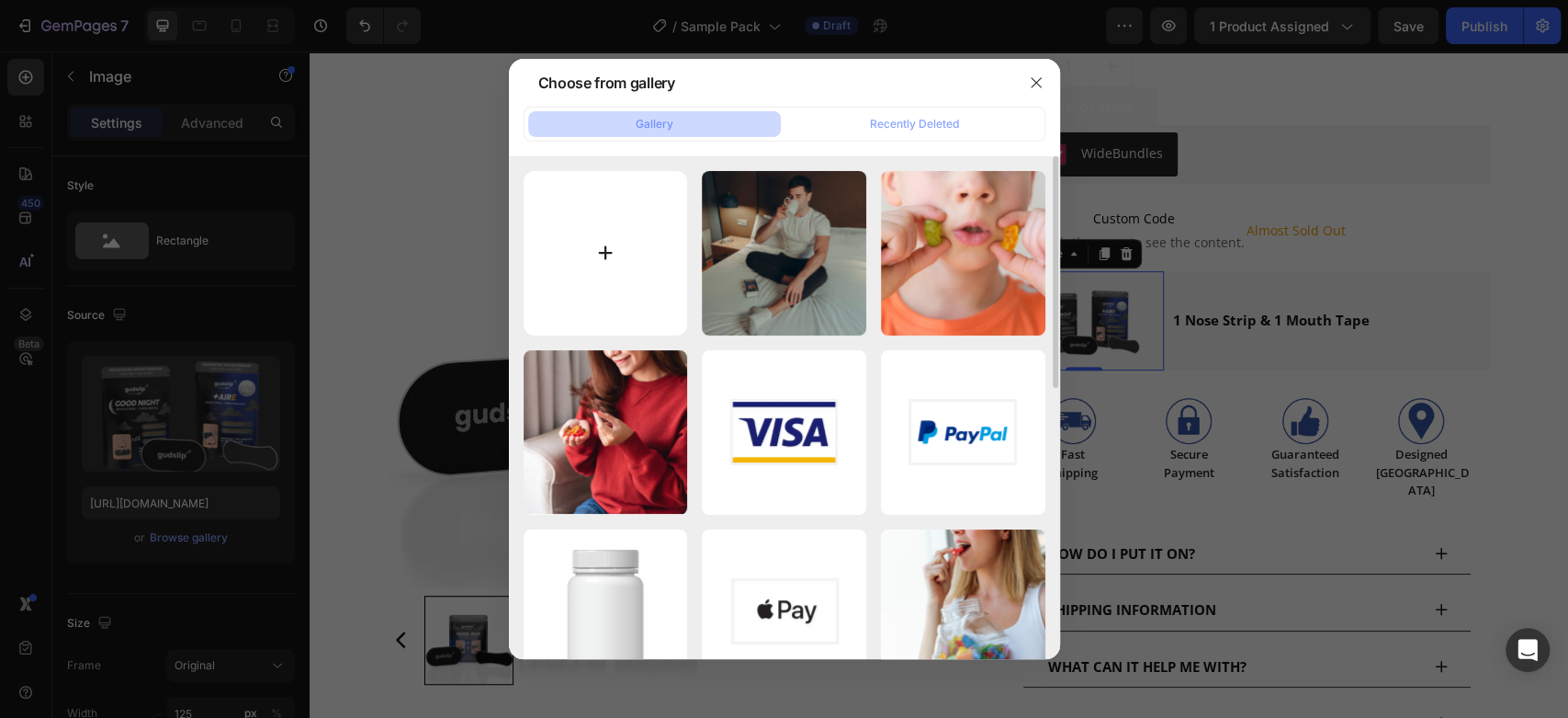
click at [613, 278] on input "file" at bounding box center [606, 252] width 165 height 165
type input "C:\fakepath\GUDSLIP.38011-ezgif.com-resize.png"
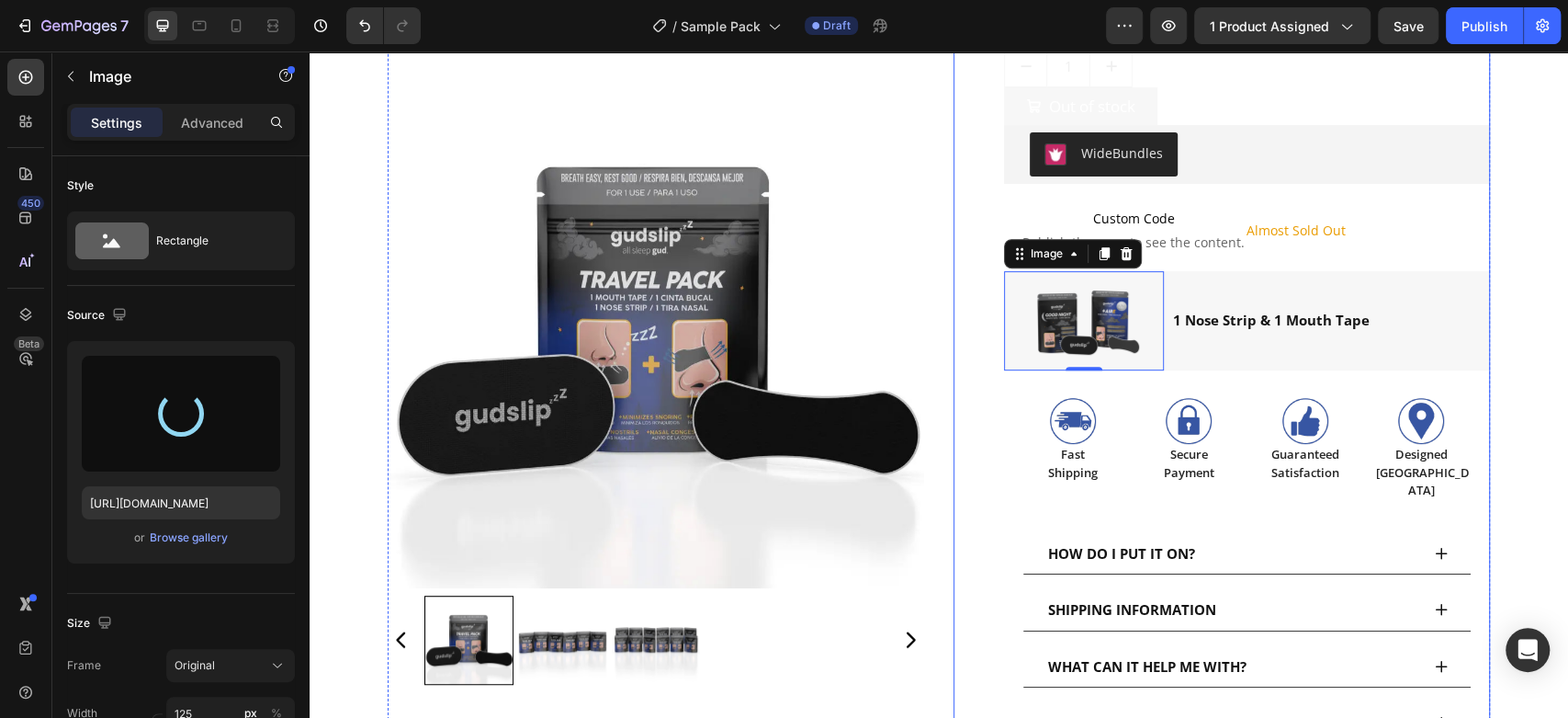
type input "[URL][DOMAIN_NAME]"
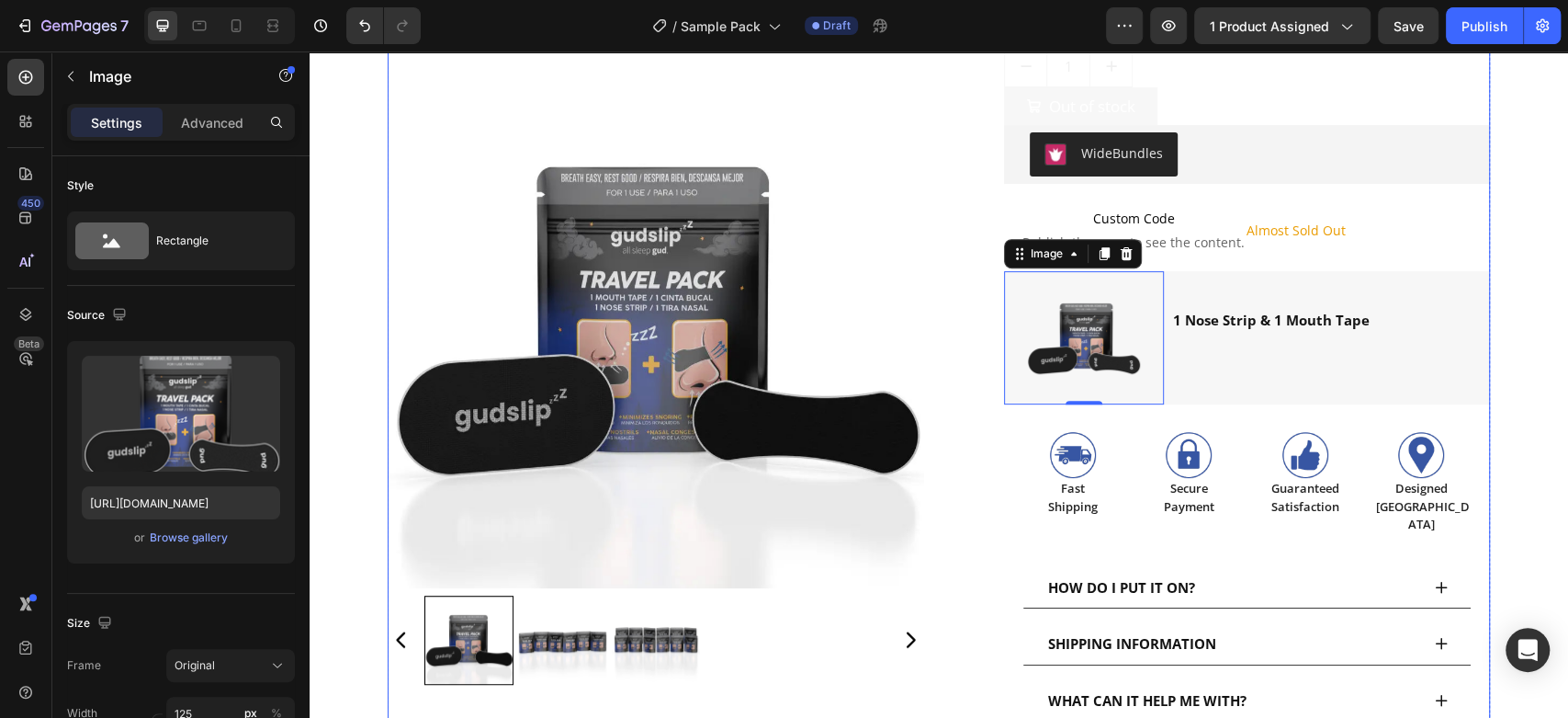
click at [944, 204] on div "Product Images Loox - Reviews widget Loox Sample Pack Product Title Achieve REM…" at bounding box center [939, 295] width 1102 height 1191
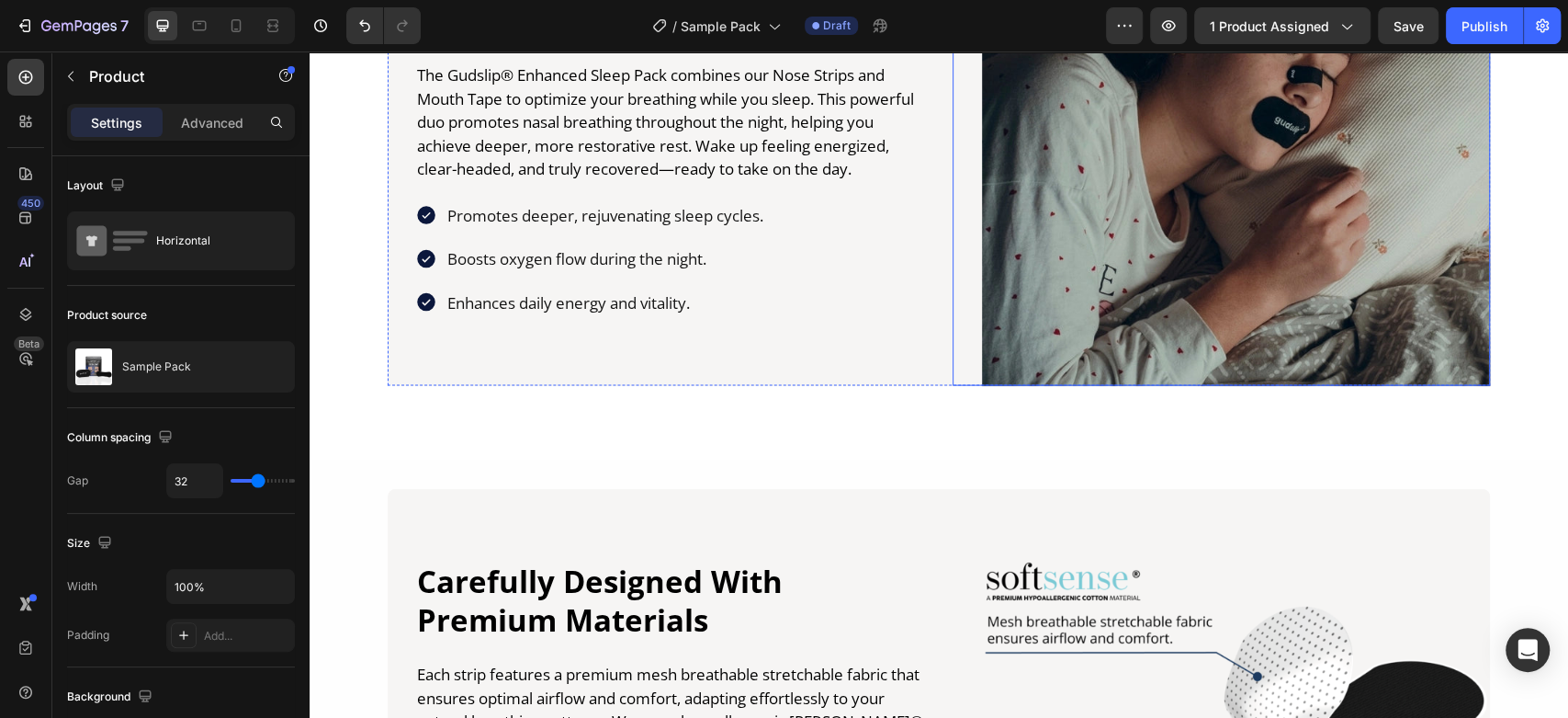
scroll to position [2858, 0]
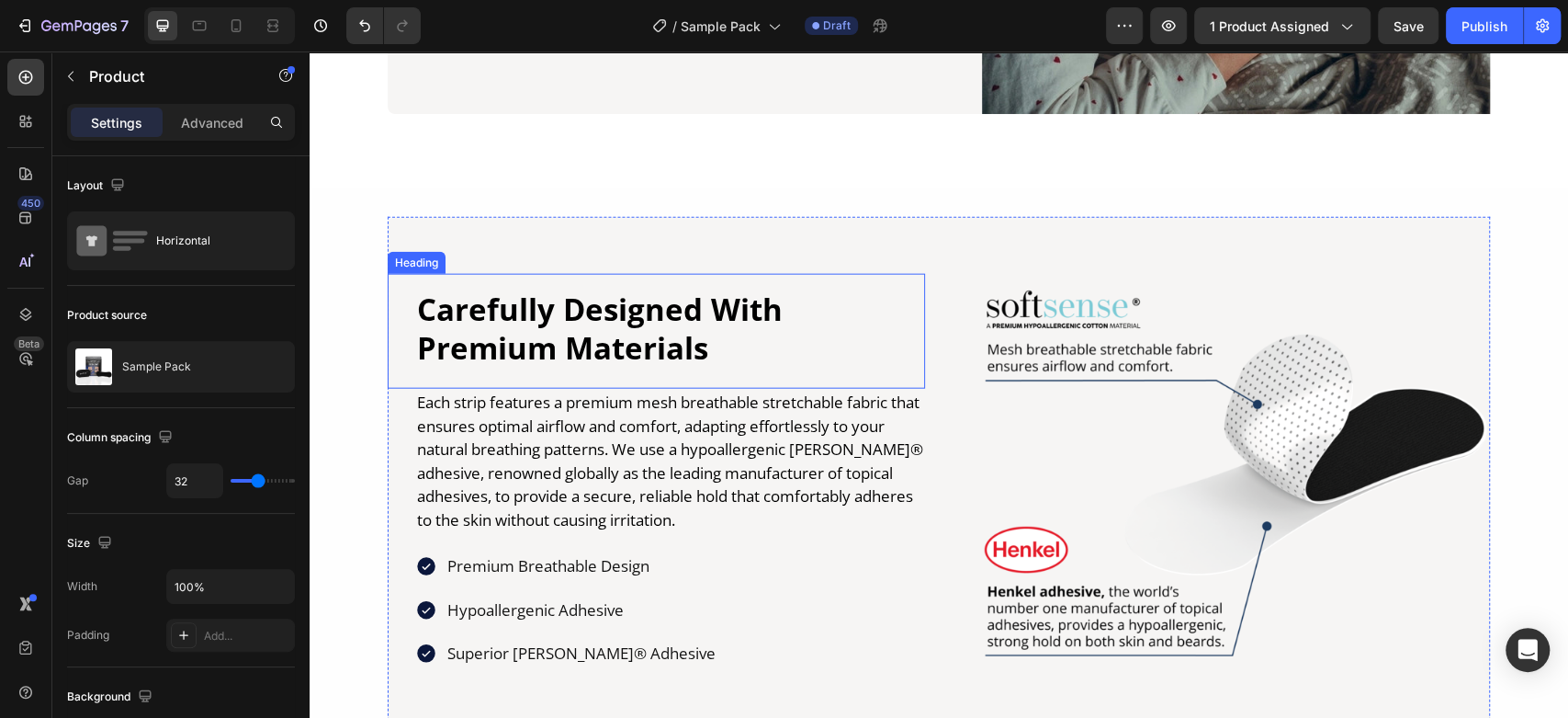
click at [551, 312] on h2 "Carefully Designed With Premium Materials" at bounding box center [670, 329] width 510 height 83
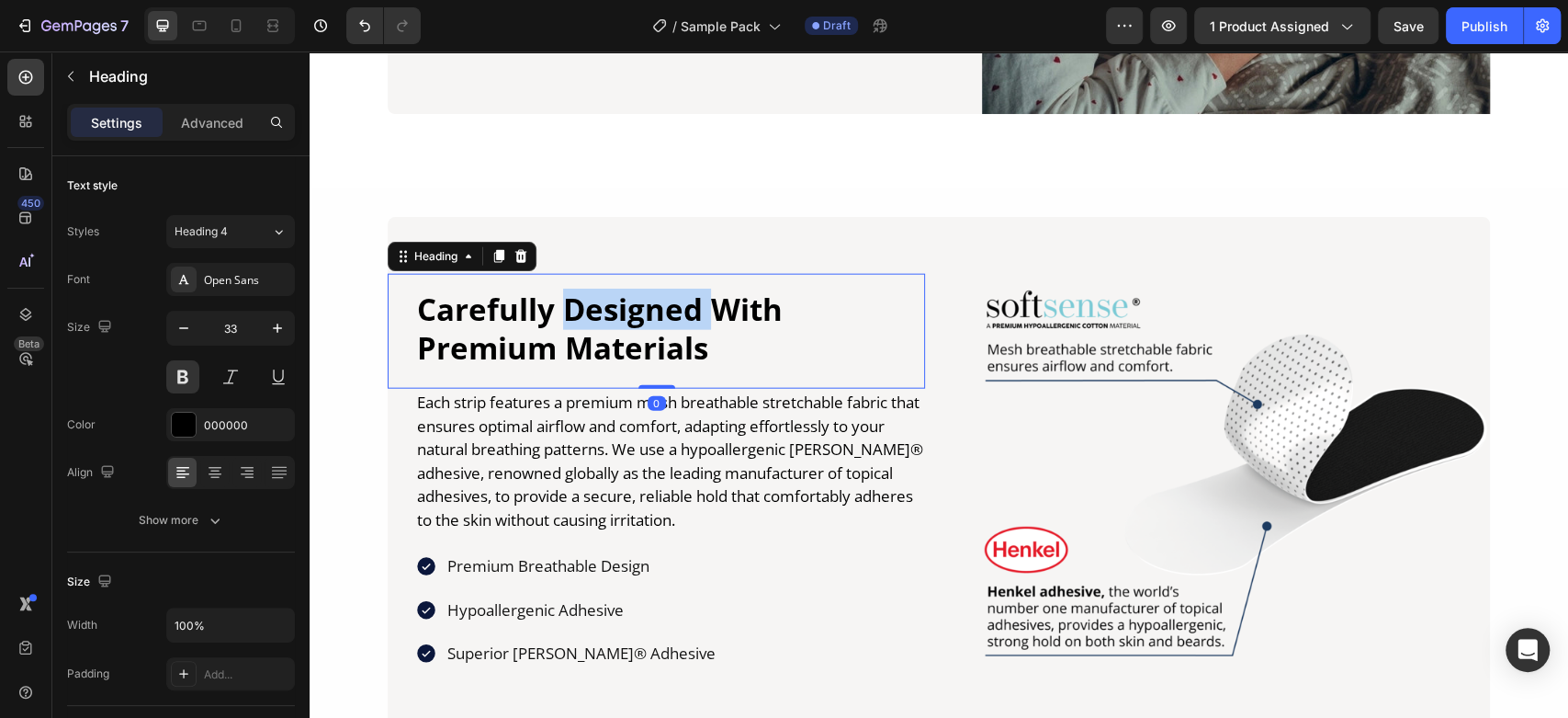
click at [551, 312] on h2 "Carefully Designed With Premium Materials" at bounding box center [670, 329] width 510 height 83
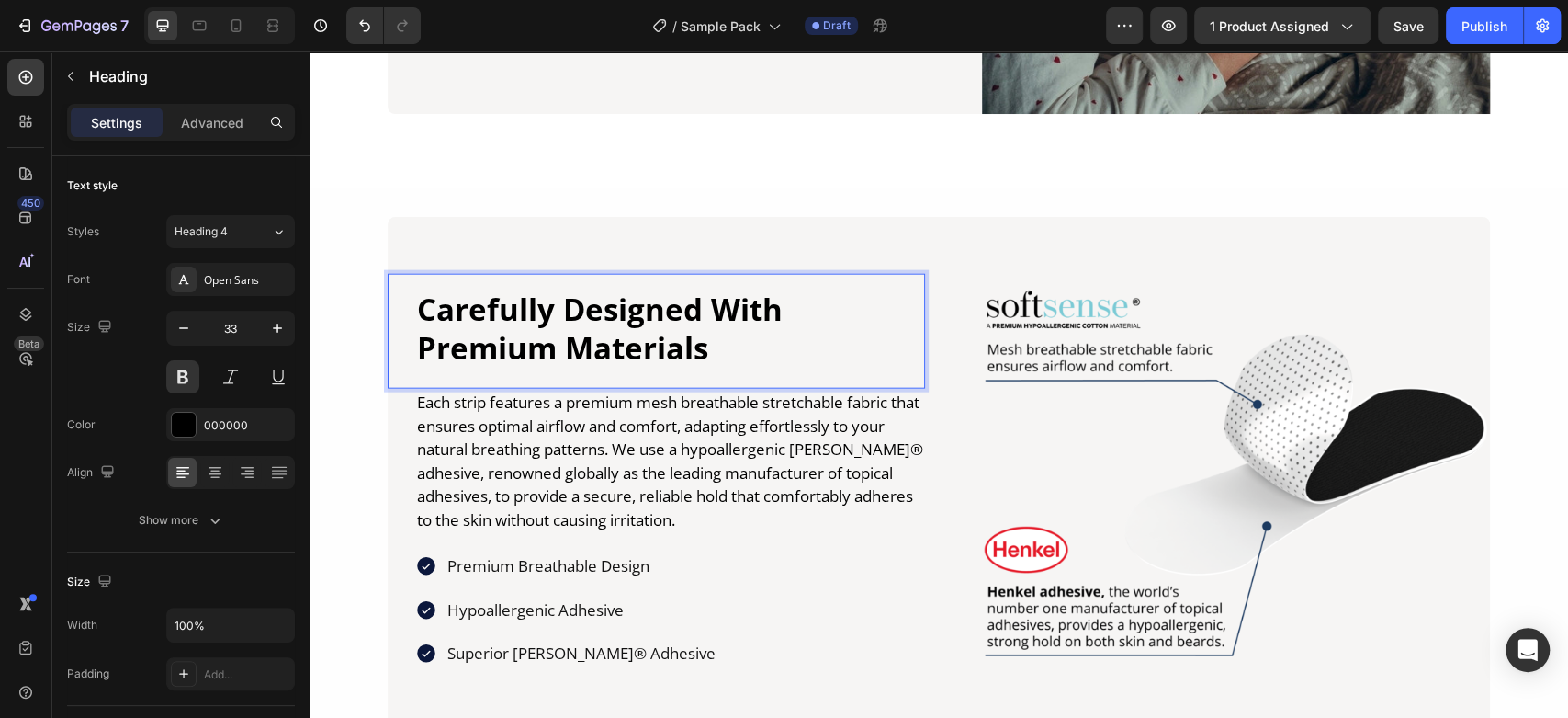
click at [686, 348] on p "Carefully Designed With Premium Materials" at bounding box center [670, 329] width 506 height 79
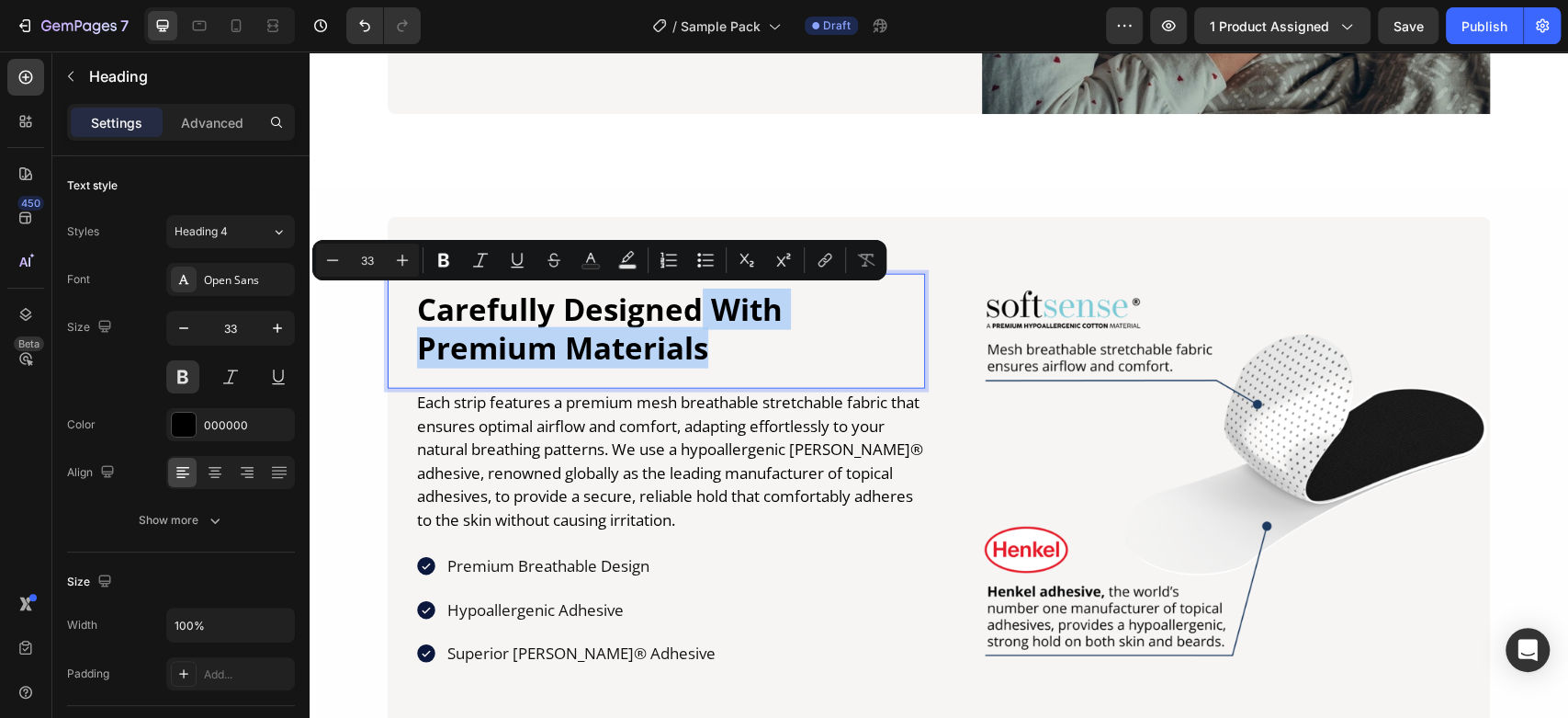
drag, startPoint x: 731, startPoint y: 350, endPoint x: 688, endPoint y: 321, distance: 51.9
click at [688, 321] on p "Carefully Designed With Premium Materials" at bounding box center [670, 329] width 506 height 79
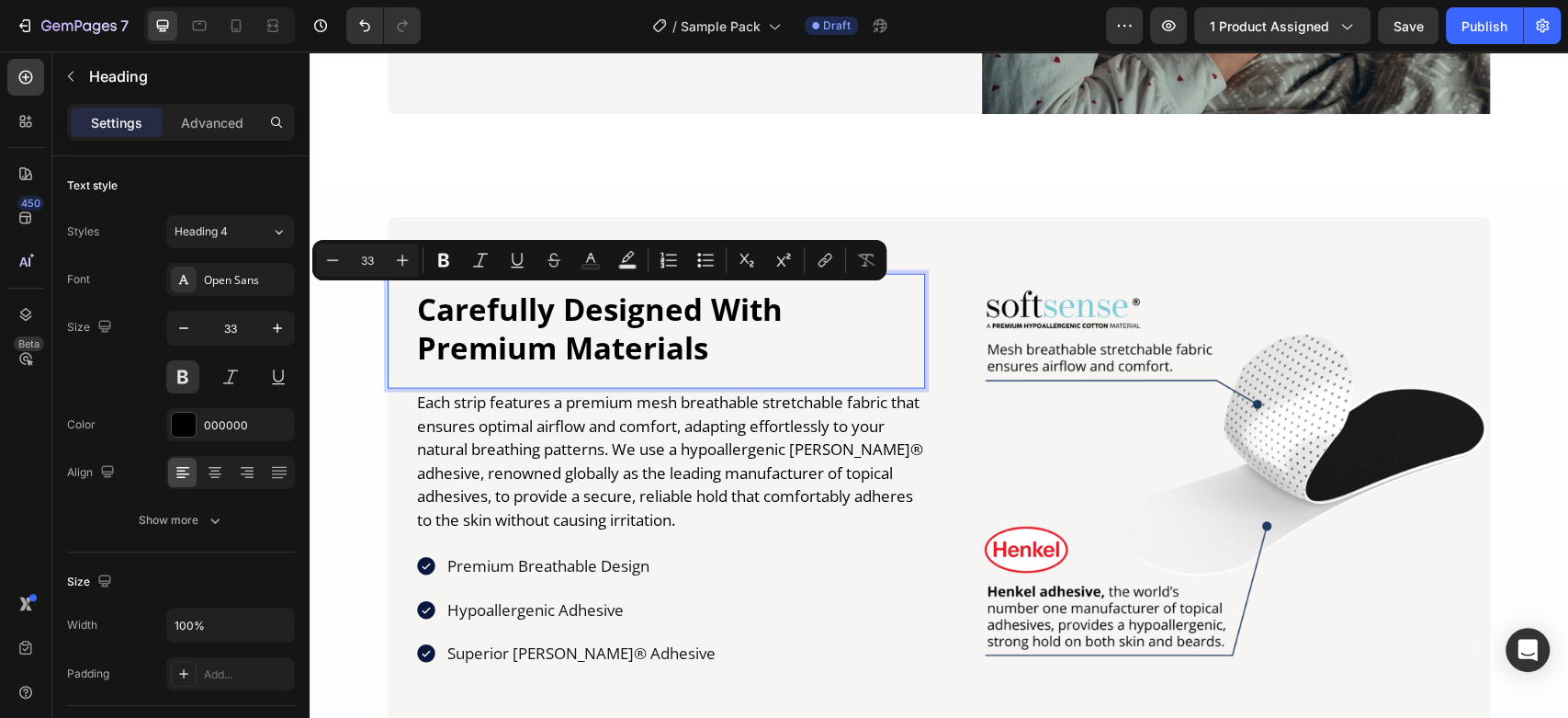
scroll to position [2878, 0]
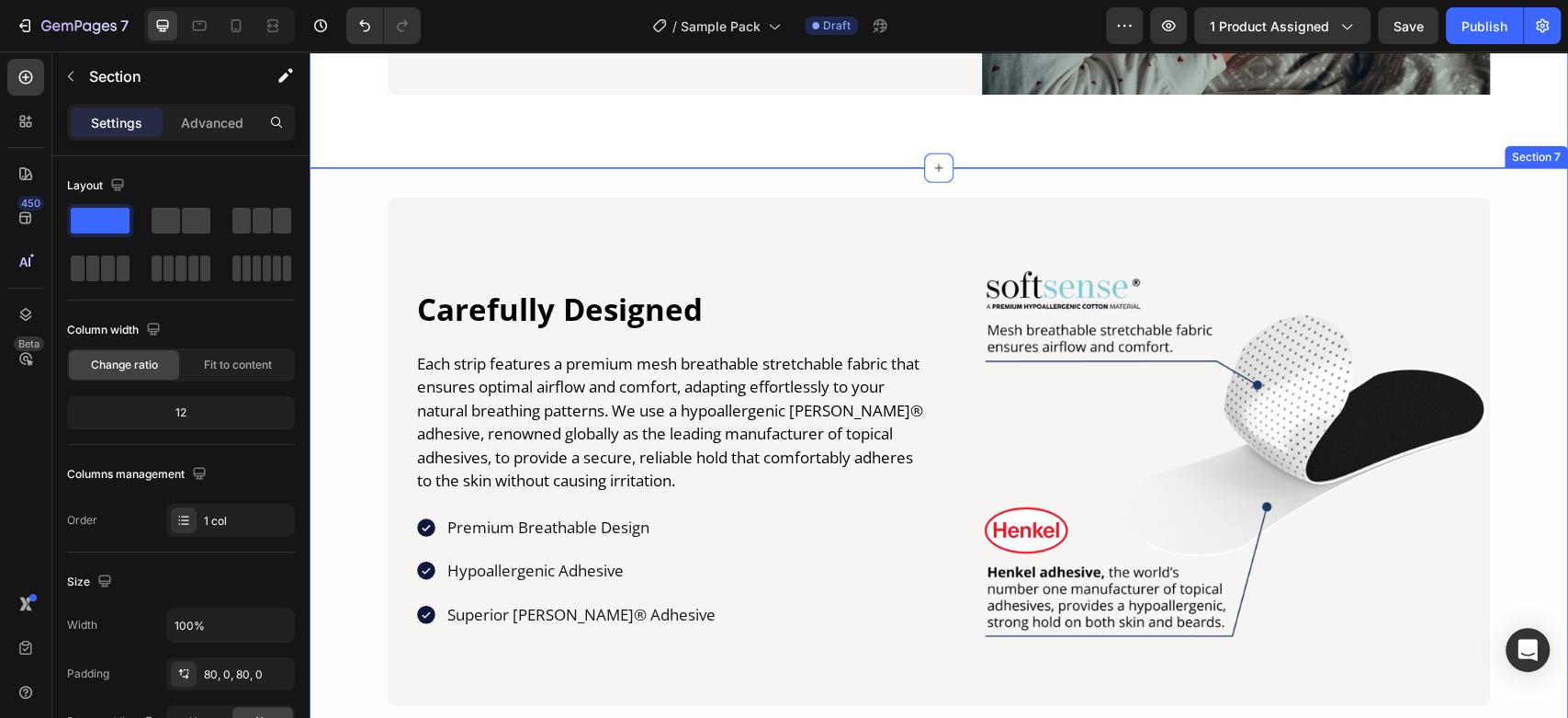
click at [335, 261] on div "Carefully Designed Heading Each strip features a premium mesh breathable stretc…" at bounding box center [939, 452] width 1258 height 509
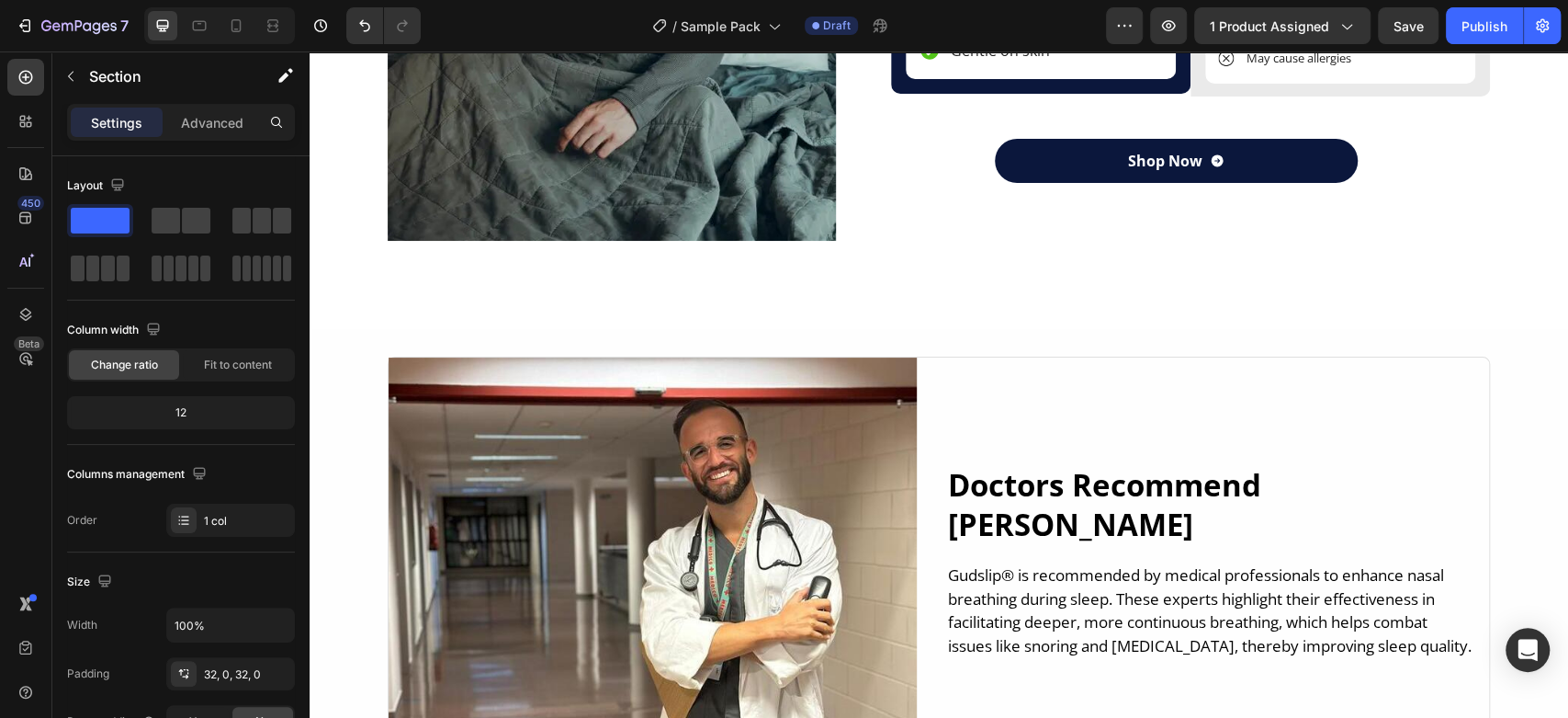
scroll to position [3676, 0]
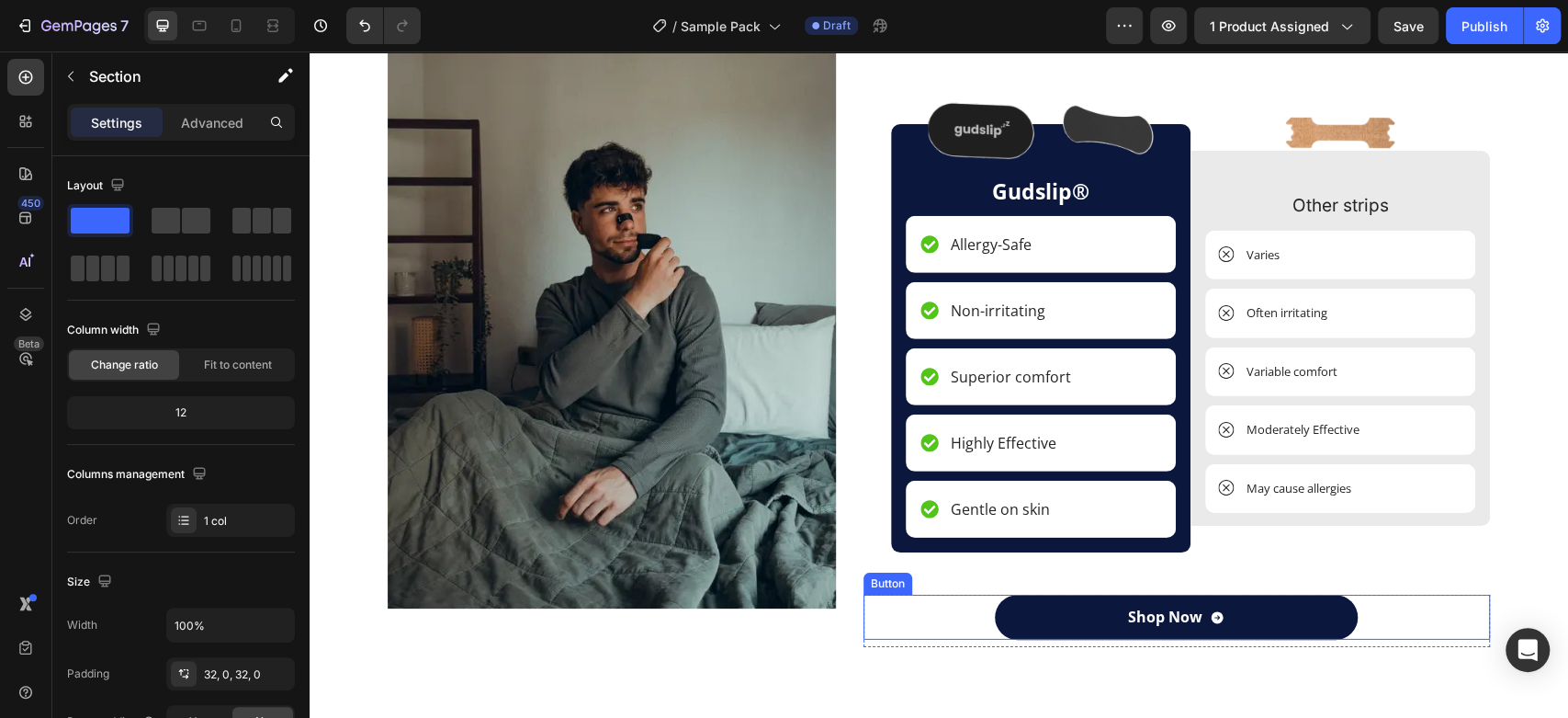
click at [1361, 608] on div "Shop Now Button" at bounding box center [1177, 617] width 627 height 45
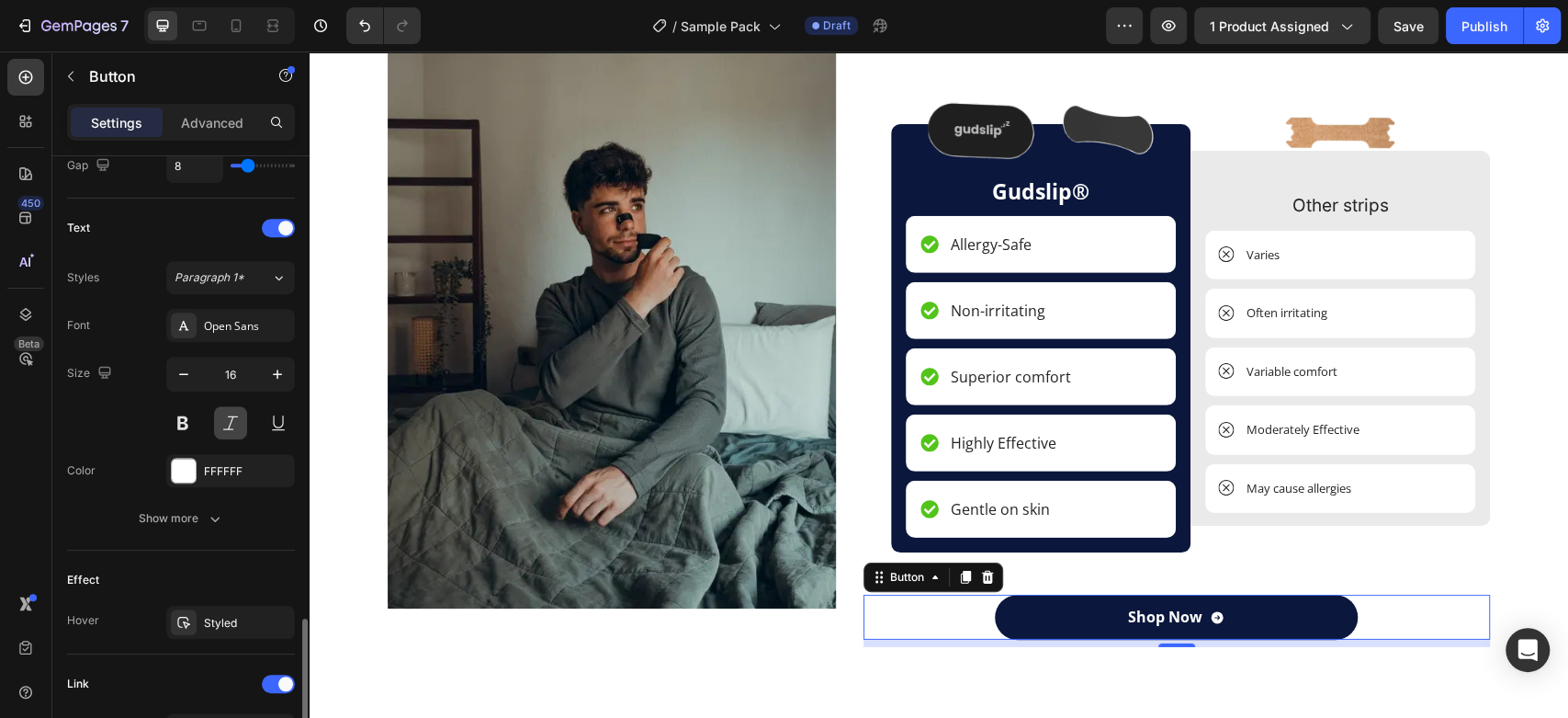
scroll to position [852, 0]
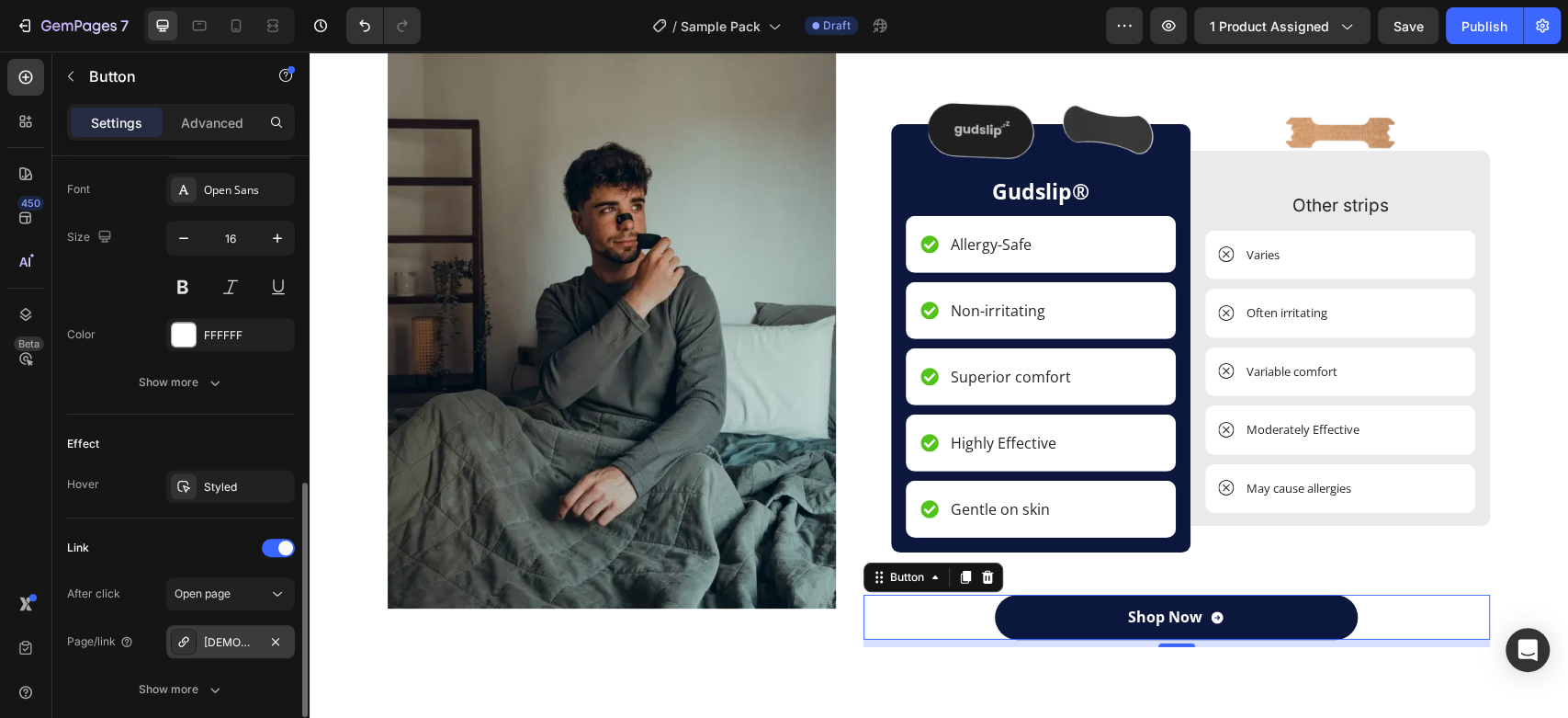
click at [238, 638] on div "[DEMOGRAPHIC_DATA]%C2%AE-nose-strips" at bounding box center [230, 642] width 54 height 17
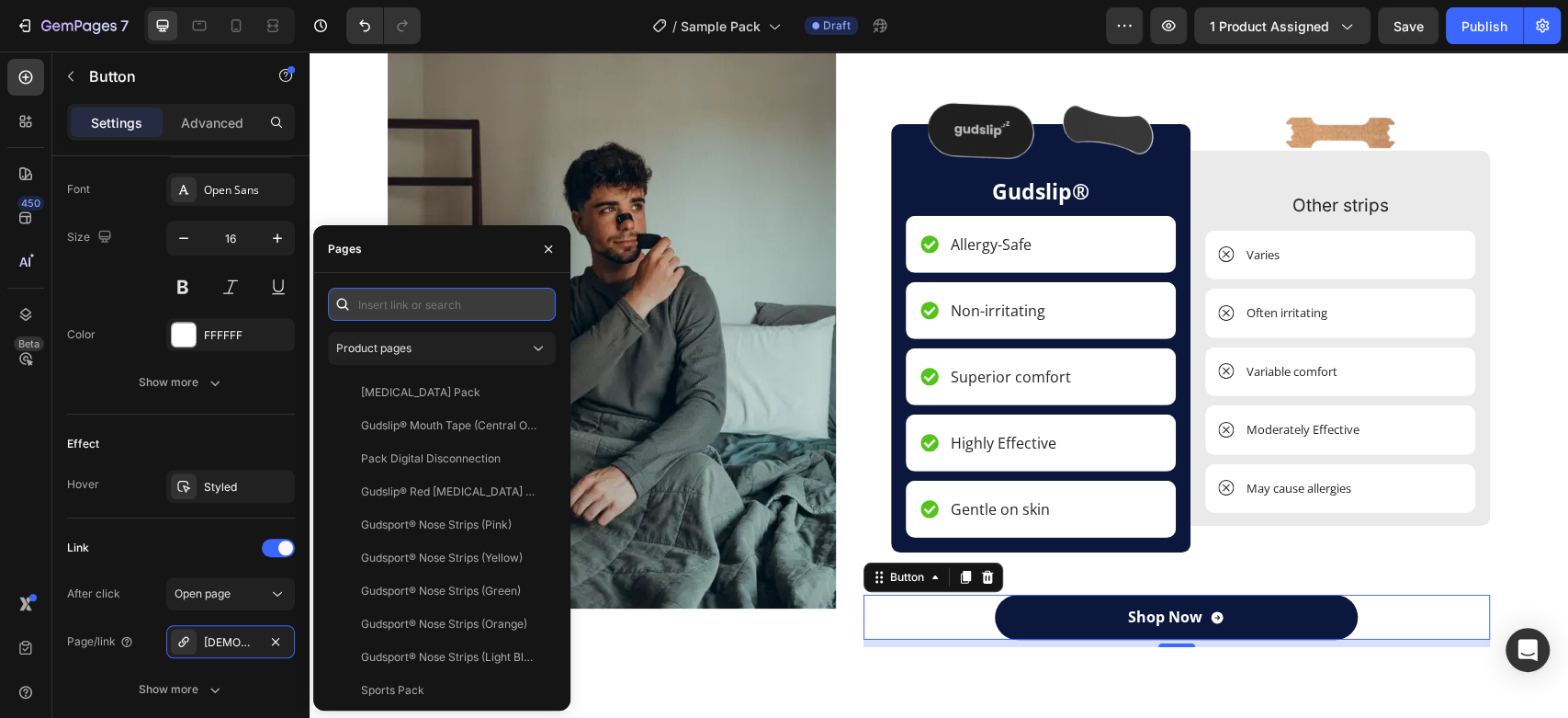
click at [419, 316] on input "text" at bounding box center [442, 304] width 228 height 33
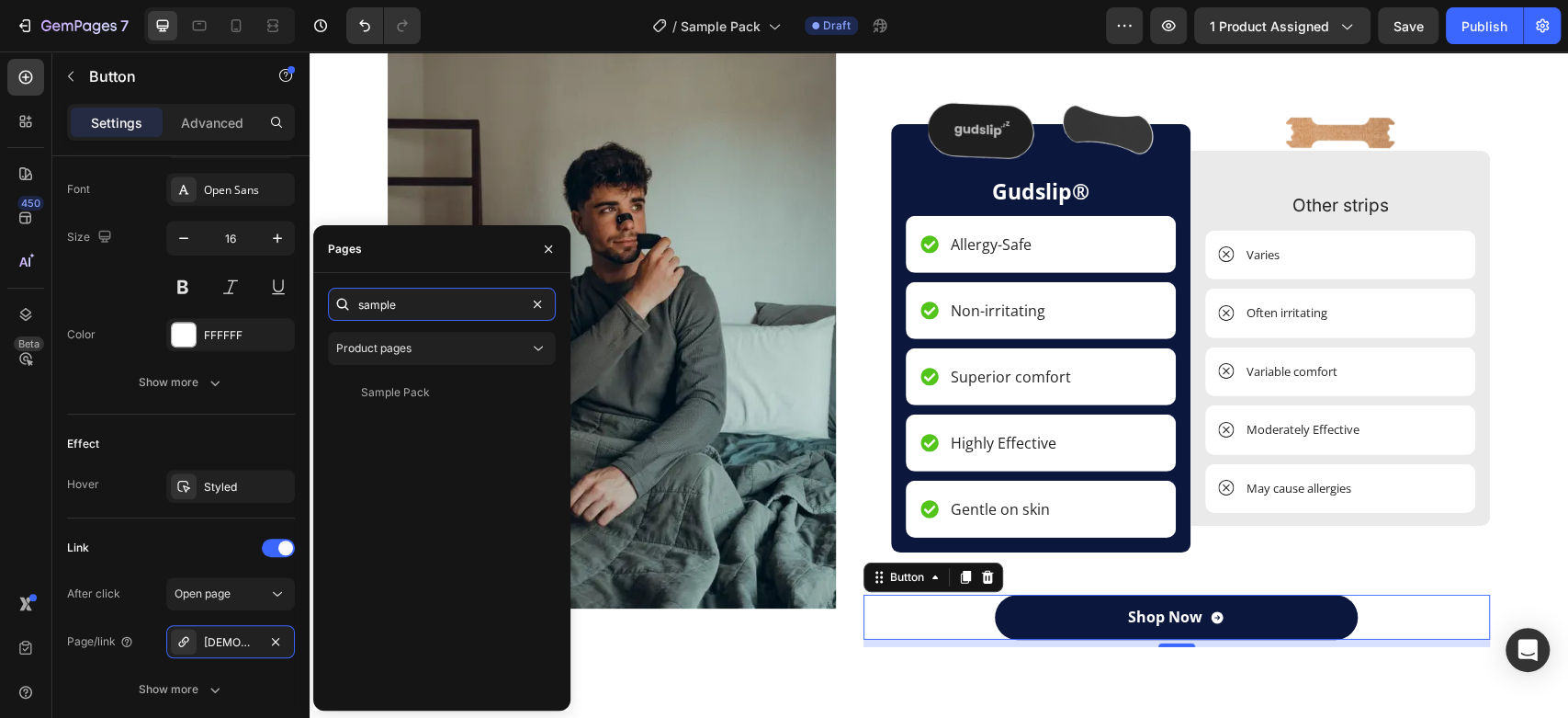
type input "sample"
click at [433, 384] on div "Sample Pack" at bounding box center [437, 392] width 205 height 17
click at [554, 259] on button "button" at bounding box center [548, 249] width 29 height 29
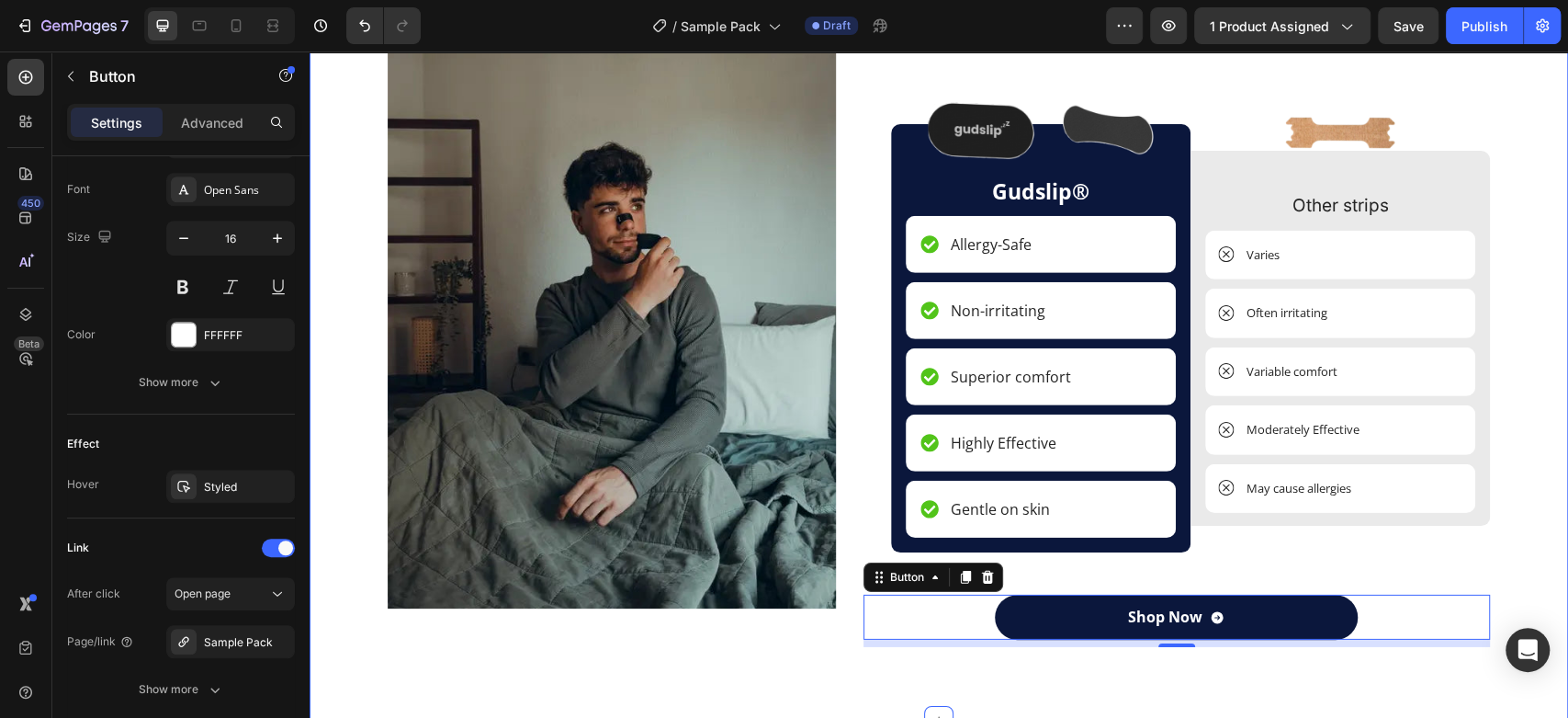
click at [335, 315] on div "Image Gudslip® vs others Heading Image Gudslip® Text Block Allergy-Safe Item Li…" at bounding box center [939, 344] width 1231 height 666
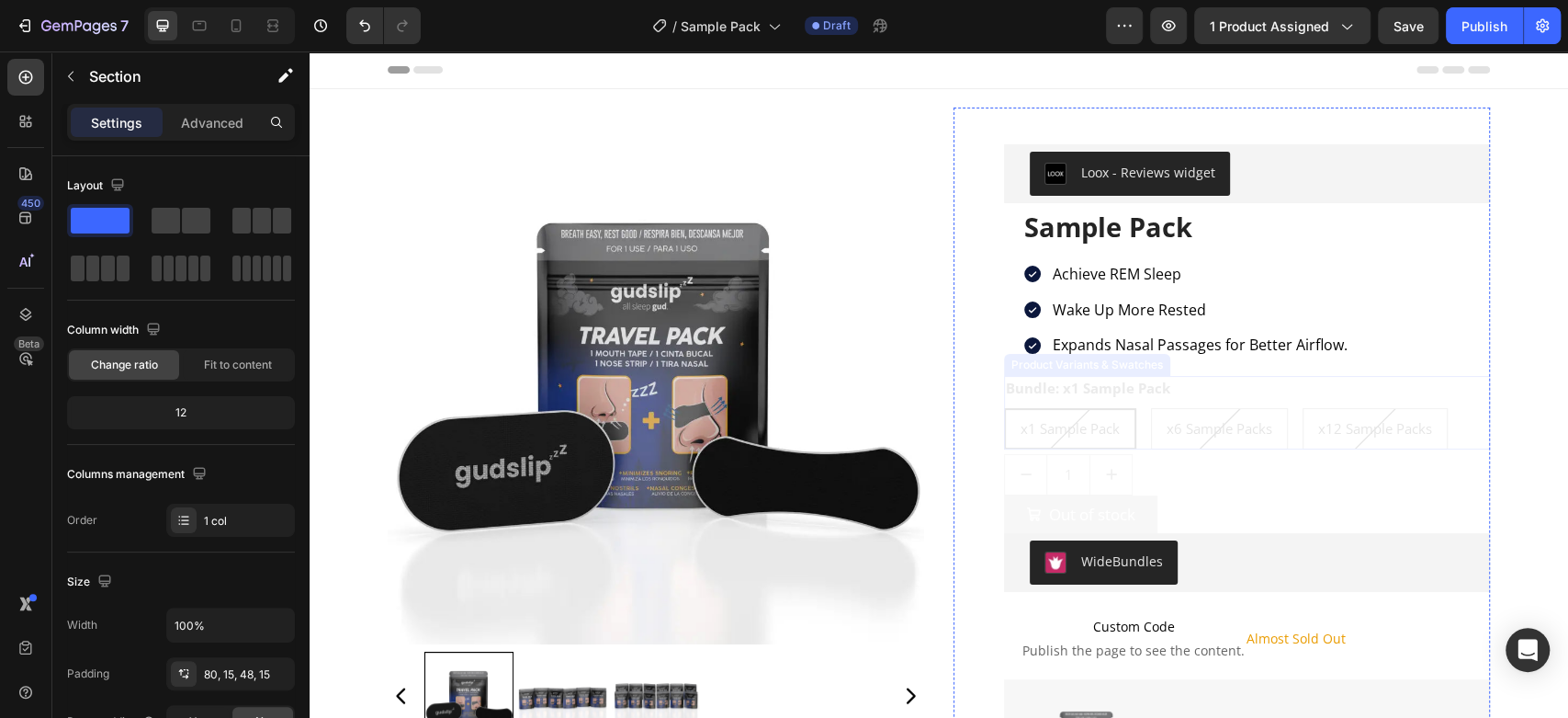
scroll to position [272, 0]
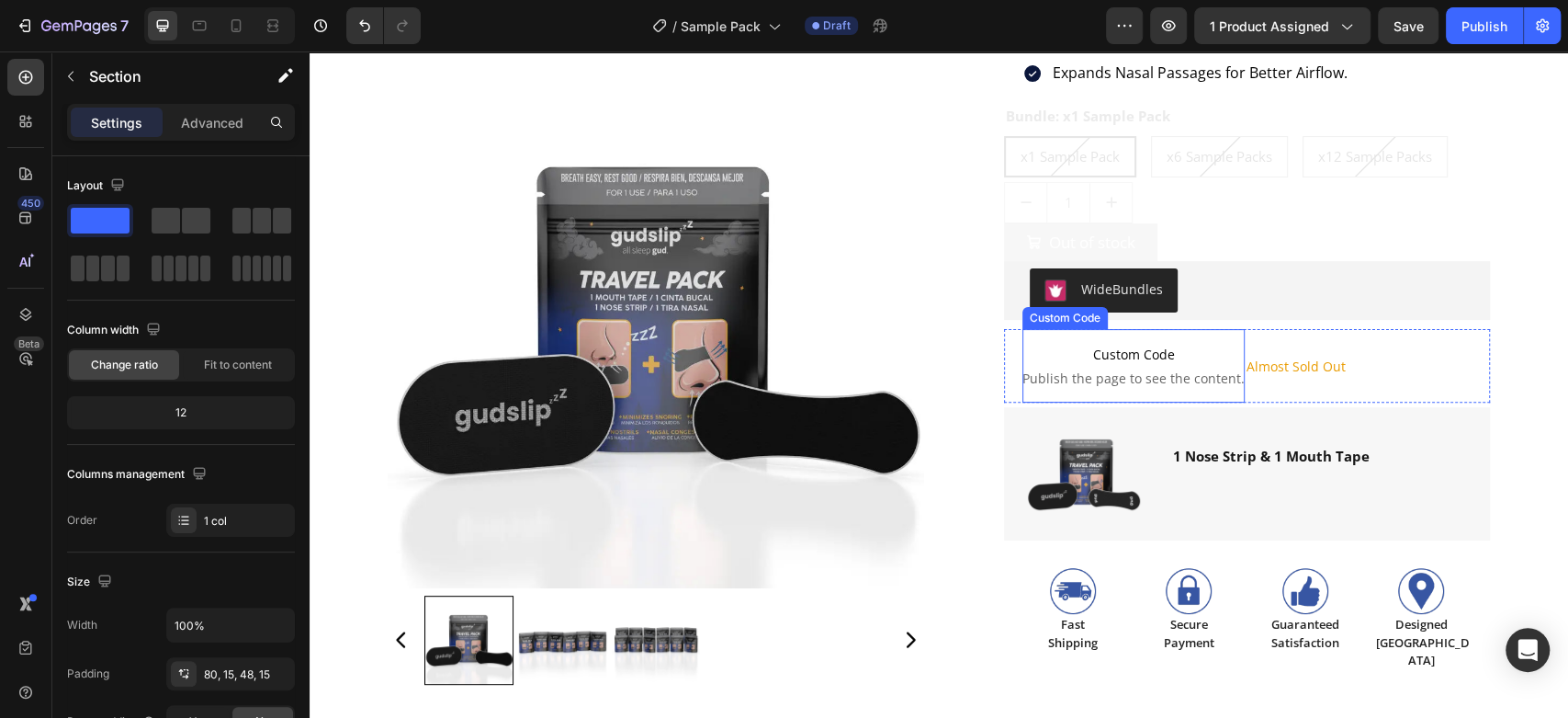
click at [1197, 346] on span "Custom Code" at bounding box center [1134, 355] width 222 height 22
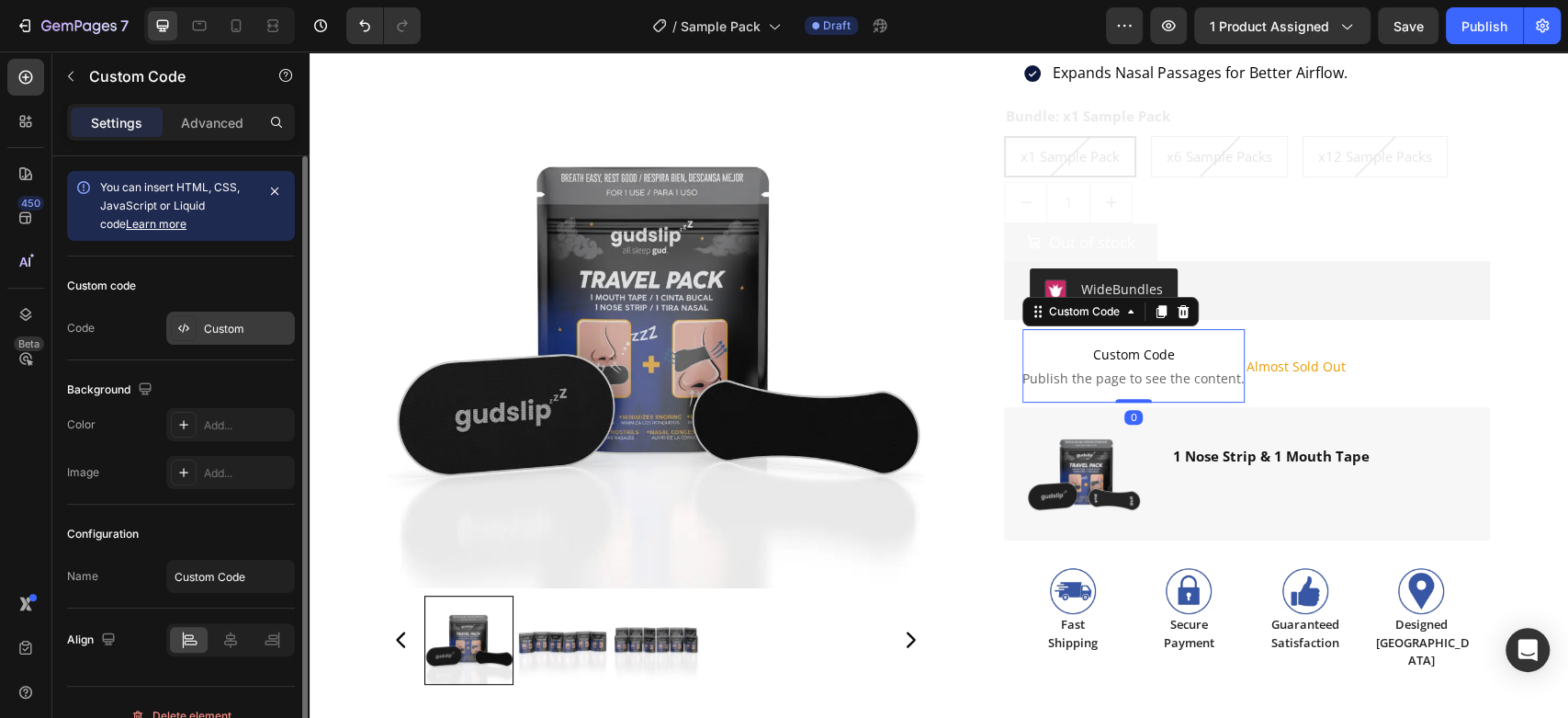
click at [203, 329] on div "Custom" at bounding box center [231, 328] width 129 height 33
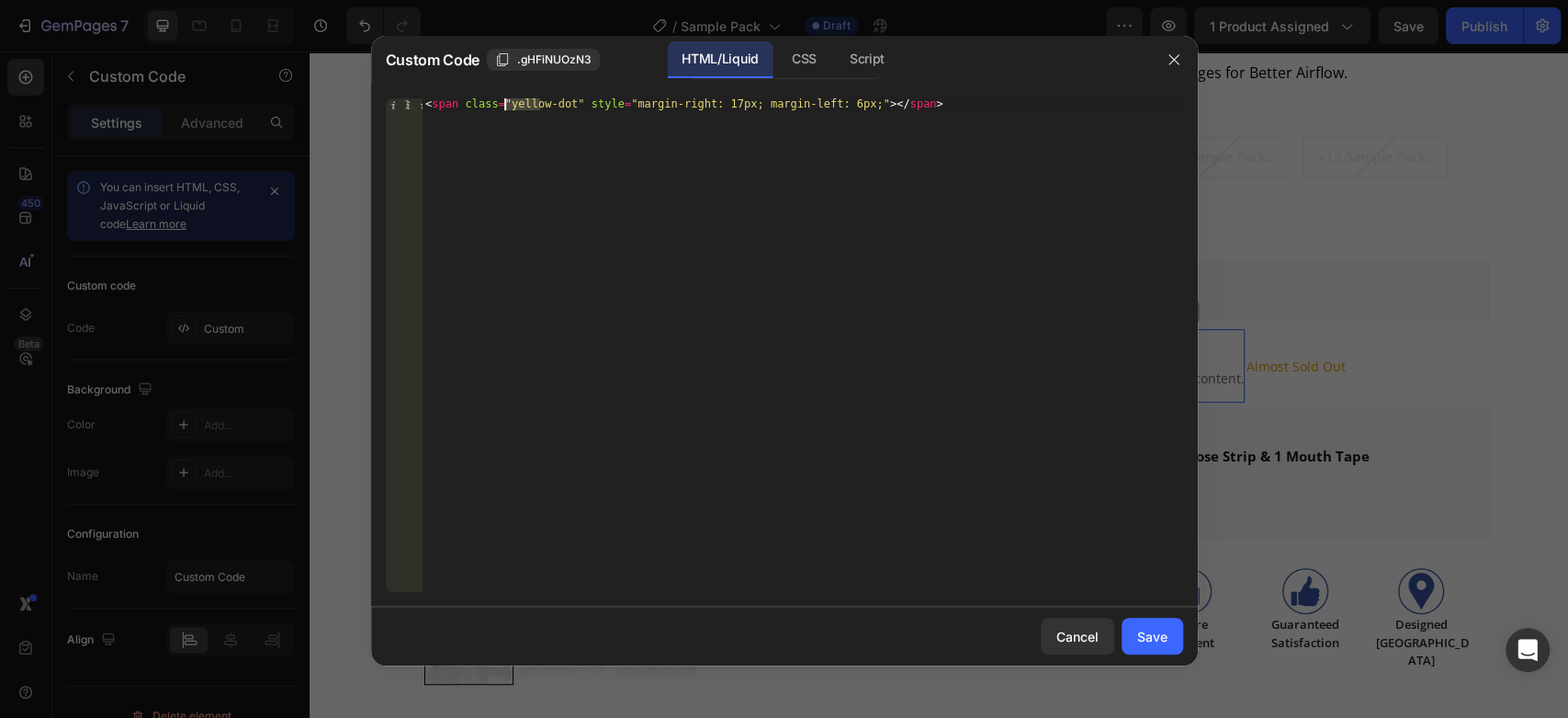
drag, startPoint x: 541, startPoint y: 100, endPoint x: 505, endPoint y: 100, distance: 36.0
click at [505, 100] on div "< span class = "yellow-dot" style = "margin-right: 17px; margin-left: 6px;" > <…" at bounding box center [802, 357] width 761 height 517
click at [644, 189] on div "< span class = "green-dot" style = "margin-right: 17px; margin-left: 6px;" > </…" at bounding box center [802, 357] width 761 height 517
type textarea "<span class="green-dot" style="margin-right: 17px; margin-left: 6px;"></span>"
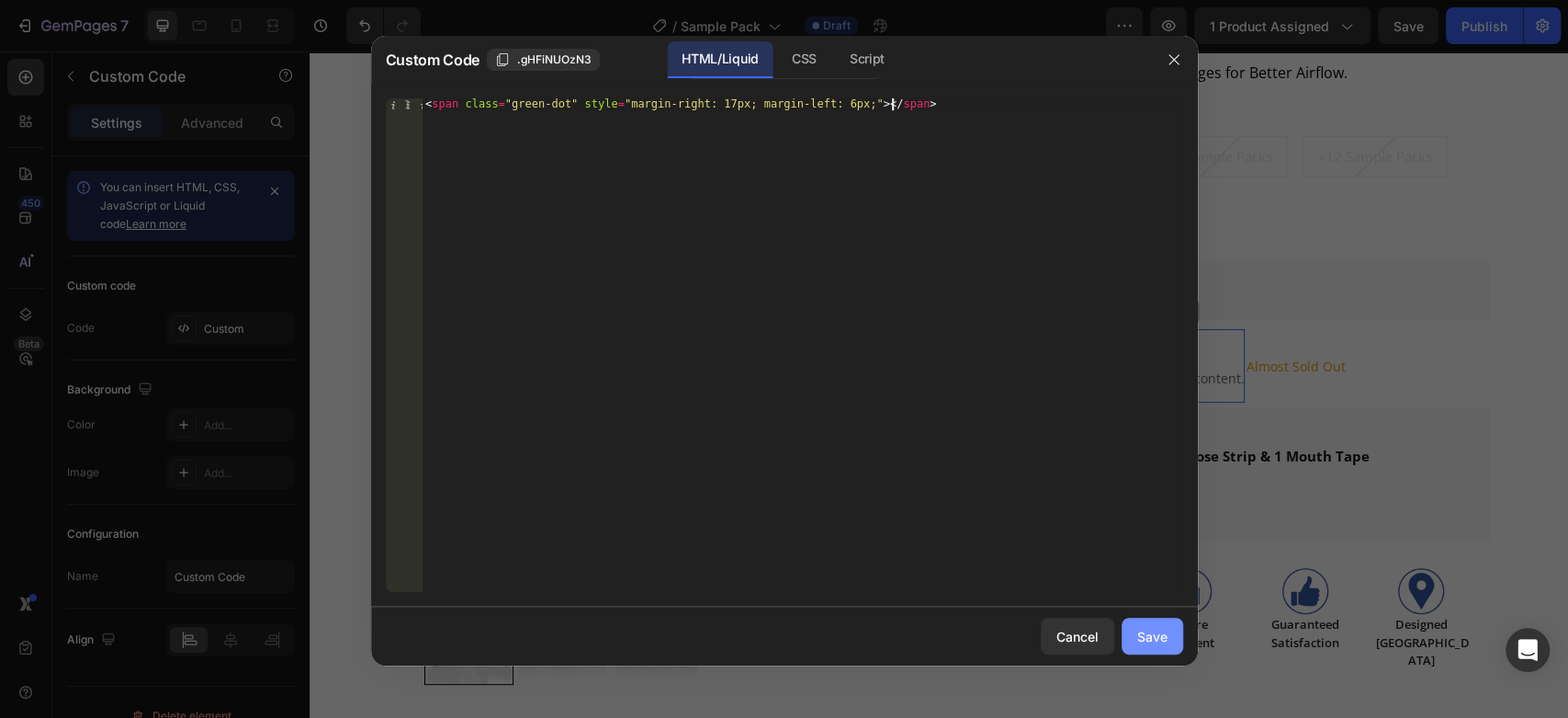
click at [1155, 638] on div "Save" at bounding box center [1152, 636] width 30 height 19
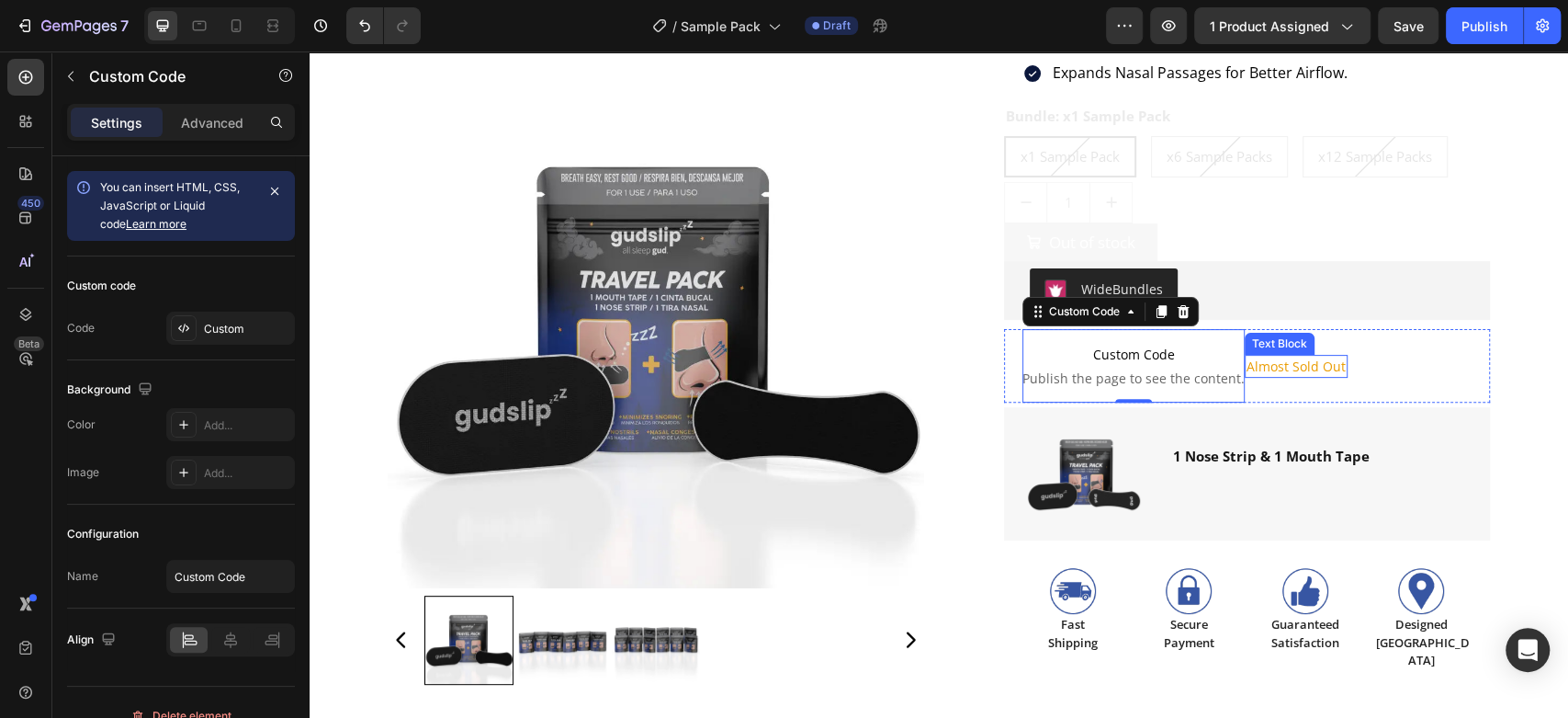
click at [1288, 366] on p "Almost Sold Out" at bounding box center [1296, 366] width 99 height 19
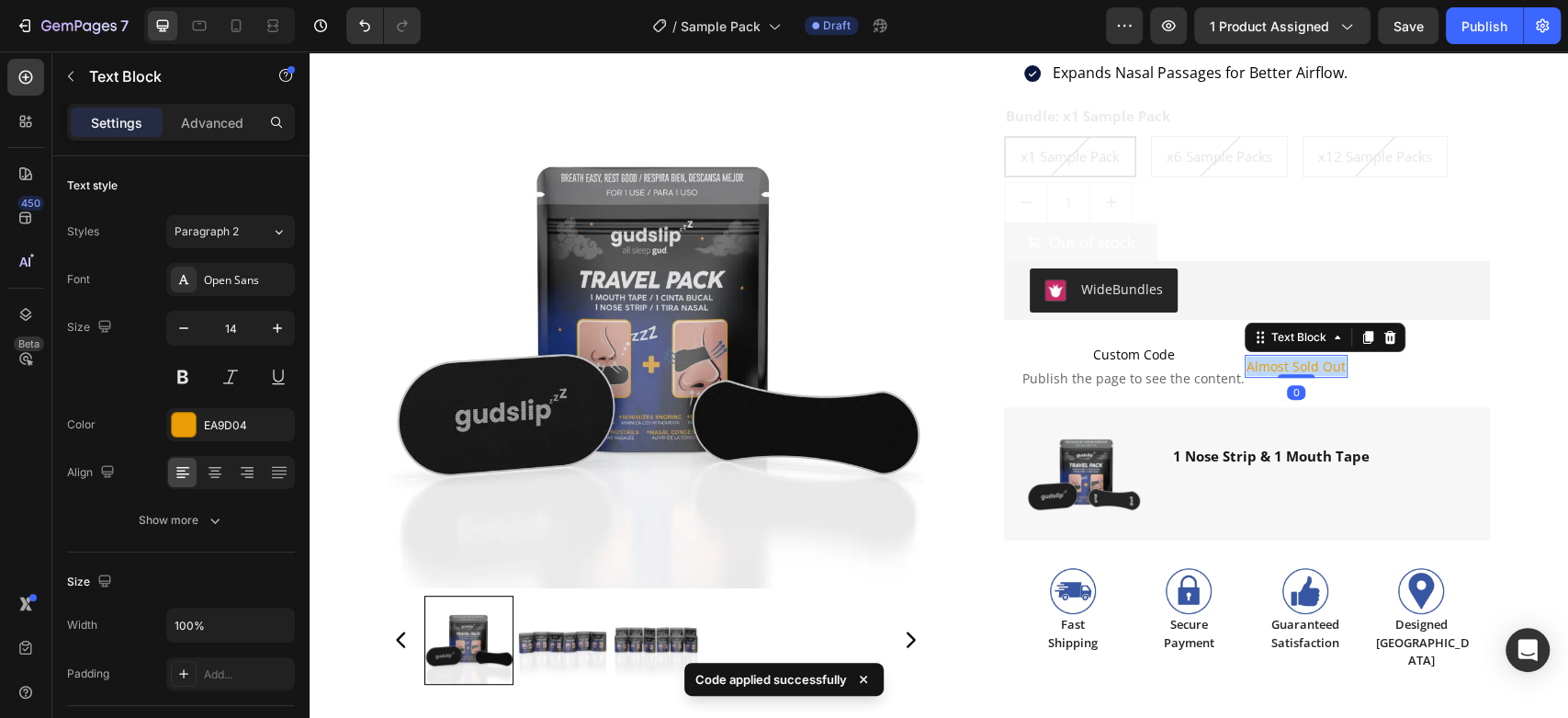
click at [1288, 366] on p "Almost Sold Out" at bounding box center [1296, 366] width 99 height 19
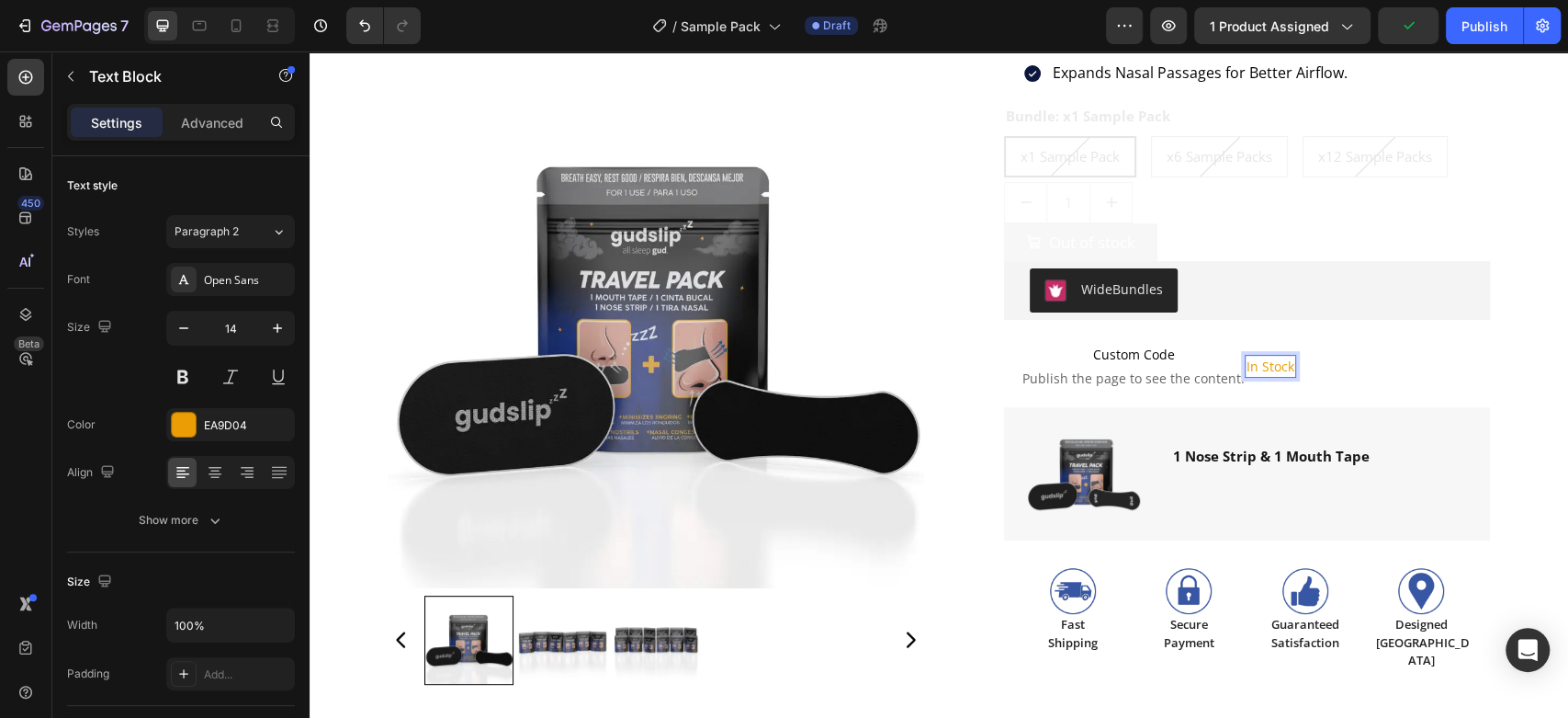
click at [1254, 365] on p "In Stock" at bounding box center [1270, 366] width 48 height 19
click at [1247, 361] on p "In Stock Ready to Ship" at bounding box center [1315, 366] width 136 height 19
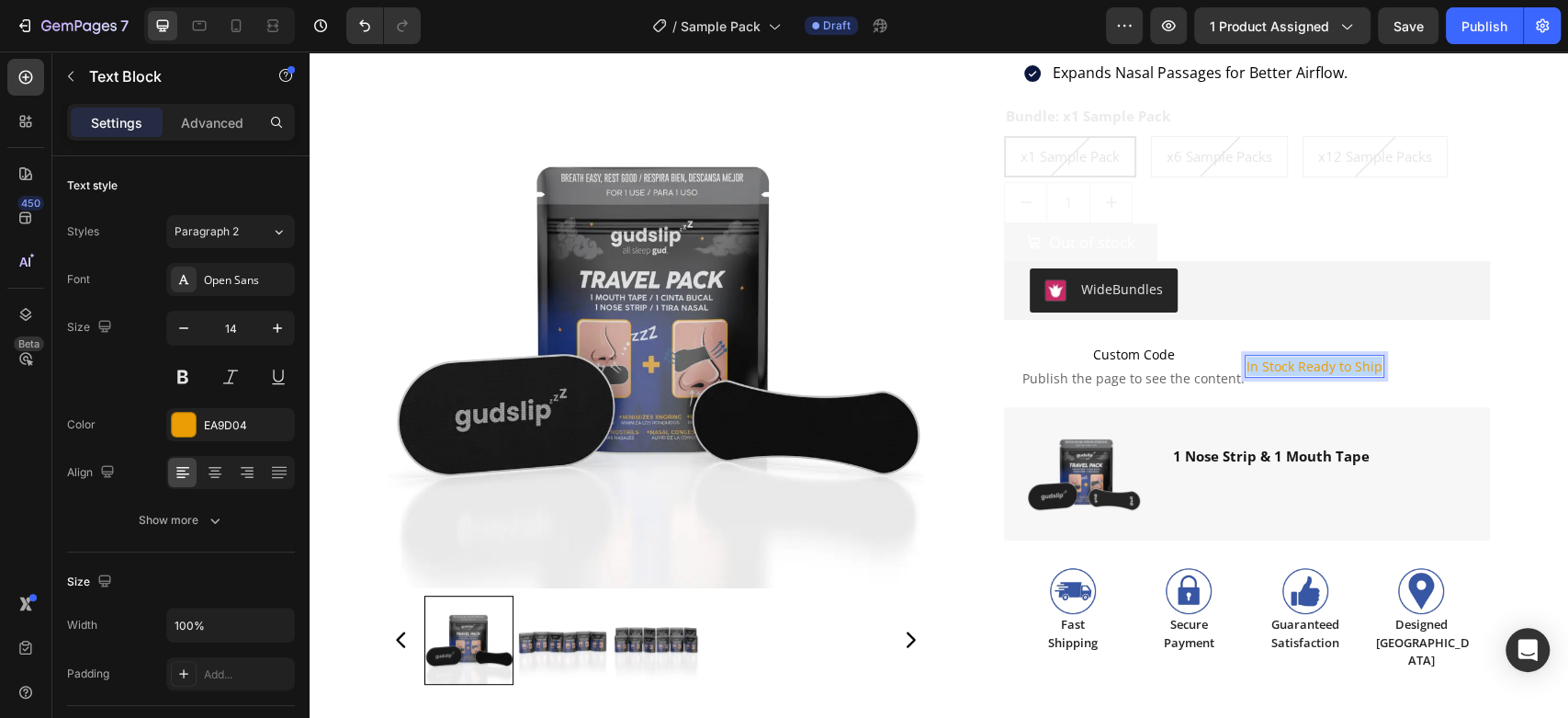
click at [1247, 361] on p "In Stock Ready to Ship" at bounding box center [1315, 366] width 136 height 19
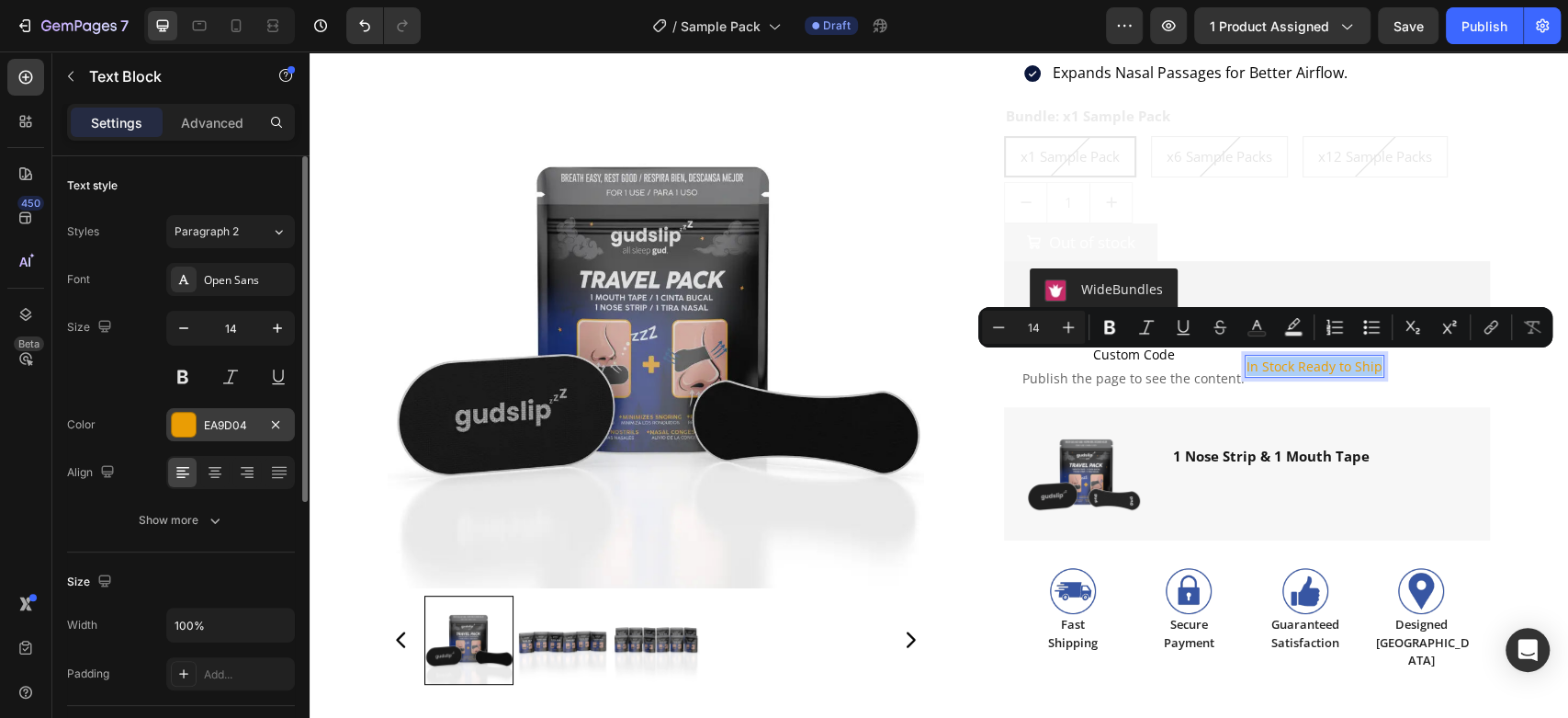
click at [233, 427] on div "EA9D04" at bounding box center [230, 425] width 54 height 17
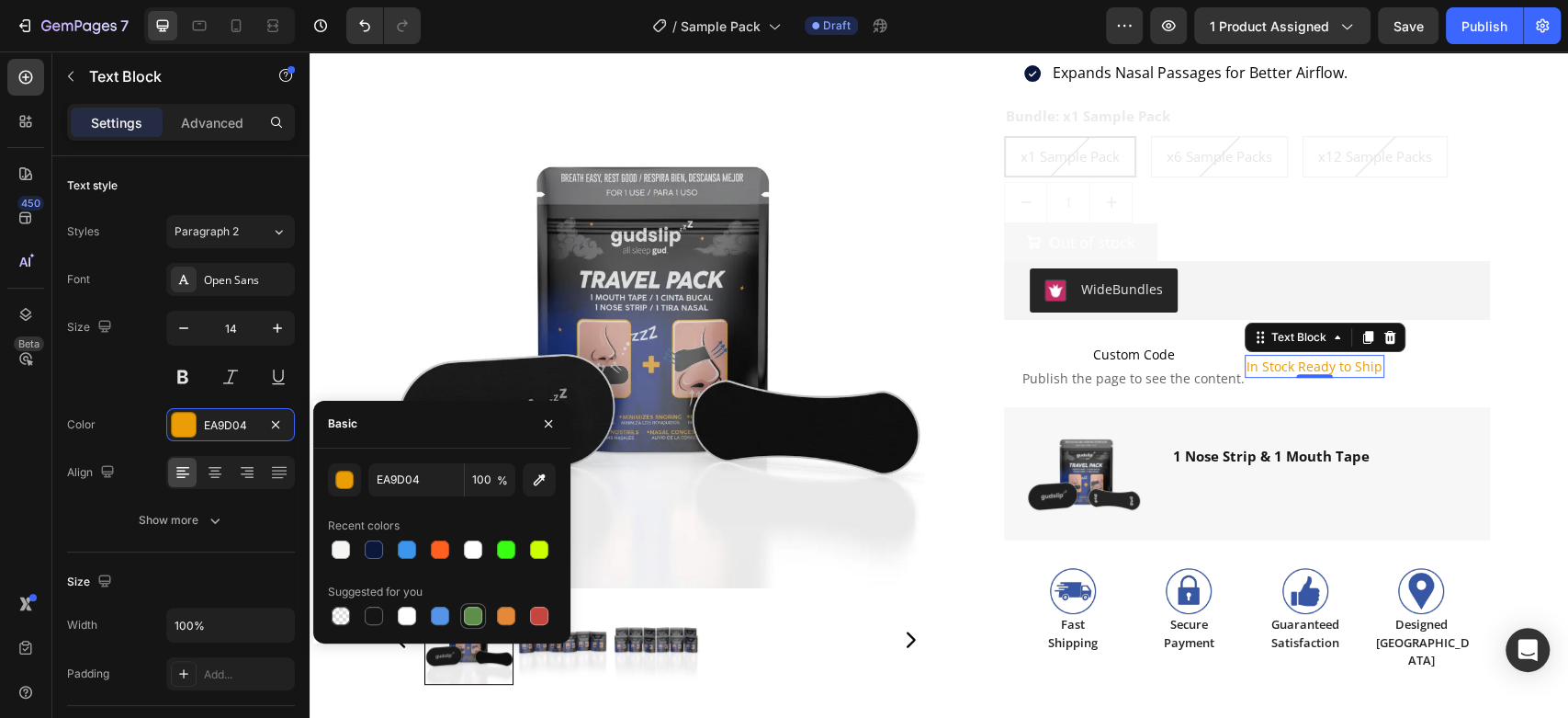
click at [479, 609] on div at bounding box center [472, 616] width 19 height 19
type input "5E8E49"
click at [552, 420] on icon "button" at bounding box center [548, 423] width 15 height 15
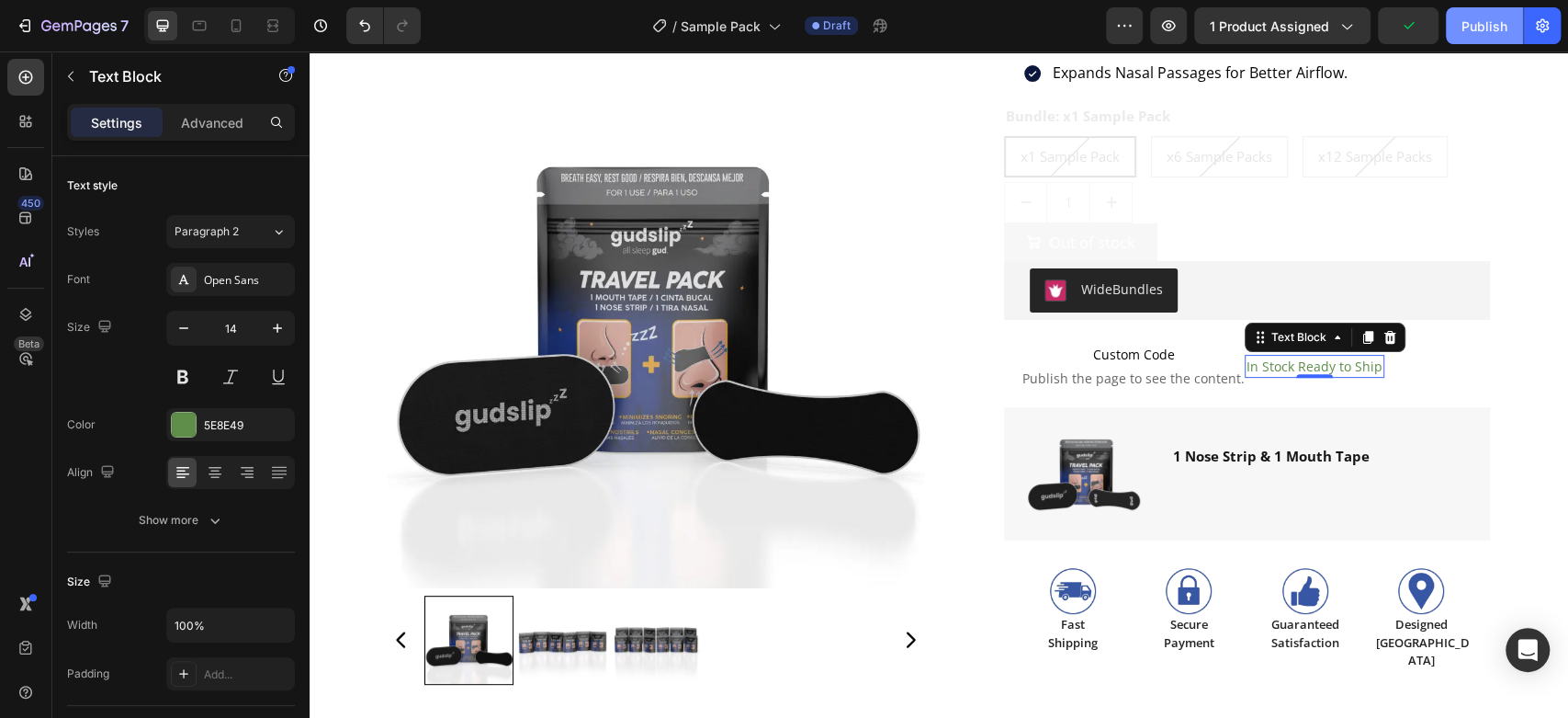
click at [1482, 17] on div "Publish" at bounding box center [1484, 26] width 46 height 19
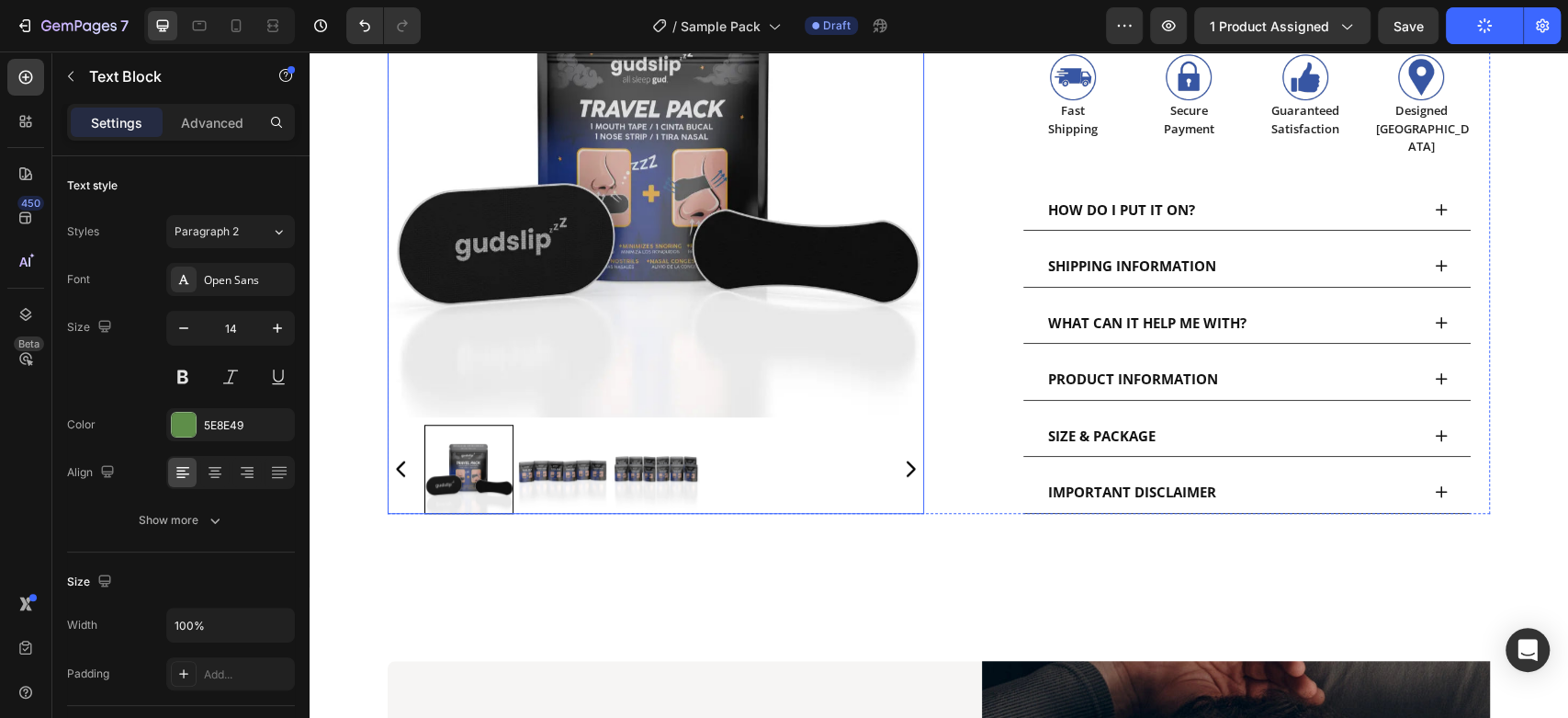
scroll to position [816, 0]
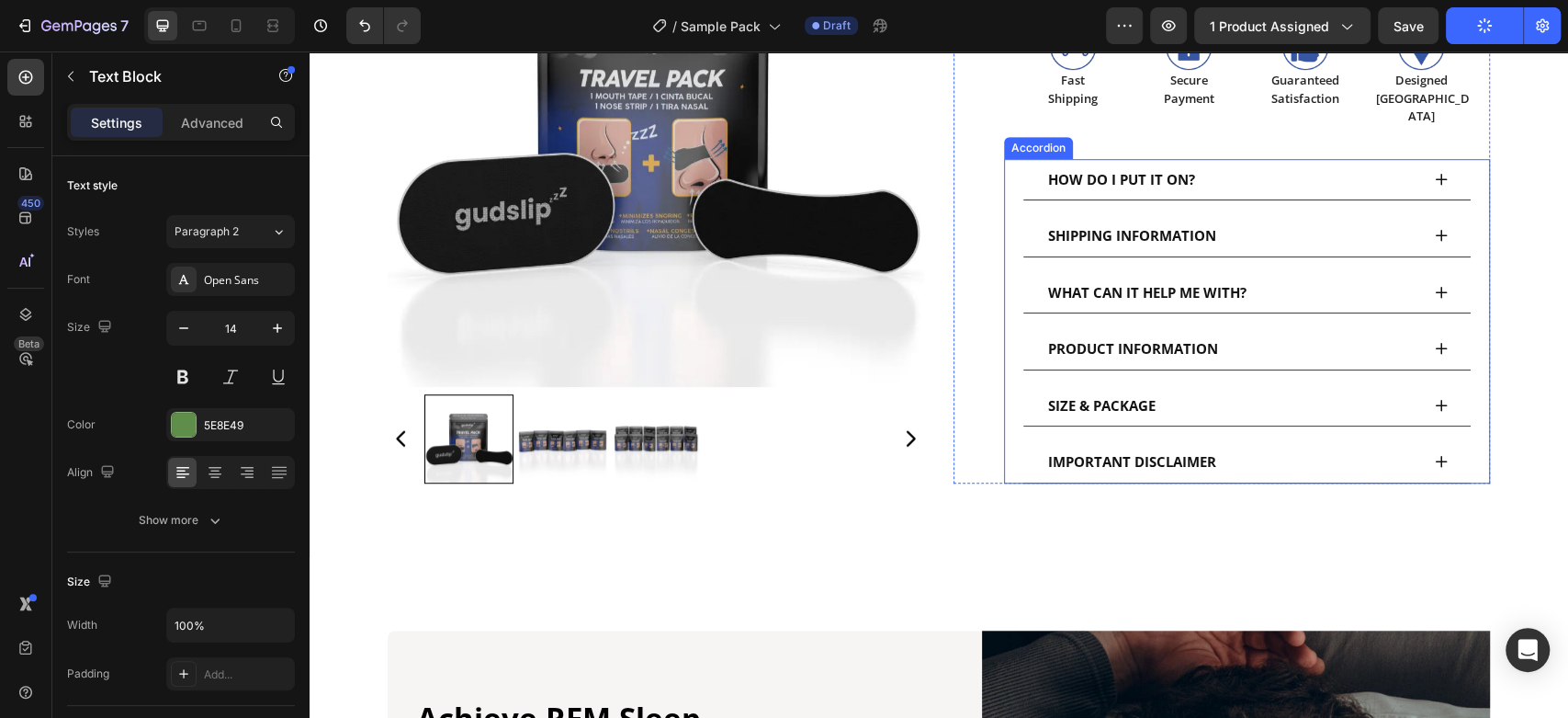
click at [1434, 397] on icon at bounding box center [1440, 404] width 15 height 15
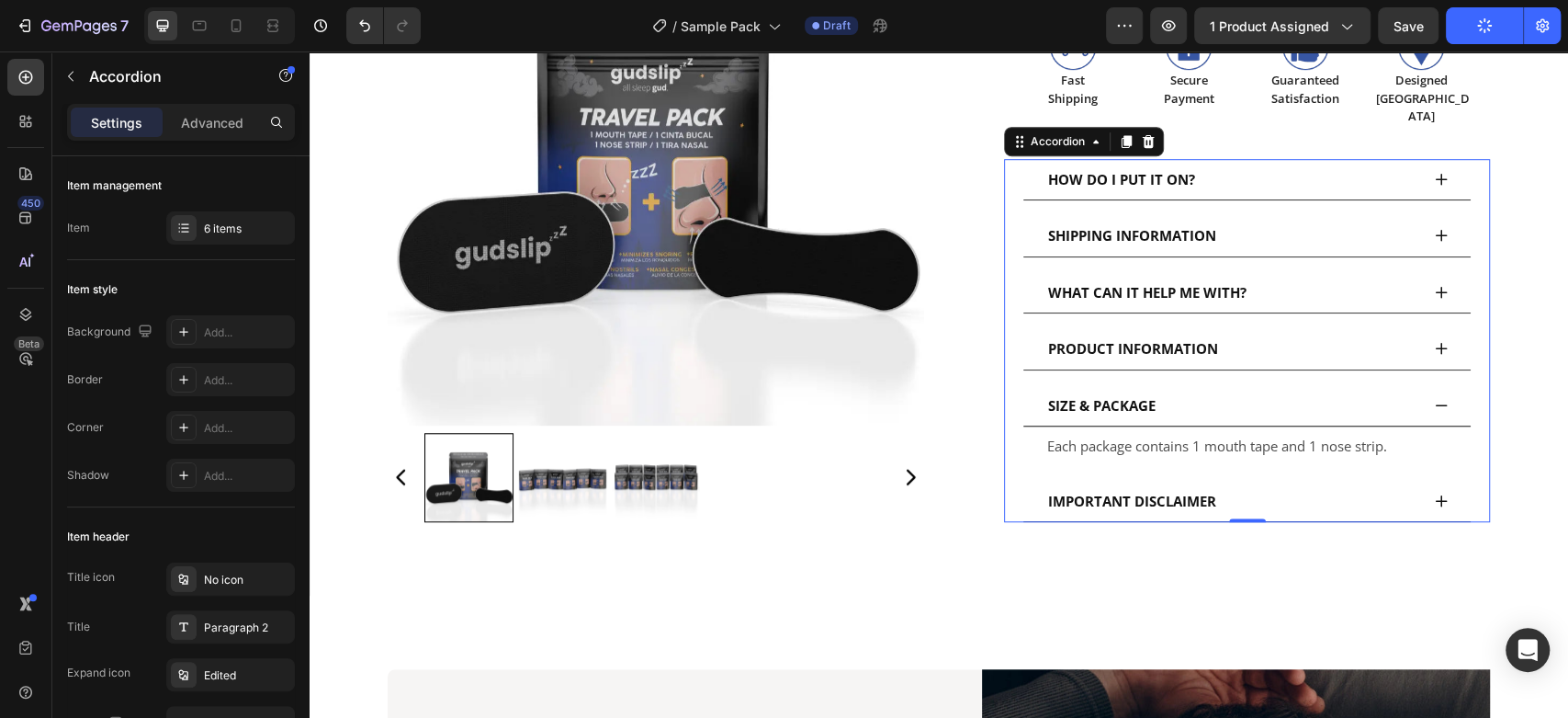
click at [1434, 397] on icon at bounding box center [1440, 404] width 15 height 15
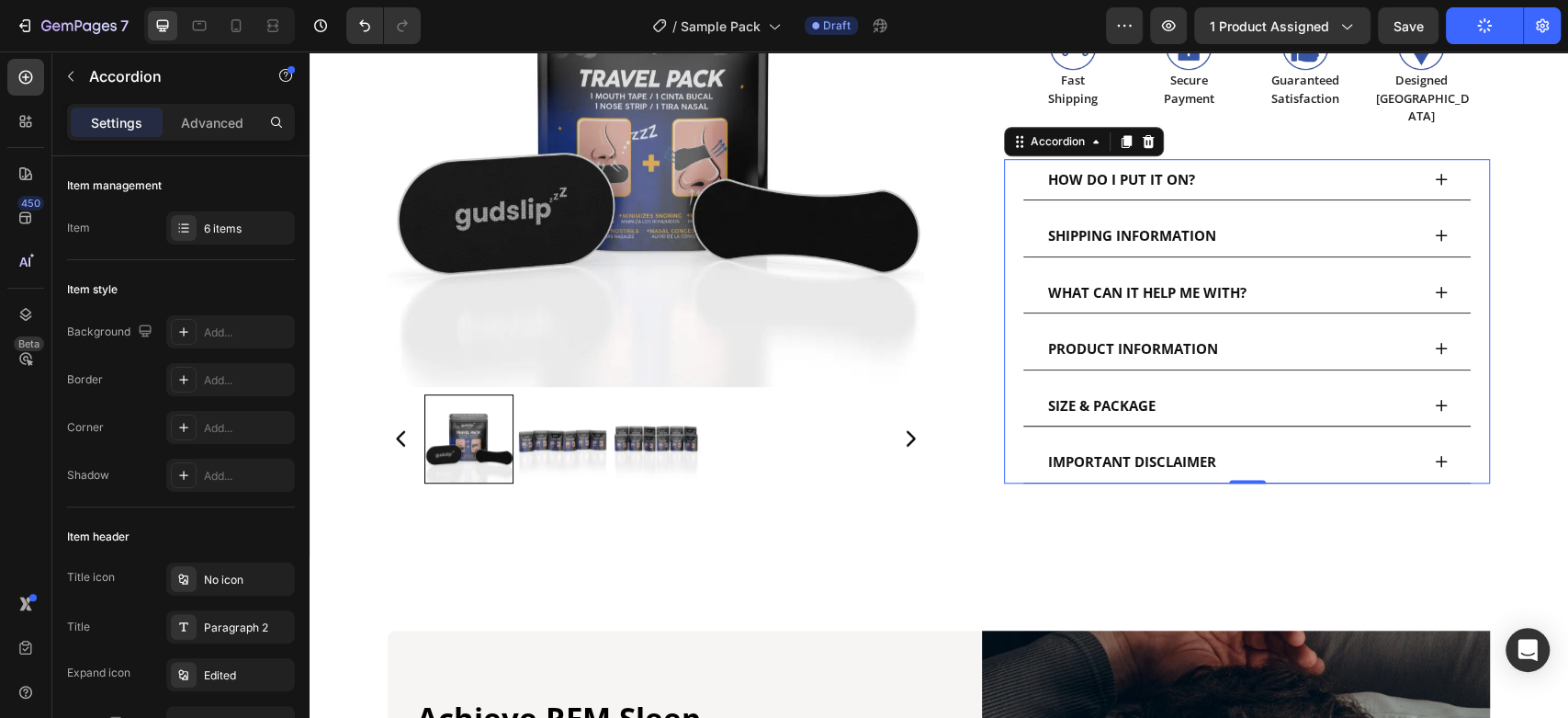
click at [1434, 284] on icon at bounding box center [1440, 291] width 15 height 15
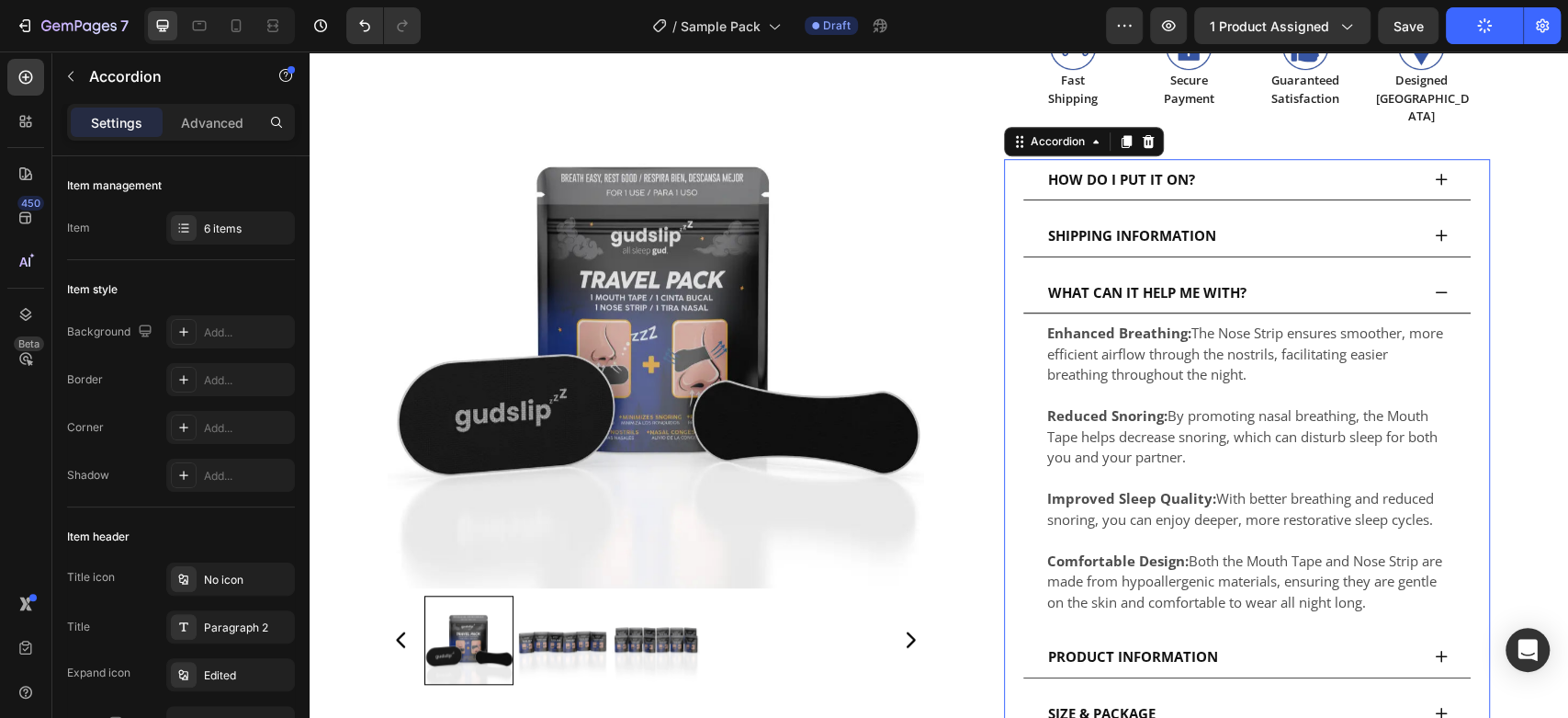
click at [1434, 284] on icon at bounding box center [1440, 291] width 15 height 15
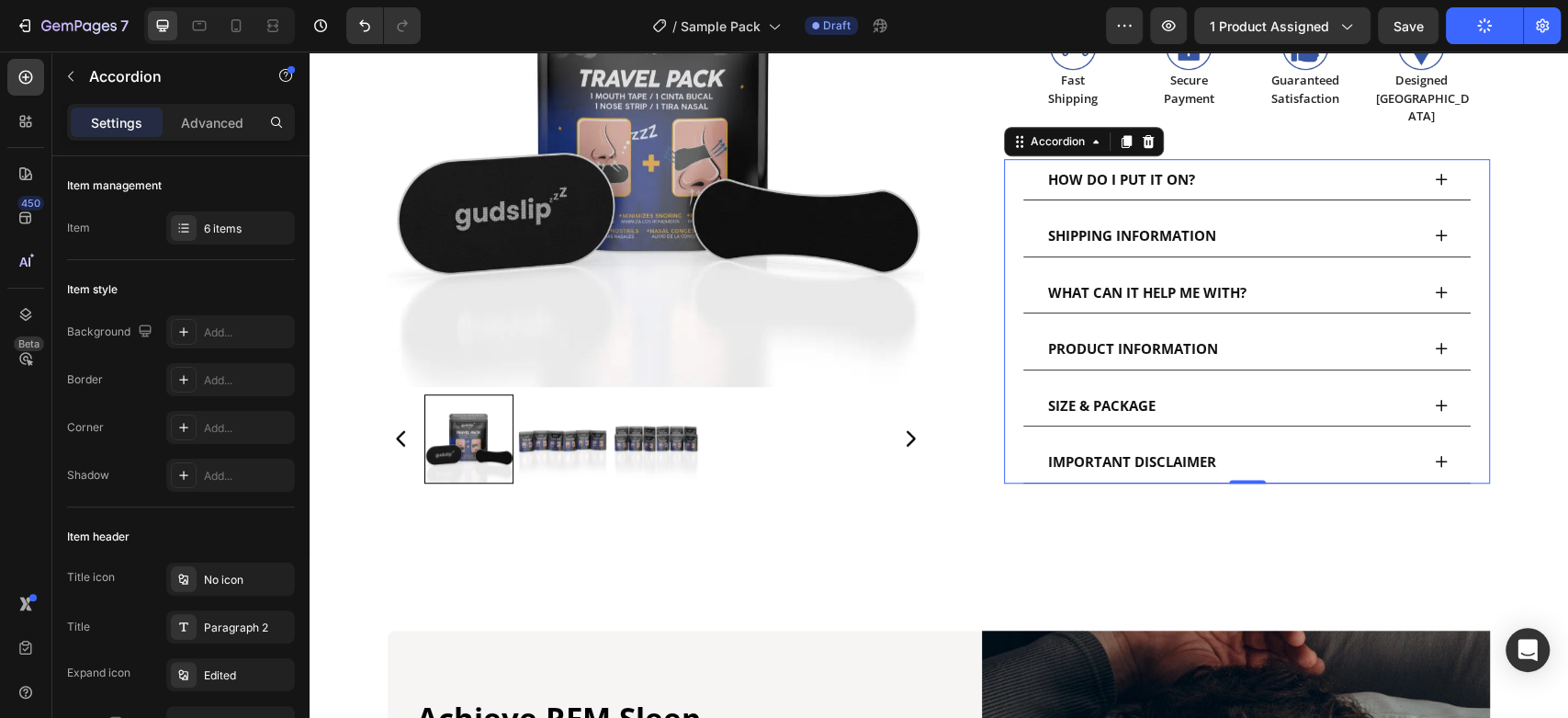
click at [1434, 228] on icon at bounding box center [1440, 235] width 15 height 15
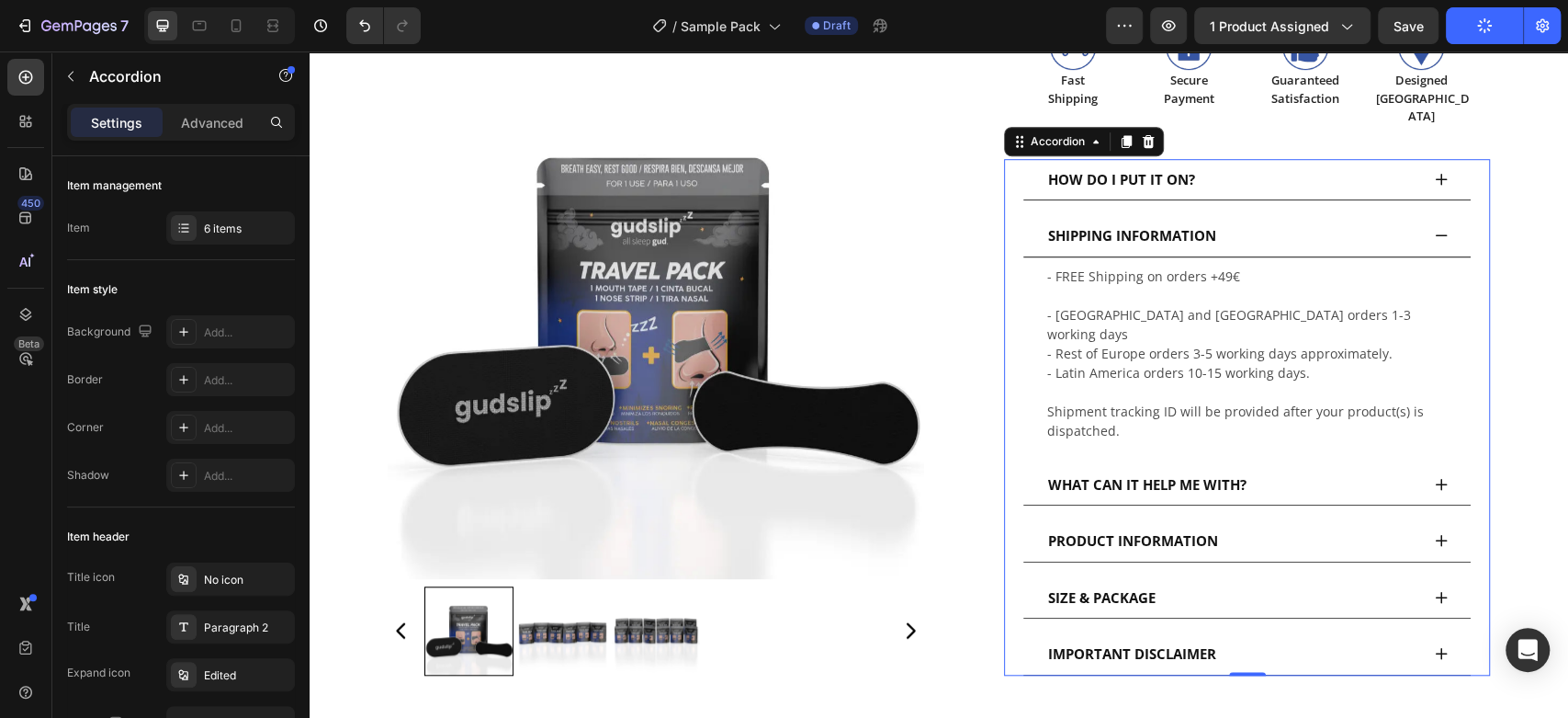
click at [1434, 228] on icon at bounding box center [1440, 235] width 15 height 15
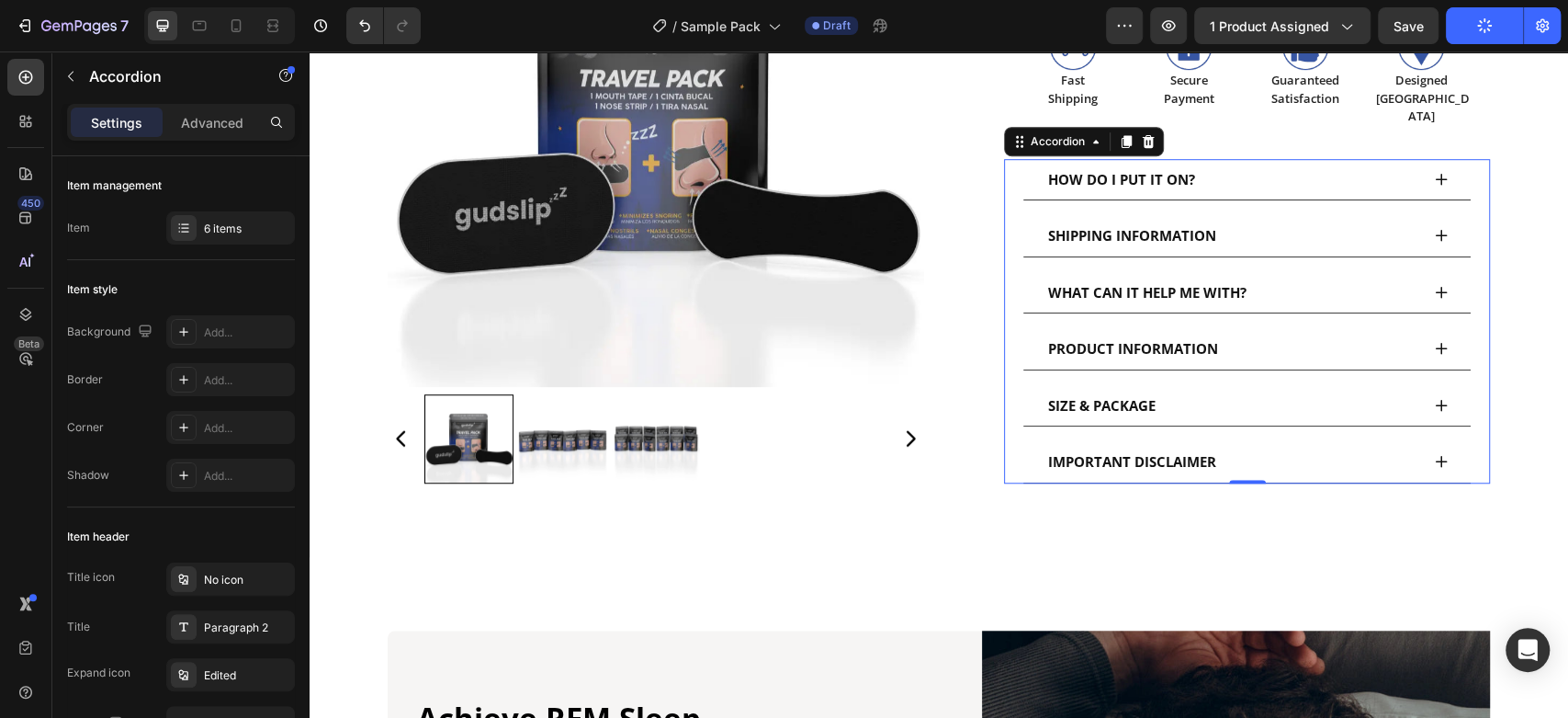
click at [1434, 171] on icon at bounding box center [1440, 178] width 15 height 15
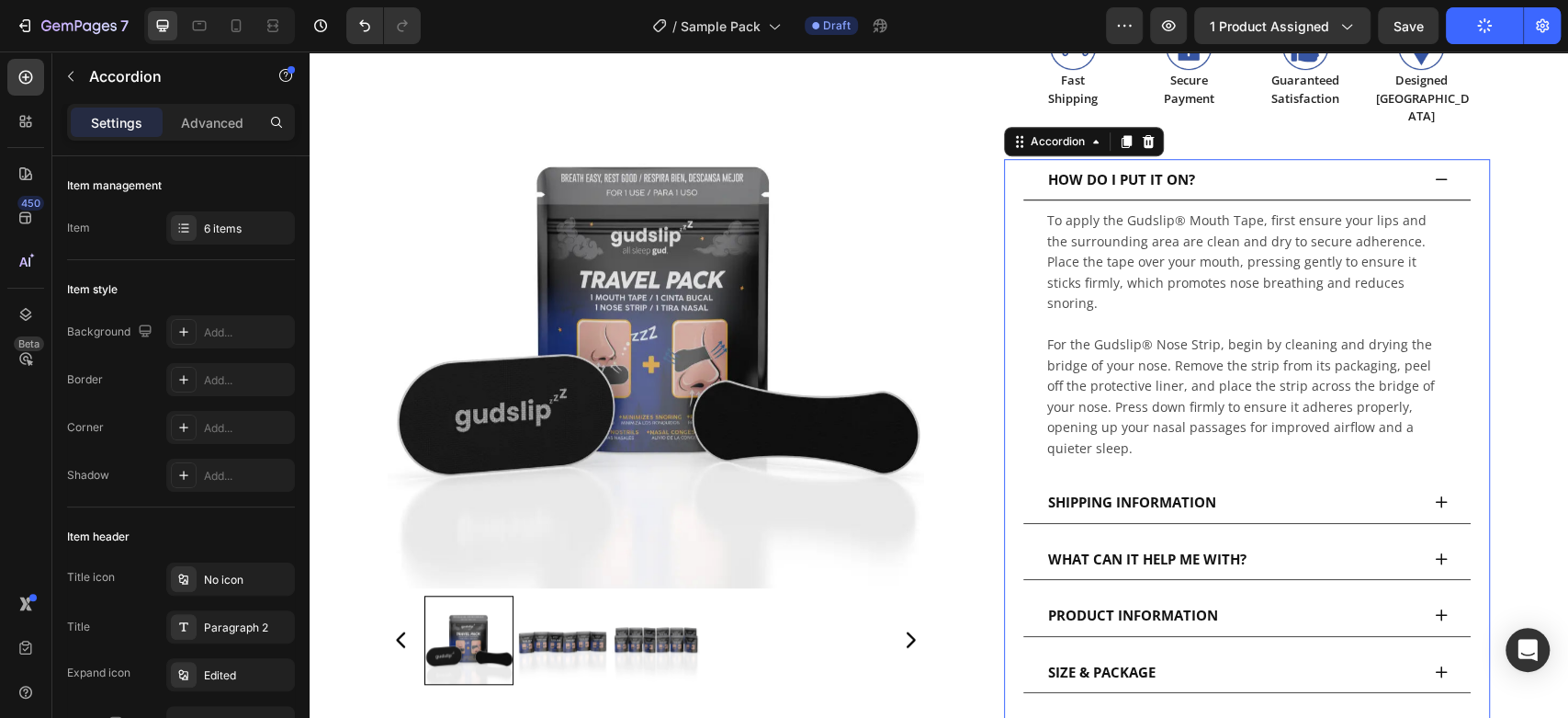
click at [1434, 171] on icon at bounding box center [1440, 178] width 15 height 15
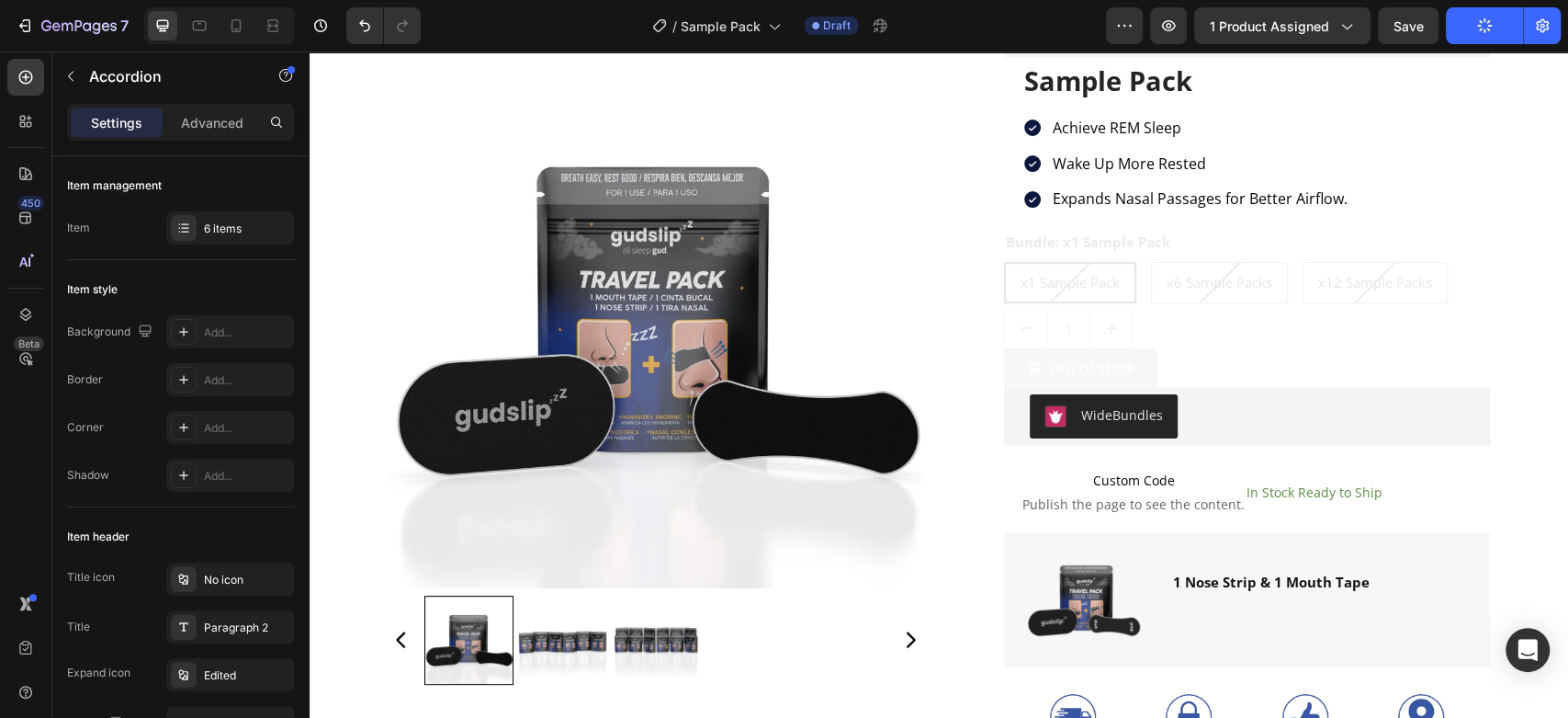
scroll to position [136, 0]
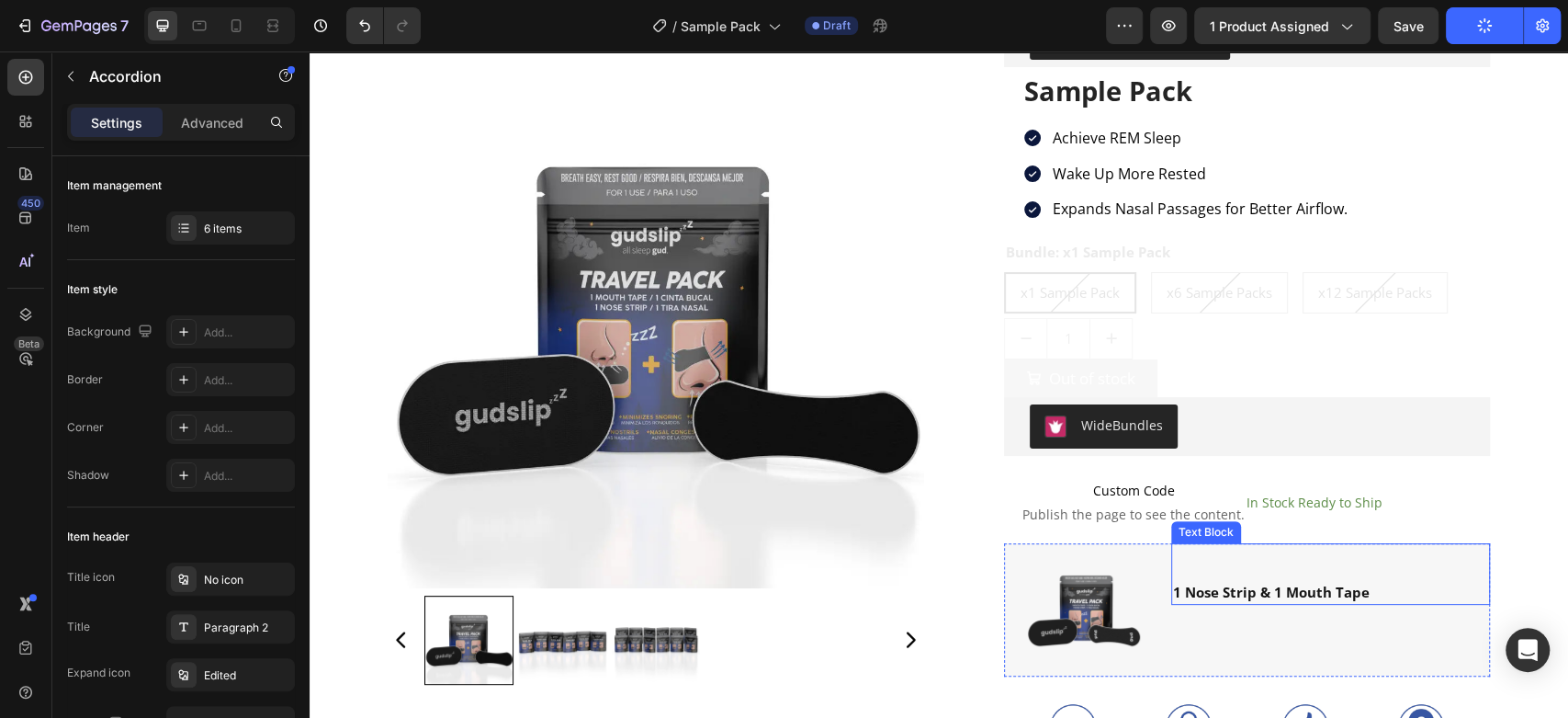
click at [1315, 580] on div "1 Nose Strip & 1 Mouth Tape" at bounding box center [1330, 591] width 318 height 24
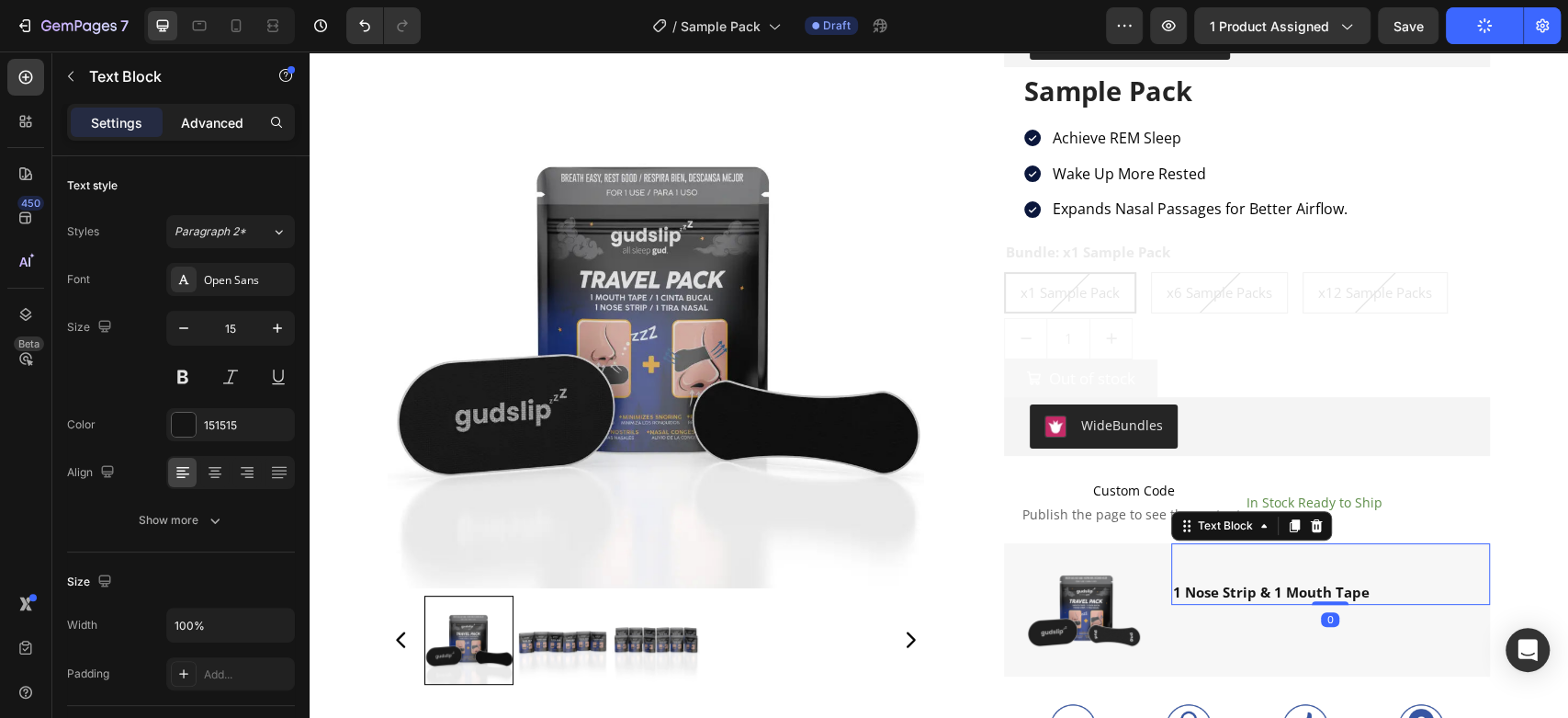
click at [213, 130] on p "Advanced" at bounding box center [212, 123] width 62 height 19
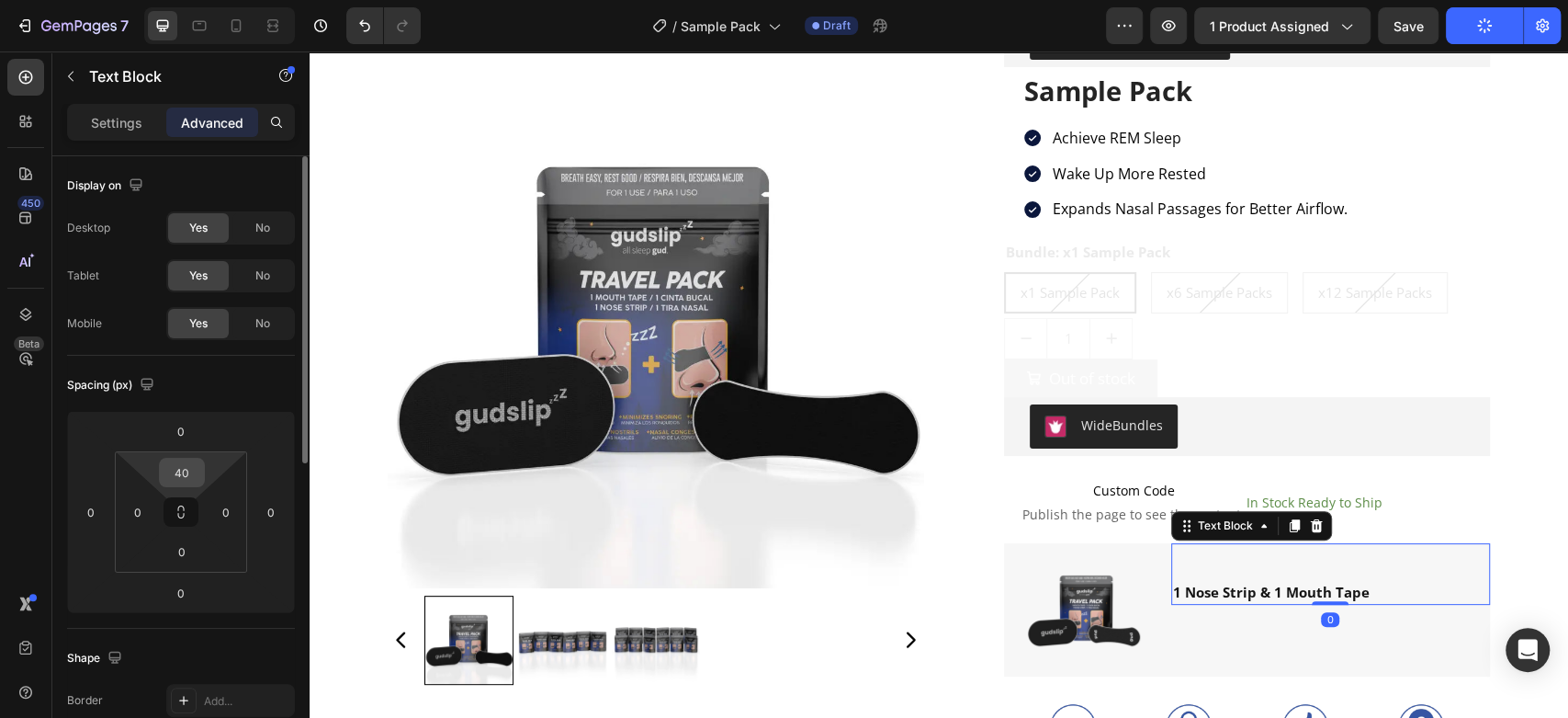
click at [189, 461] on input "40" at bounding box center [182, 472] width 37 height 27
type input "50"
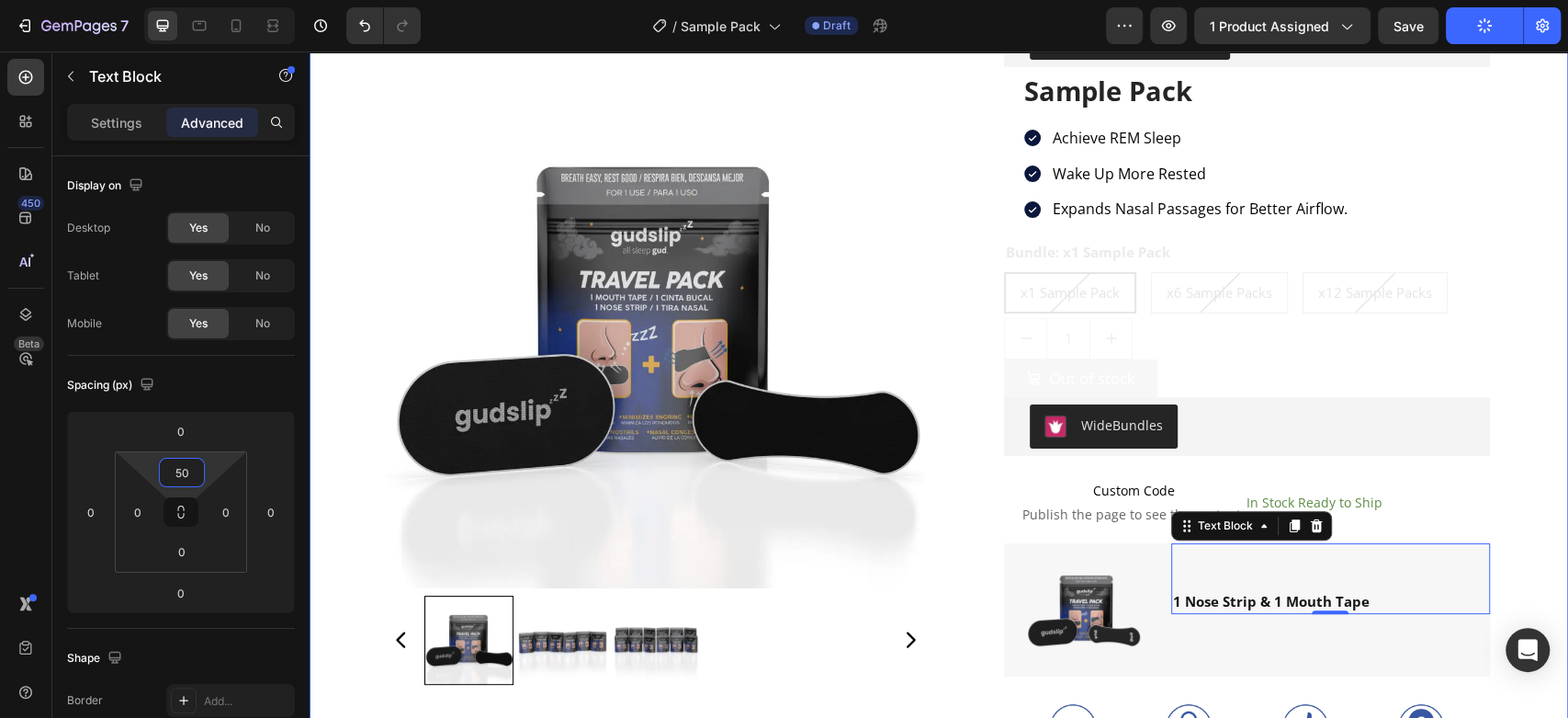
click at [1497, 149] on div "Product Images Loox - Reviews widget Loox Sample Pack Product Title Achieve REM…" at bounding box center [939, 567] width 1231 height 1191
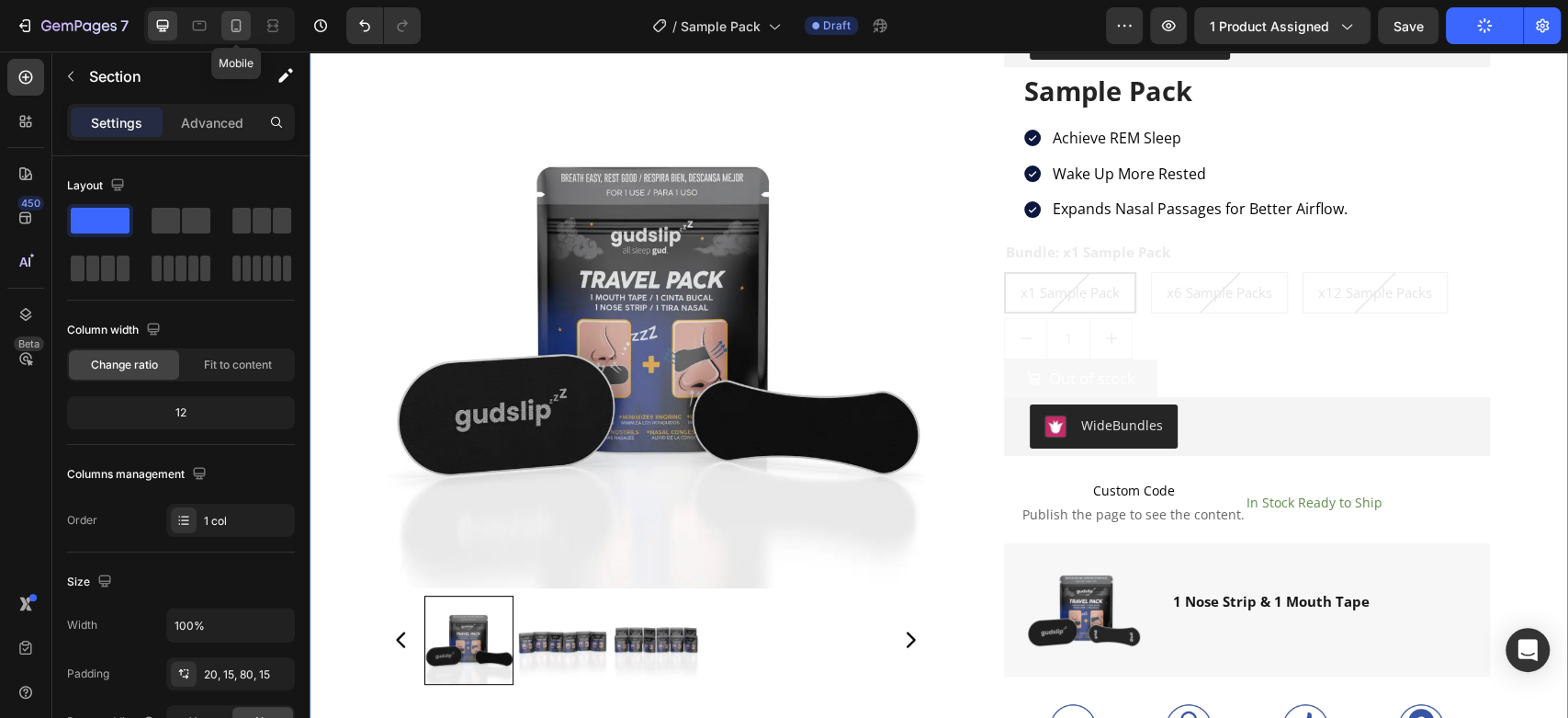
click at [227, 20] on icon at bounding box center [236, 25] width 19 height 19
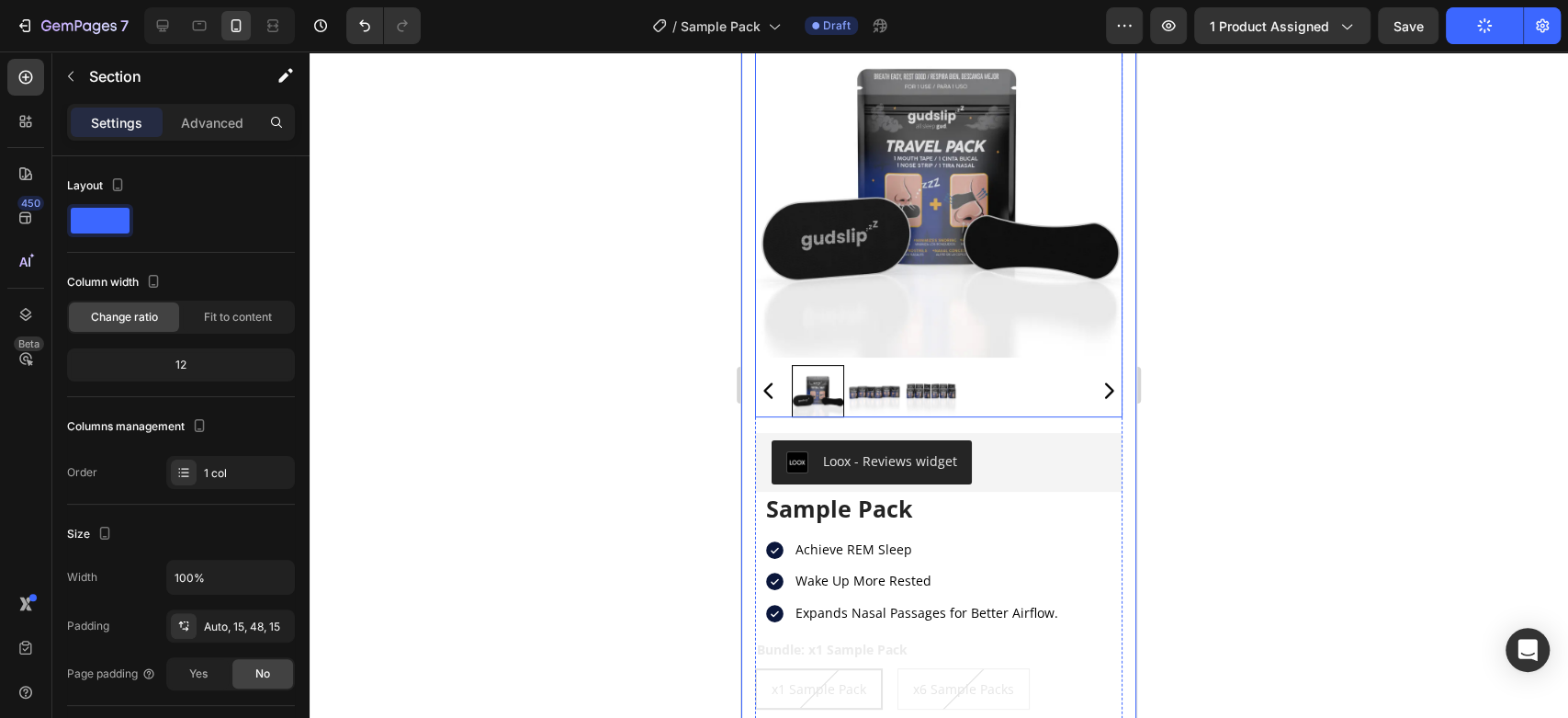
scroll to position [9, 0]
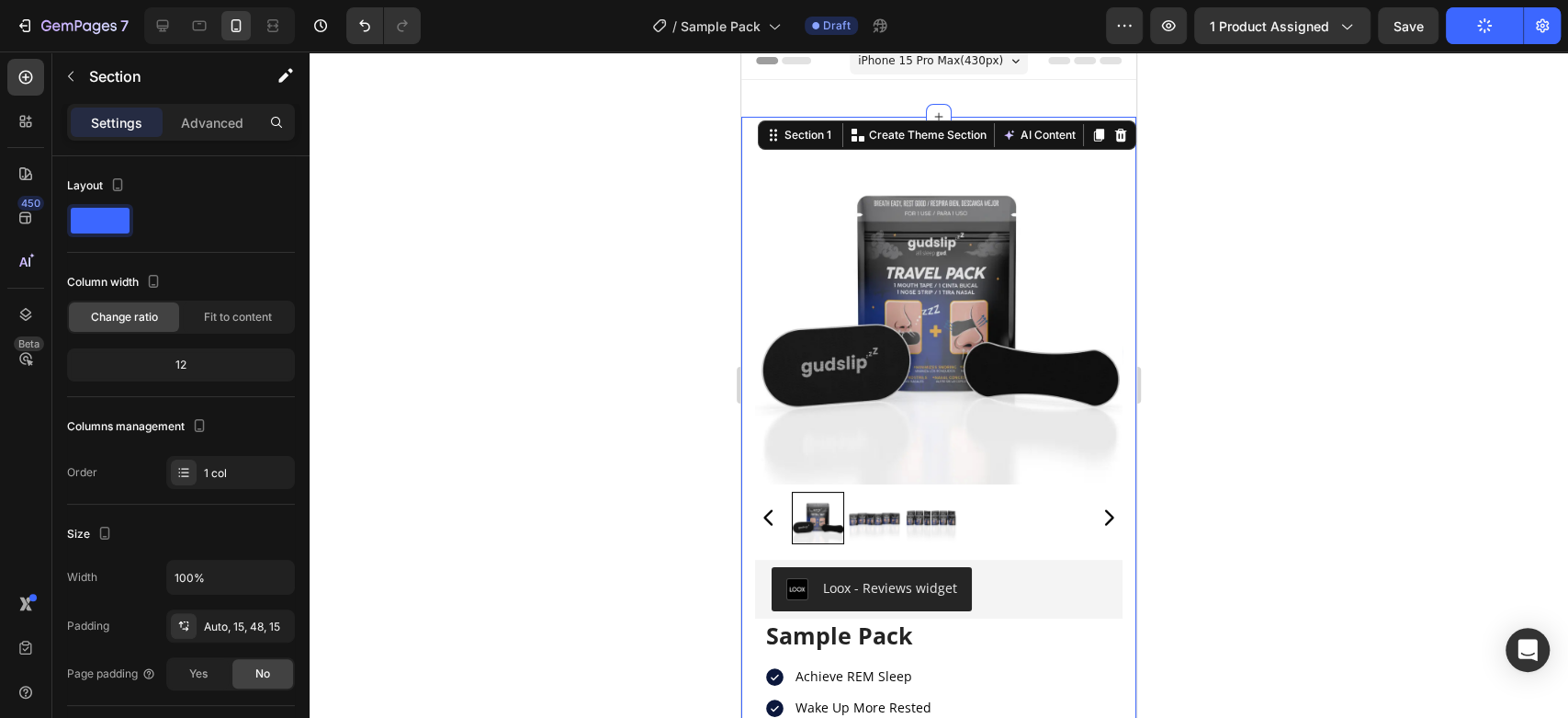
click at [558, 402] on div at bounding box center [939, 385] width 1258 height 666
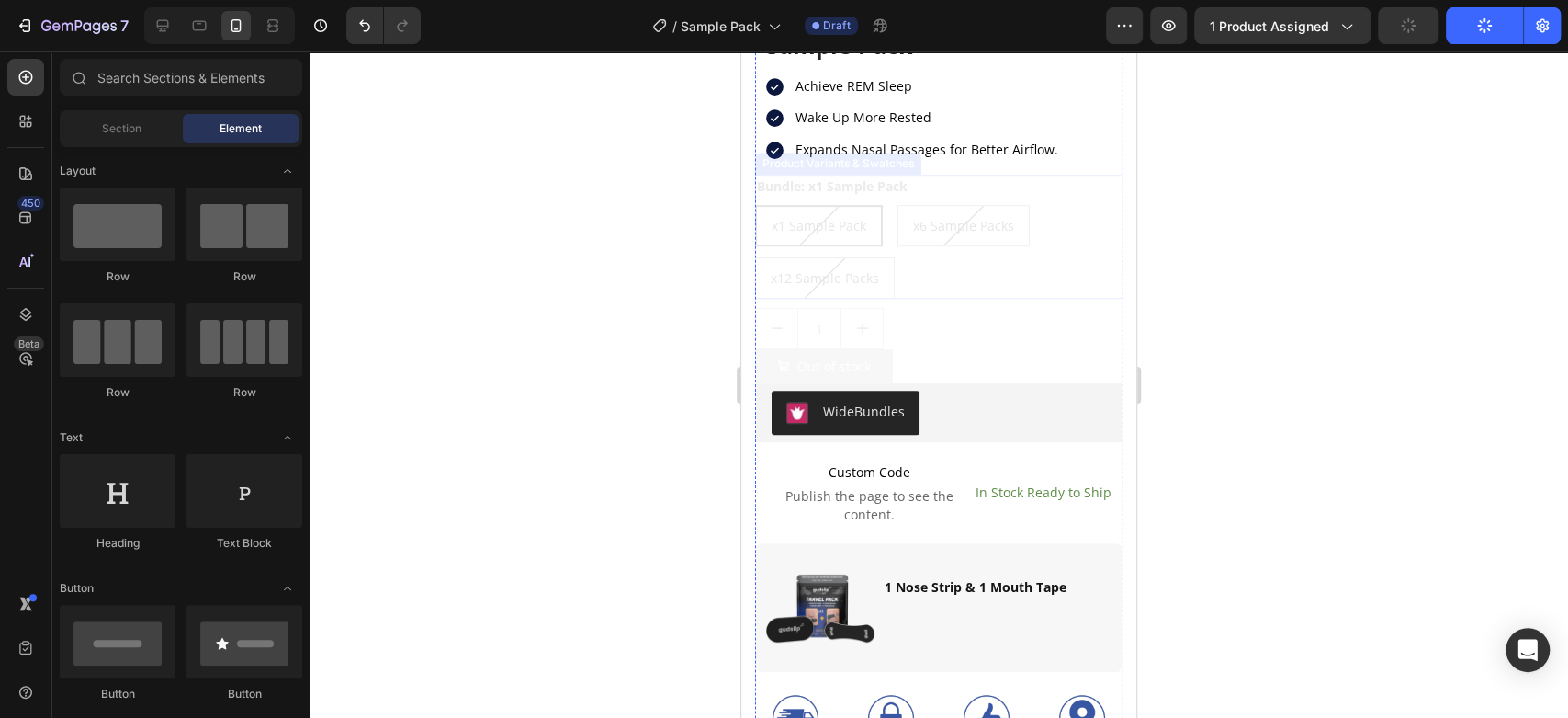
scroll to position [690, 0]
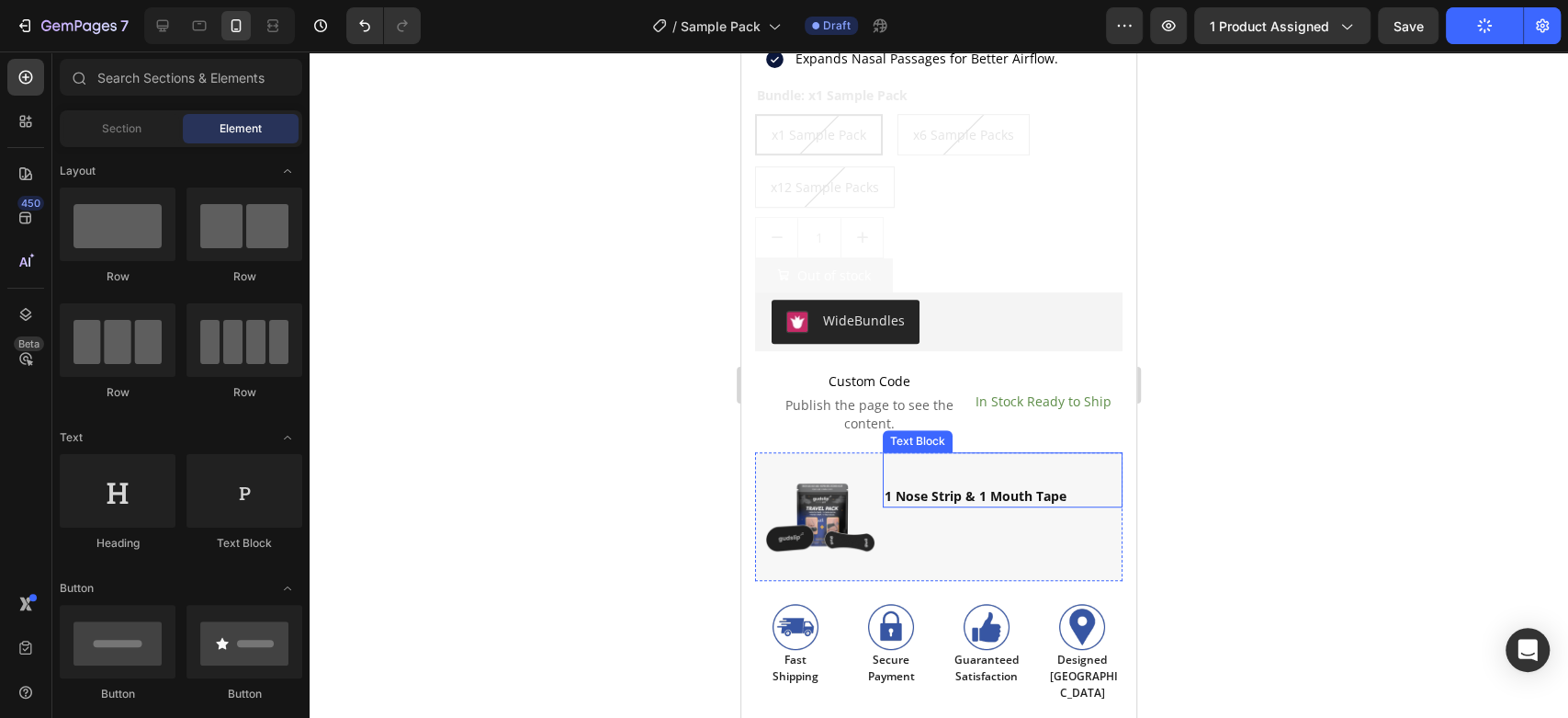
click at [1017, 487] on strong "1 Nose Strip & 1 Mouth Tape" at bounding box center [975, 496] width 182 height 18
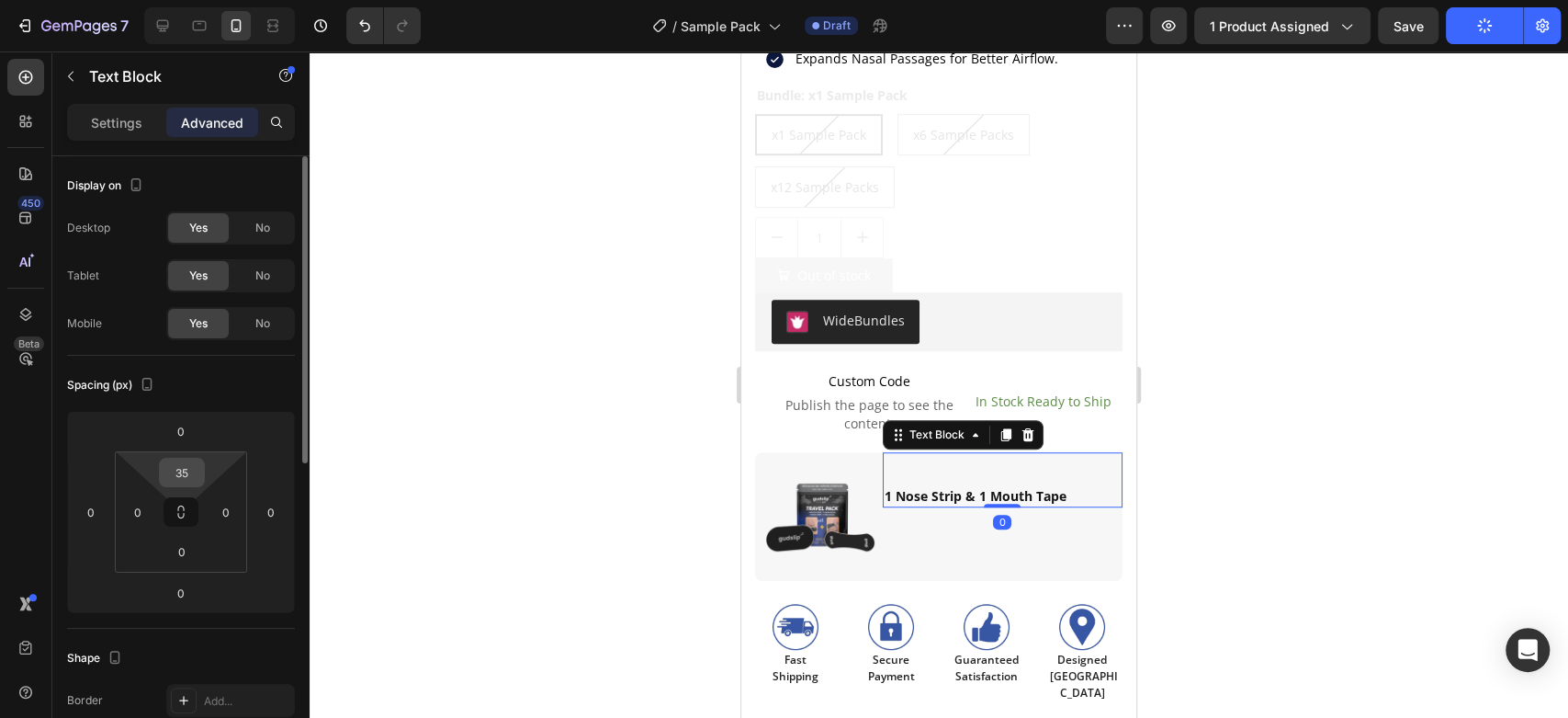
click at [175, 465] on input "35" at bounding box center [182, 472] width 37 height 27
click at [180, 465] on input "0" at bounding box center [182, 472] width 37 height 27
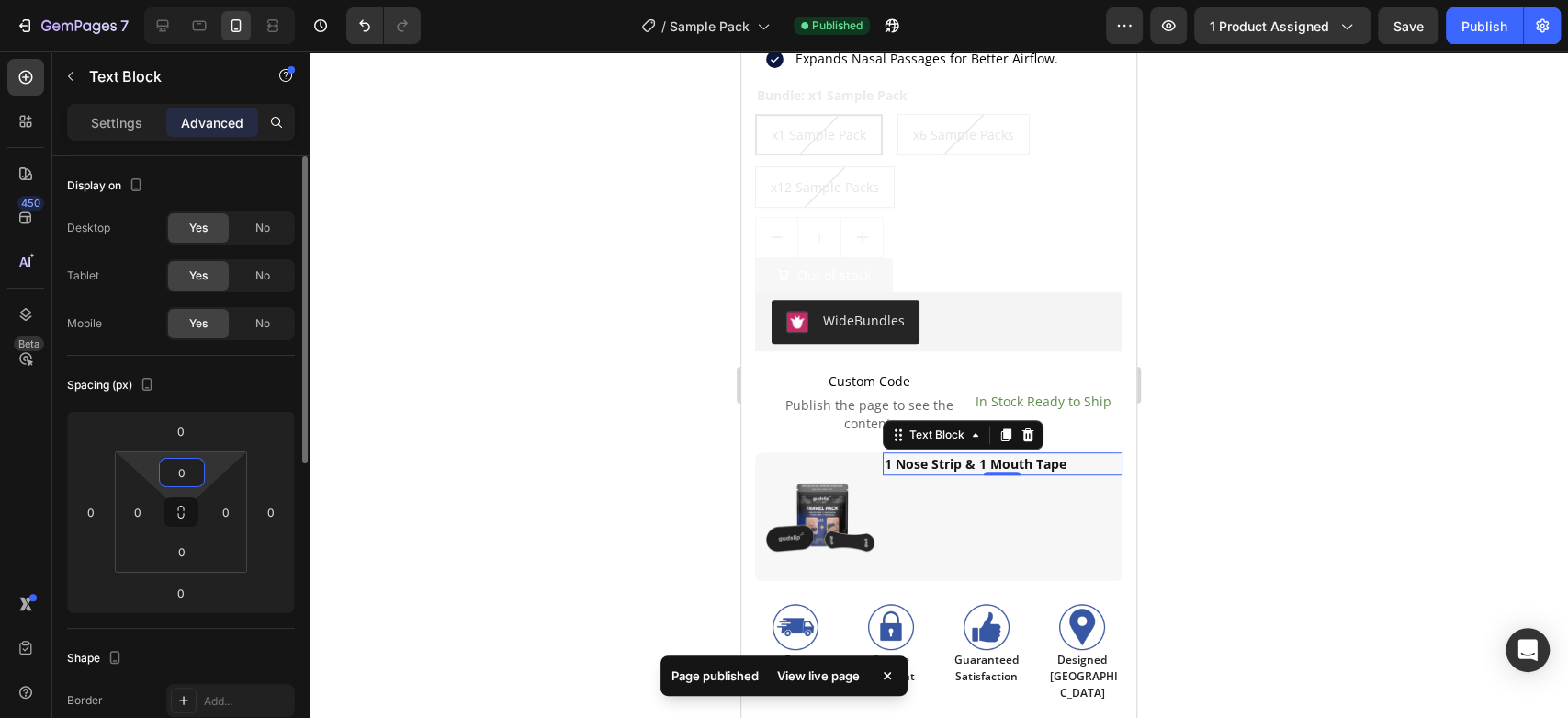
click at [180, 465] on input "0" at bounding box center [182, 472] width 37 height 27
type input "50"
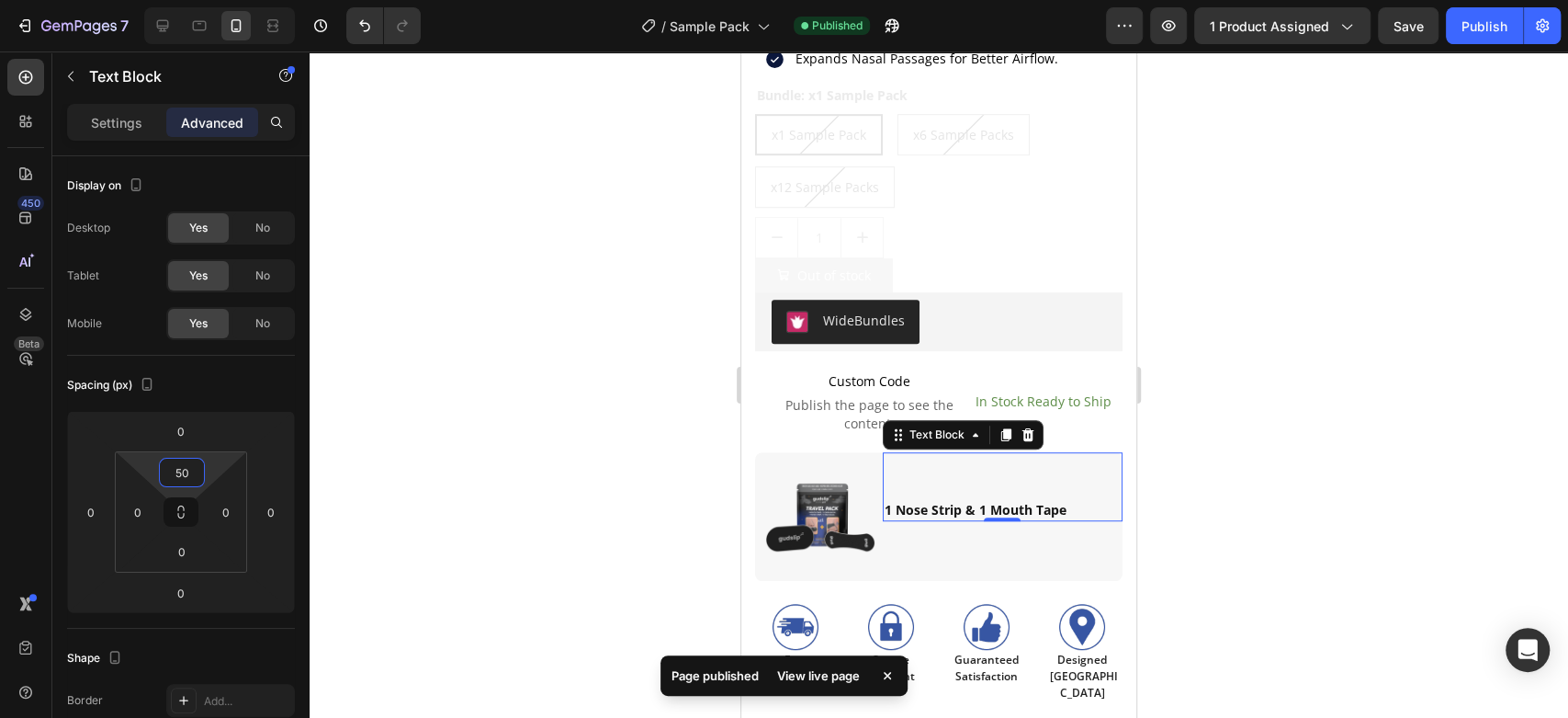
click at [520, 350] on div at bounding box center [939, 385] width 1258 height 666
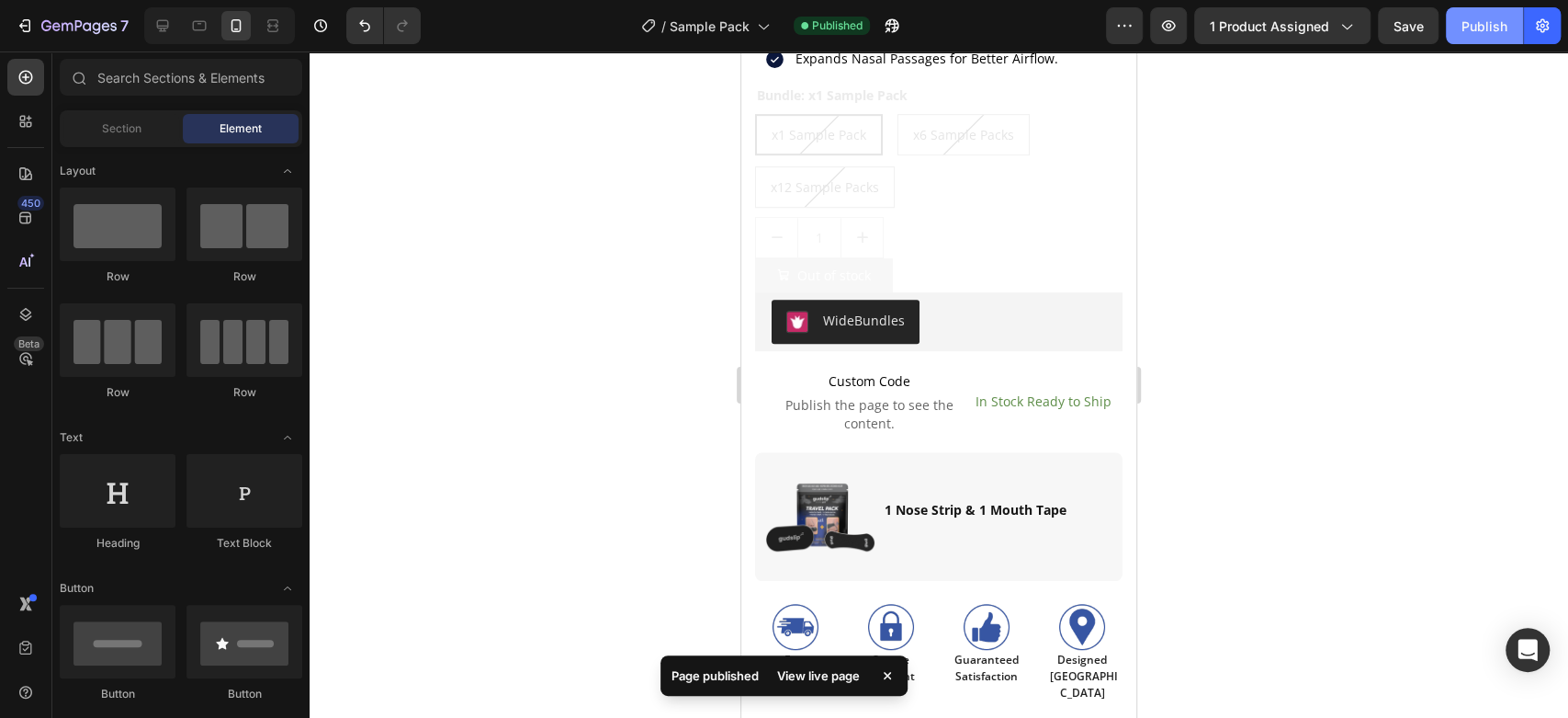
click at [1482, 21] on div "Publish" at bounding box center [1484, 26] width 46 height 19
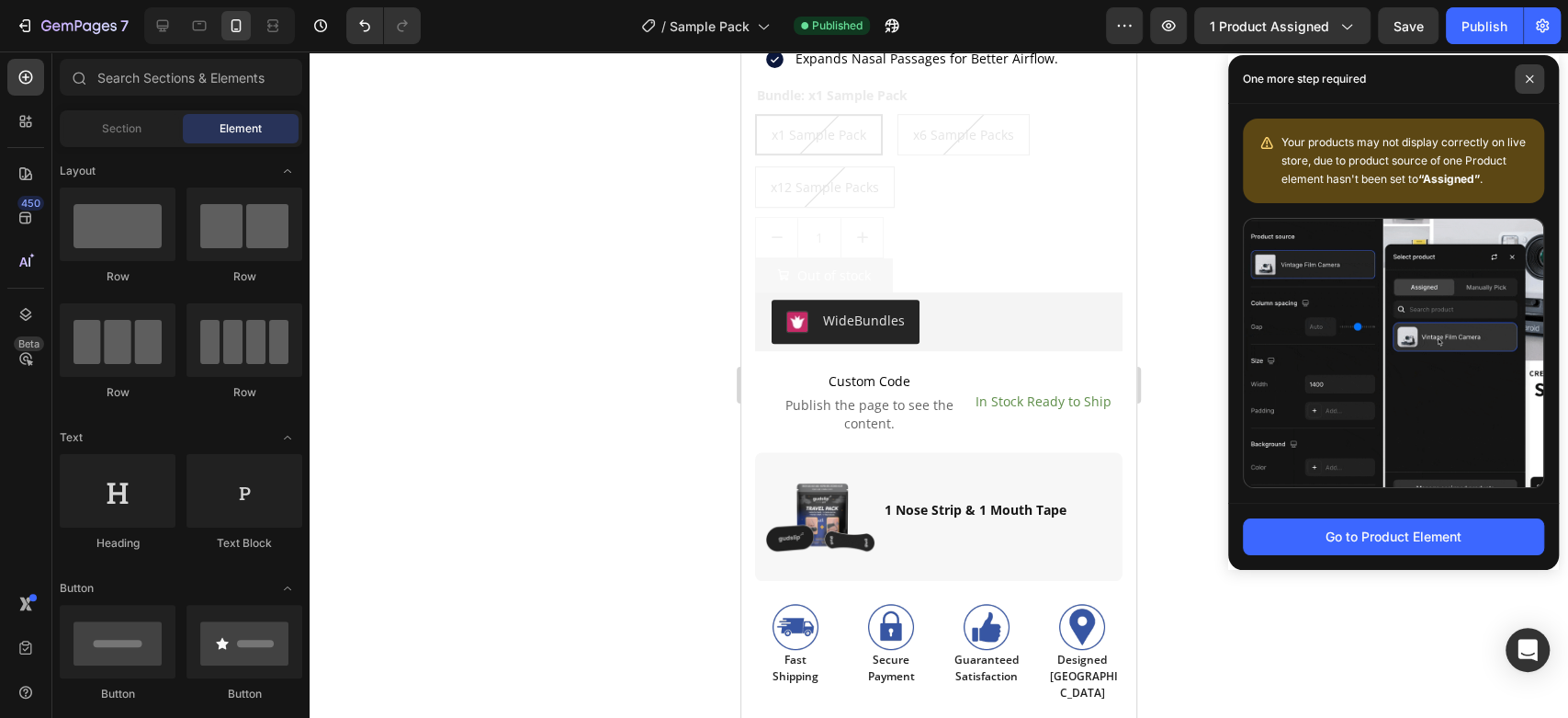
click at [1532, 78] on span at bounding box center [1529, 79] width 29 height 29
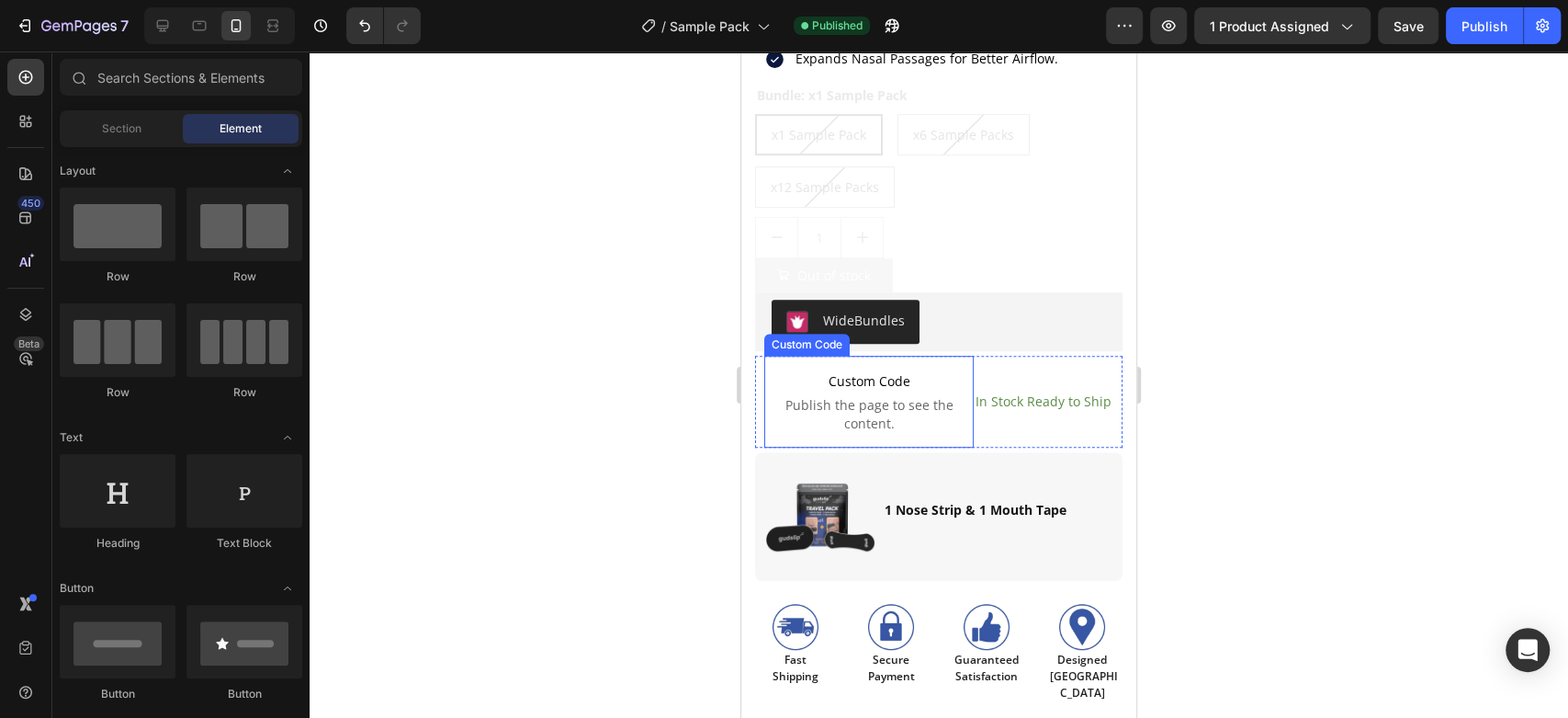
click at [893, 397] on span "Publish the page to see the content." at bounding box center [869, 415] width 209 height 37
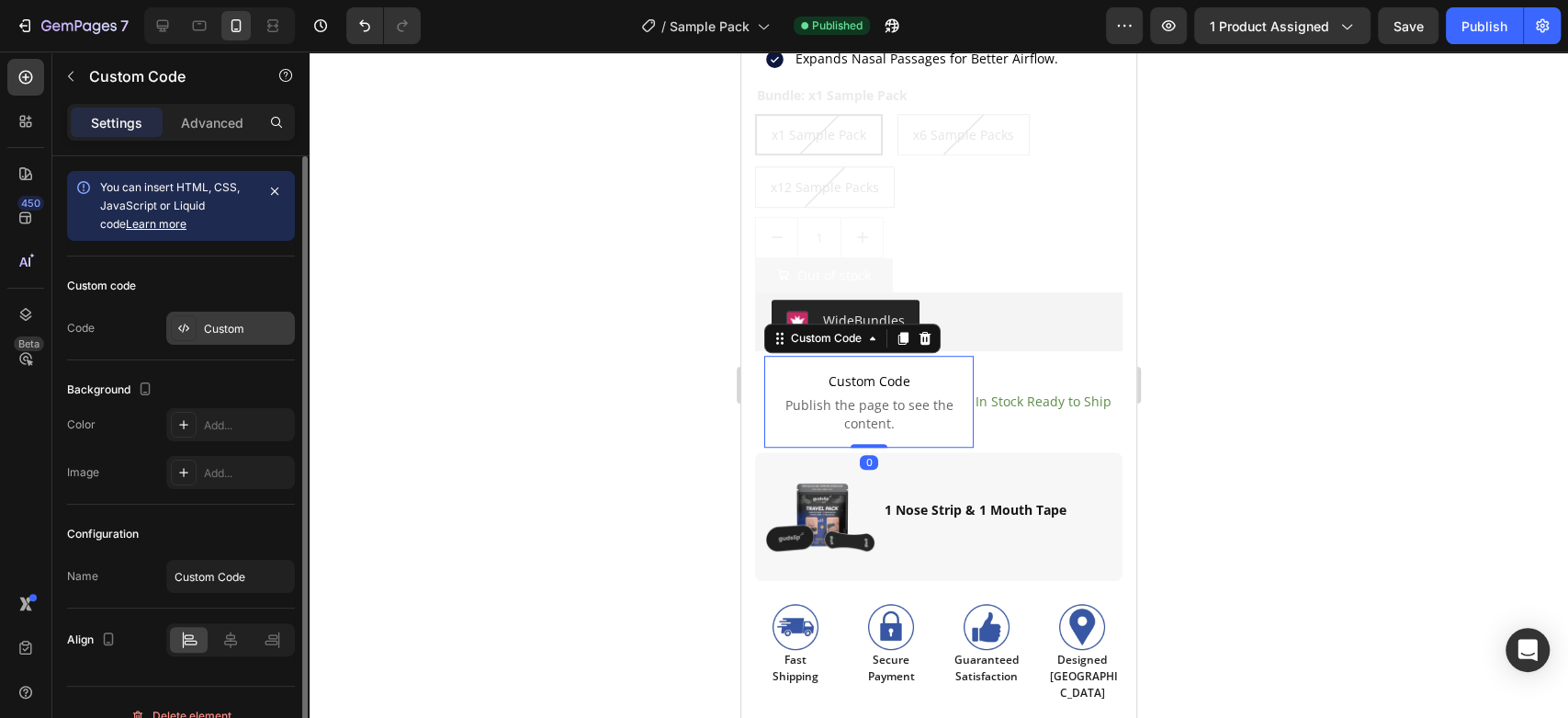
click at [221, 321] on div "Custom" at bounding box center [246, 328] width 87 height 17
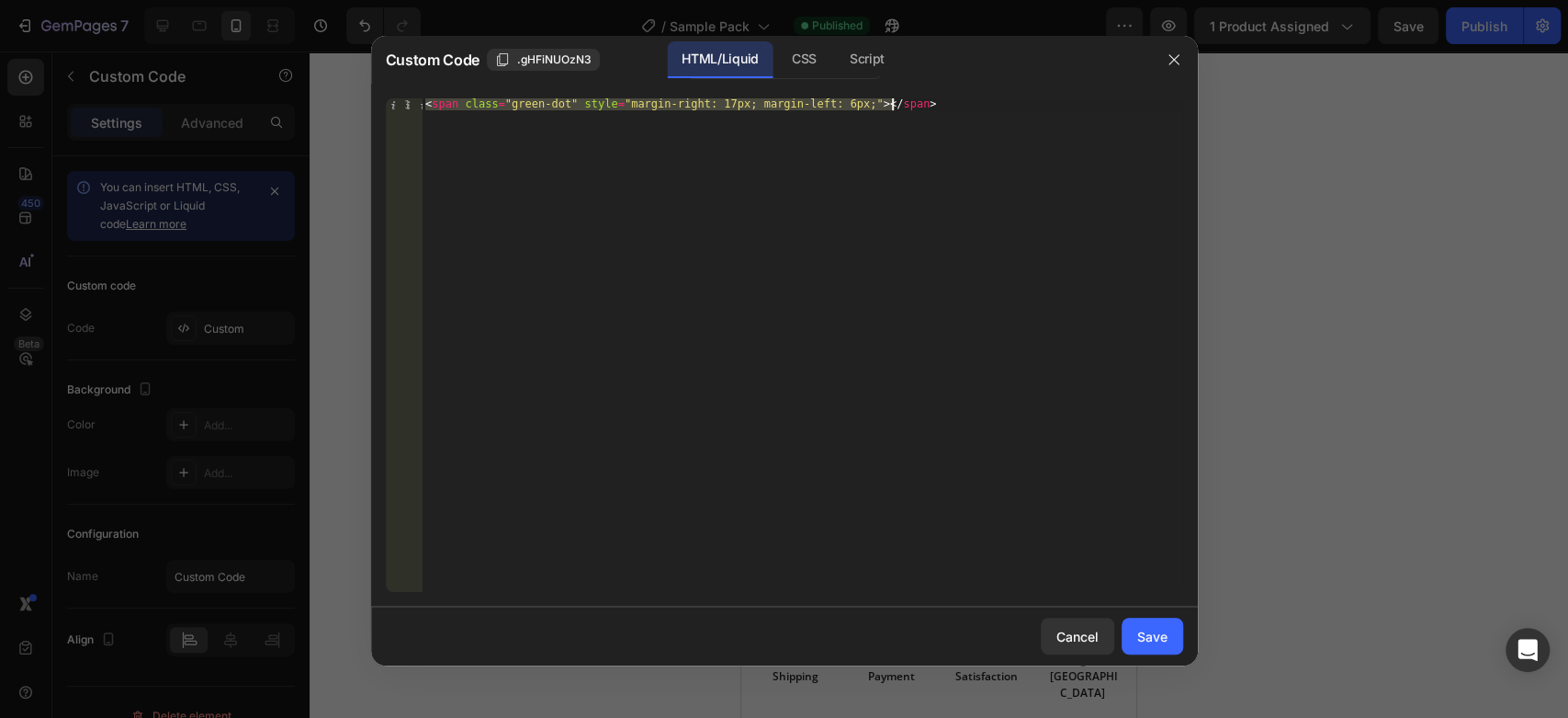
drag, startPoint x: 1002, startPoint y: 95, endPoint x: 964, endPoint y: 116, distance: 43.4
click at [964, 116] on div "< span class = "green-dot" style = "margin-right: 17px; margin-left: 6px;" > </…" at bounding box center [802, 357] width 761 height 517
paste textarea "style="margin-right: 17px;margin-left: 6px;" class="green-dot"
type textarea "<span style="margin-right: 17px;margin-left: 6px;" class="green-dot"></span>"
click at [1154, 638] on div "Save" at bounding box center [1152, 636] width 30 height 19
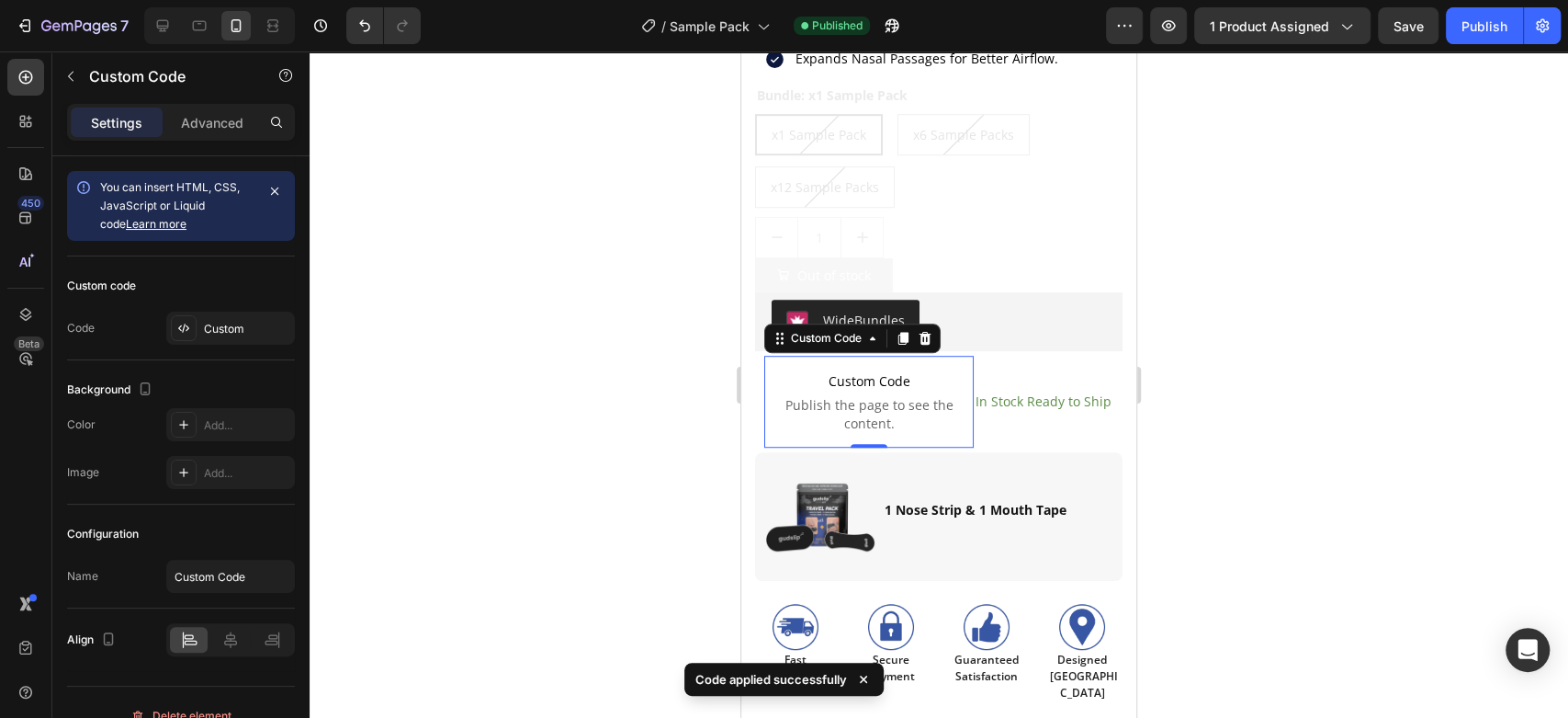
click at [494, 340] on div at bounding box center [939, 385] width 1258 height 666
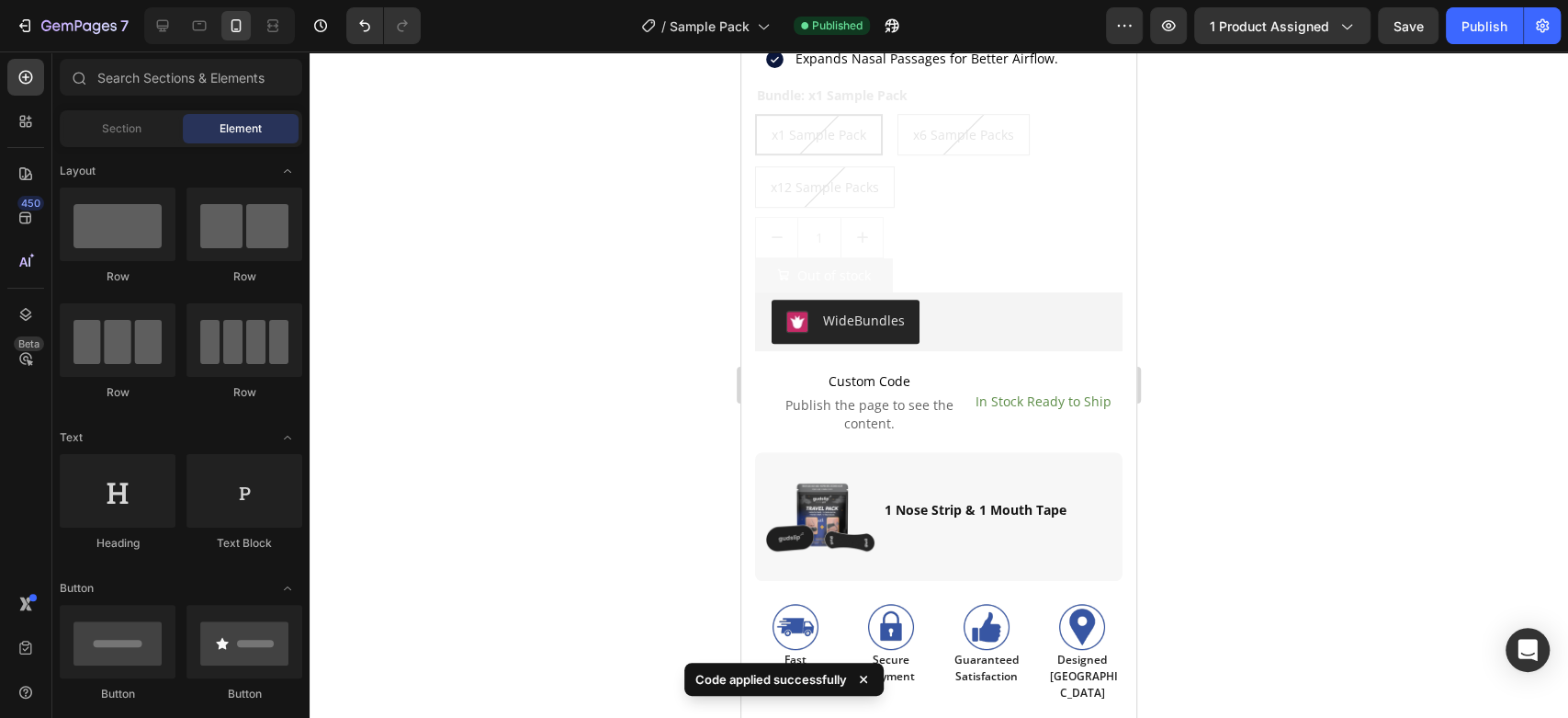
click at [867, 686] on icon at bounding box center [863, 679] width 19 height 19
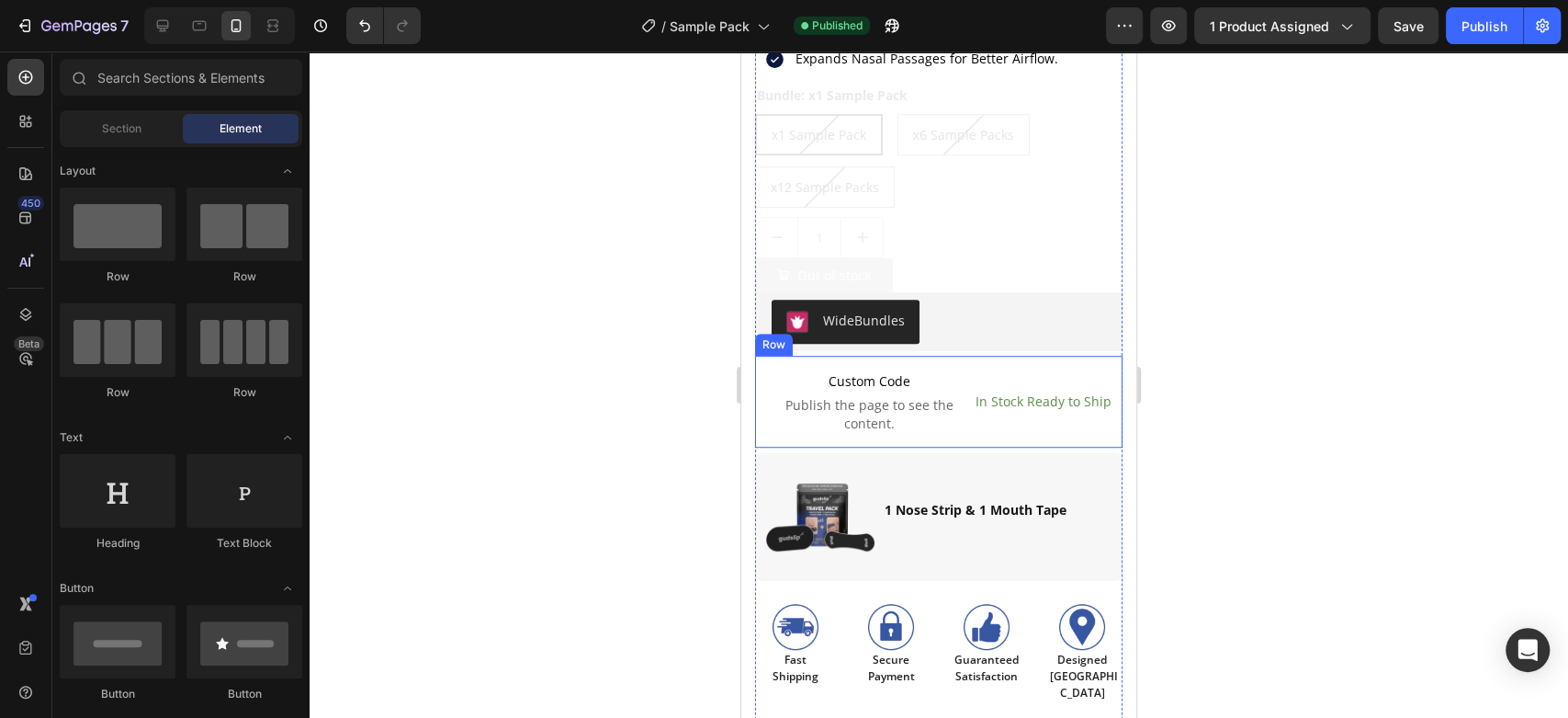
click at [986, 410] on div "In Stock Ready to Ship Text Block" at bounding box center [1043, 401] width 139 height 92
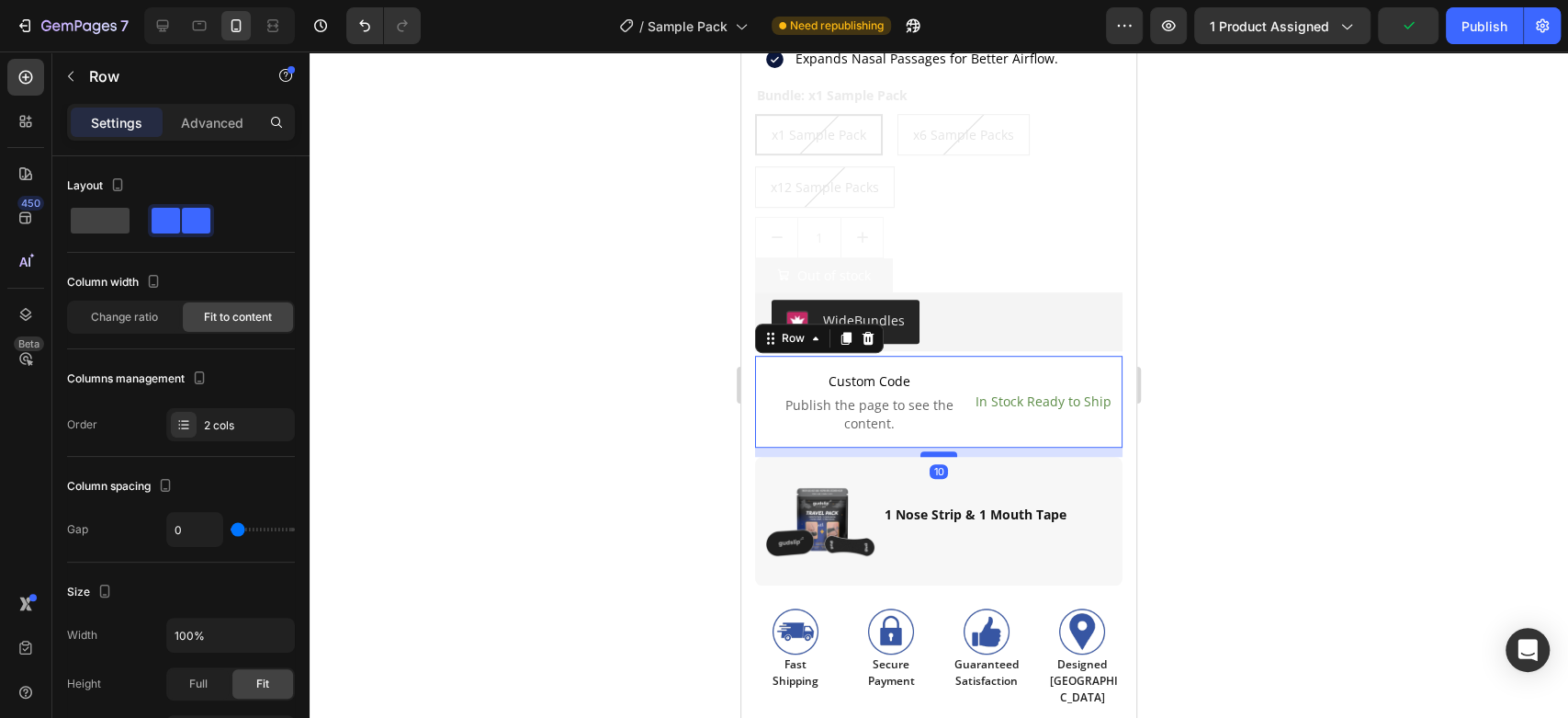
click at [939, 451] on div at bounding box center [939, 454] width 37 height 6
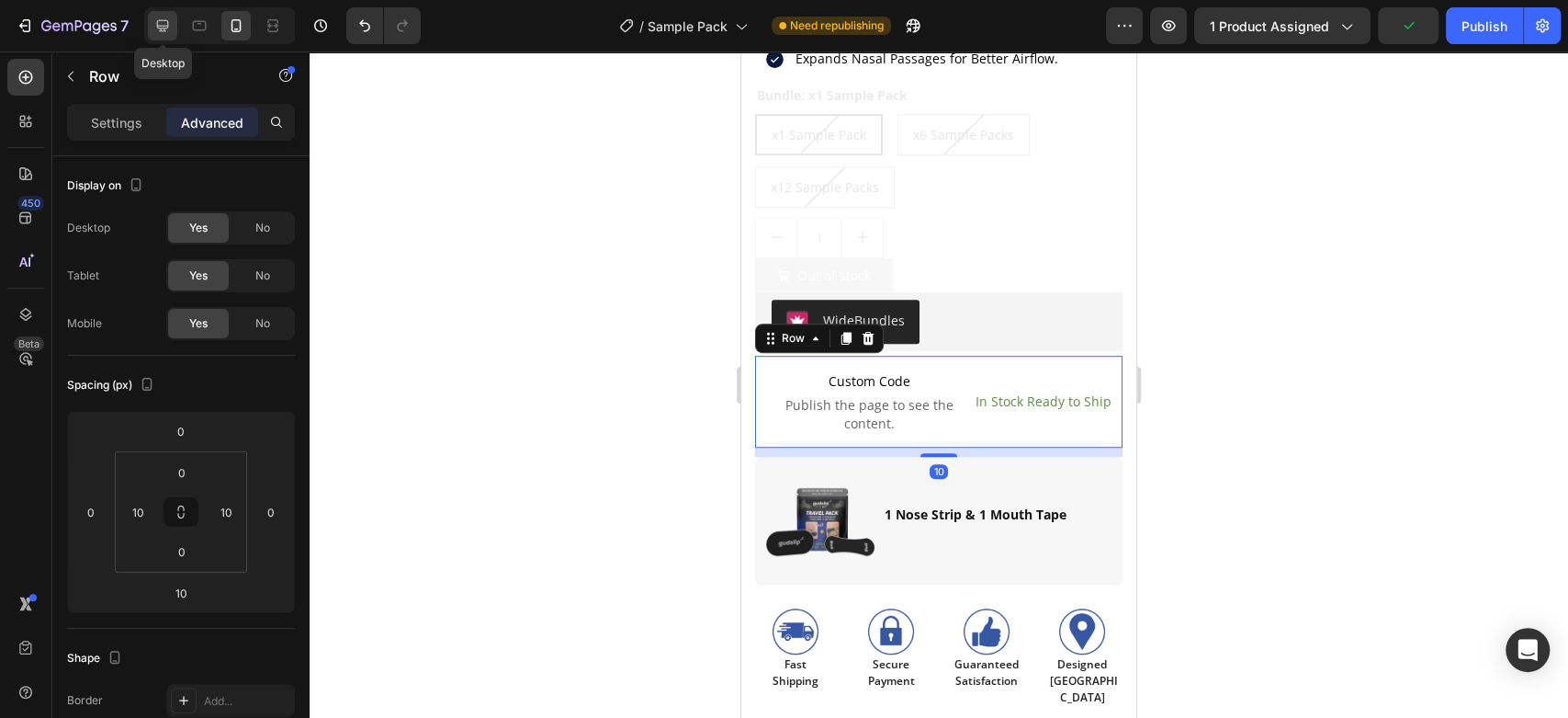
click at [162, 19] on icon at bounding box center [163, 25] width 19 height 19
type input "5"
type input "20"
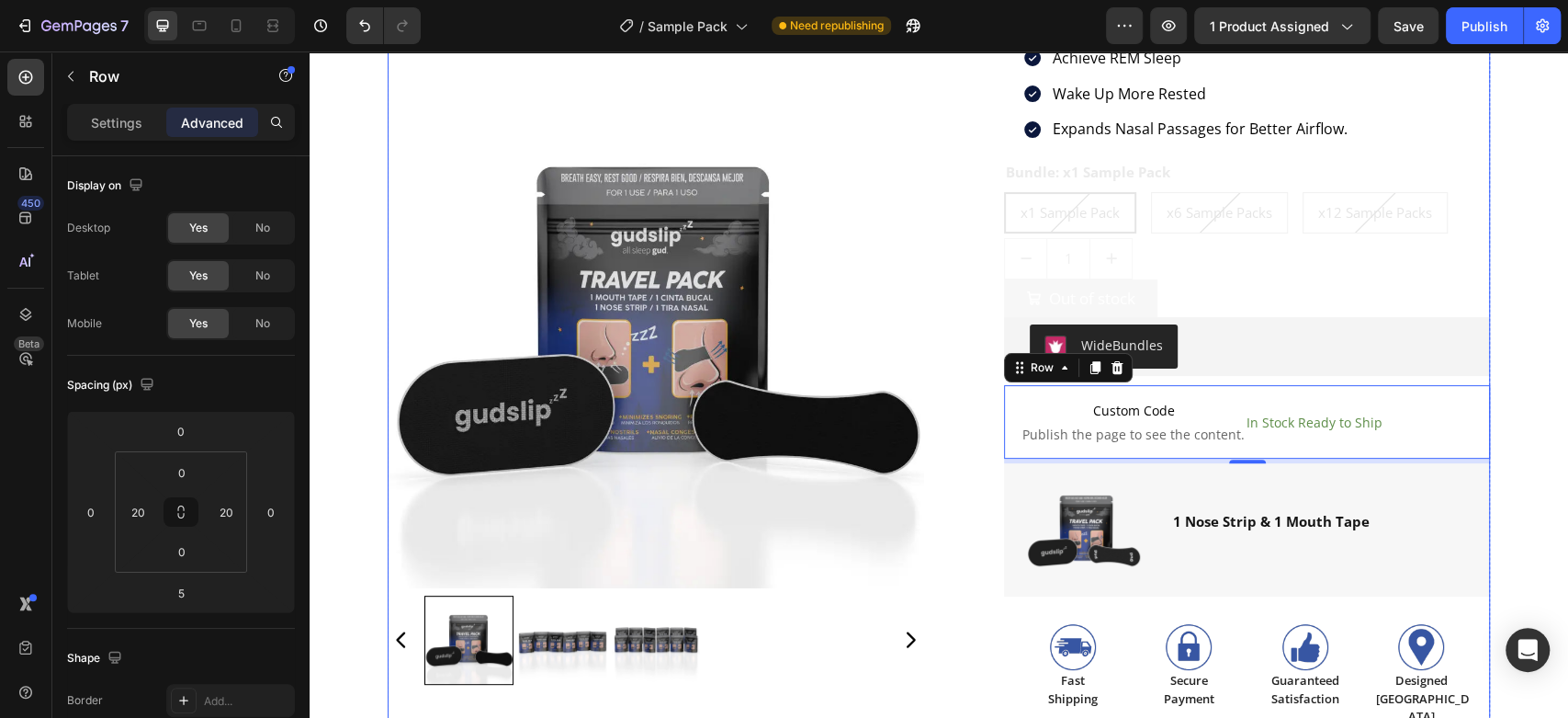
scroll to position [212, 0]
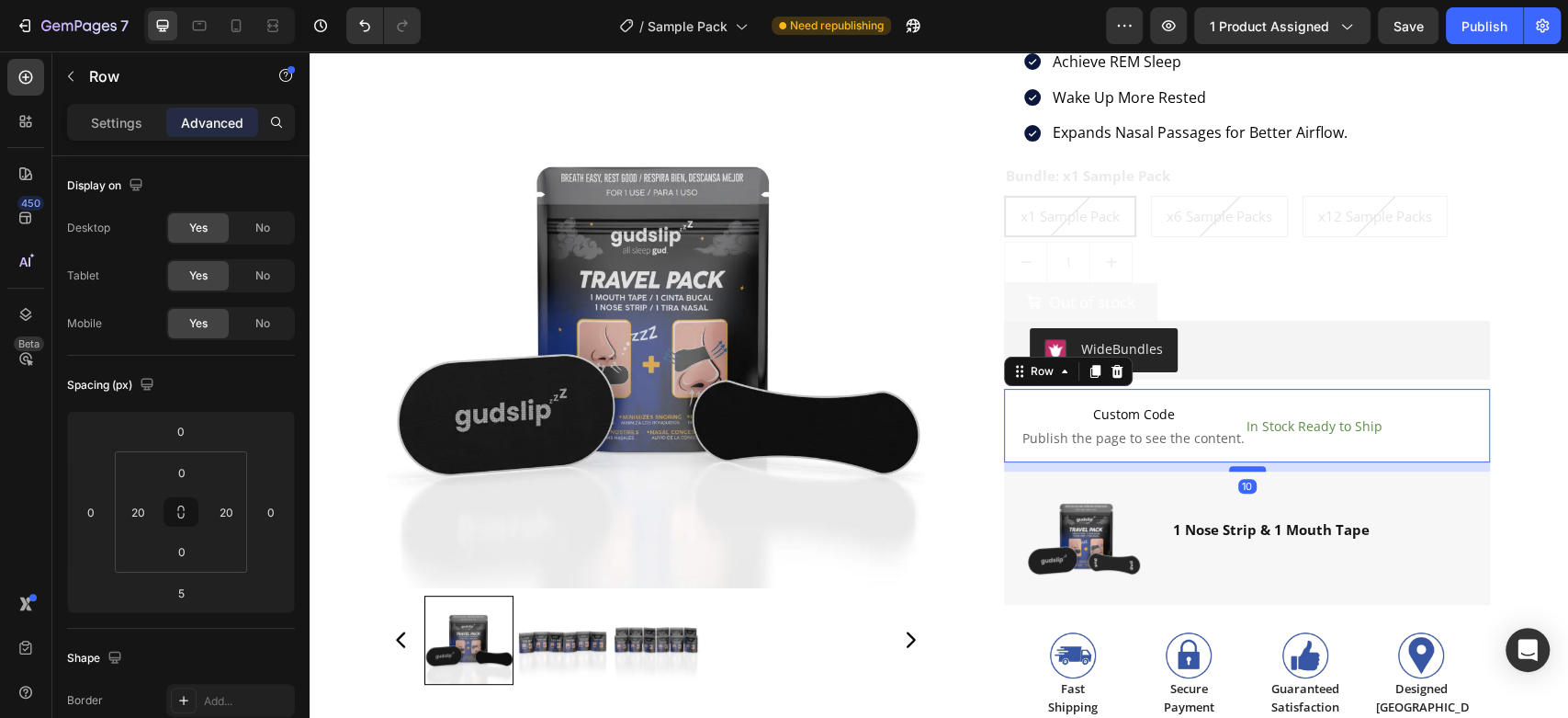
click at [1241, 469] on div at bounding box center [1248, 469] width 37 height 6
type input "10"
click at [1487, 20] on div "Publish" at bounding box center [1484, 26] width 46 height 19
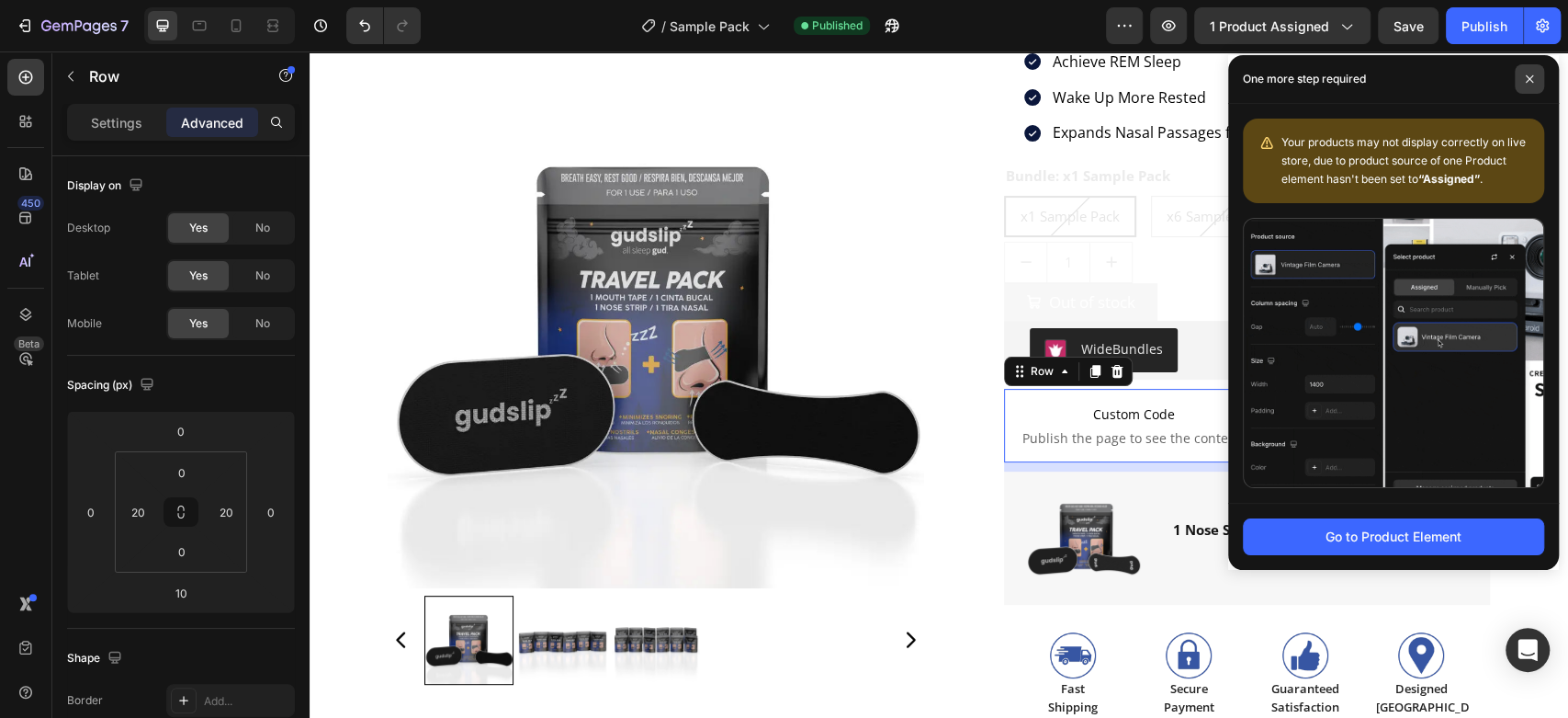
click at [1529, 76] on icon at bounding box center [1529, 78] width 9 height 9
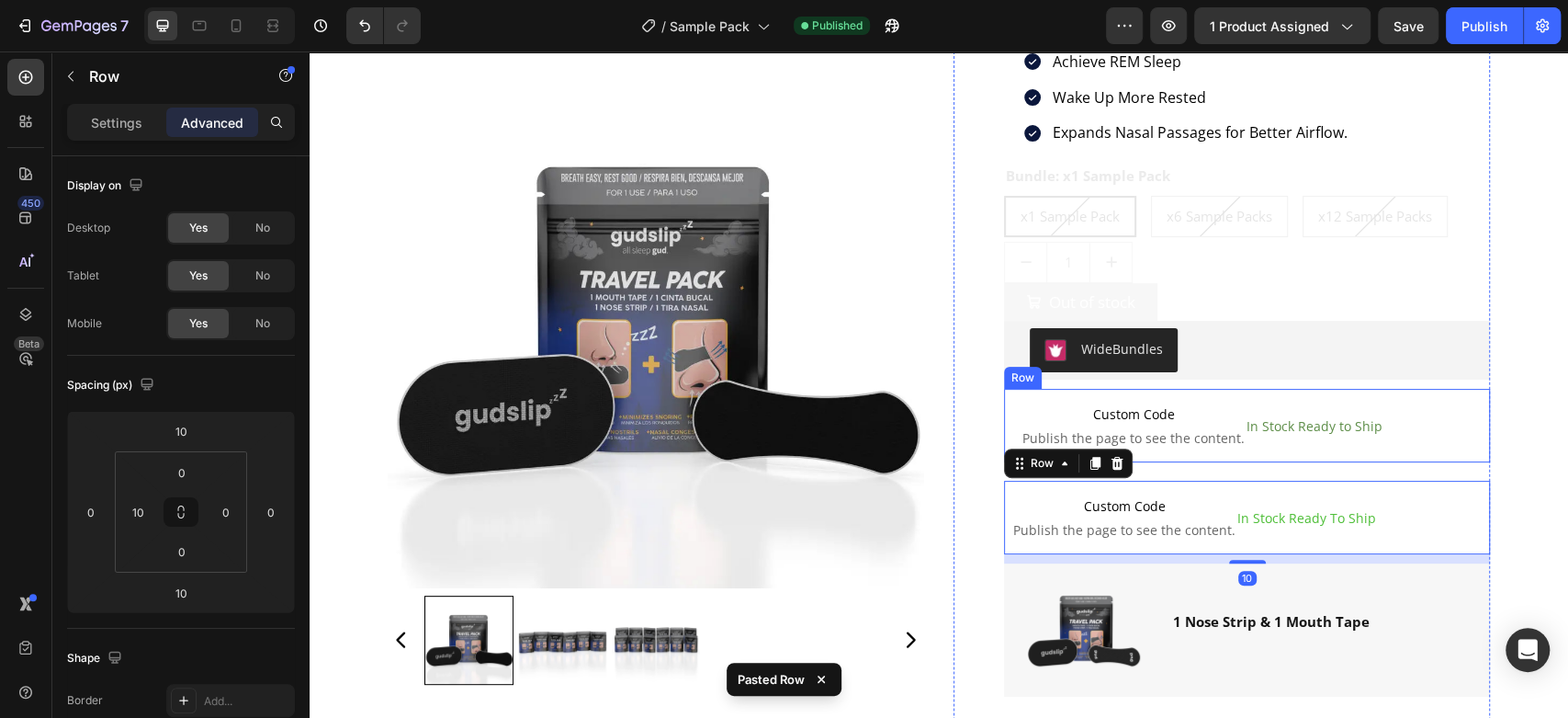
click at [1369, 392] on div "Custom Code Publish the page to see the content. Custom Code In Stock Ready to …" at bounding box center [1247, 425] width 486 height 73
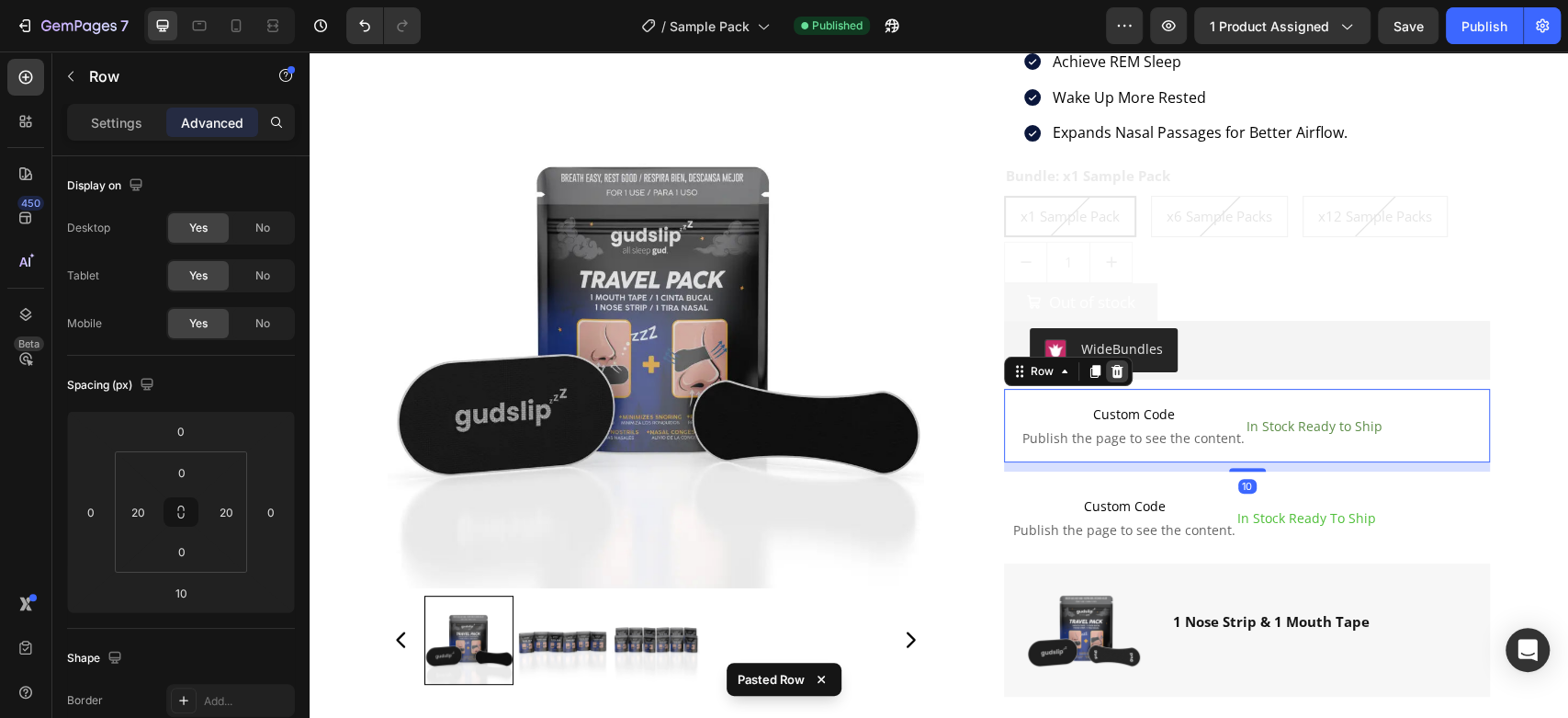
click at [1109, 369] on icon at bounding box center [1116, 371] width 15 height 15
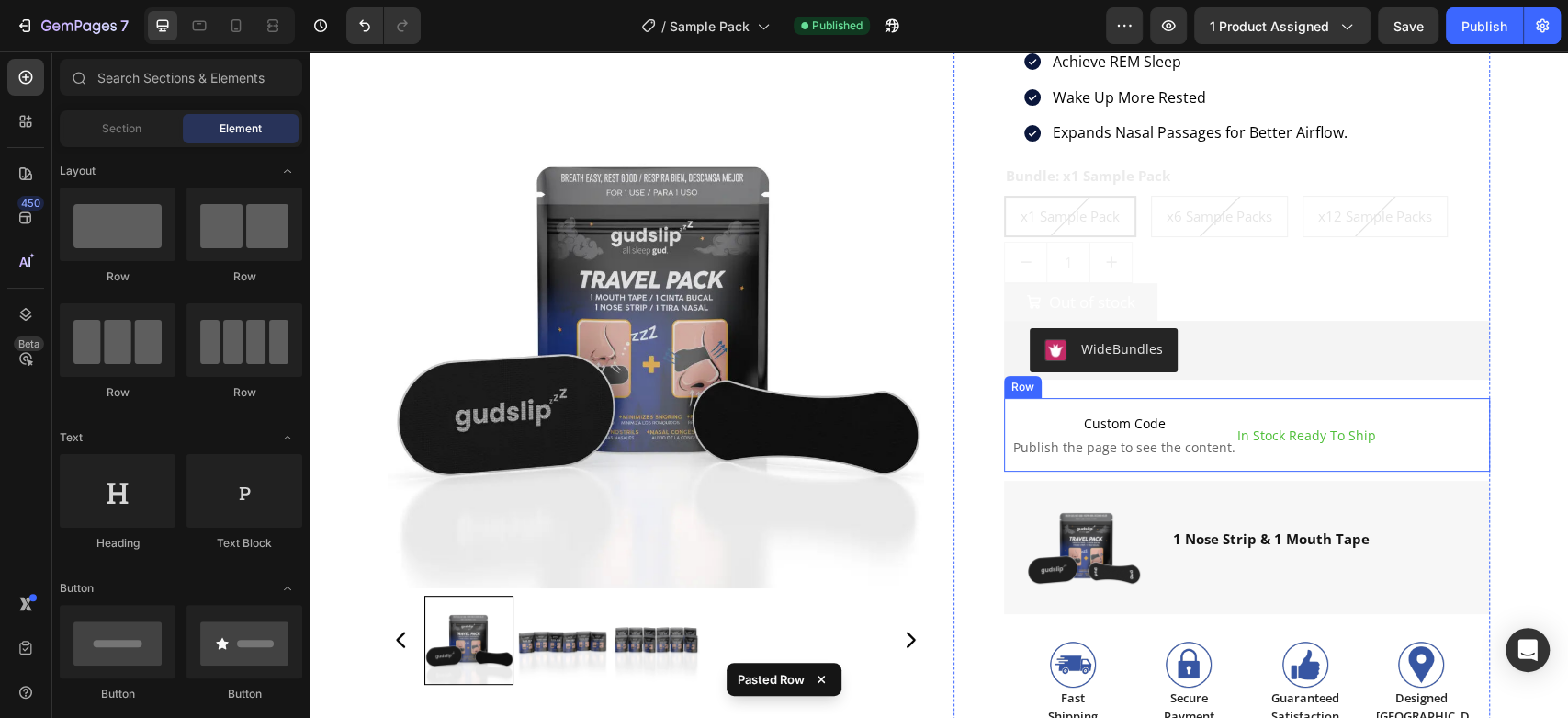
click at [1398, 436] on div "Custom Code Publish the page to see the content. Custom Code In Stock Ready To …" at bounding box center [1247, 434] width 486 height 73
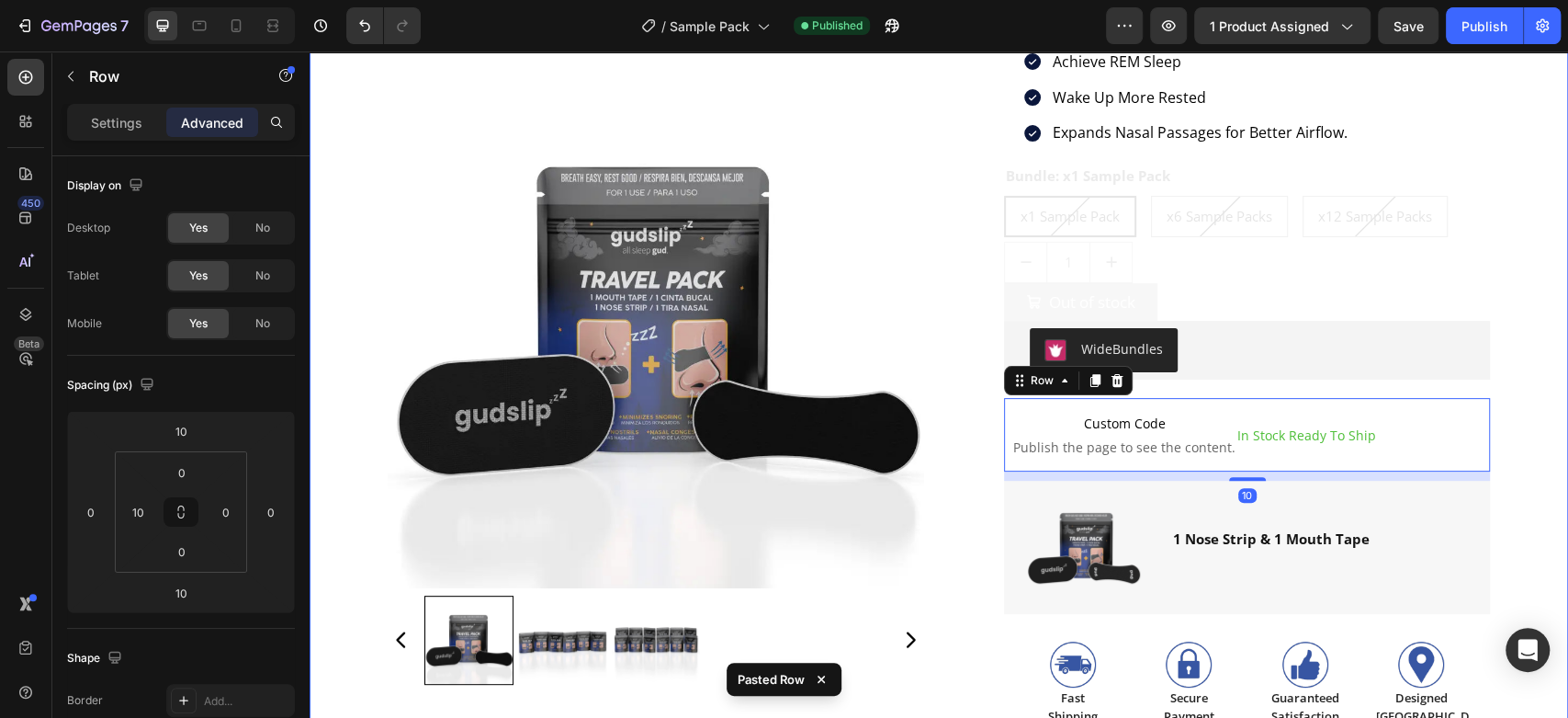
click at [1514, 364] on div "Product Images Loox - Reviews widget Loox Sample Pack Product Title Achieve REM…" at bounding box center [939, 498] width 1231 height 1206
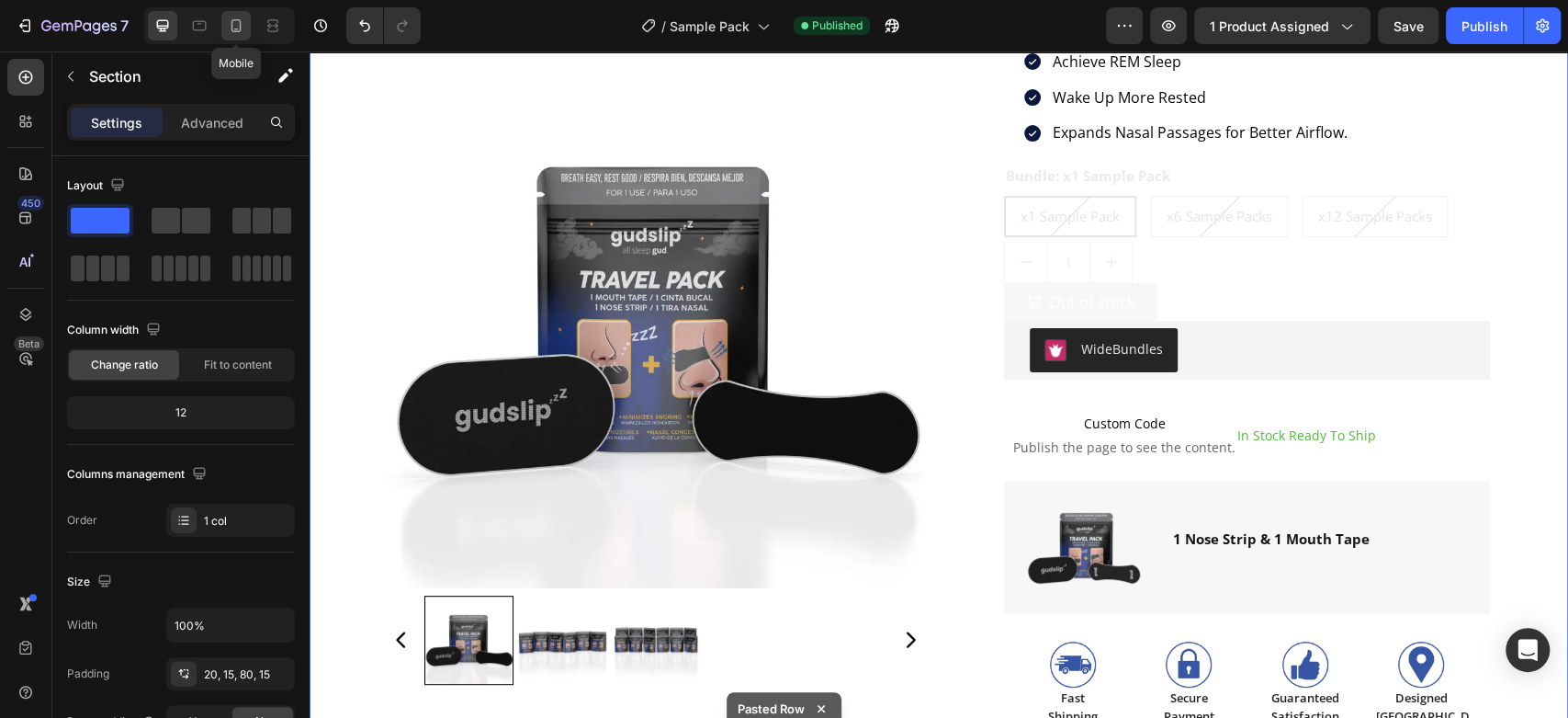
click at [233, 19] on icon at bounding box center [236, 25] width 19 height 19
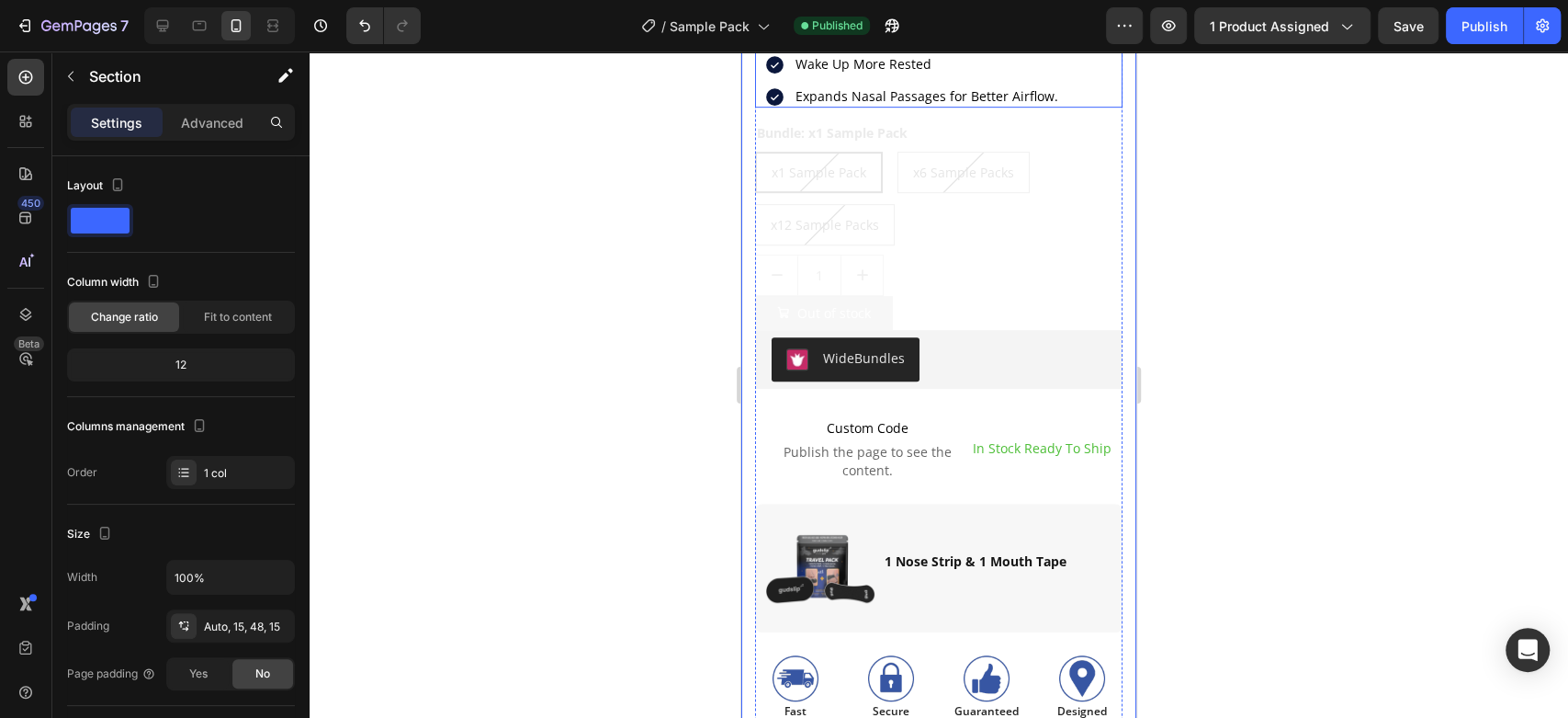
scroll to position [764, 0]
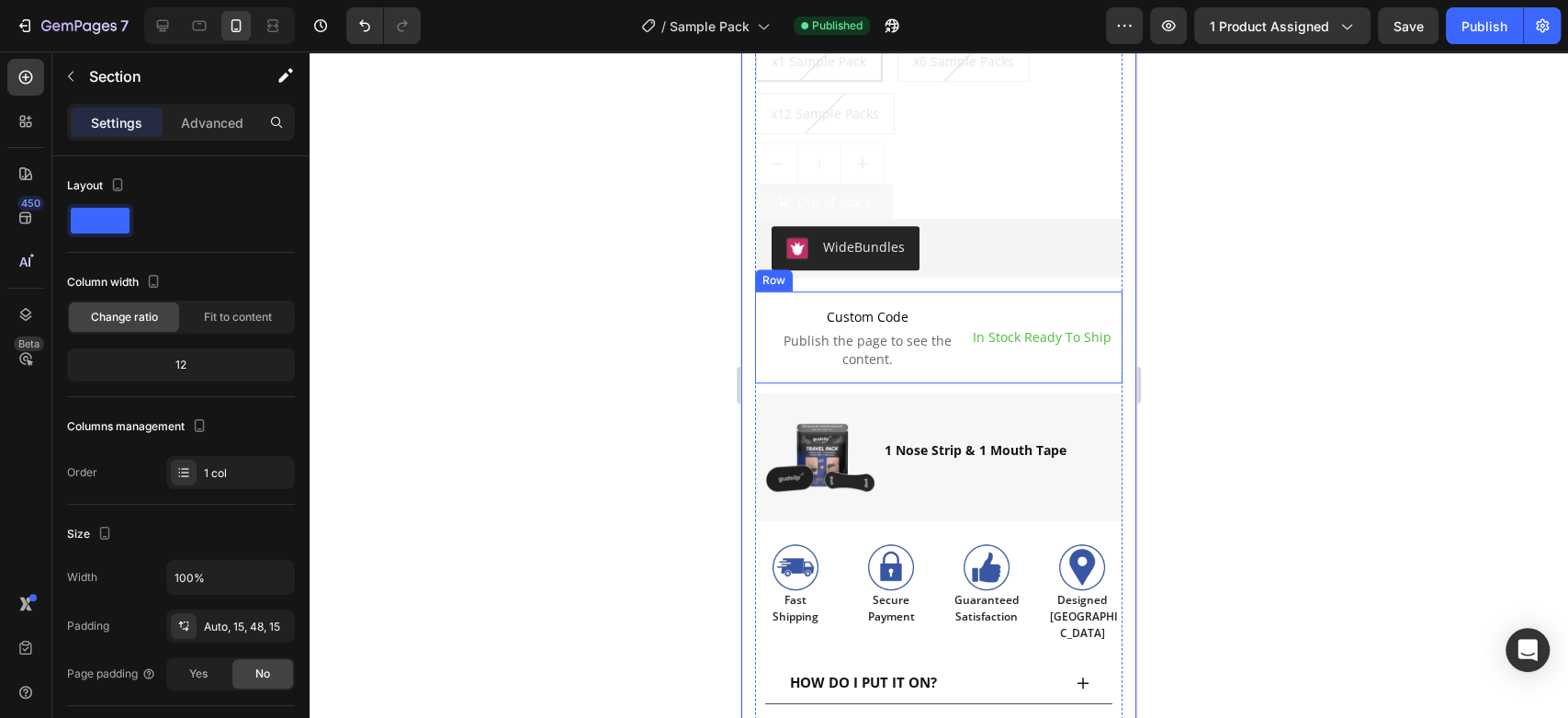
click at [989, 349] on div "In Stock Ready To Ship Text Block" at bounding box center [1042, 337] width 142 height 92
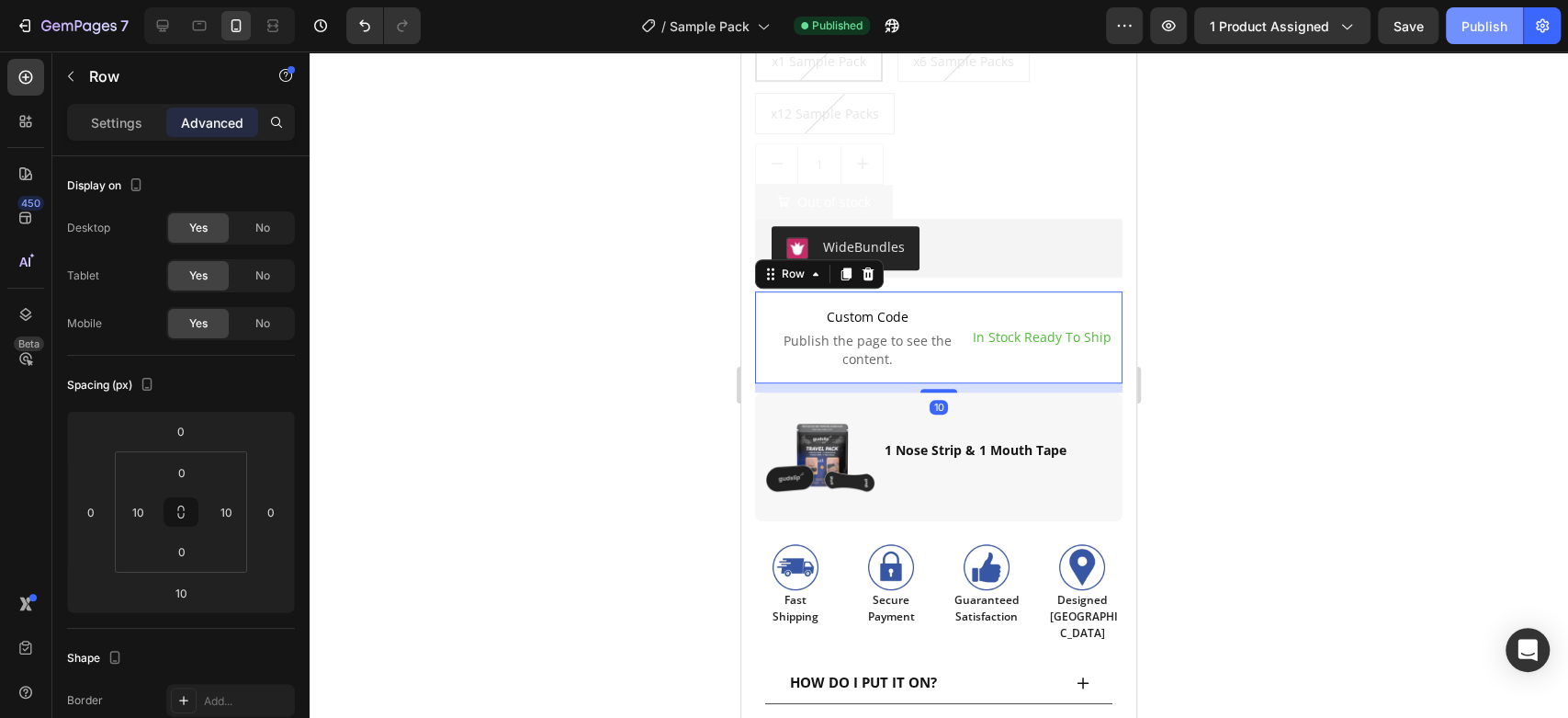
click at [1484, 35] on button "Publish" at bounding box center [1484, 26] width 77 height 37
click at [17, 28] on icon "button" at bounding box center [24, 25] width 19 height 19
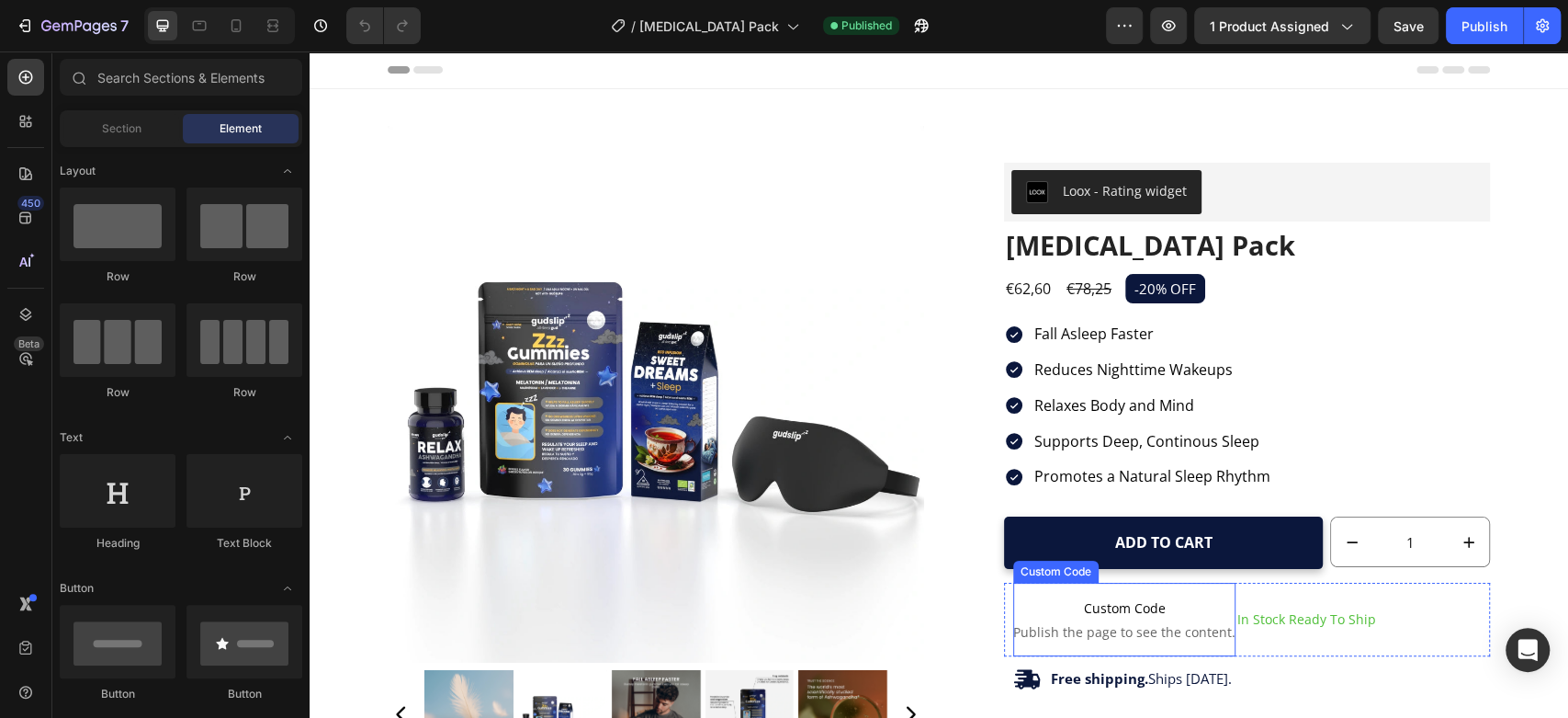
click at [1155, 599] on span "Custom Code" at bounding box center [1124, 608] width 222 height 22
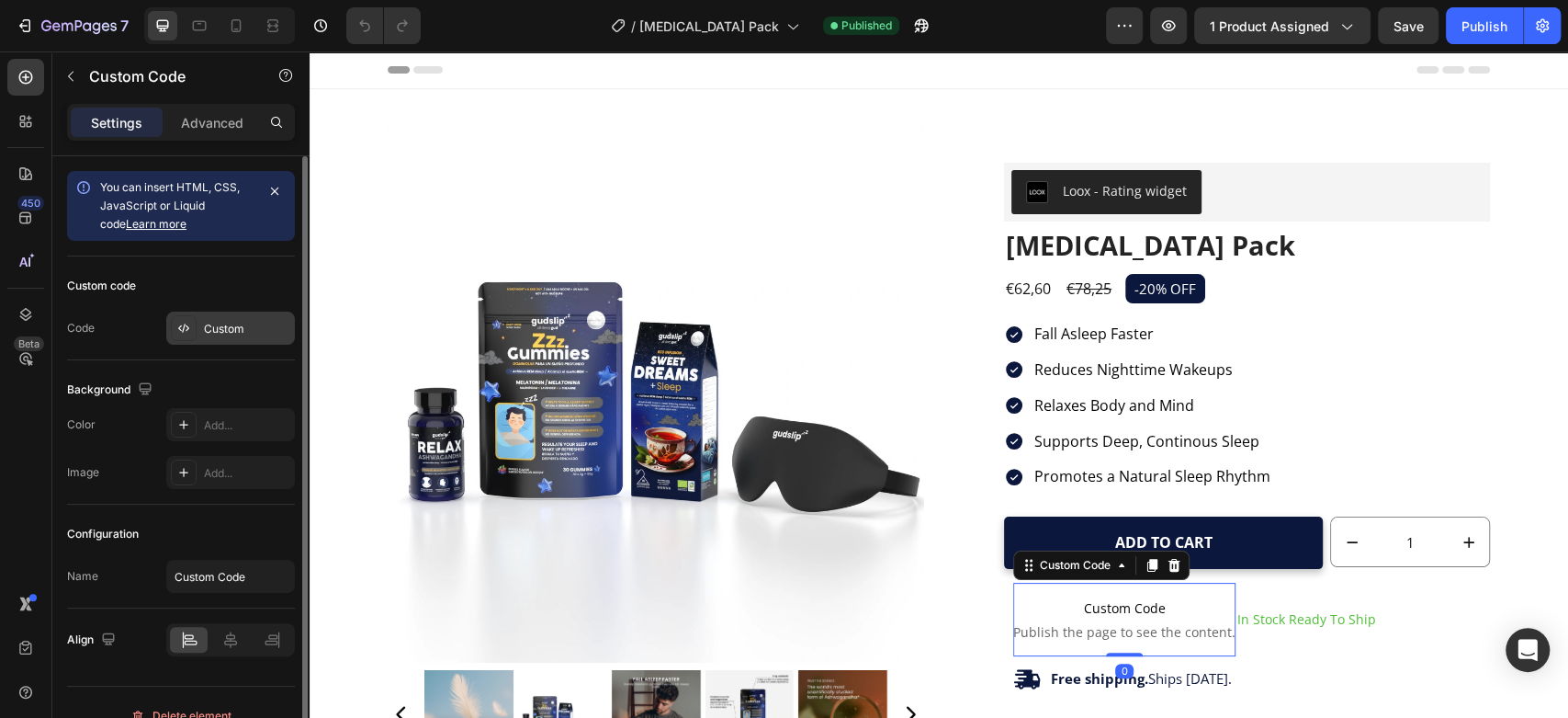
click at [218, 323] on div "Custom" at bounding box center [246, 328] width 87 height 17
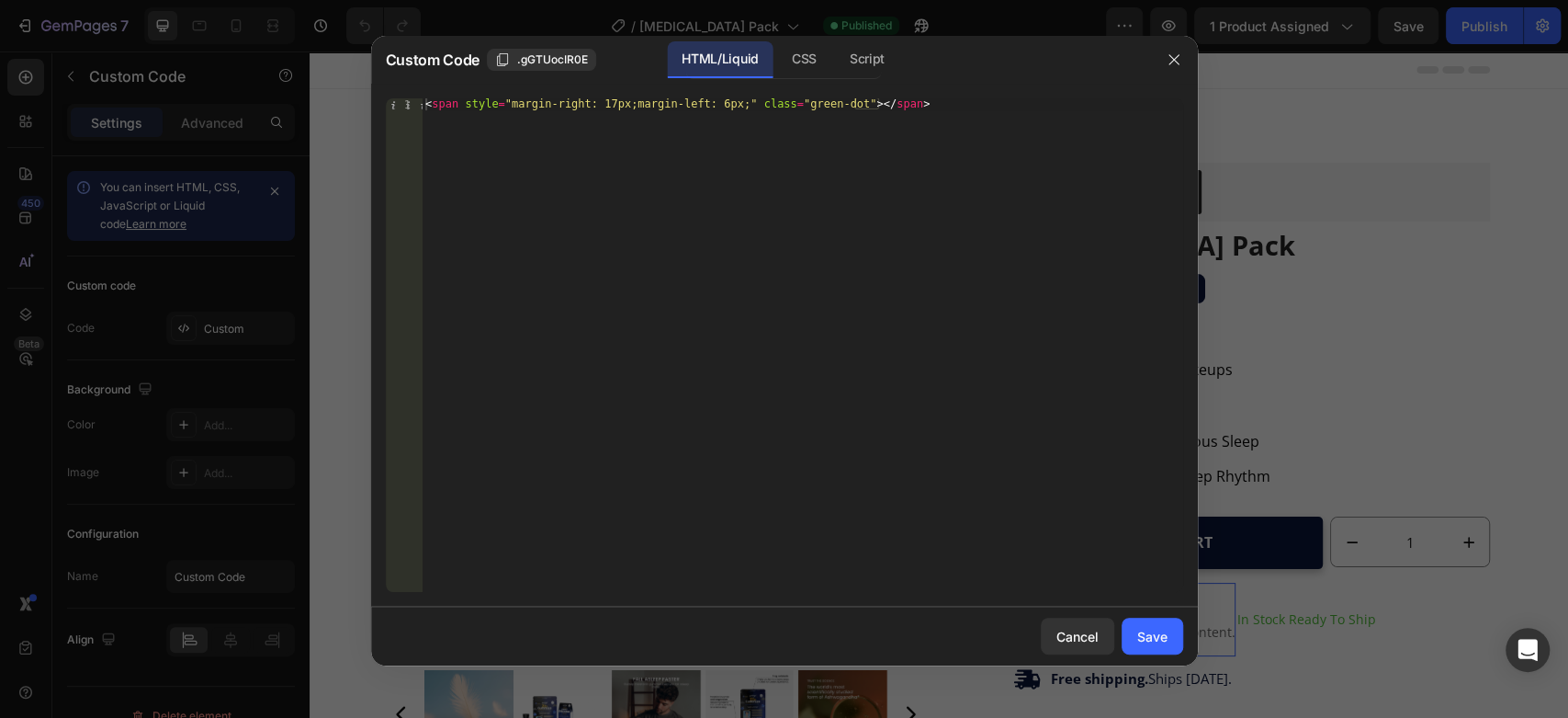
type textarea "<span style="margin-right: 17px;margin-left: 6px;" class="green-dot"></span>"
drag, startPoint x: 809, startPoint y: 108, endPoint x: 412, endPoint y: 103, distance: 397.0
click at [412, 103] on div "<span style="margin-right: 17px;margin-left: 6px;" class="green-dot"></span> 1 …" at bounding box center [784, 345] width 798 height 494
click at [1176, 57] on icon "button" at bounding box center [1174, 59] width 15 height 15
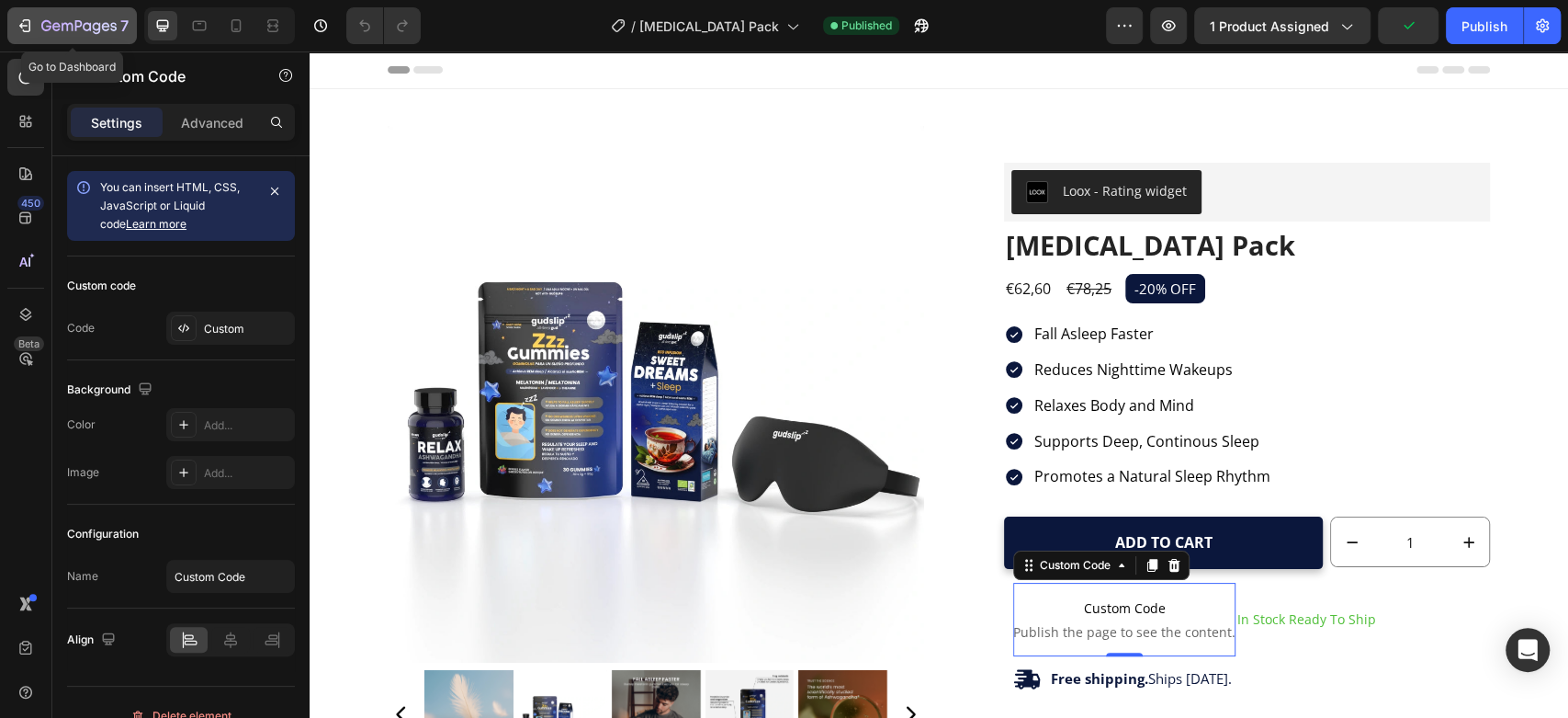
click at [27, 33] on icon "button" at bounding box center [24, 25] width 19 height 19
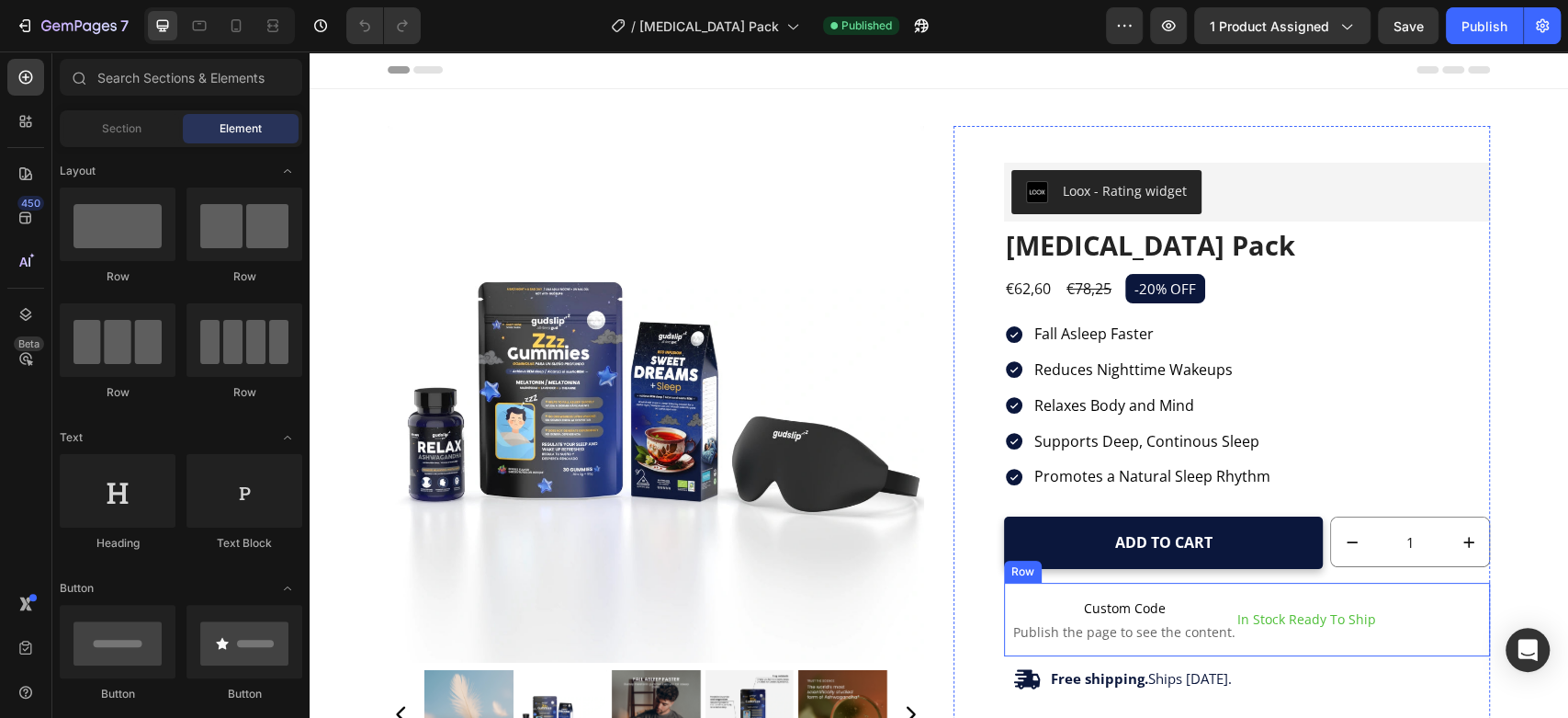
click at [1421, 607] on div "Custom Code Publish the page to see the content. Custom Code In Stock Ready To …" at bounding box center [1247, 619] width 486 height 73
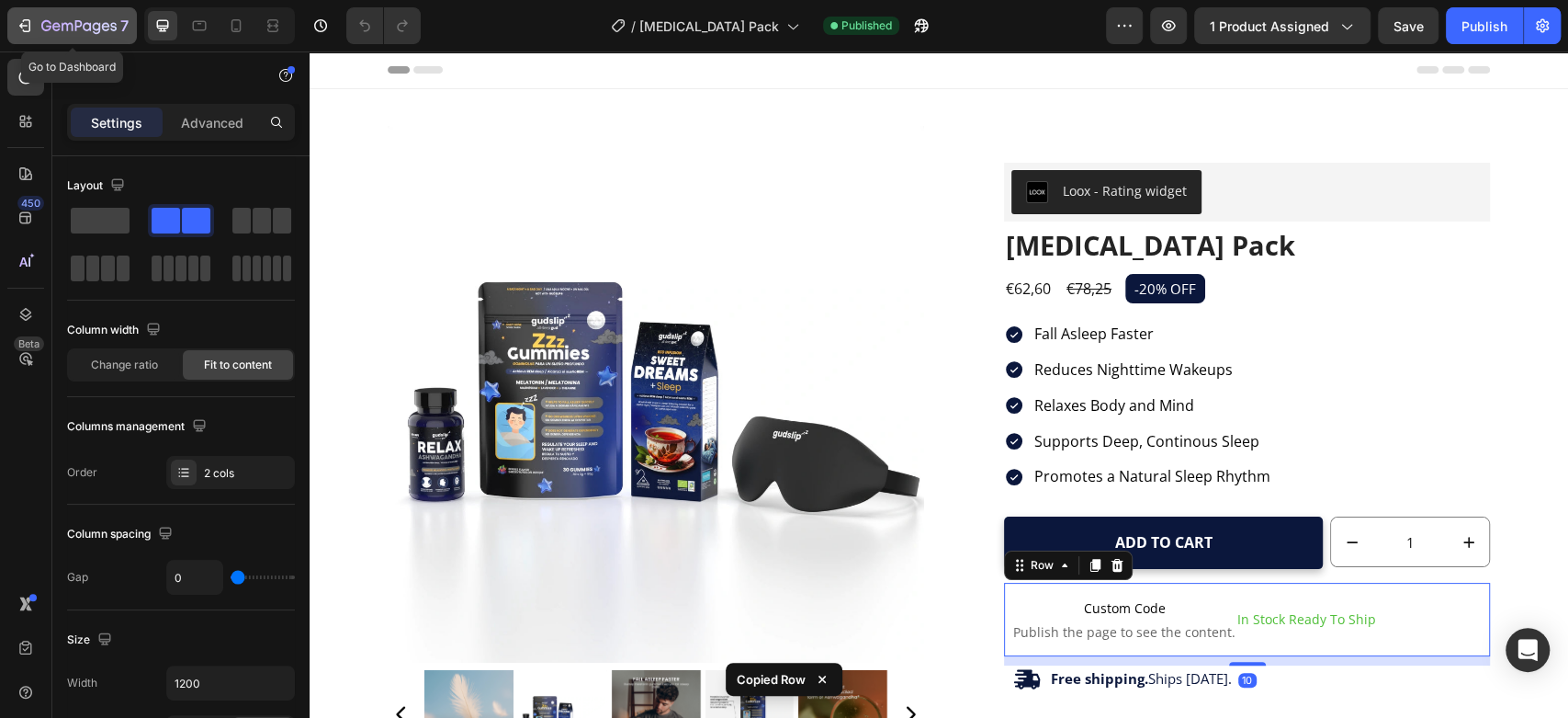
click at [61, 24] on icon "button" at bounding box center [66, 27] width 11 height 8
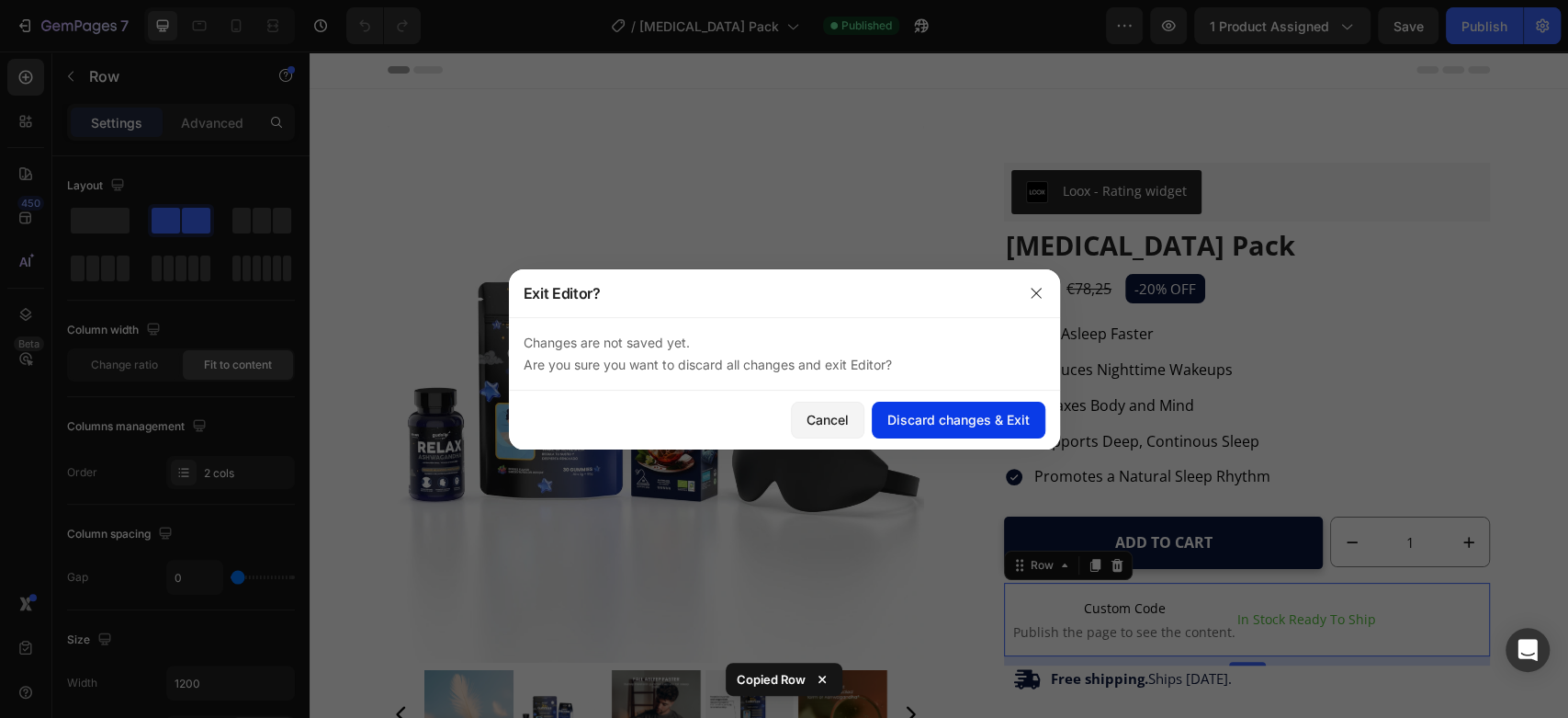
click at [938, 413] on div "Discard changes & Exit" at bounding box center [958, 420] width 142 height 19
